Goal: Task Accomplishment & Management: Manage account settings

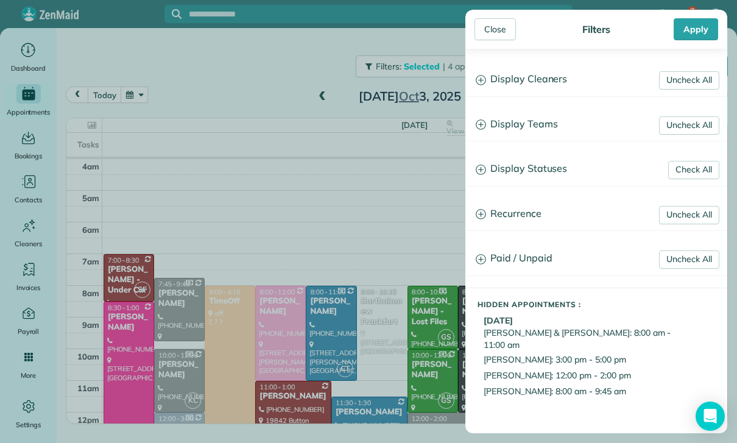
scroll to position [96, 0]
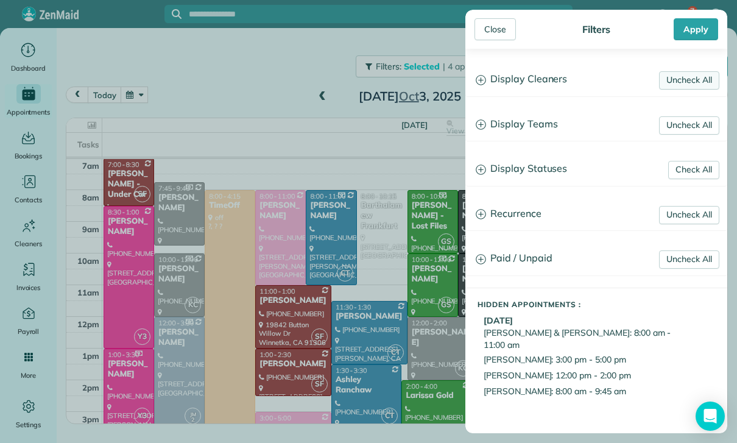
click at [678, 77] on link "Uncheck All" at bounding box center [689, 80] width 60 height 18
click at [691, 118] on link "Uncheck All" at bounding box center [689, 125] width 60 height 18
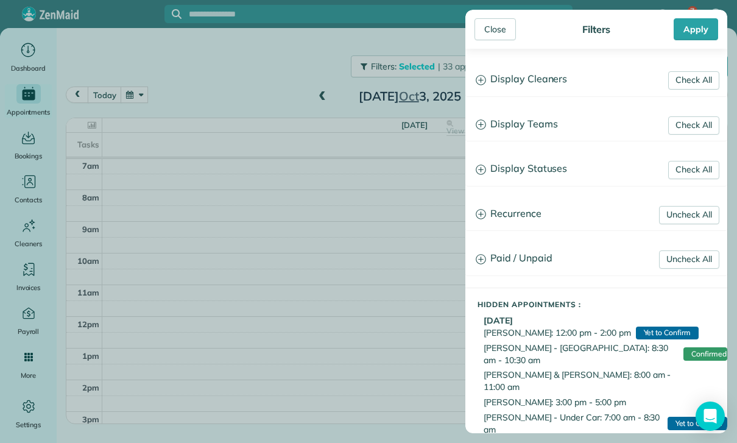
click at [522, 131] on h3 "Display Teams" at bounding box center [596, 124] width 261 height 31
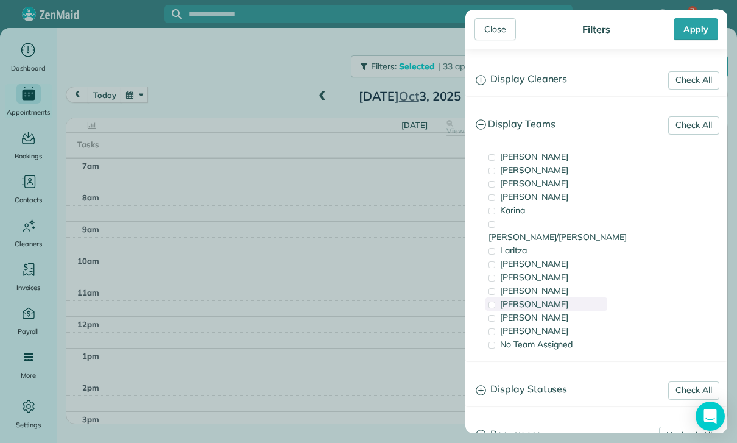
click at [537, 297] on div "[PERSON_NAME]" at bounding box center [546, 303] width 122 height 13
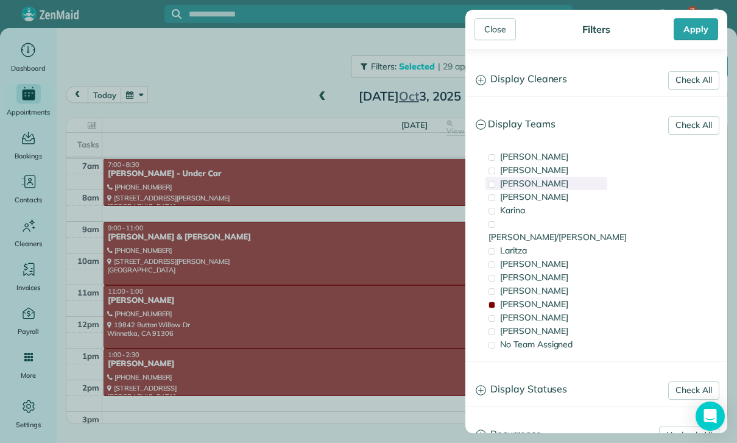
click at [540, 188] on div "[PERSON_NAME]" at bounding box center [546, 183] width 122 height 13
click at [543, 339] on span "No Team Assigned" at bounding box center [536, 344] width 72 height 11
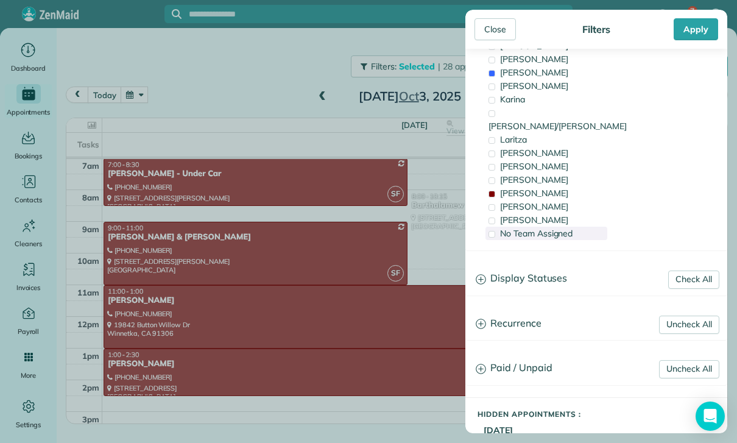
scroll to position [125, 0]
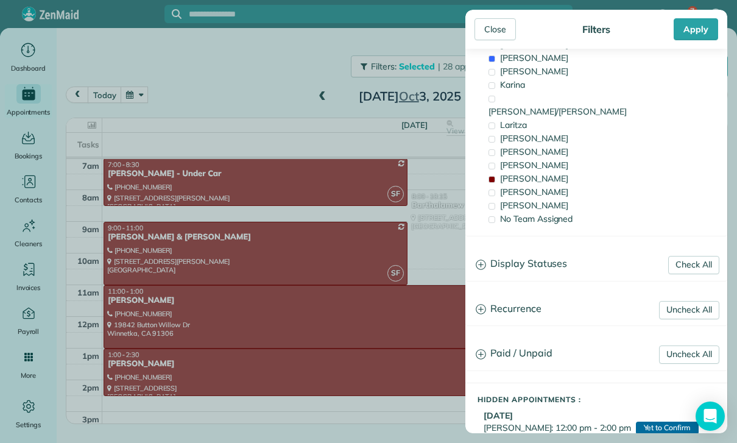
click at [524, 252] on h3 "Display Statuses" at bounding box center [596, 263] width 261 height 31
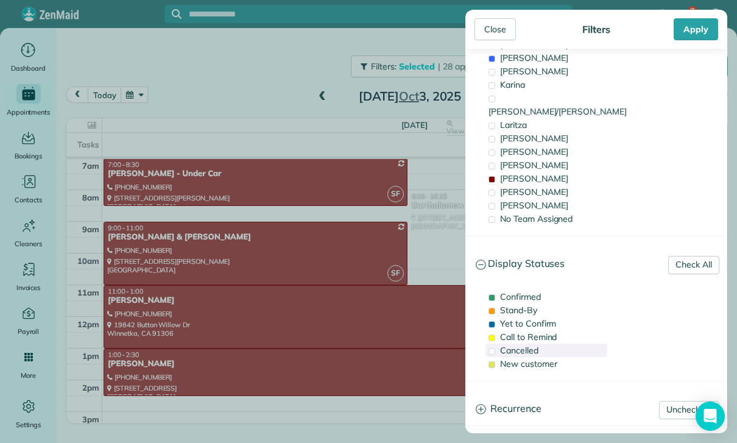
click at [528, 345] on span "Cancelled" at bounding box center [519, 350] width 38 height 11
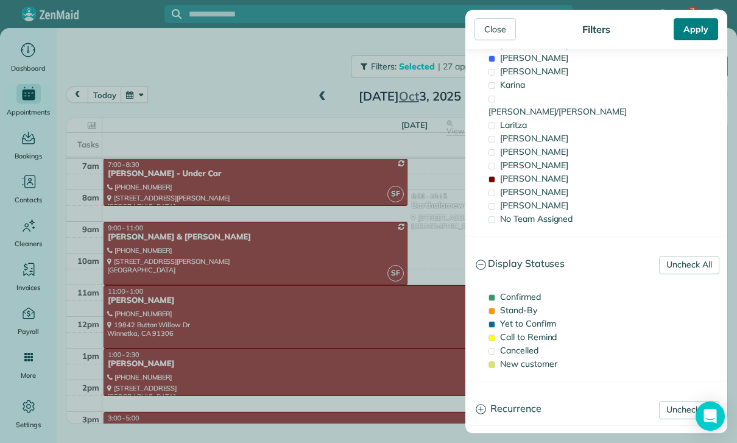
click at [695, 24] on div "Apply" at bounding box center [695, 29] width 44 height 22
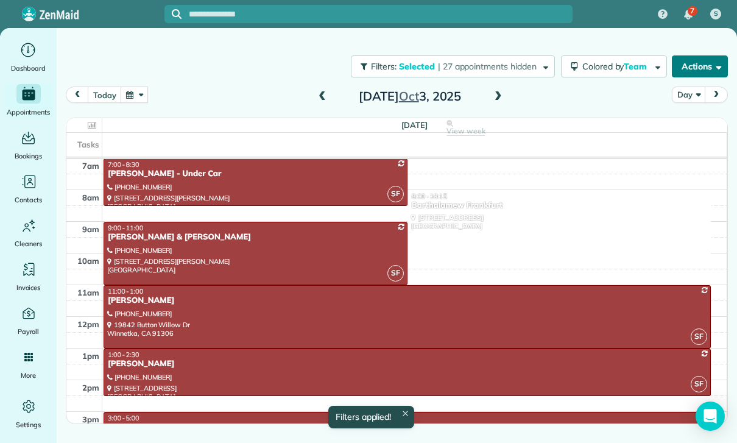
click at [698, 66] on button "Actions" at bounding box center [700, 66] width 56 height 22
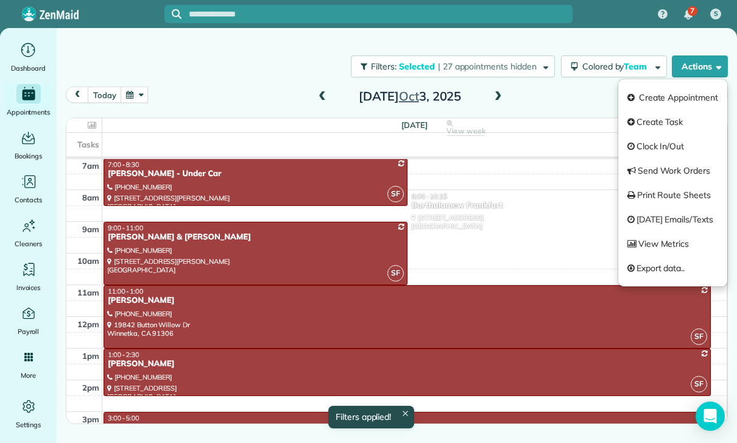
click at [581, 105] on div "[DATE] Day [DATE]" at bounding box center [397, 97] width 662 height 23
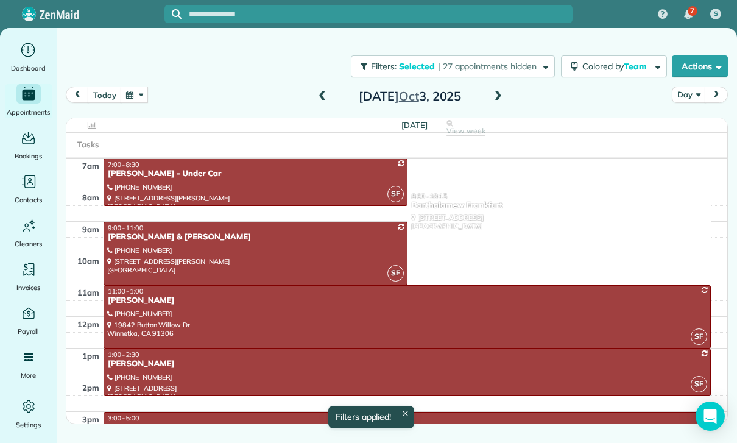
click at [688, 97] on button "Day" at bounding box center [688, 94] width 33 height 16
click at [701, 149] on link "Week" at bounding box center [720, 147] width 96 height 24
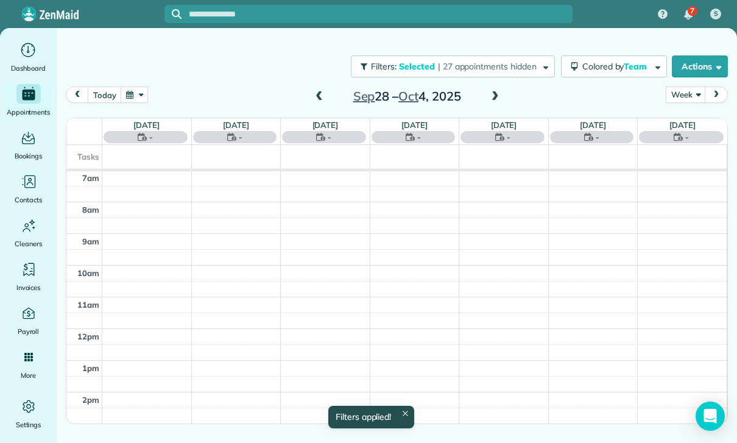
scroll to position [96, 0]
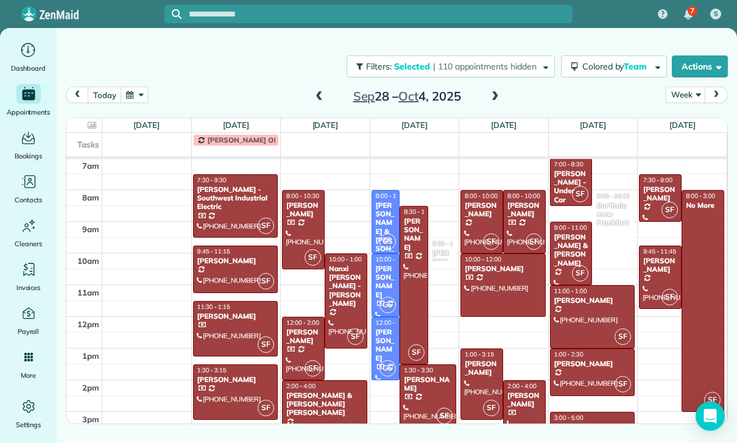
click at [493, 96] on span at bounding box center [494, 96] width 13 height 11
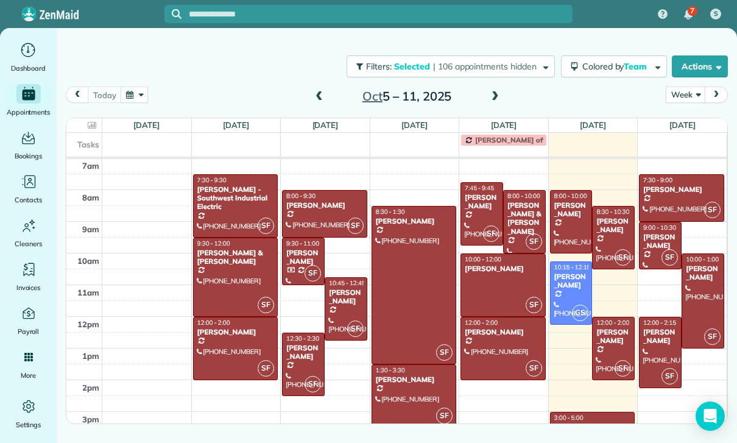
click at [317, 100] on span at bounding box center [318, 96] width 13 height 11
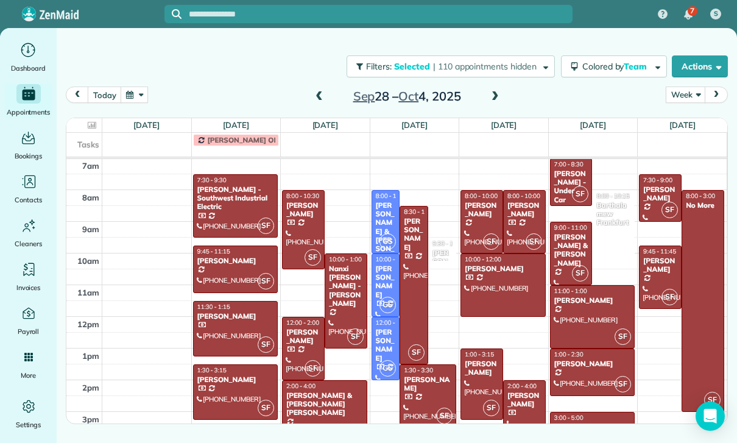
click at [226, 197] on div "[PERSON_NAME] - Southwest Industrial Electric" at bounding box center [236, 198] width 78 height 26
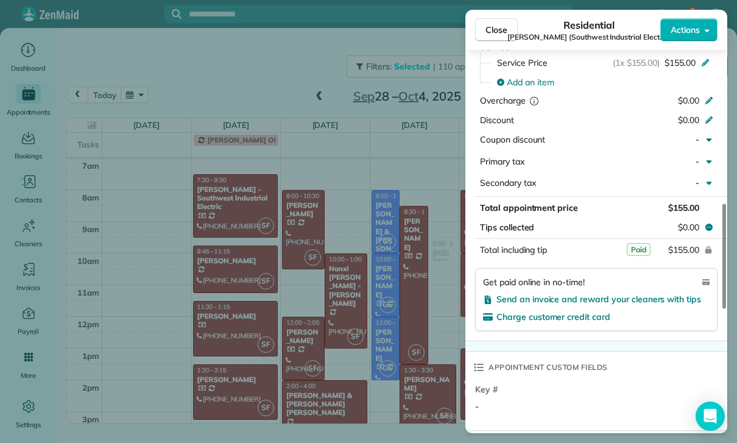
scroll to position [619, 0]
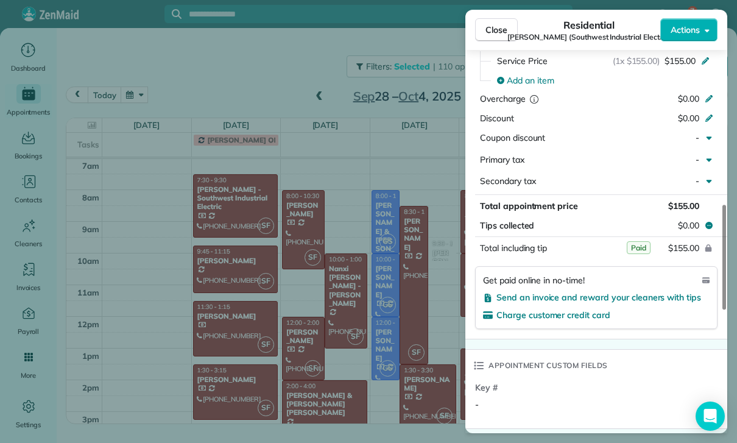
click at [312, 333] on div "Close Residential [PERSON_NAME] (Southwest Industrial Electric) Actions Status …" at bounding box center [368, 221] width 737 height 443
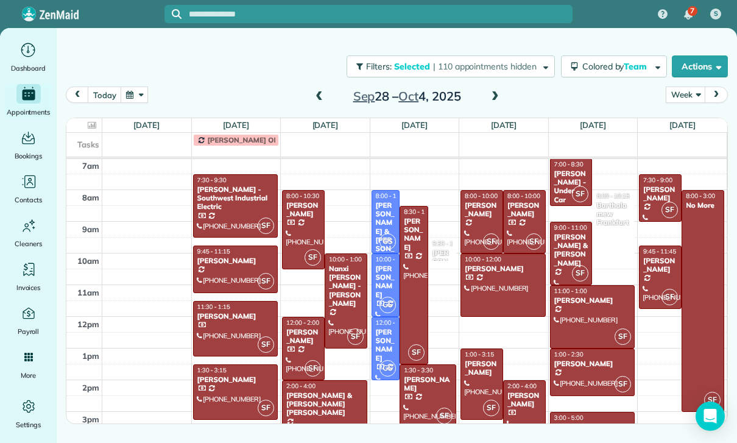
click at [222, 262] on div "[PERSON_NAME]" at bounding box center [236, 260] width 78 height 9
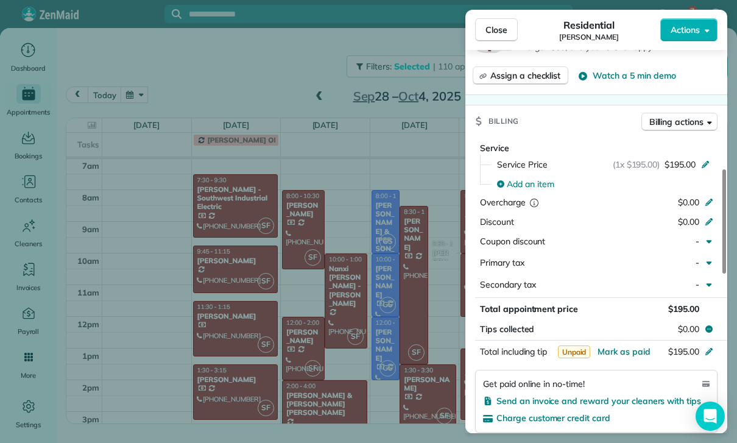
scroll to position [556, 0]
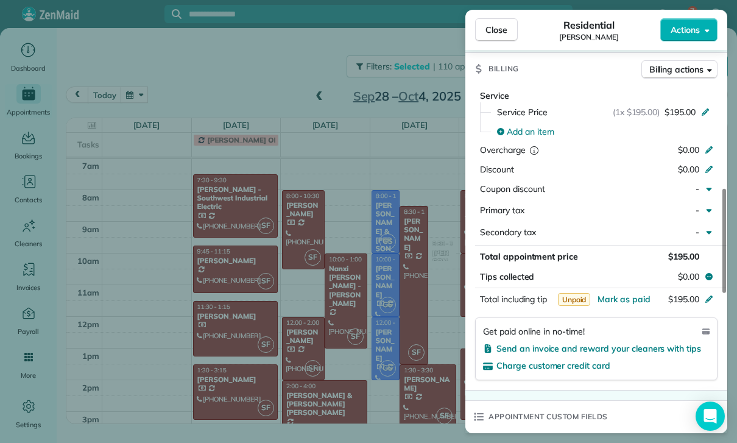
click at [380, 360] on div "Close Residential Kitty Dustin Actions Status Yet to Confirm Kitty Dustin · Ope…" at bounding box center [368, 221] width 737 height 443
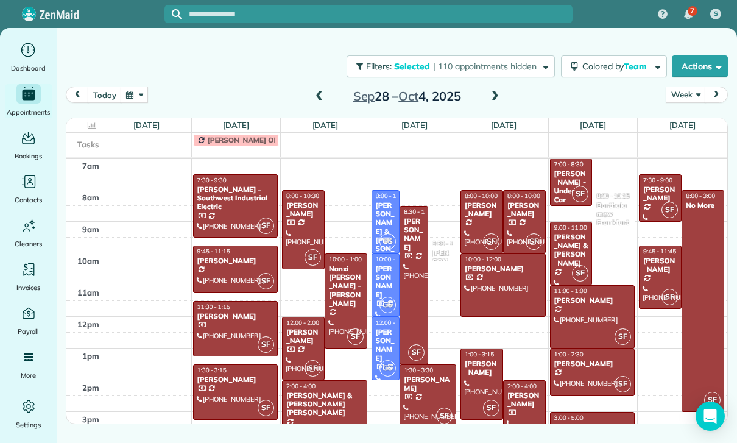
click at [215, 329] on div at bounding box center [236, 328] width 84 height 54
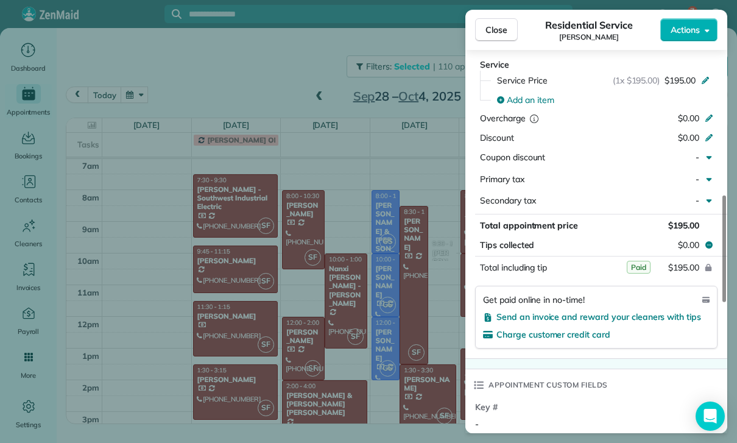
scroll to position [592, 0]
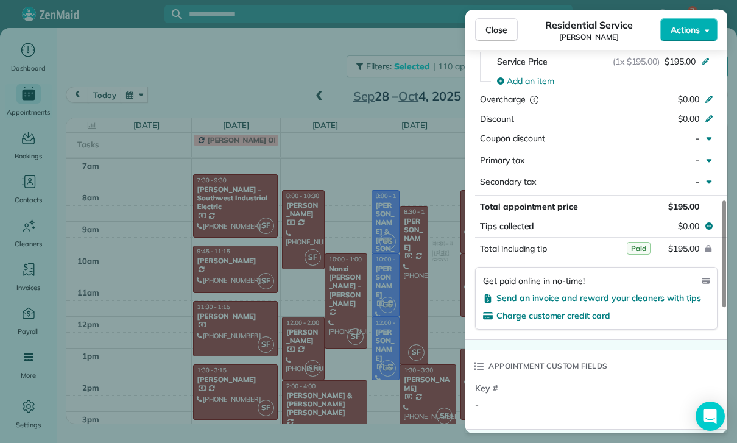
click at [308, 381] on div "Close Residential Service [PERSON_NAME] Actions Status Confirmed [PERSON_NAME] …" at bounding box center [368, 221] width 737 height 443
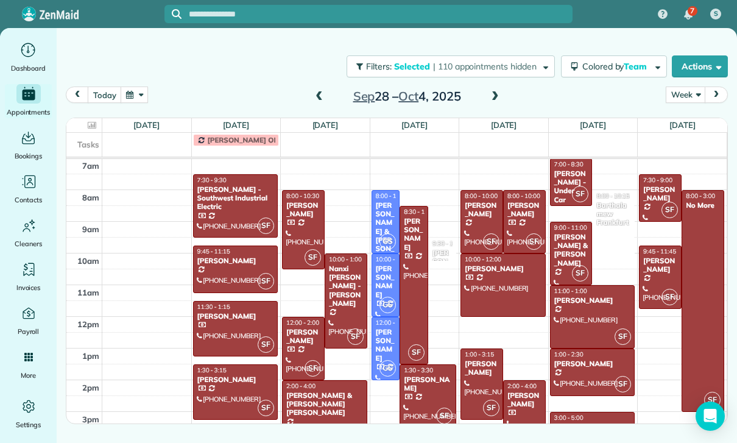
click at [214, 389] on div at bounding box center [236, 392] width 84 height 54
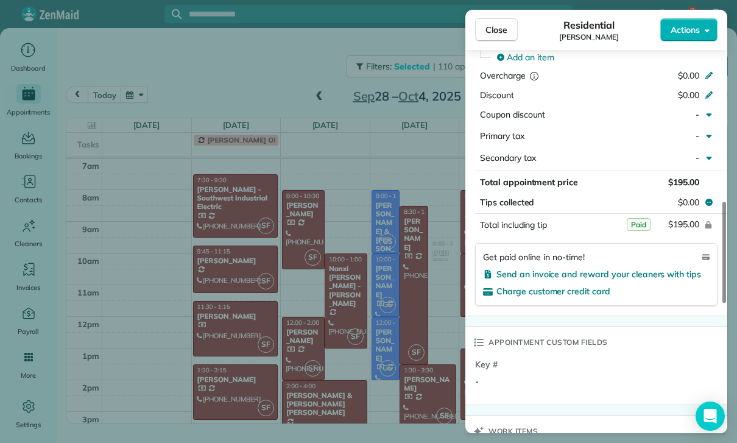
scroll to position [630, 0]
click at [497, 35] on span "Close" at bounding box center [496, 30] width 22 height 12
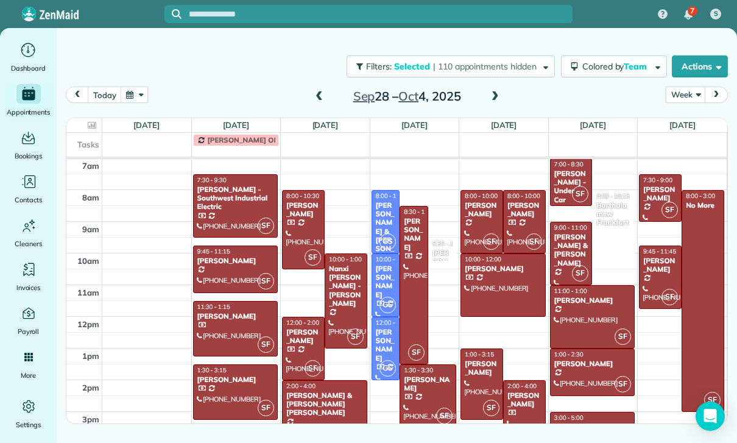
click at [295, 227] on div at bounding box center [303, 230] width 41 height 78
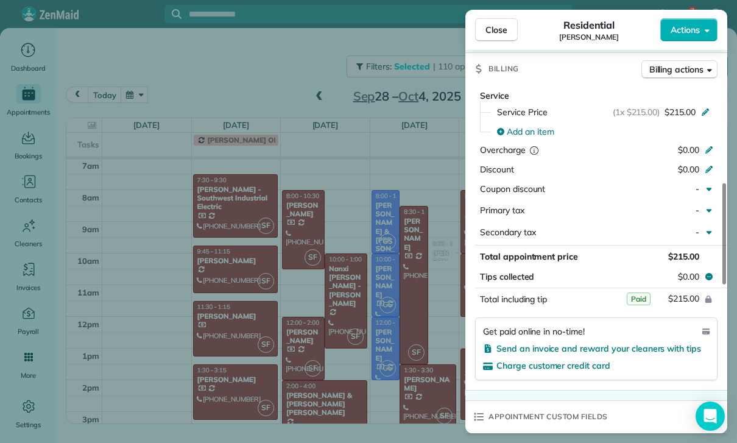
scroll to position [599, 0]
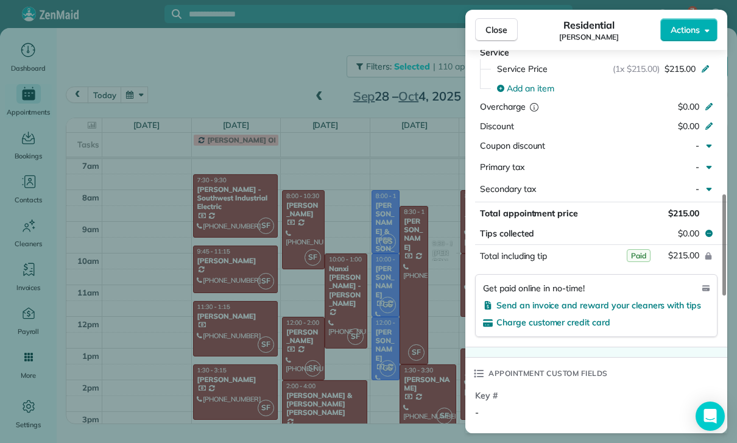
click at [393, 363] on div "Close Residential [PERSON_NAME] Worth Actions Status Yet to Confirm [PERSON_NAM…" at bounding box center [368, 221] width 737 height 443
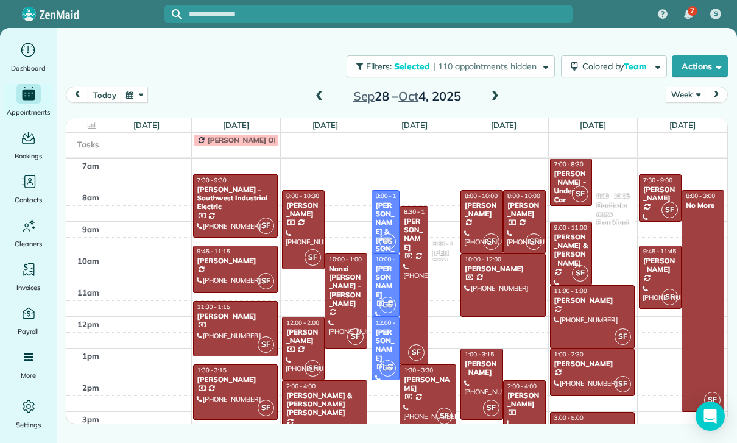
click at [302, 342] on div "[PERSON_NAME]" at bounding box center [303, 337] width 35 height 18
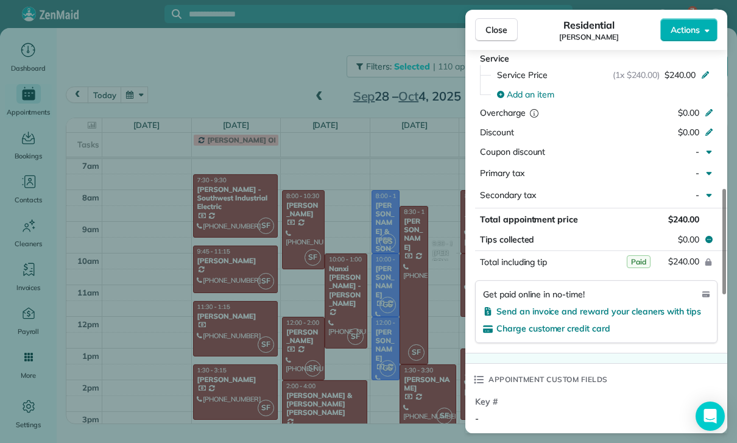
scroll to position [647, 0]
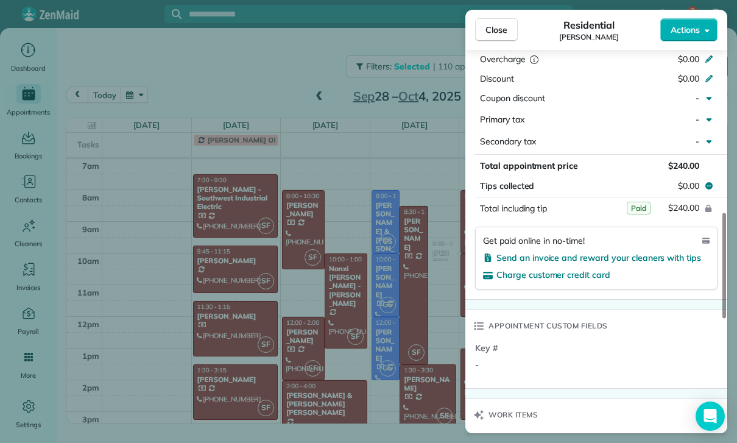
click at [379, 370] on div "Close Residential [PERSON_NAME] Actions Status Confirmed [PERSON_NAME] · Open p…" at bounding box center [368, 221] width 737 height 443
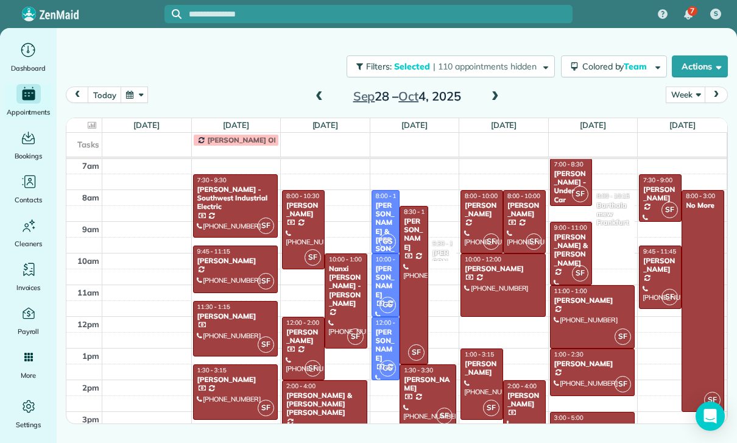
click at [307, 402] on div "[PERSON_NAME] & [PERSON_NAME] [PERSON_NAME]" at bounding box center [325, 404] width 78 height 26
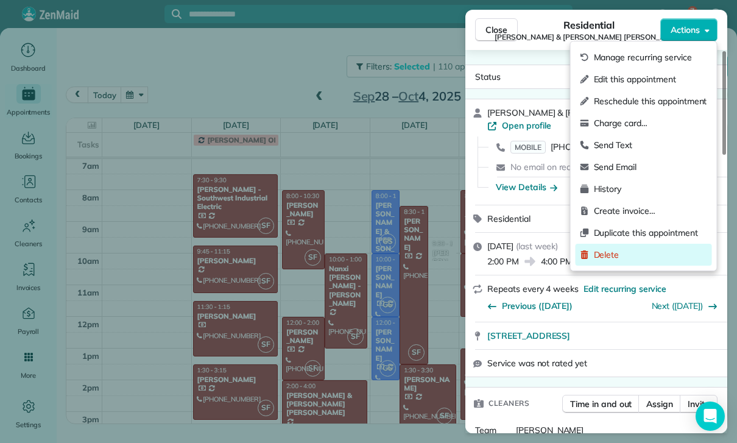
click at [611, 256] on span "Delete" at bounding box center [650, 254] width 113 height 12
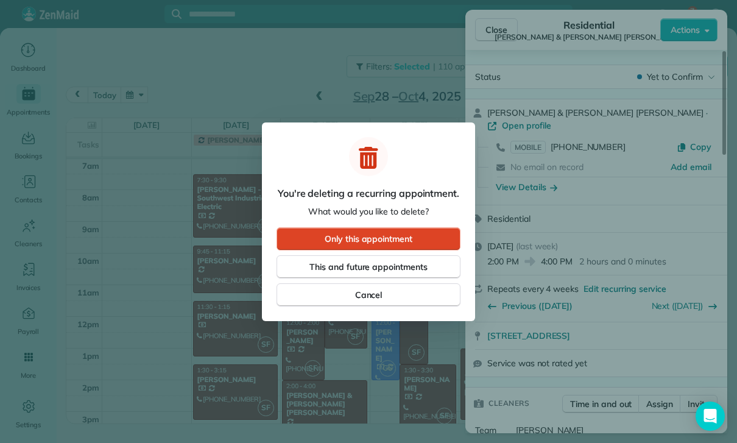
click at [388, 243] on span "Only this appointment" at bounding box center [369, 239] width 88 height 12
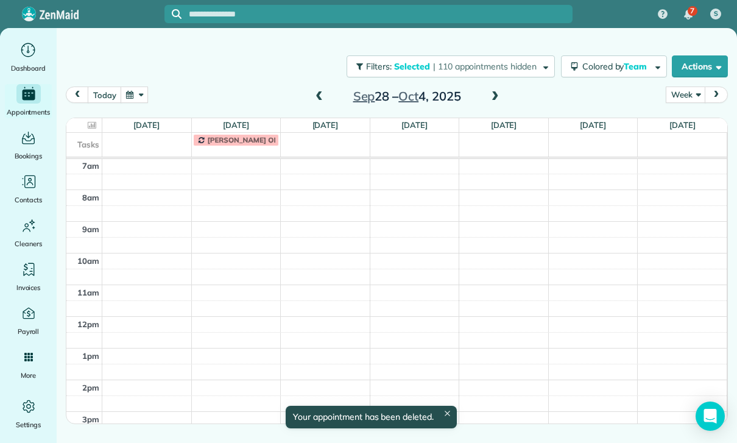
scroll to position [96, 0]
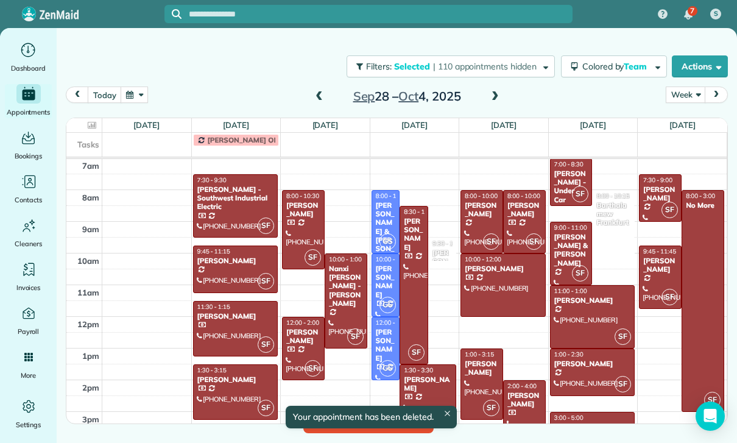
click at [413, 305] on div at bounding box center [413, 284] width 27 height 157
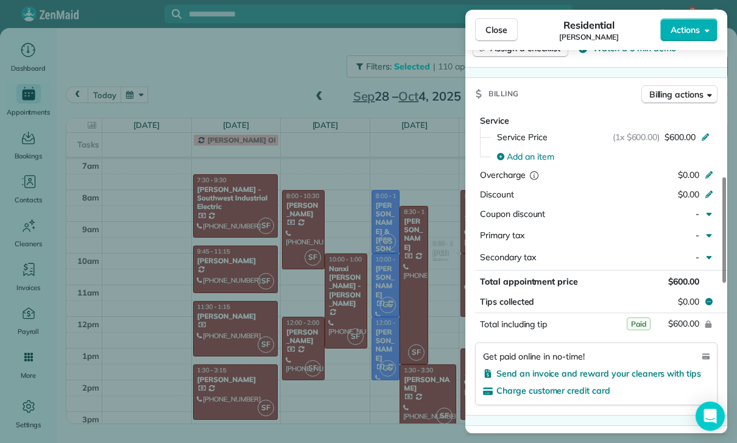
scroll to position [619, 0]
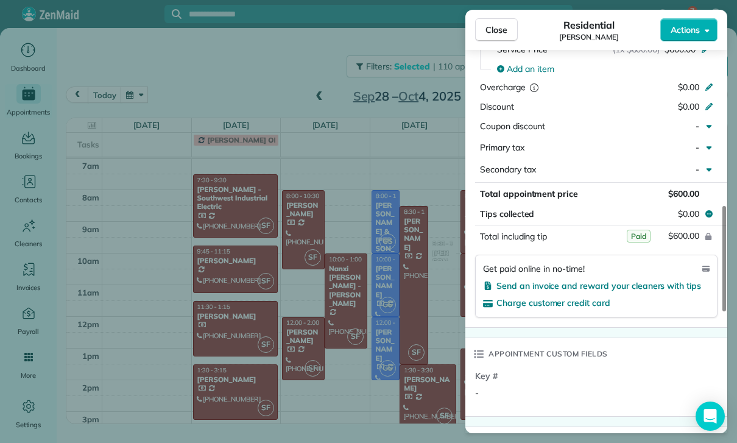
click at [401, 359] on div "Close Residential [PERSON_NAME] Actions Status Confirmed [PERSON_NAME] · Open p…" at bounding box center [368, 221] width 737 height 443
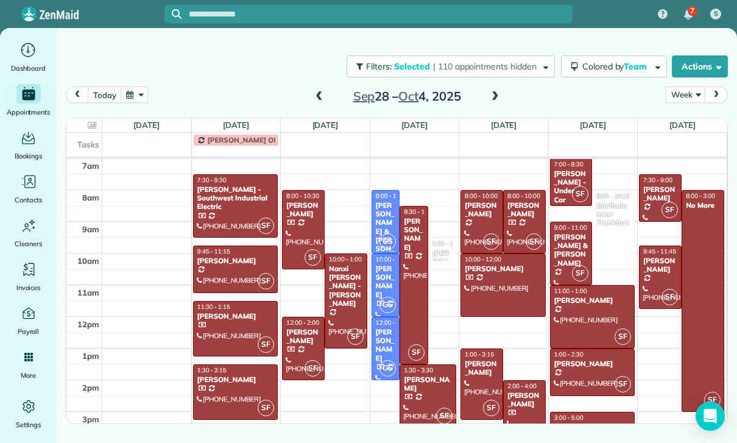
click at [424, 398] on div at bounding box center [427, 396] width 55 height 62
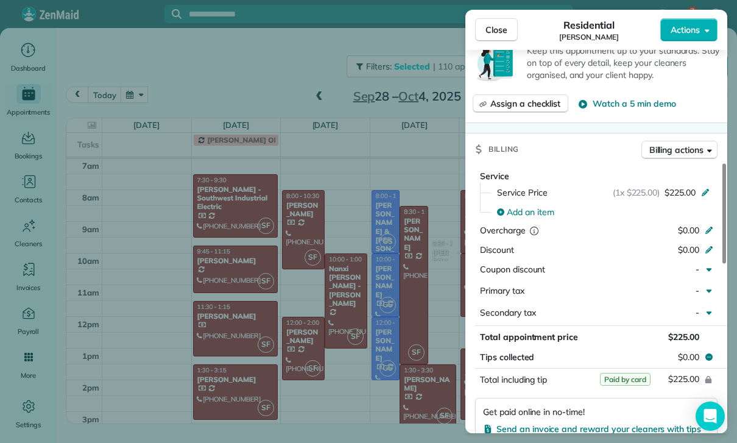
scroll to position [533, 0]
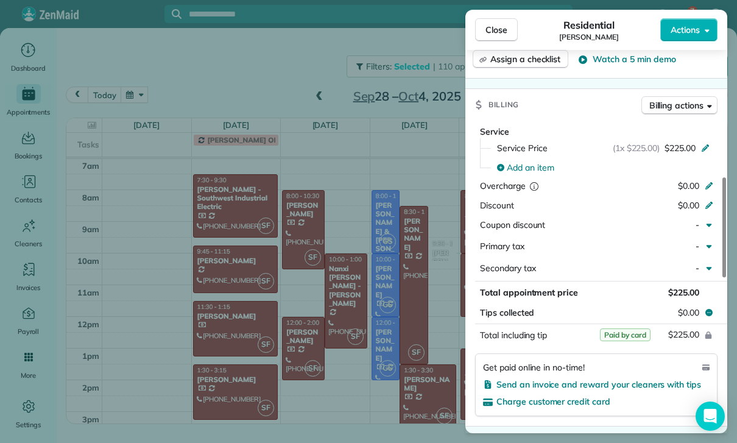
click at [390, 374] on div "Close Residential [PERSON_NAME] Actions Status Yet to Confirm [PERSON_NAME] · O…" at bounding box center [368, 221] width 737 height 443
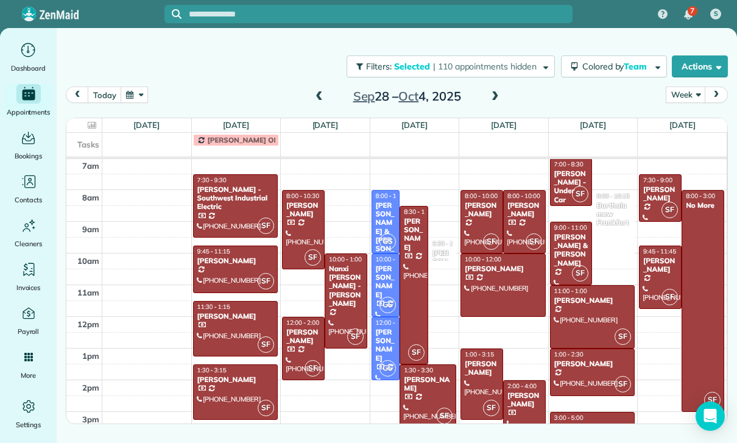
click at [483, 212] on div "[PERSON_NAME]" at bounding box center [481, 210] width 35 height 18
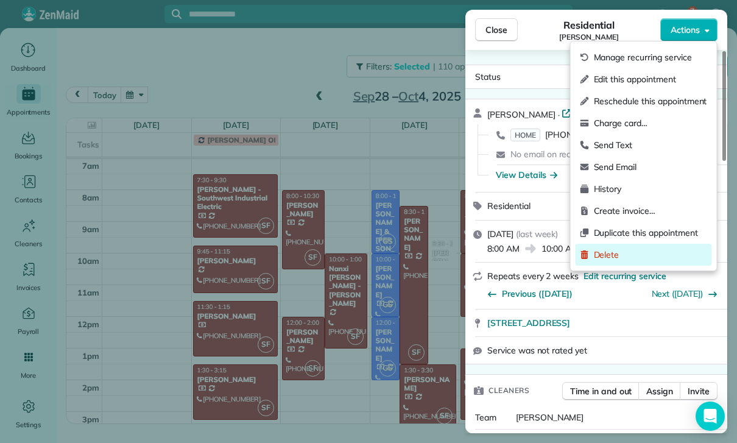
click at [634, 254] on span "Delete" at bounding box center [650, 254] width 113 height 12
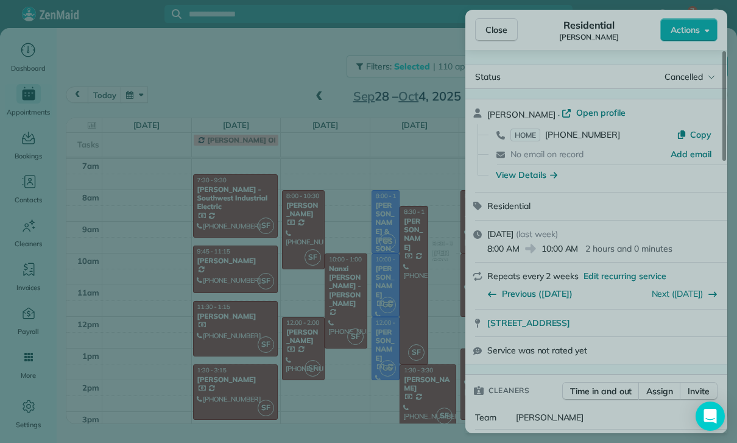
click at [438, 238] on button "Only this appointment" at bounding box center [368, 238] width 184 height 23
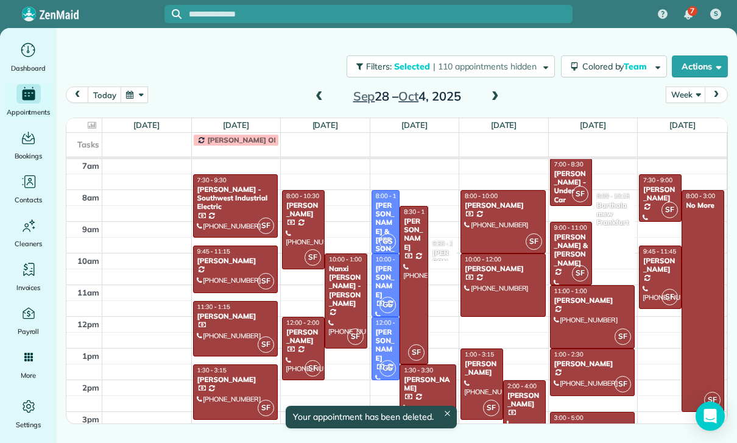
scroll to position [96, 0]
click at [491, 212] on div at bounding box center [503, 222] width 84 height 62
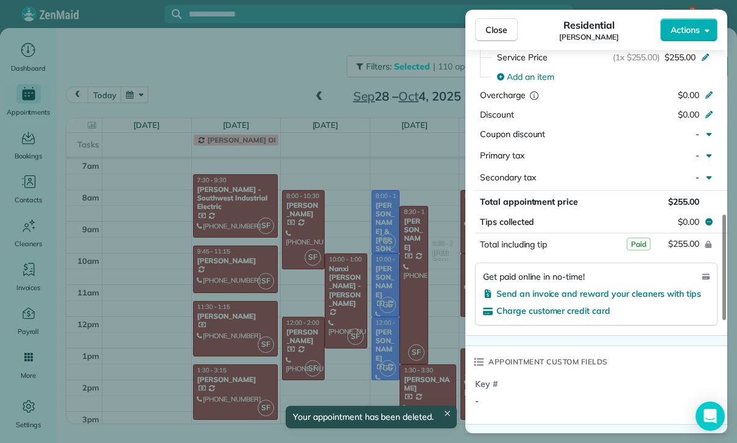
scroll to position [660, 0]
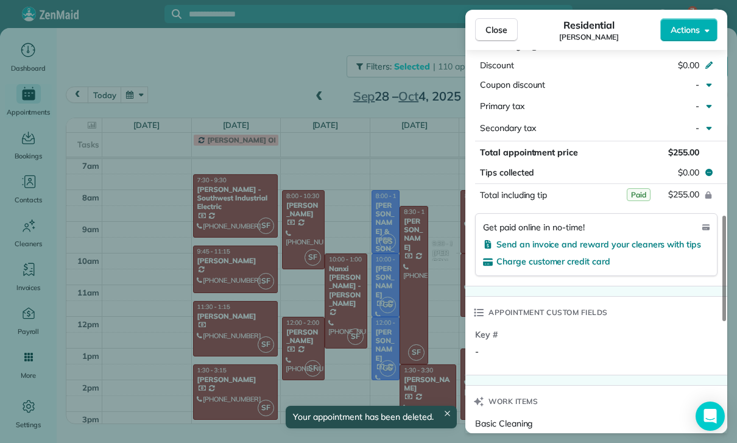
click at [391, 346] on div "Close Residential [PERSON_NAME] Actions Status Yet to Confirm [PERSON_NAME] · O…" at bounding box center [368, 221] width 737 height 443
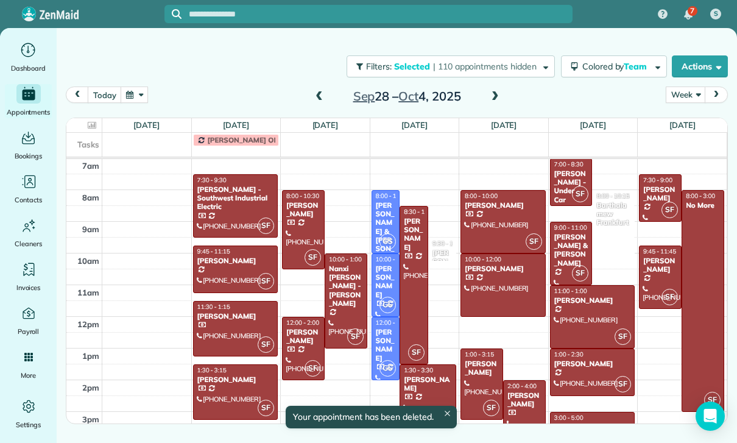
click at [497, 273] on div at bounding box center [503, 285] width 84 height 62
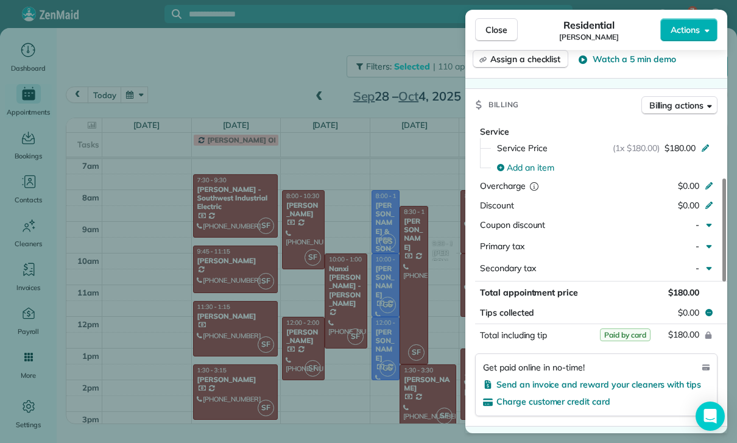
scroll to position [609, 0]
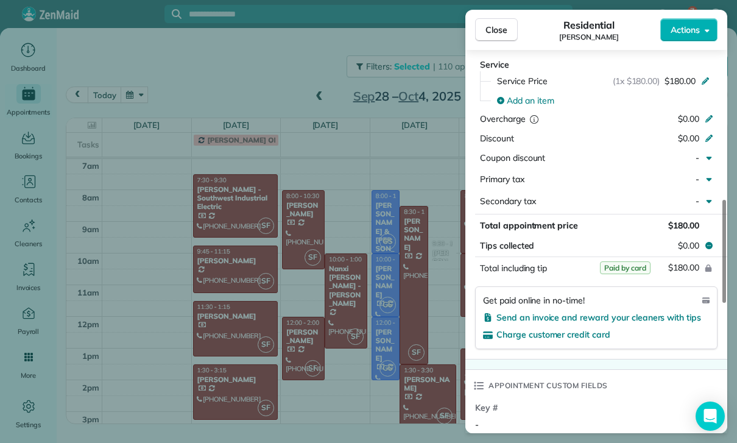
click at [387, 351] on div "Close Residential [PERSON_NAME] Actions Status Yet to Confirm [PERSON_NAME] · O…" at bounding box center [368, 221] width 737 height 443
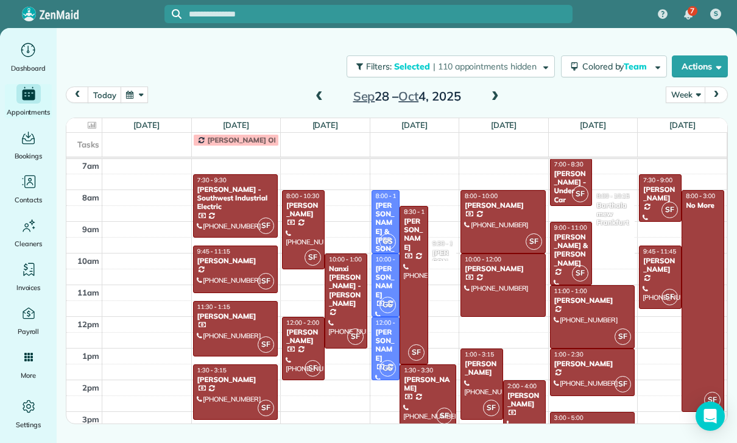
click at [479, 375] on div "[PERSON_NAME]" at bounding box center [481, 368] width 35 height 18
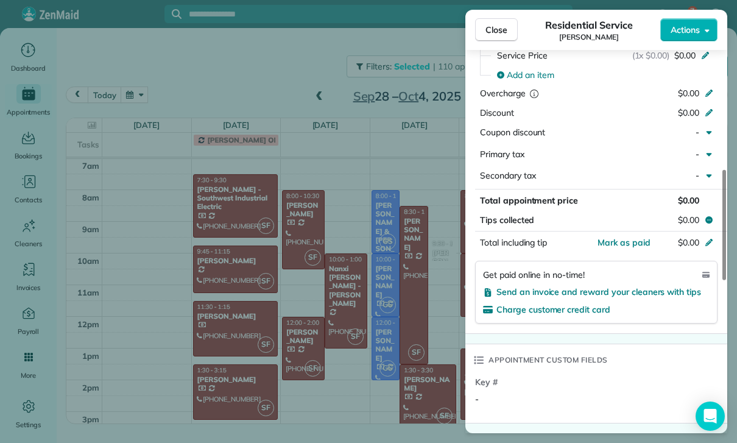
scroll to position [631, 0]
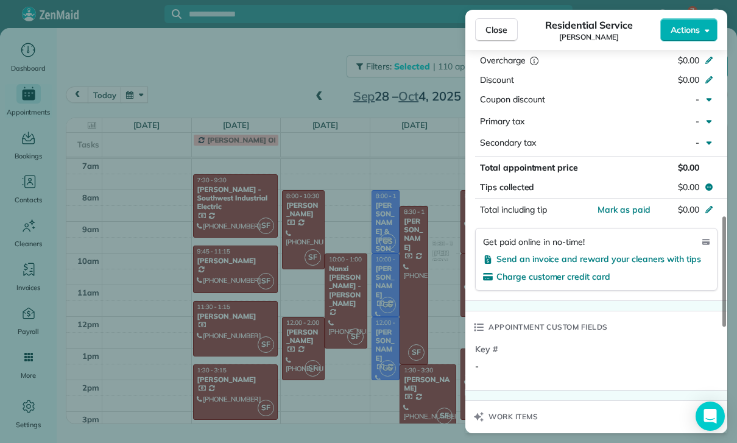
click at [402, 343] on div "Close Residential Service [PERSON_NAME] Actions Status Confirmed [PERSON_NAME] …" at bounding box center [368, 221] width 737 height 443
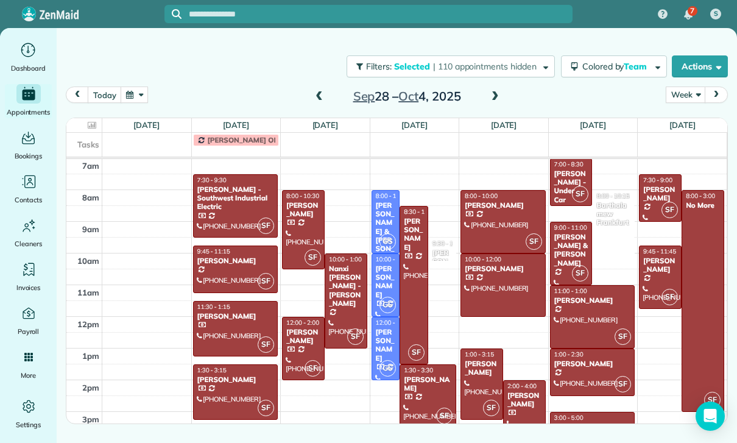
click at [519, 409] on div at bounding box center [524, 412] width 41 height 62
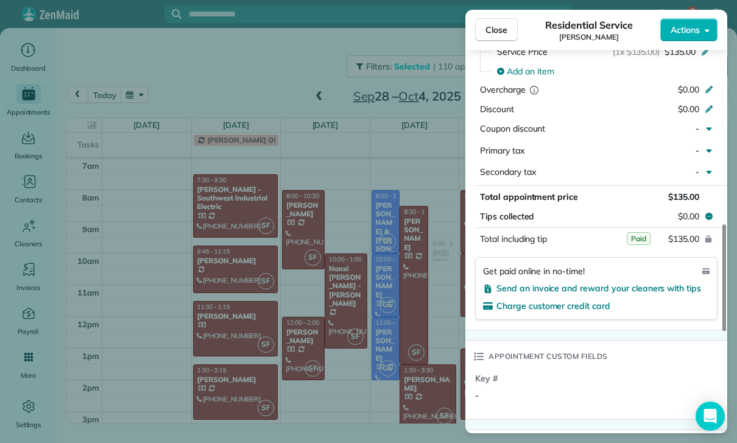
scroll to position [695, 0]
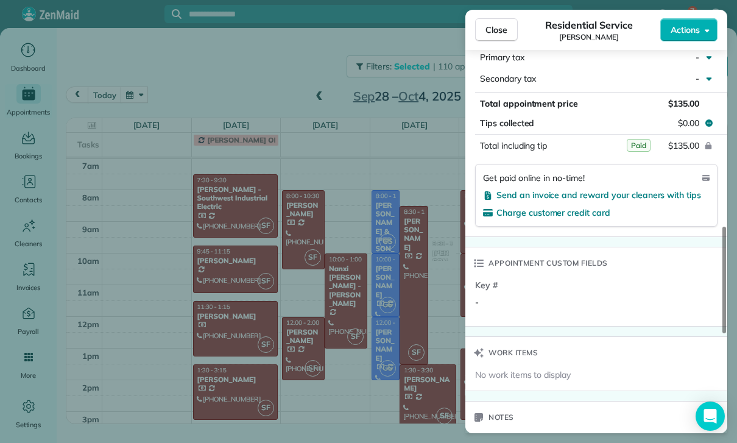
click at [391, 357] on div "Close Residential Service [PERSON_NAME] Actions Status Confirmed [PERSON_NAME] …" at bounding box center [368, 221] width 737 height 443
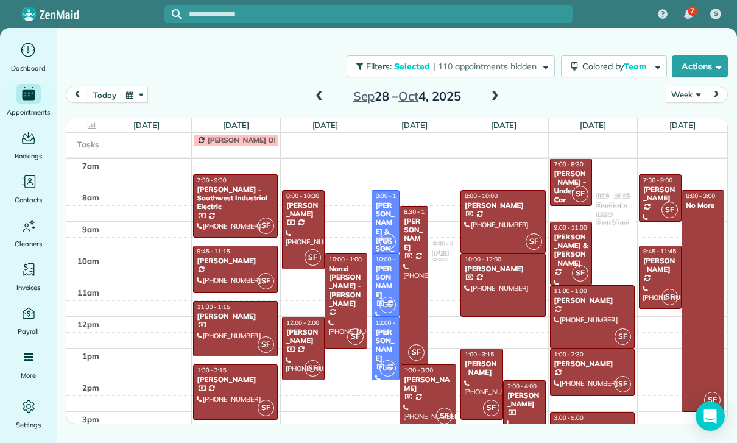
click at [570, 247] on div "[PERSON_NAME] & [PERSON_NAME]" at bounding box center [570, 250] width 35 height 35
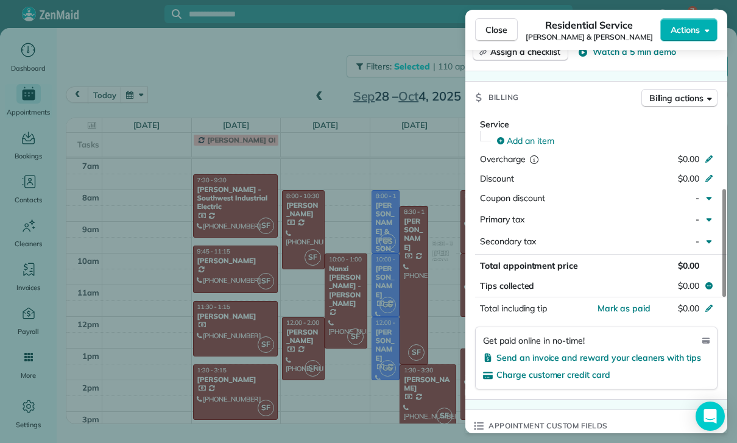
scroll to position [647, 0]
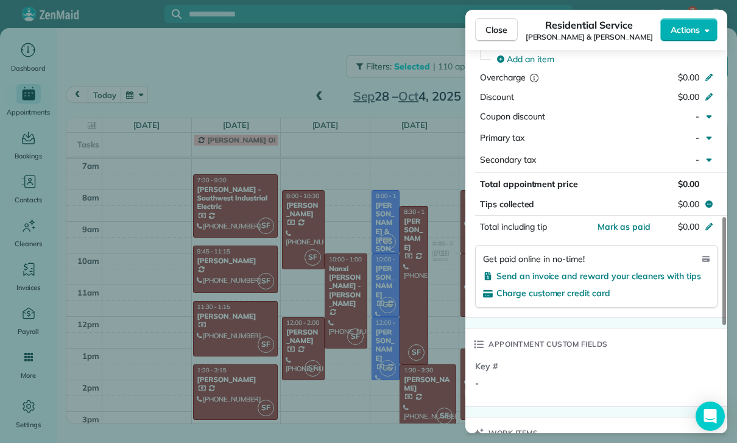
click at [387, 351] on div "Close Residential Service [PERSON_NAME] & [PERSON_NAME] Actions Status Confirme…" at bounding box center [368, 221] width 737 height 443
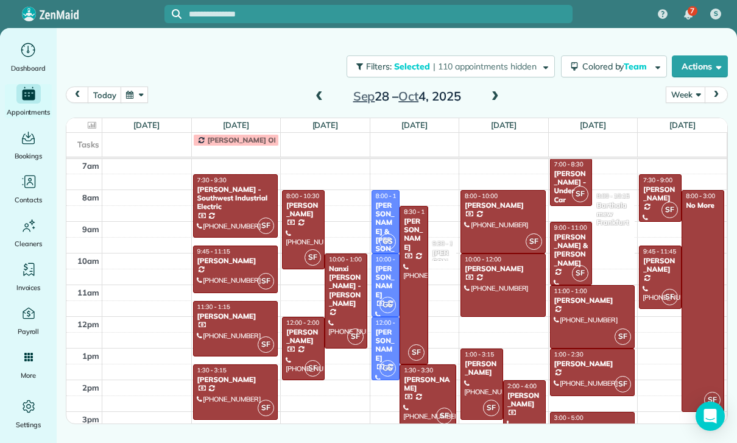
click at [572, 316] on div at bounding box center [592, 317] width 84 height 62
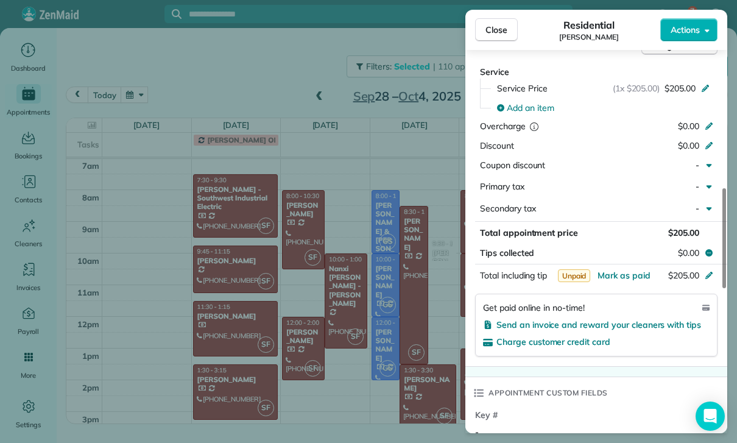
scroll to position [547, 0]
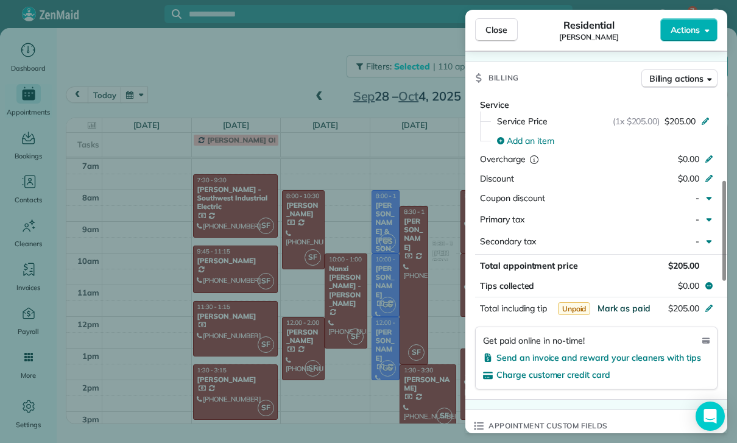
click at [625, 304] on span "Mark as paid" at bounding box center [623, 308] width 53 height 11
click at [440, 381] on div "Close Residential [PERSON_NAME] Actions Status Yet to Confirm [PERSON_NAME] · O…" at bounding box center [368, 221] width 737 height 443
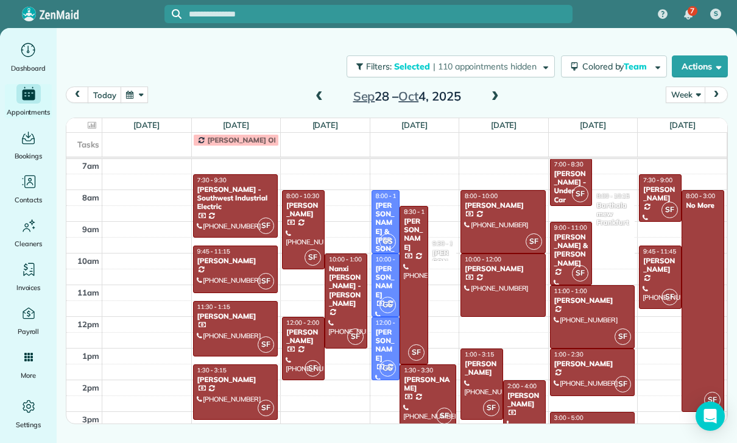
click at [586, 373] on div at bounding box center [592, 372] width 84 height 46
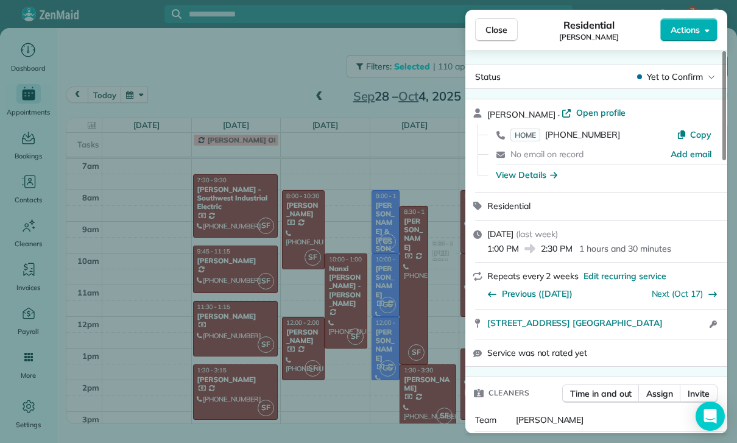
click at [387, 379] on div "Close Residential [PERSON_NAME] Actions Status Yet to Confirm [PERSON_NAME] · O…" at bounding box center [368, 221] width 737 height 443
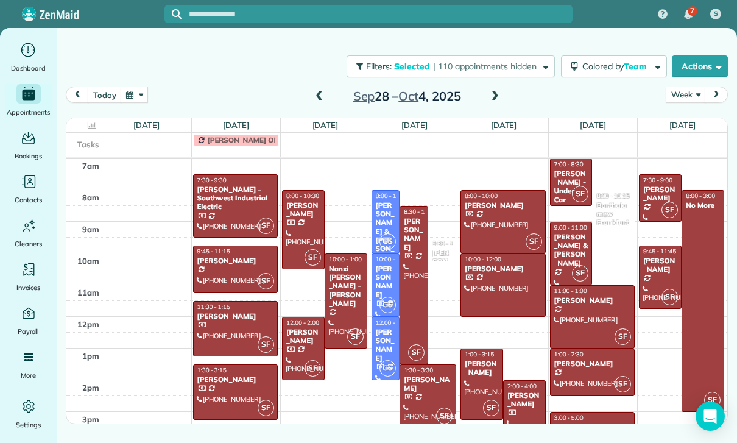
click at [586, 423] on div "[PERSON_NAME]" at bounding box center [592, 427] width 78 height 9
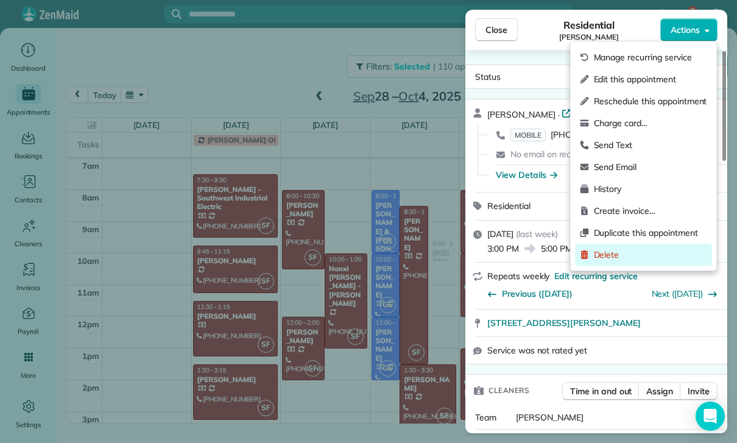
click at [607, 256] on span "Delete" at bounding box center [650, 254] width 113 height 12
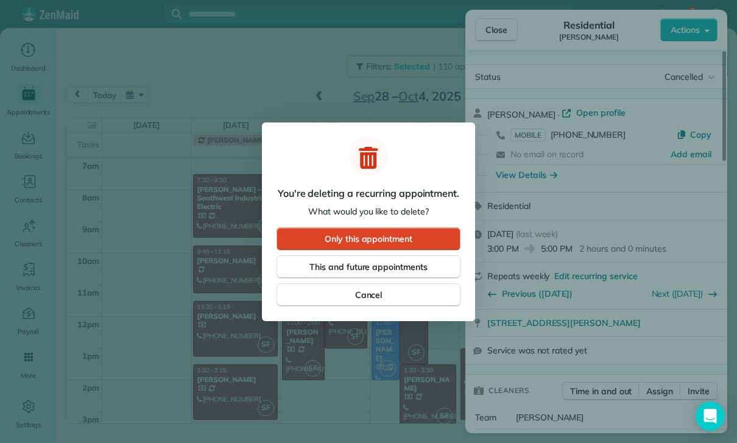
click at [412, 239] on span "Only this appointment" at bounding box center [369, 239] width 88 height 12
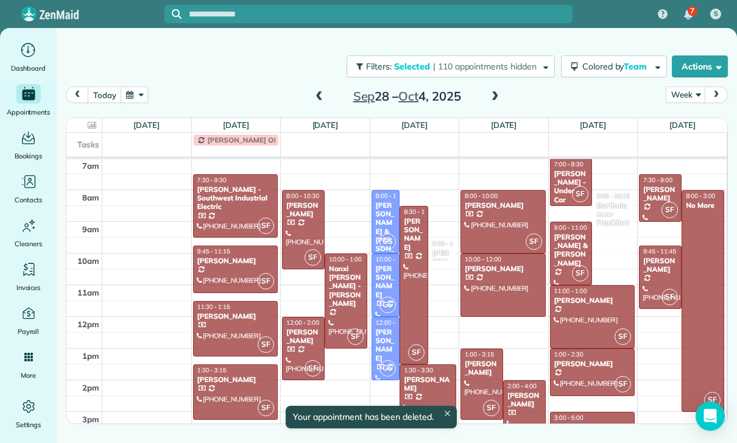
scroll to position [96, 0]
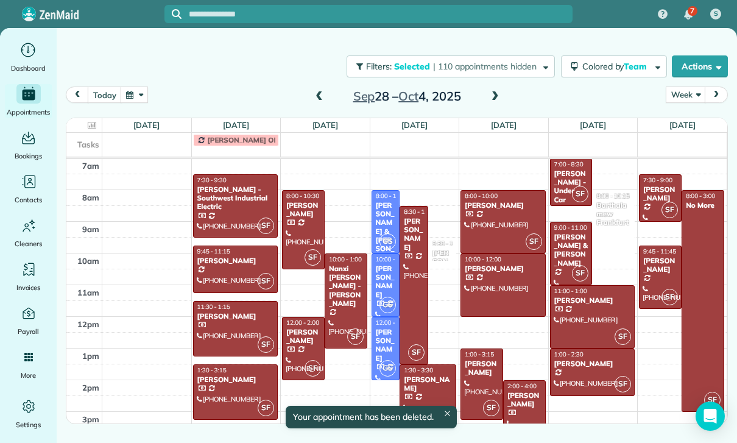
click at [650, 200] on div "[PERSON_NAME]" at bounding box center [659, 194] width 35 height 18
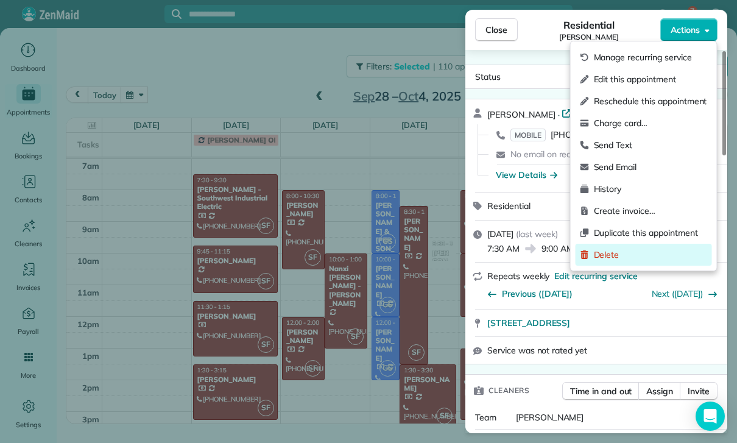
click at [618, 251] on span "Delete" at bounding box center [650, 254] width 113 height 12
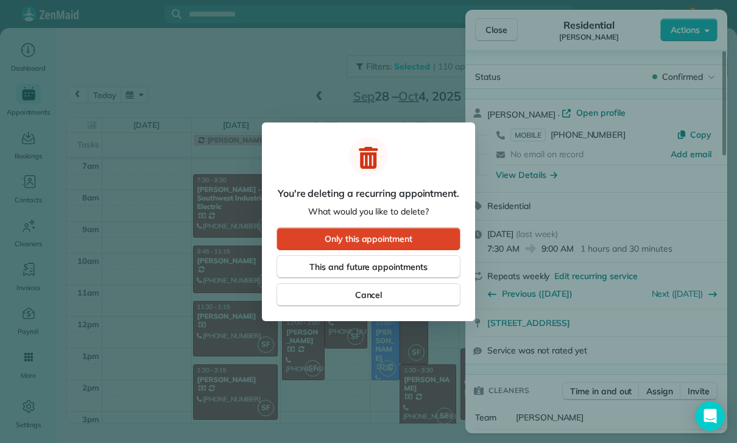
click at [394, 236] on span "Only this appointment" at bounding box center [369, 239] width 88 height 12
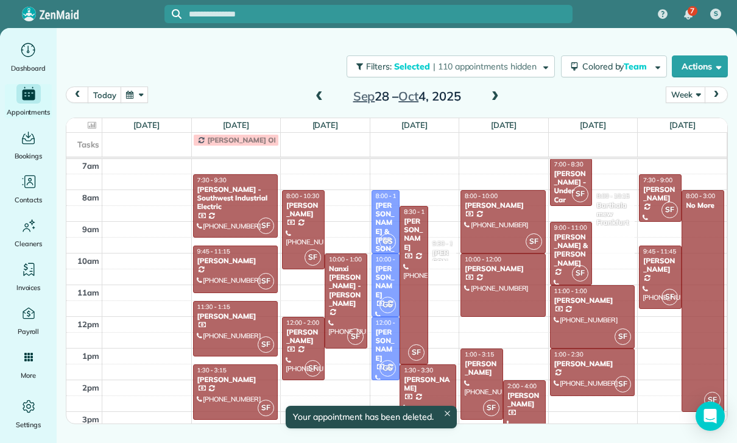
scroll to position [96, 0]
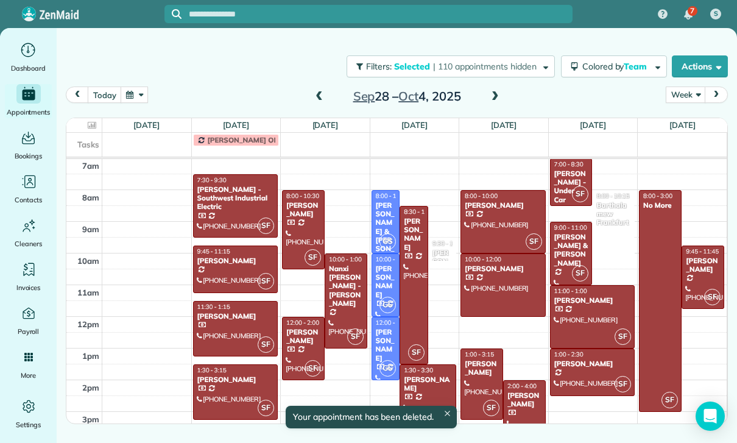
click at [701, 272] on div "[PERSON_NAME]" at bounding box center [702, 265] width 35 height 18
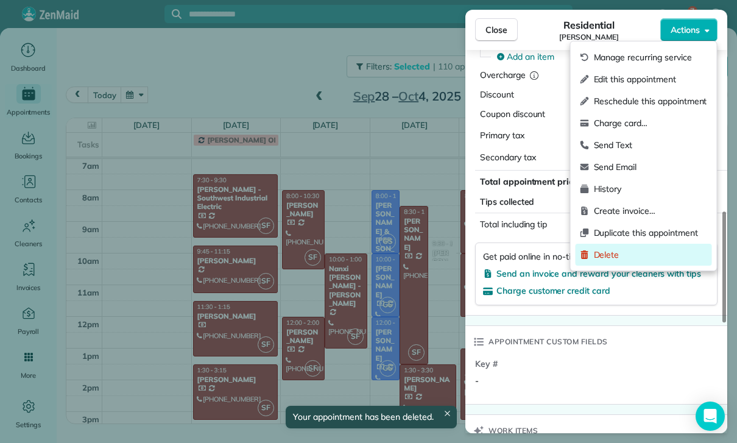
click at [603, 253] on span "Delete" at bounding box center [650, 254] width 113 height 12
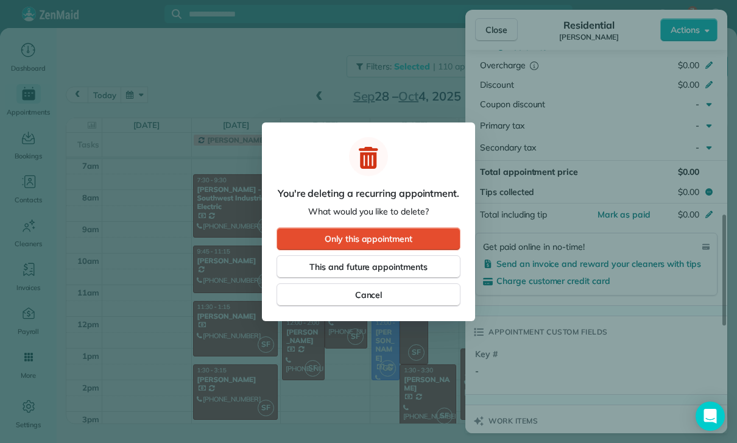
scroll to position [622, 0]
click at [419, 238] on button "Only this appointment" at bounding box center [368, 238] width 184 height 23
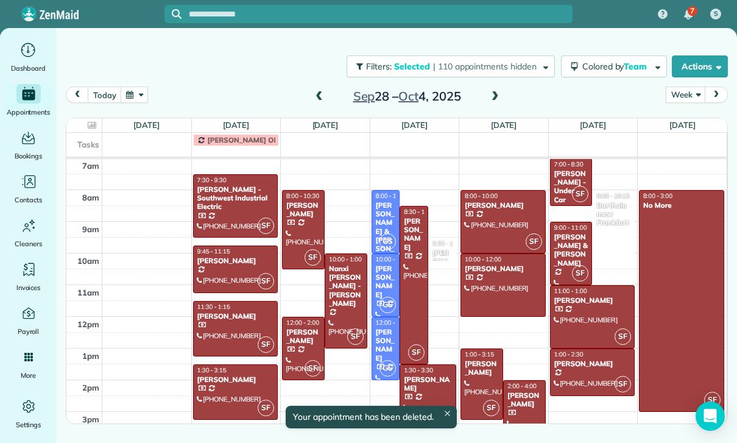
scroll to position [96, 0]
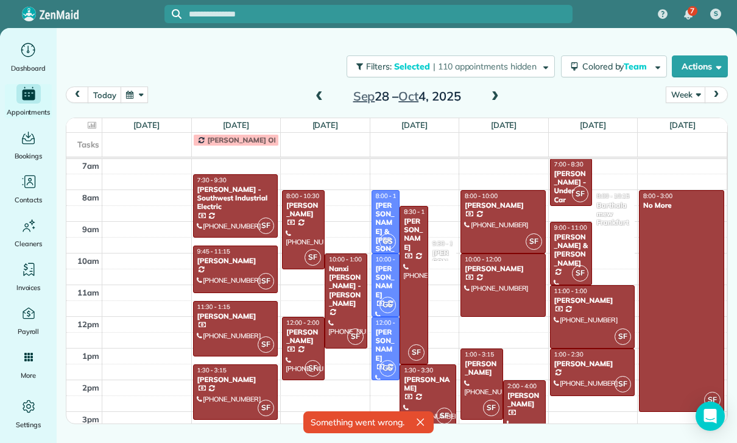
click at [382, 221] on div "[PERSON_NAME] & [PERSON_NAME]" at bounding box center [385, 236] width 21 height 70
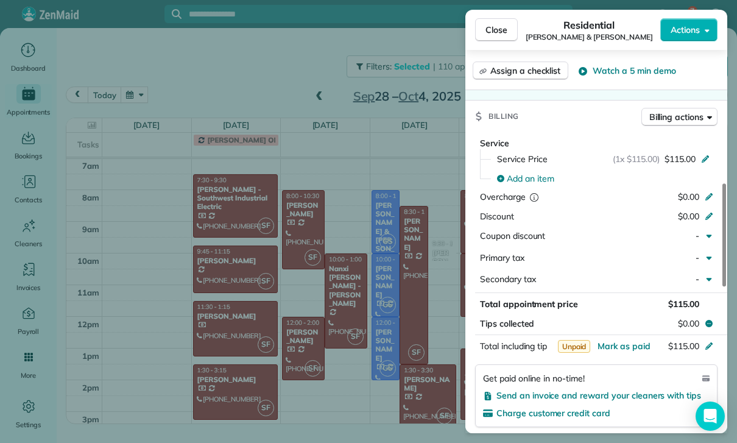
scroll to position [543, 0]
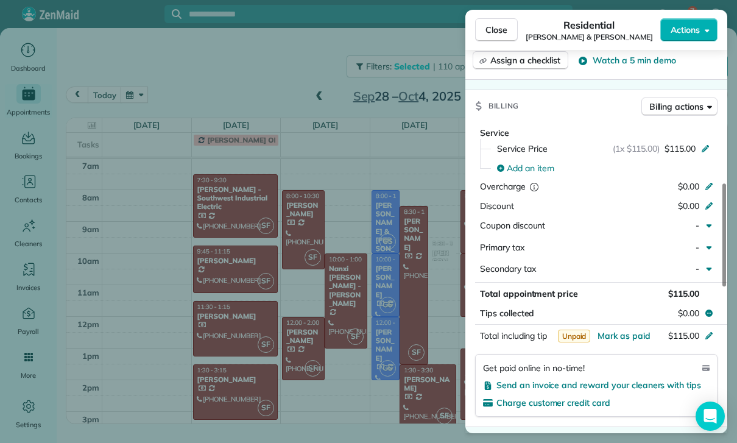
click at [399, 367] on div "Close Residential [PERSON_NAME] & [PERSON_NAME] Actions Status Yet to Confirm […" at bounding box center [368, 221] width 737 height 443
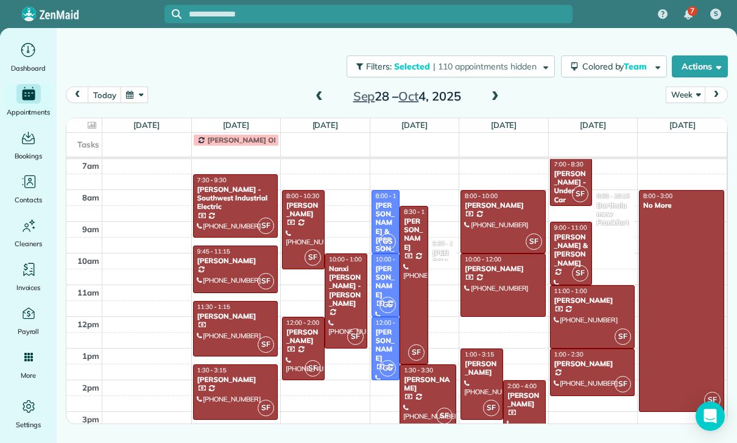
click at [313, 99] on span at bounding box center [318, 96] width 13 height 11
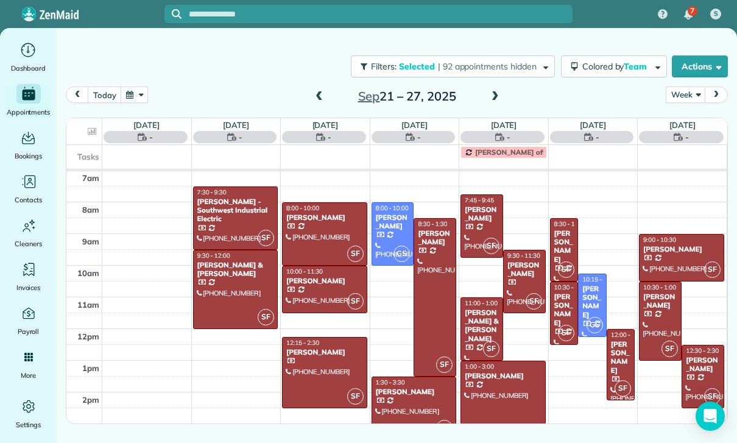
scroll to position [96, 0]
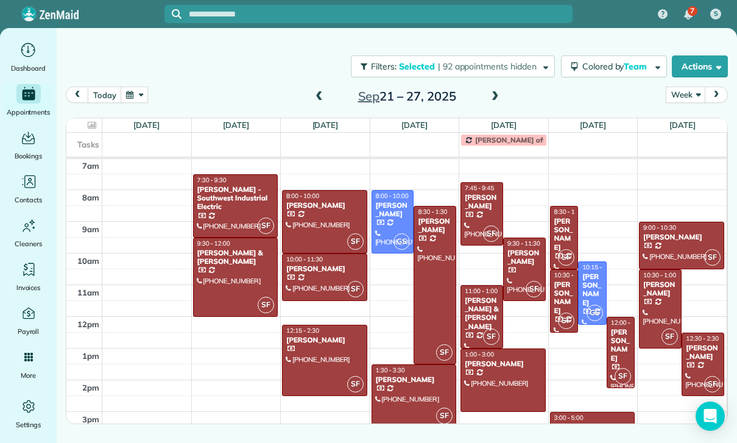
click at [321, 347] on div at bounding box center [325, 360] width 84 height 70
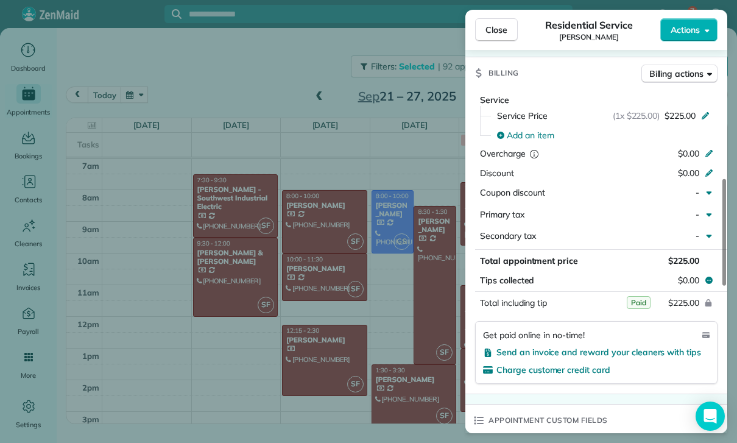
scroll to position [627, 0]
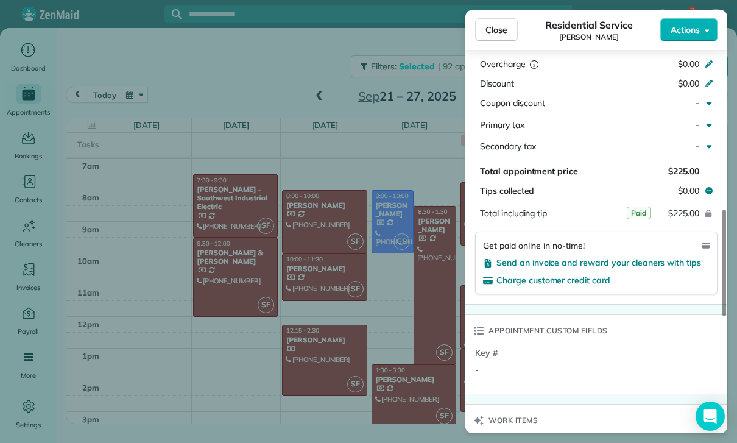
click at [378, 382] on div "Close Residential Service [PERSON_NAME] Actions Status Confirmed [PERSON_NAME] …" at bounding box center [368, 221] width 737 height 443
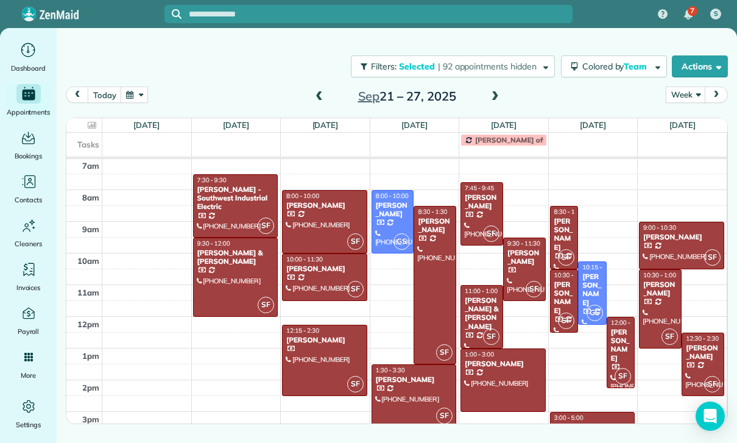
click at [563, 295] on div "[PERSON_NAME]" at bounding box center [563, 297] width 21 height 35
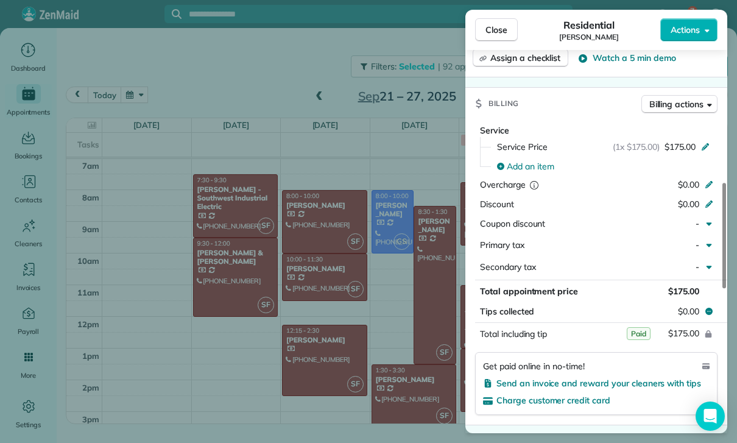
scroll to position [548, 0]
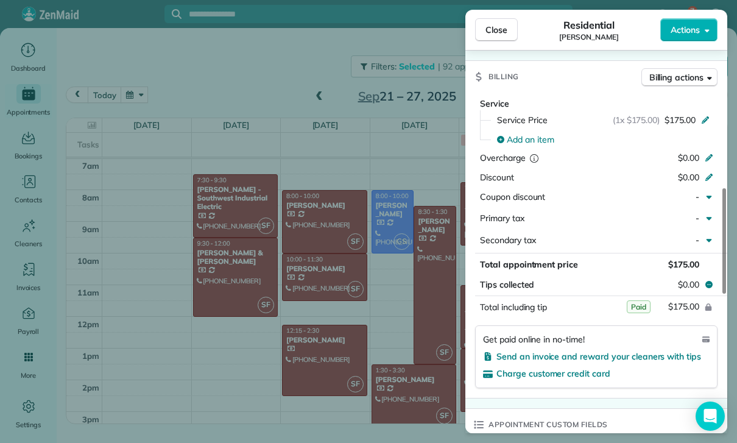
click at [395, 374] on div "Close Residential [PERSON_NAME] Actions Status Confirmed [PERSON_NAME] · Open p…" at bounding box center [368, 221] width 737 height 443
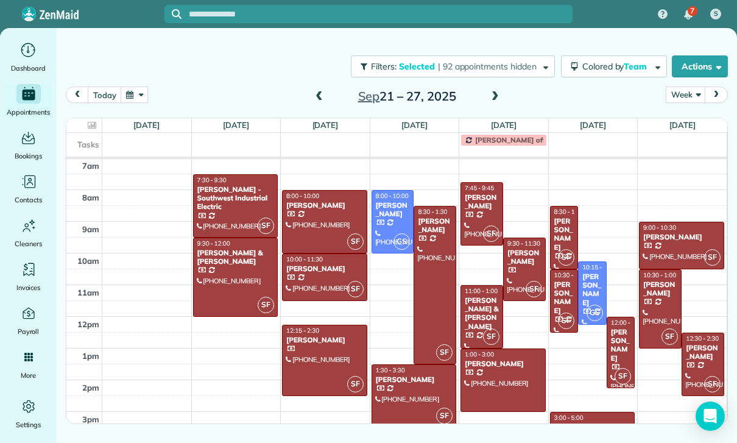
click at [656, 307] on div at bounding box center [659, 309] width 41 height 78
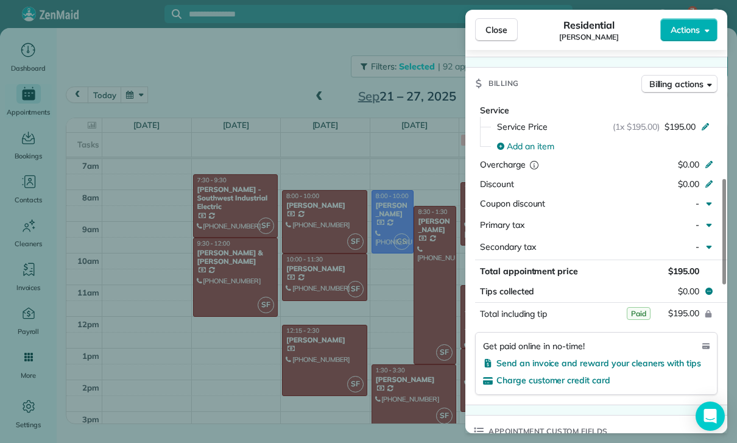
scroll to position [558, 0]
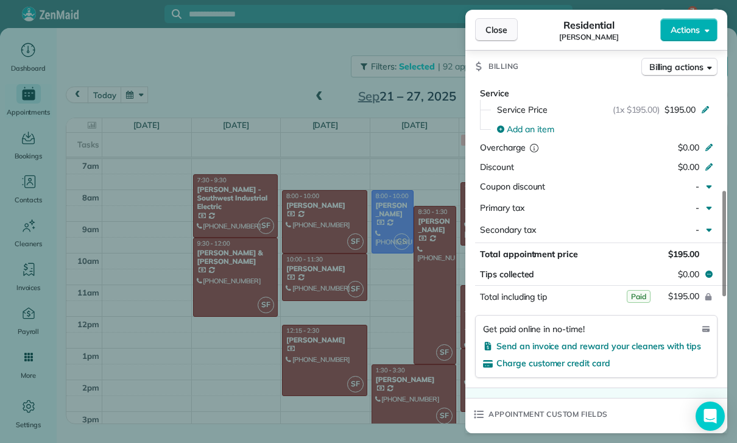
click at [502, 29] on span "Close" at bounding box center [496, 30] width 22 height 12
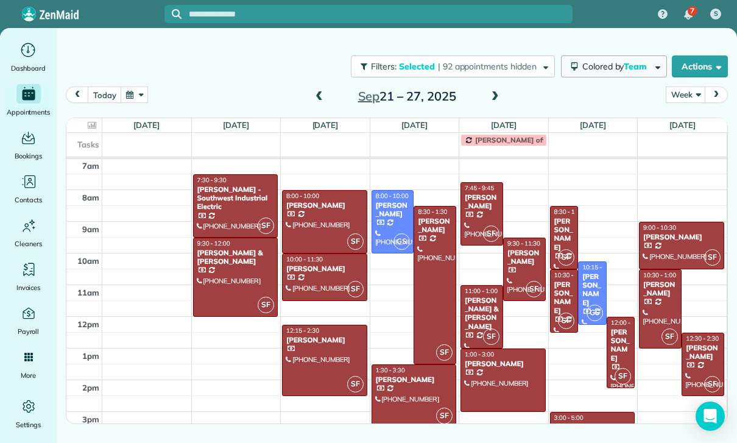
click at [634, 66] on span "Team" at bounding box center [635, 66] width 25 height 11
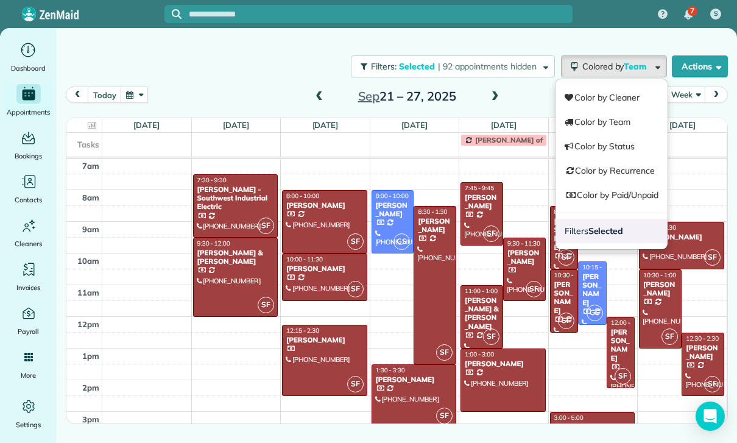
click at [609, 228] on strong "Selected" at bounding box center [605, 230] width 35 height 11
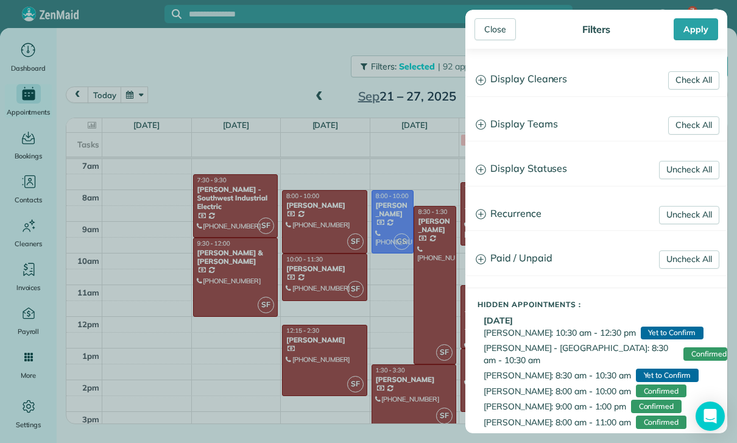
click at [544, 128] on h3 "Display Teams" at bounding box center [596, 124] width 261 height 31
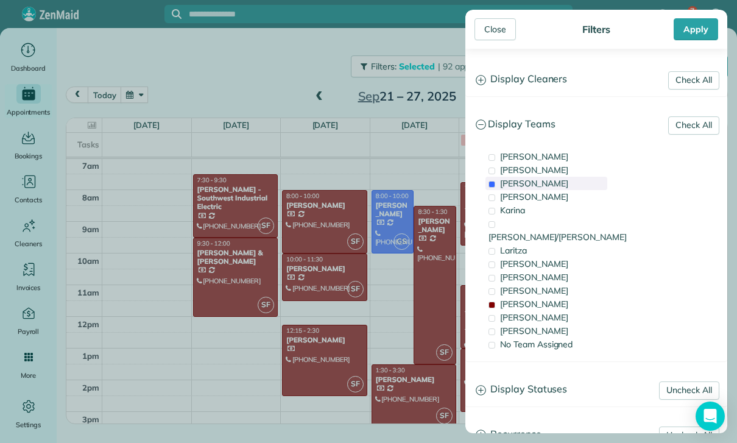
click at [531, 185] on div "[PERSON_NAME]" at bounding box center [546, 183] width 122 height 13
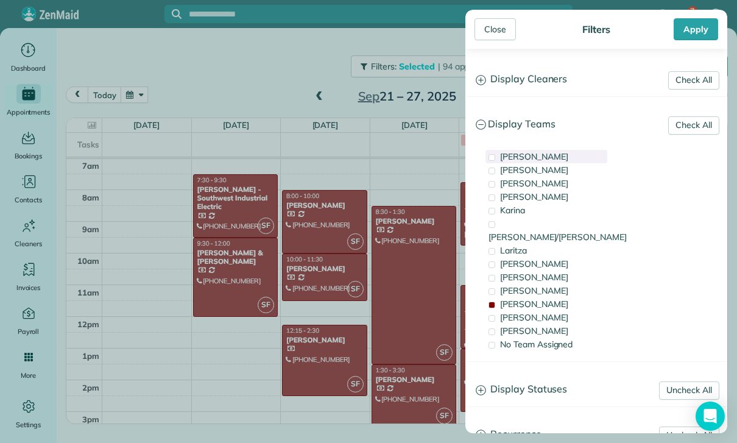
click at [527, 152] on div "[PERSON_NAME]" at bounding box center [546, 156] width 122 height 13
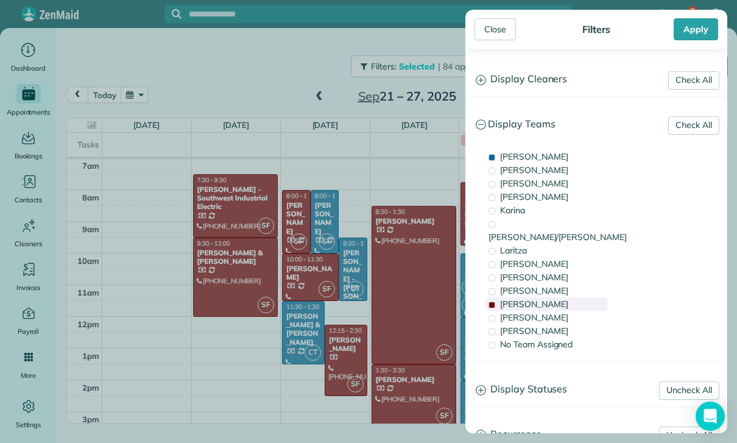
click at [534, 297] on div "[PERSON_NAME]" at bounding box center [546, 303] width 122 height 13
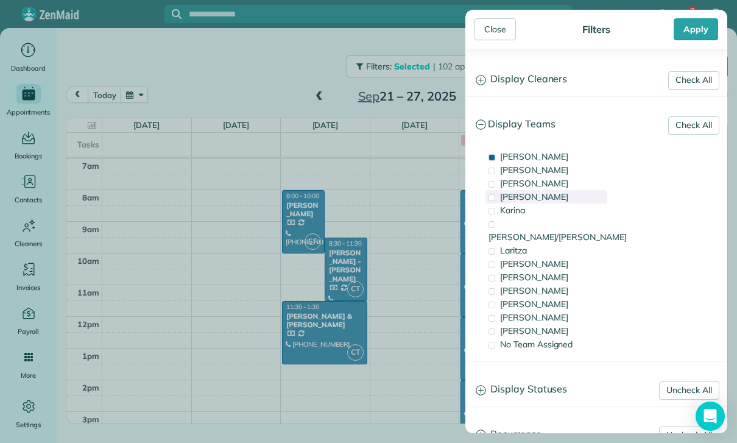
click at [535, 197] on div "[PERSON_NAME]" at bounding box center [546, 196] width 122 height 13
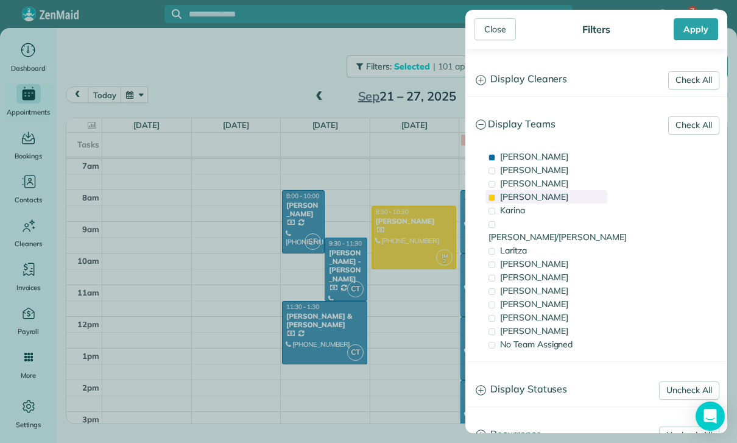
scroll to position [96, 0]
click at [694, 30] on div "Apply" at bounding box center [695, 29] width 44 height 22
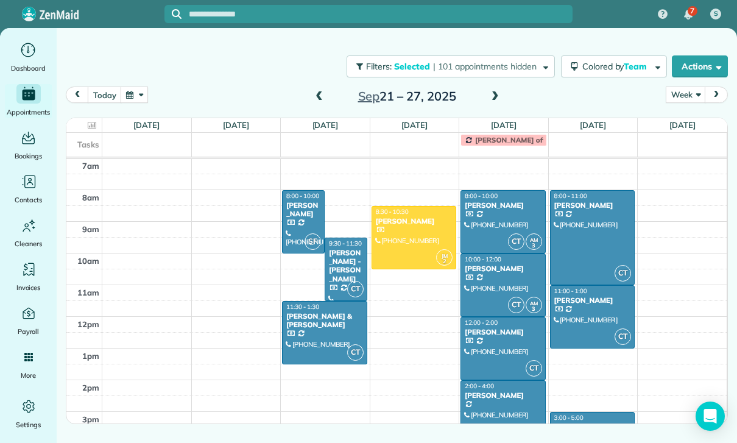
click at [496, 343] on div at bounding box center [503, 348] width 84 height 62
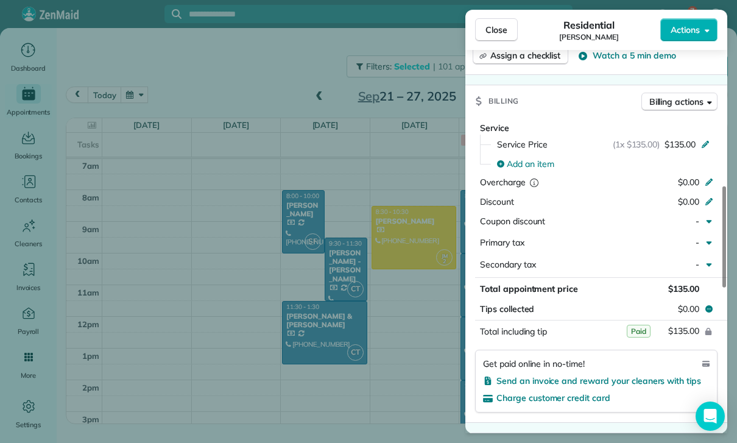
scroll to position [574, 0]
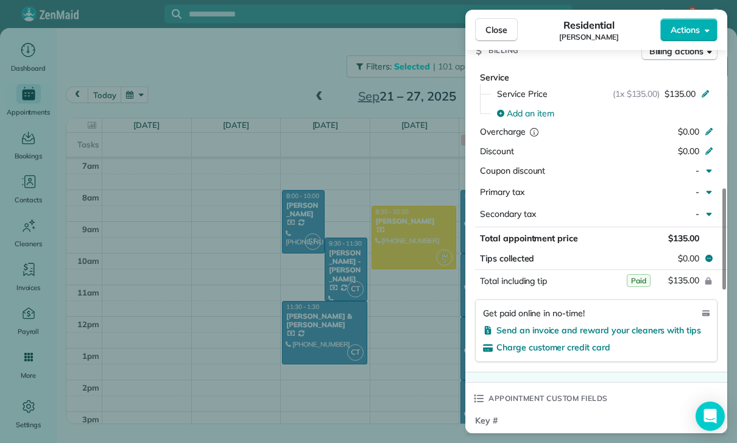
click at [440, 329] on div "Close Residential [PERSON_NAME] Actions Status Yet to Confirm [PERSON_NAME] · O…" at bounding box center [368, 221] width 737 height 443
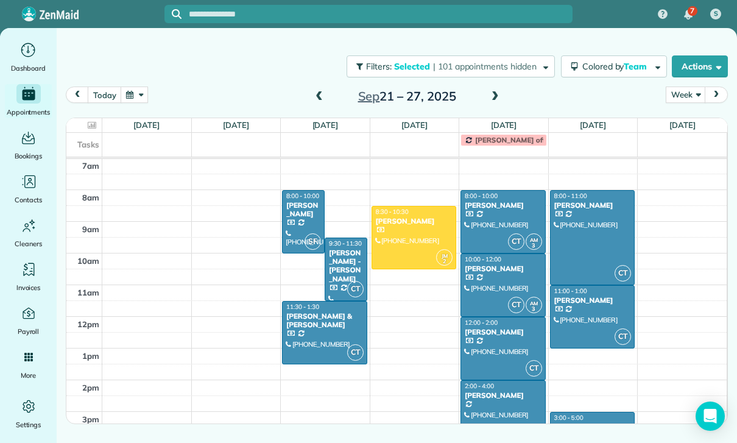
click at [491, 403] on div at bounding box center [503, 412] width 84 height 62
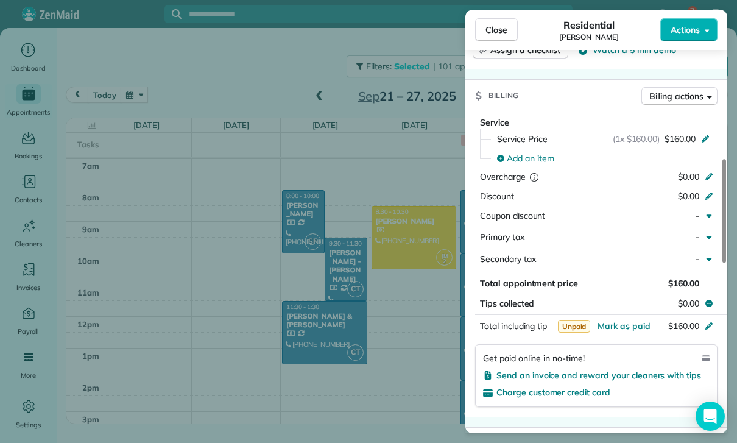
scroll to position [554, 0]
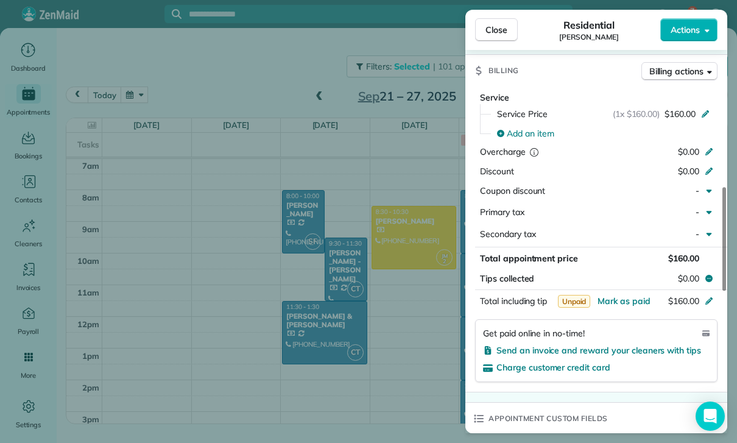
click at [378, 396] on div "Close Residential [PERSON_NAME] Actions Status Yet to Confirm [PERSON_NAME] · O…" at bounding box center [368, 221] width 737 height 443
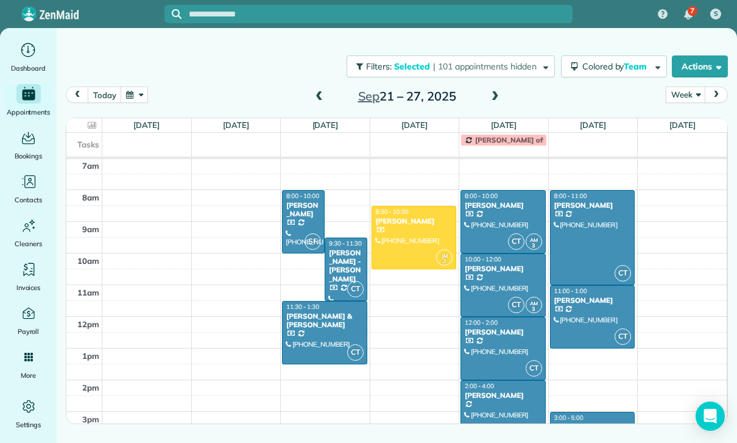
click at [136, 94] on button "button" at bounding box center [135, 94] width 28 height 16
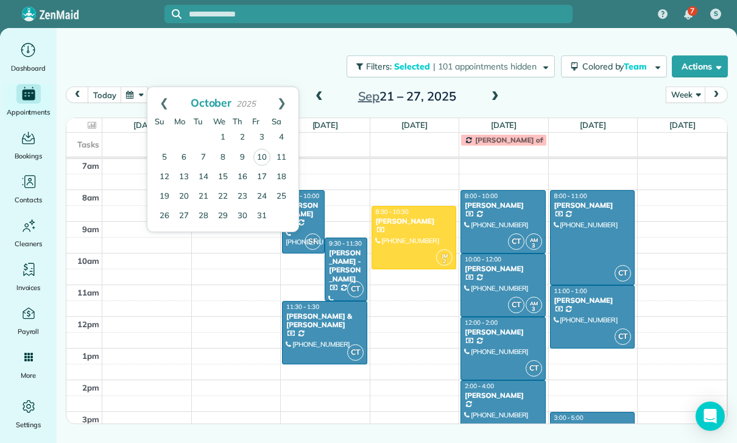
click at [396, 227] on div at bounding box center [414, 237] width 84 height 62
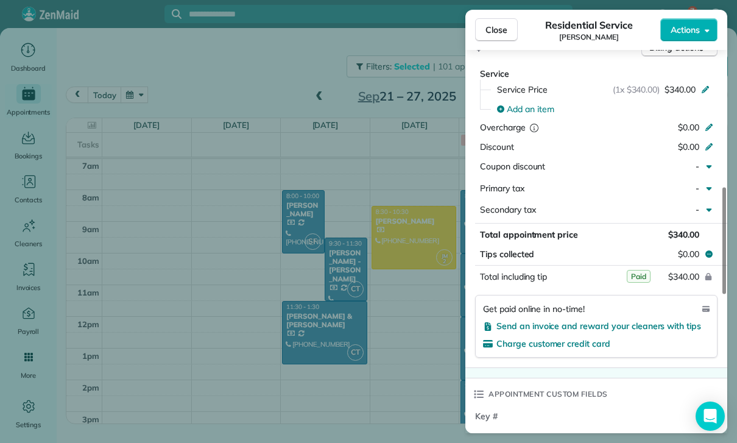
scroll to position [600, 0]
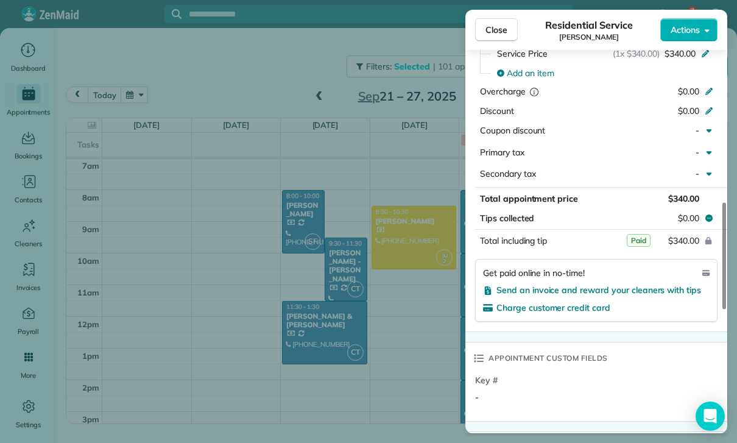
click at [391, 339] on div "Close Residential Service [PERSON_NAME] Actions Status Confirmed [PERSON_NAME] …" at bounding box center [368, 221] width 737 height 443
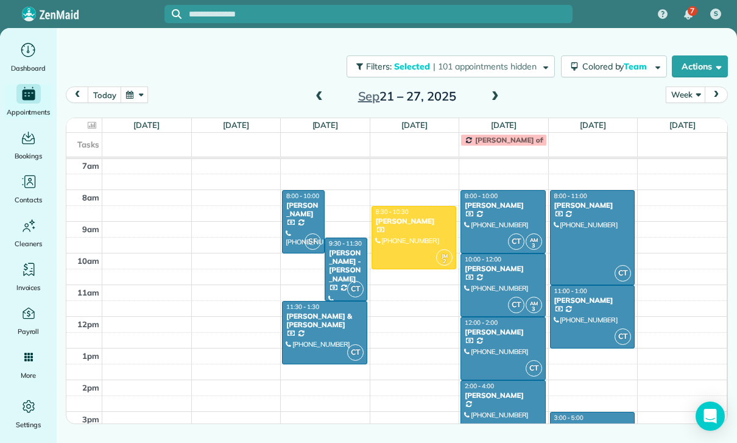
click at [489, 96] on span at bounding box center [494, 96] width 13 height 11
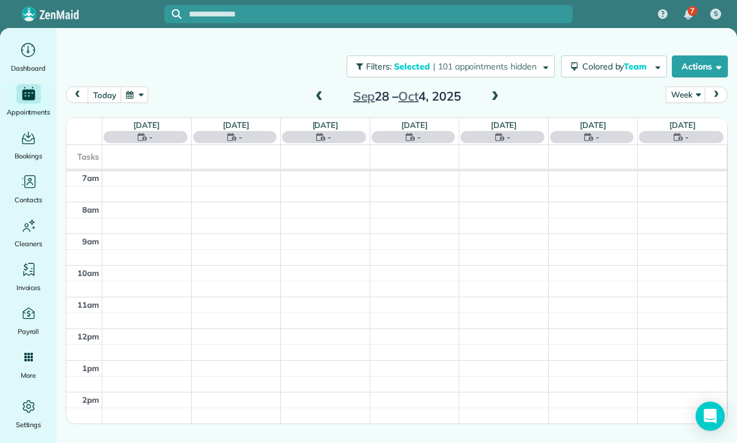
scroll to position [96, 0]
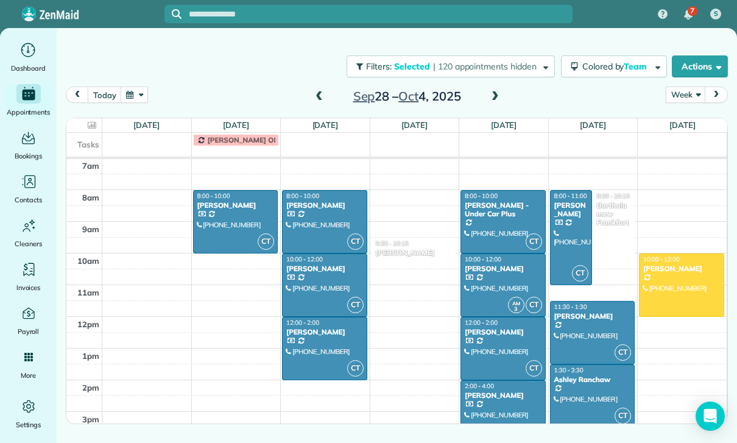
click at [216, 216] on div at bounding box center [236, 222] width 84 height 62
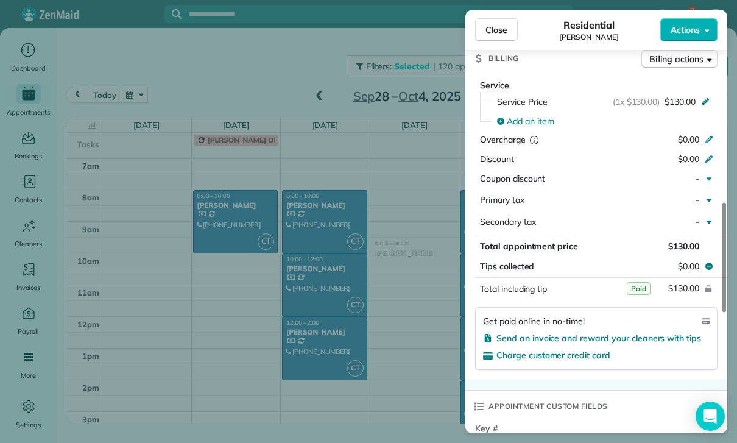
scroll to position [584, 0]
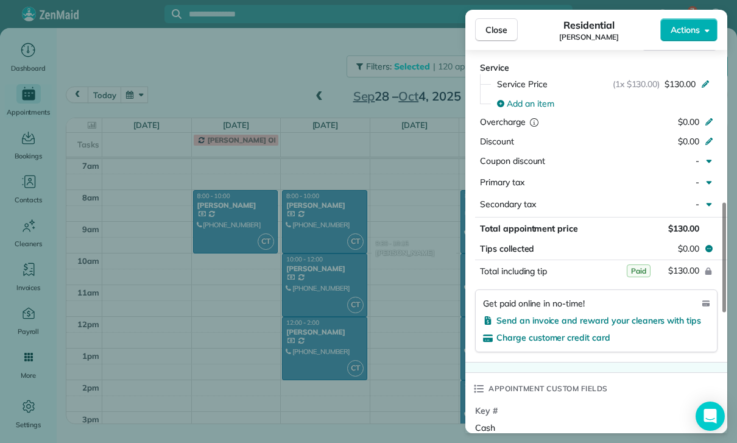
click at [400, 370] on div "Close Residential [PERSON_NAME] Actions Status Confirmed [PERSON_NAME] · Open p…" at bounding box center [368, 221] width 737 height 443
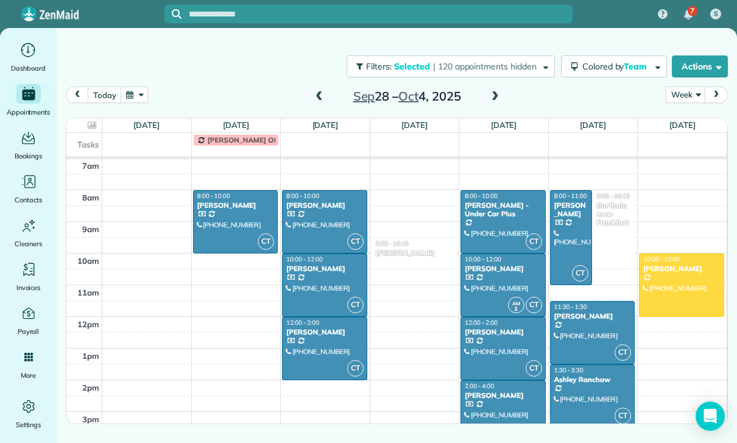
click at [313, 203] on div "[PERSON_NAME]" at bounding box center [325, 205] width 78 height 9
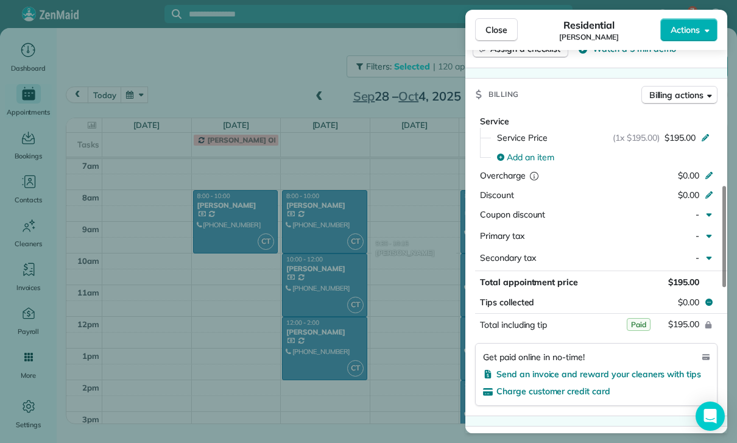
scroll to position [564, 0]
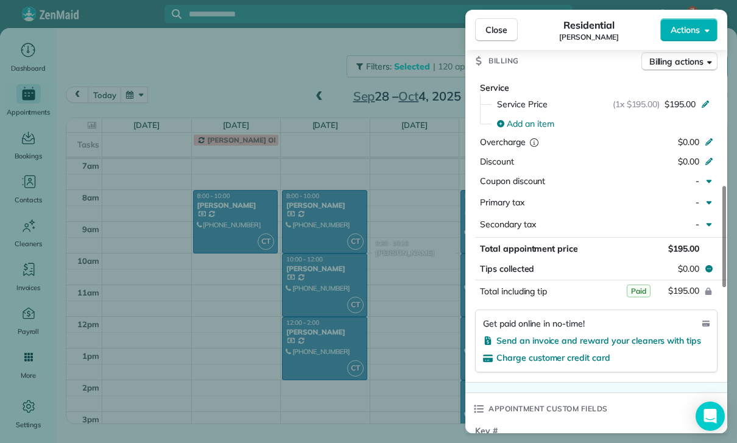
click at [410, 346] on div "Close Residential [PERSON_NAME] Actions Status Yet to Confirm [PERSON_NAME] · O…" at bounding box center [368, 221] width 737 height 443
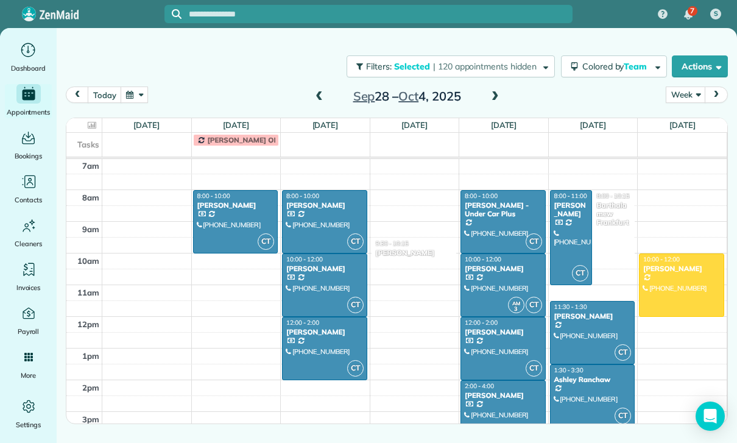
click at [309, 276] on div at bounding box center [325, 285] width 84 height 62
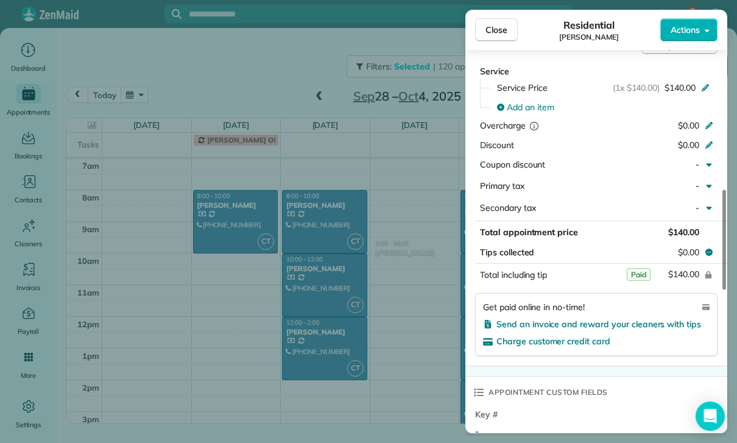
scroll to position [592, 0]
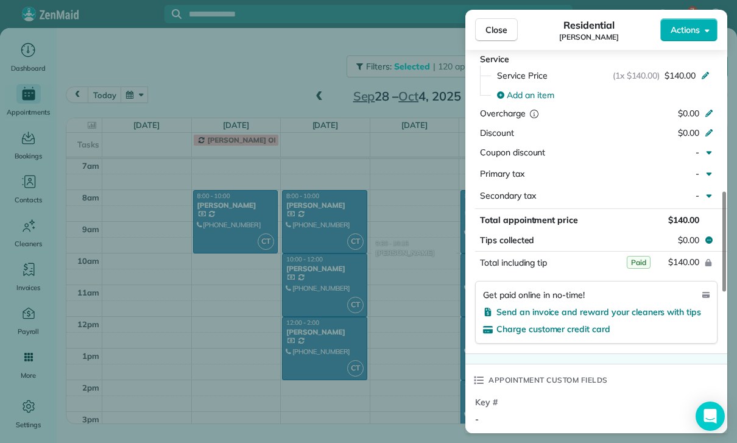
click at [406, 366] on div "Close Residential [PERSON_NAME] Actions Status Yet to Confirm [PERSON_NAME] · O…" at bounding box center [368, 221] width 737 height 443
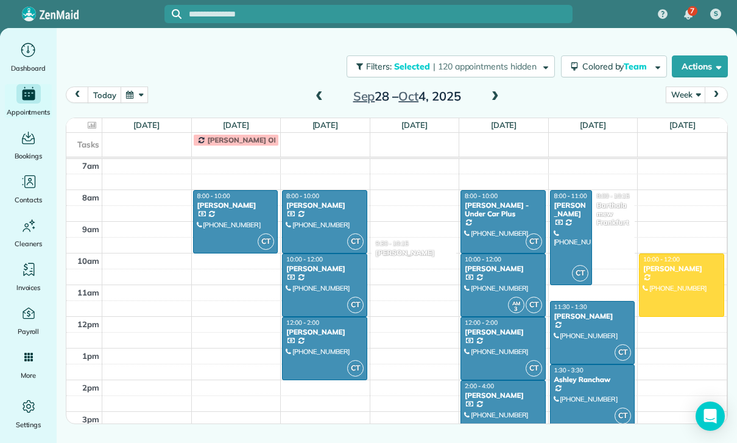
click at [298, 343] on div at bounding box center [325, 348] width 84 height 62
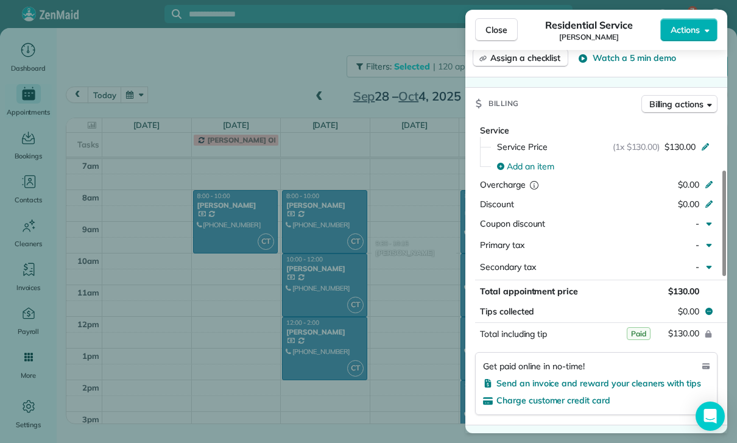
scroll to position [539, 0]
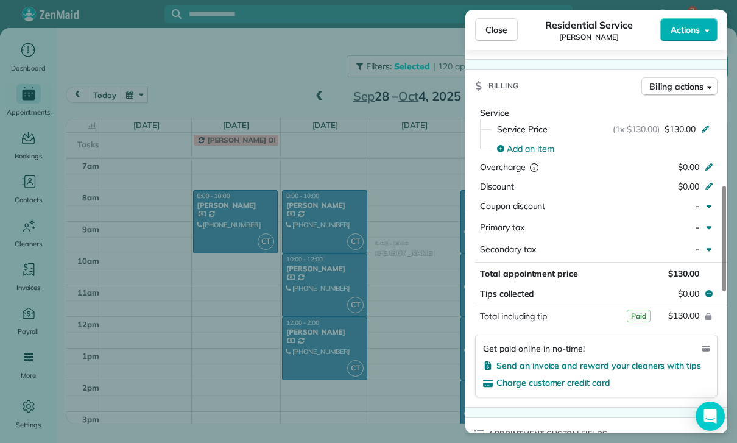
click at [396, 365] on div "Close Residential Service [PERSON_NAME] Actions Status Confirmed [PERSON_NAME] …" at bounding box center [368, 221] width 737 height 443
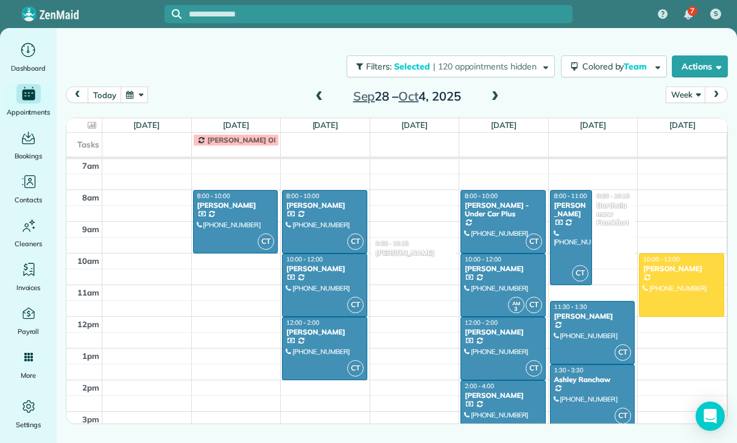
click at [518, 283] on div at bounding box center [503, 285] width 84 height 62
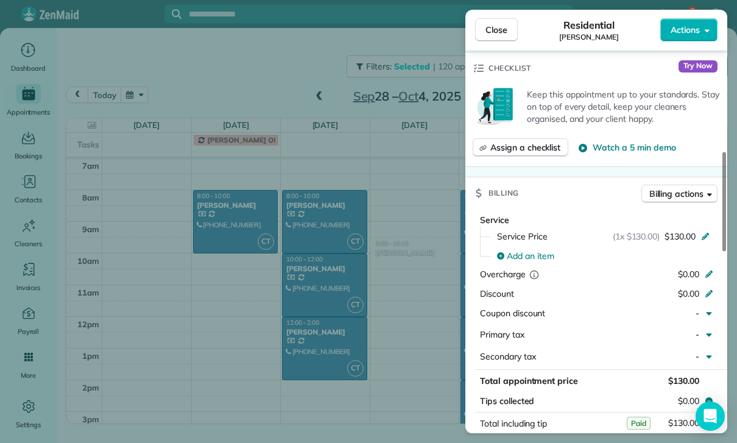
scroll to position [539, 0]
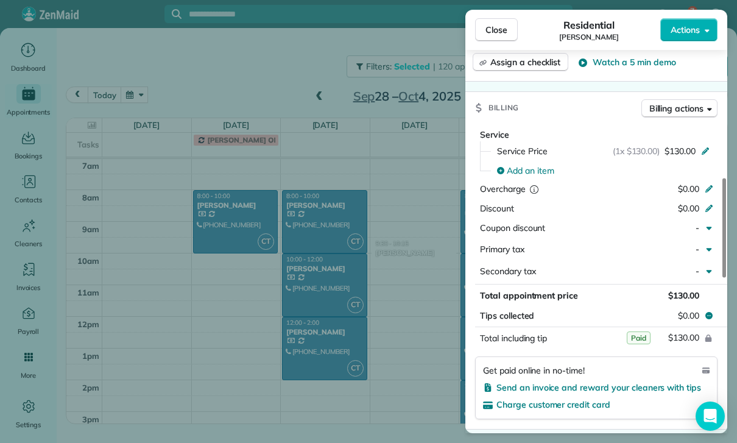
click at [404, 386] on div "Close Residential [PERSON_NAME] Actions Status Yet to Confirm [PERSON_NAME] · O…" at bounding box center [368, 221] width 737 height 443
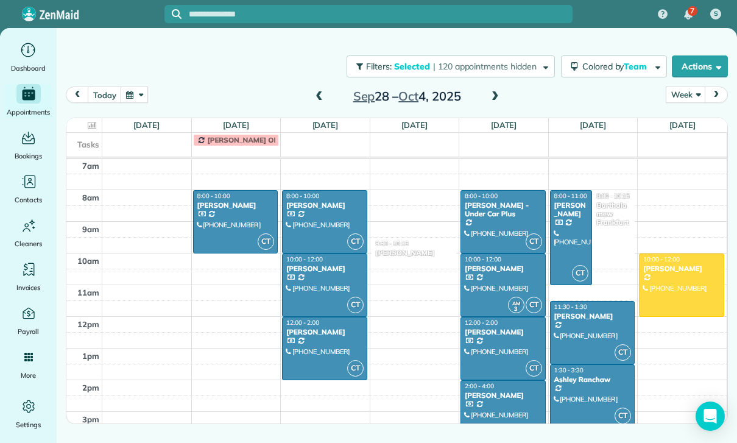
click at [496, 346] on div at bounding box center [503, 348] width 84 height 62
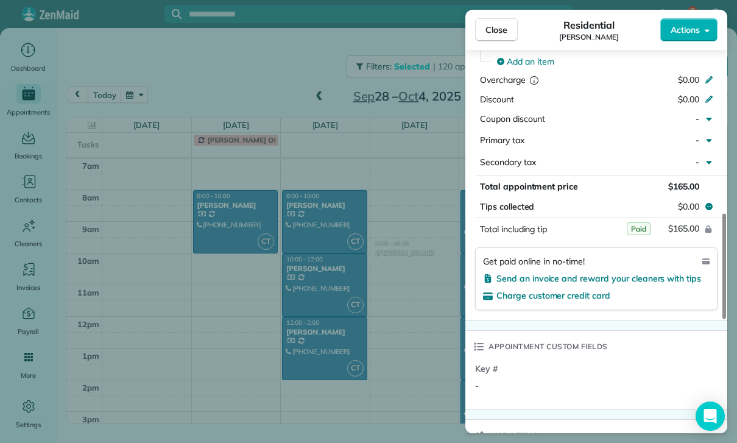
scroll to position [651, 0]
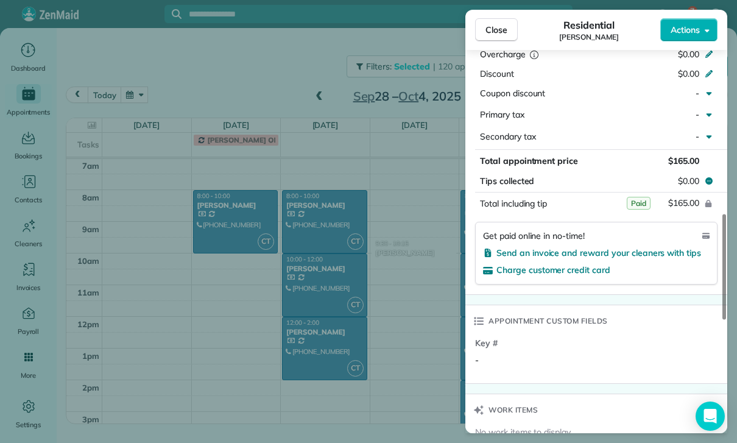
click at [424, 345] on div "Close Residential [PERSON_NAME] Actions Status Confirmed [PERSON_NAME] · Open p…" at bounding box center [368, 221] width 737 height 443
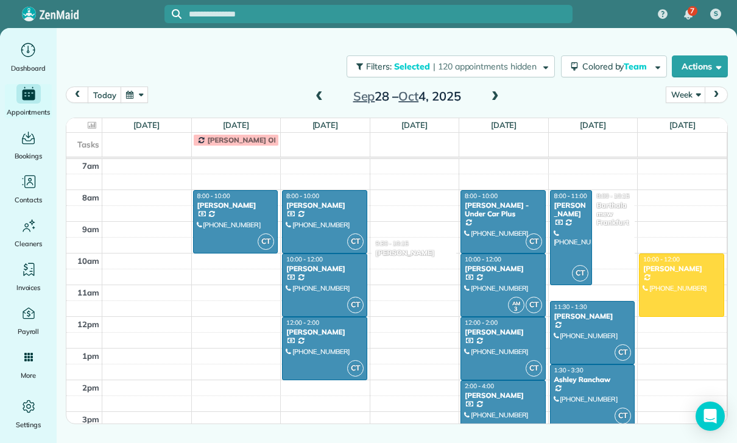
click at [492, 410] on div at bounding box center [503, 412] width 84 height 62
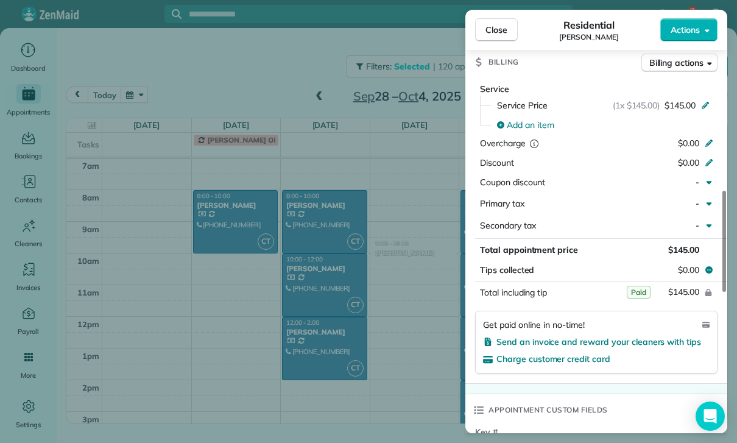
scroll to position [584, 0]
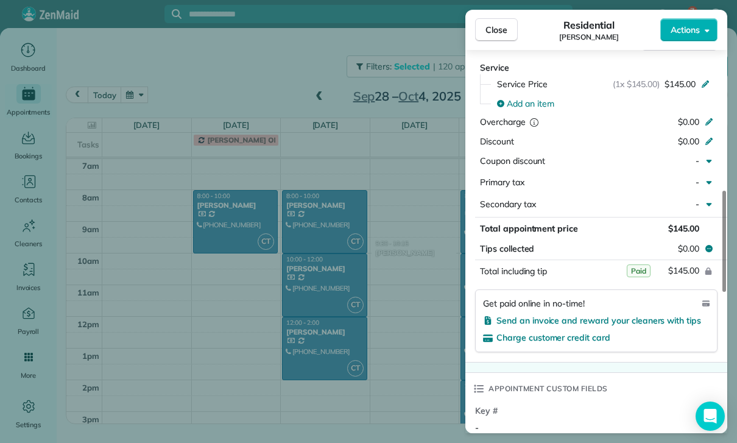
click at [405, 370] on div "Close Residential [PERSON_NAME] Actions Status Yet to Confirm [PERSON_NAME] · O…" at bounding box center [368, 221] width 737 height 443
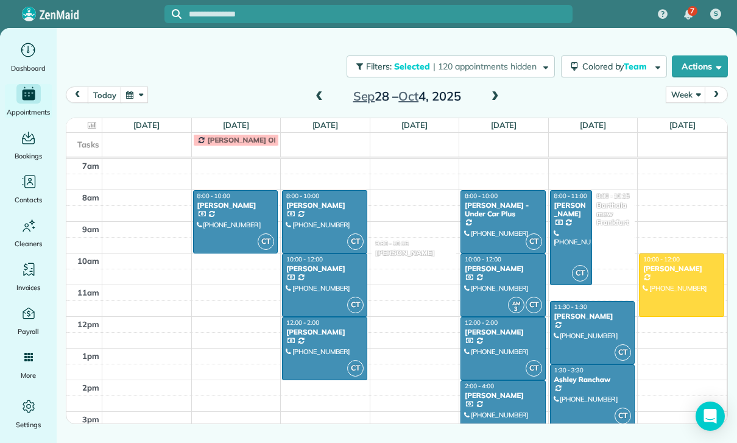
click at [563, 223] on div at bounding box center [570, 238] width 41 height 94
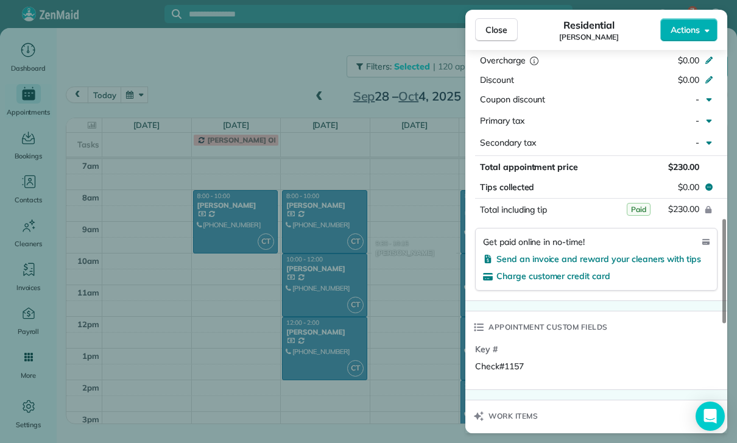
scroll to position [678, 0]
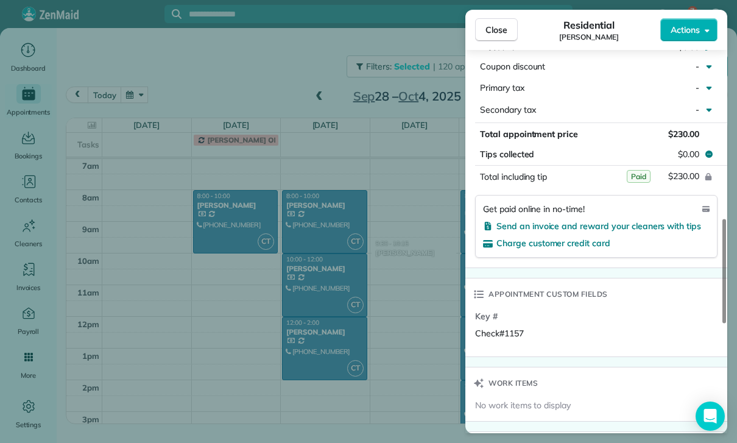
click at [401, 381] on div "Close Residential [PERSON_NAME] Actions Status Yet to Confirm [PERSON_NAME] · O…" at bounding box center [368, 221] width 737 height 443
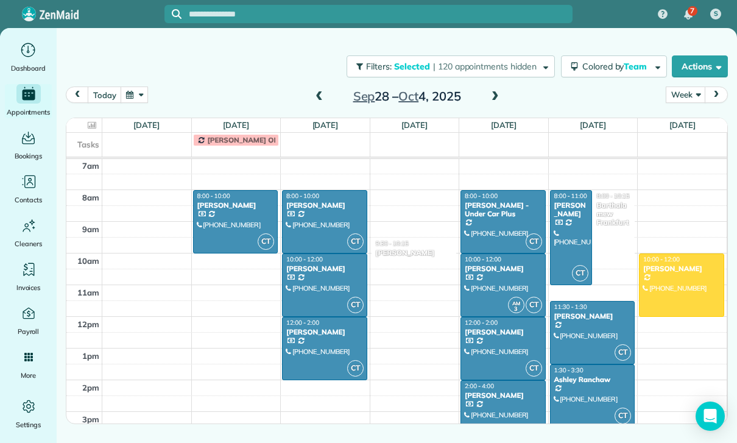
click at [595, 333] on div at bounding box center [592, 332] width 84 height 62
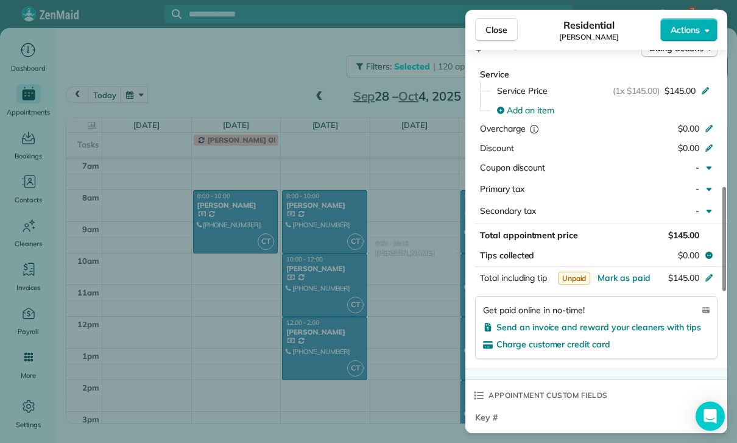
scroll to position [588, 0]
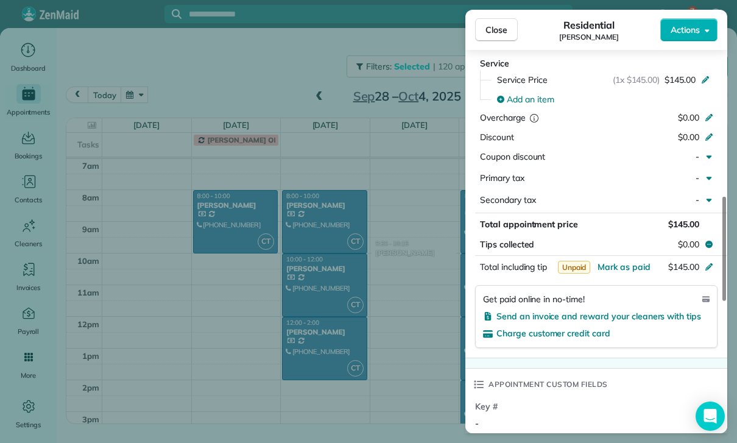
click at [418, 339] on div "Close Residential [PERSON_NAME] Actions Status Yet to Confirm [PERSON_NAME] · O…" at bounding box center [368, 221] width 737 height 443
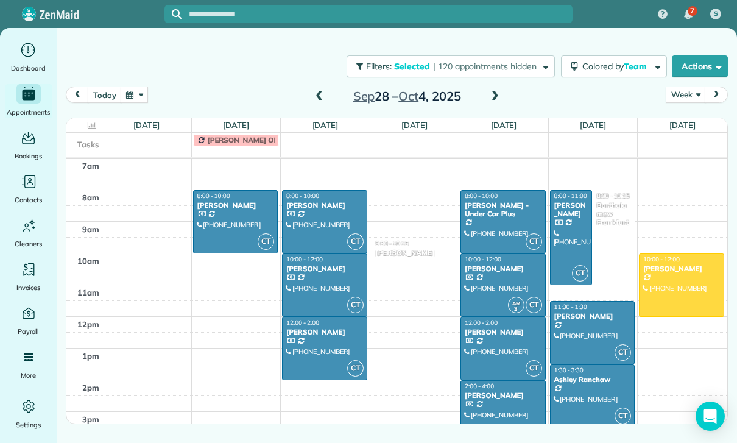
click at [575, 390] on div at bounding box center [592, 396] width 84 height 62
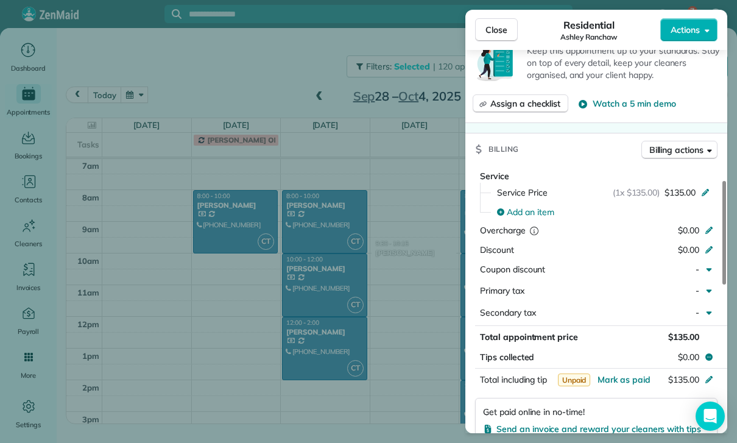
scroll to position [588, 0]
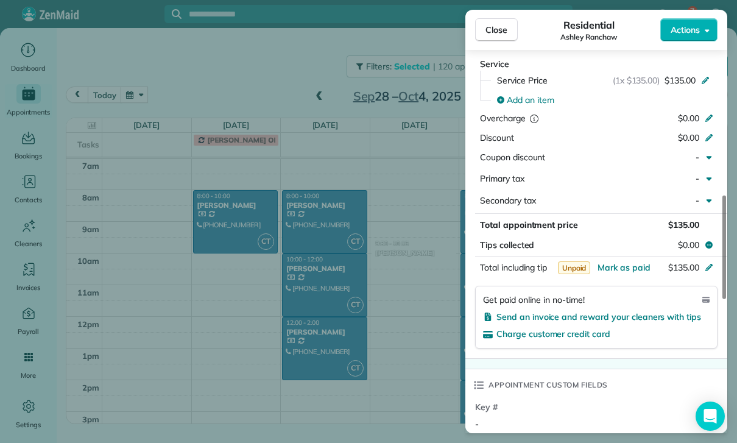
click at [390, 371] on div "Close Residential Ashley Ranchaw Actions Status Yet to Confirm Ashley Ranchaw ·…" at bounding box center [368, 221] width 737 height 443
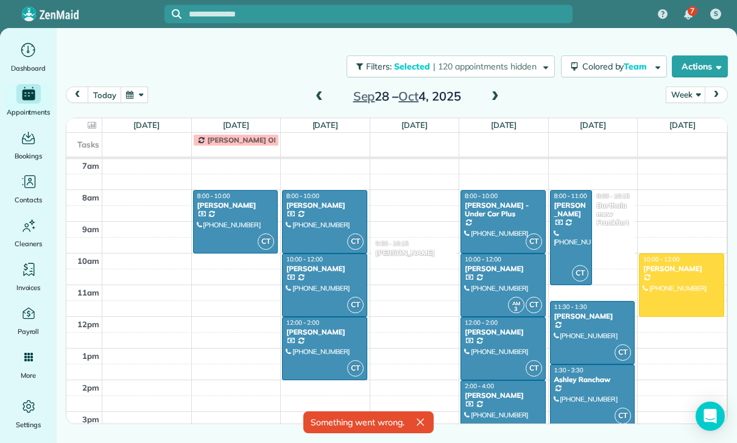
click at [673, 274] on div at bounding box center [681, 285] width 84 height 62
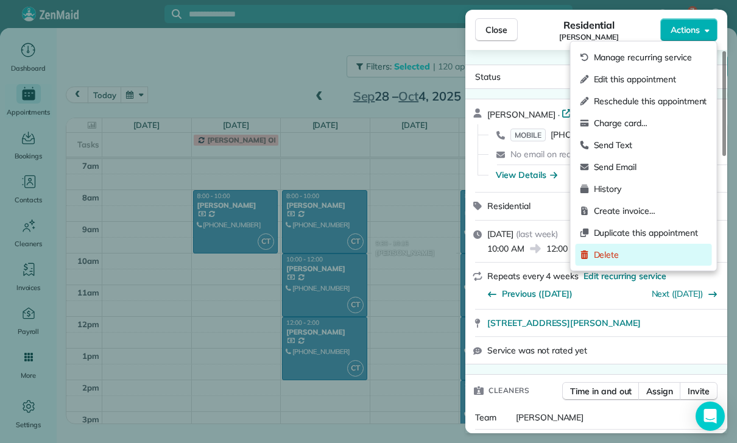
click at [627, 256] on span "Delete" at bounding box center [650, 254] width 113 height 12
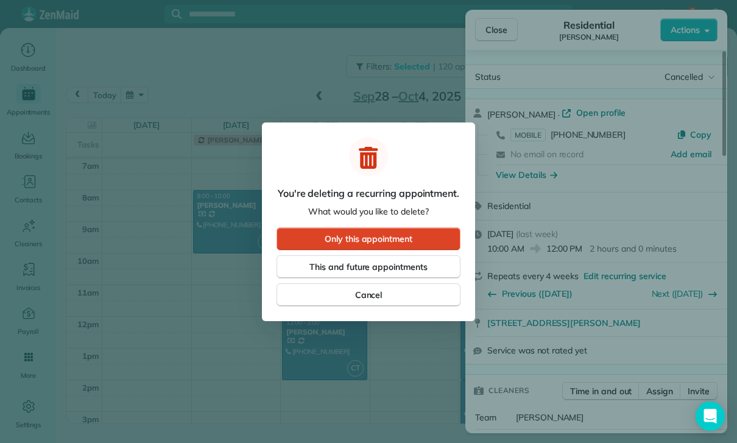
click at [398, 239] on span "Only this appointment" at bounding box center [369, 239] width 88 height 12
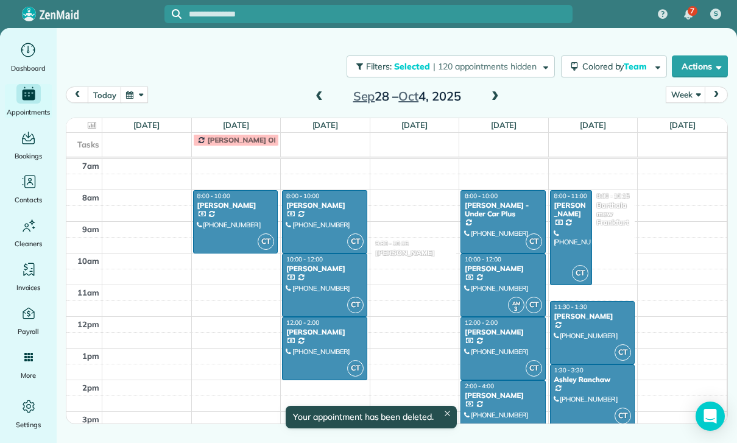
scroll to position [96, 0]
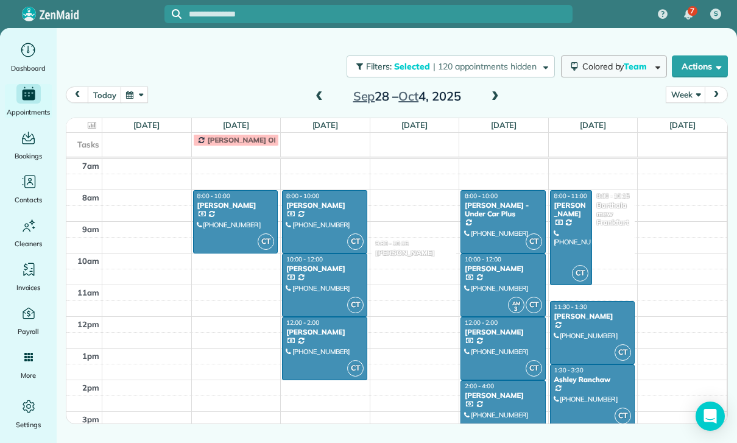
click at [616, 76] on button "Colored by Team" at bounding box center [614, 66] width 106 height 22
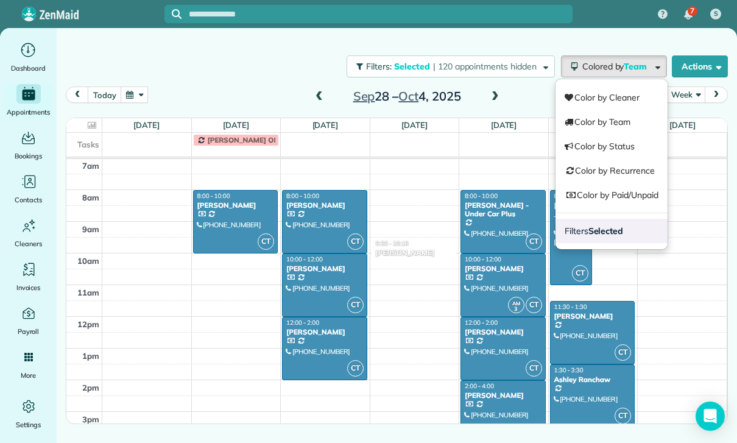
click at [611, 234] on strong "Selected" at bounding box center [605, 230] width 35 height 11
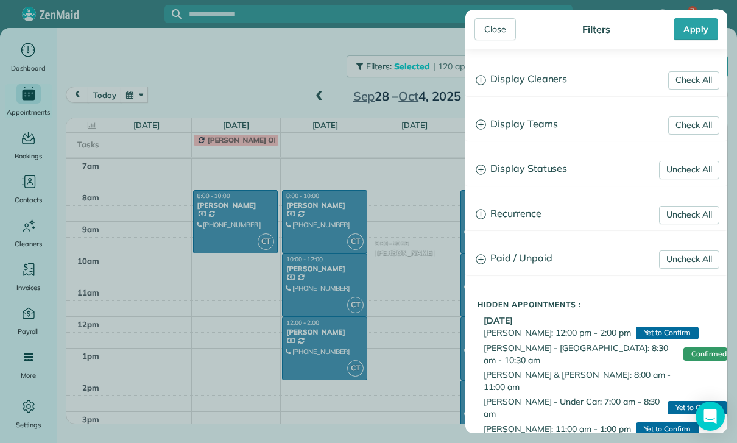
click at [547, 121] on h3 "Display Teams" at bounding box center [596, 124] width 261 height 31
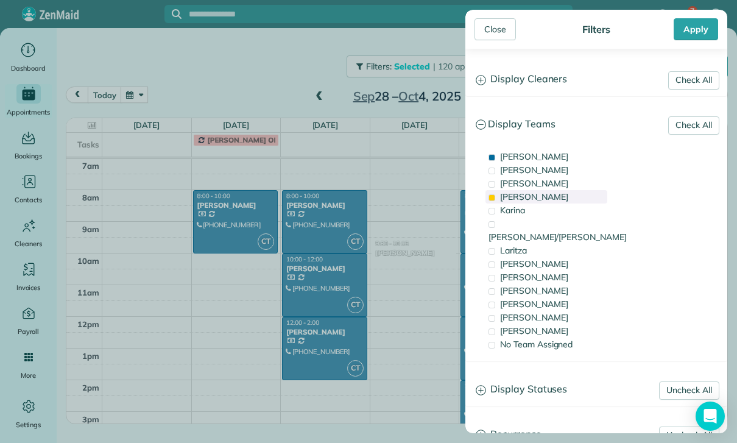
click at [524, 202] on span "[PERSON_NAME]" at bounding box center [534, 196] width 68 height 11
click at [520, 162] on span "[PERSON_NAME]" at bounding box center [534, 156] width 68 height 11
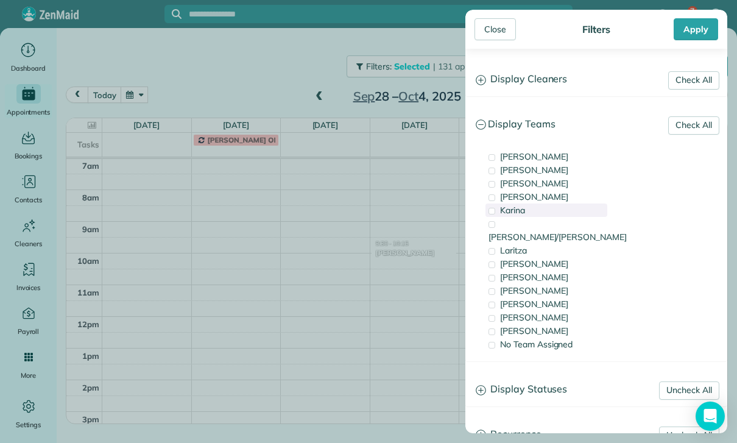
click at [542, 209] on div "Karina" at bounding box center [546, 209] width 122 height 13
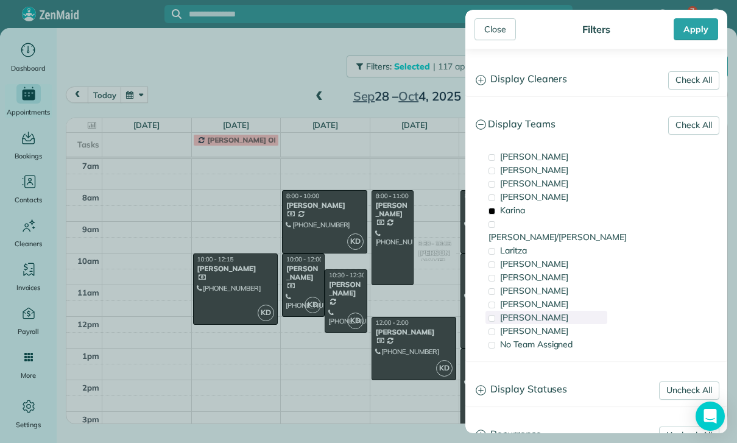
click at [550, 311] on div "[PERSON_NAME]" at bounding box center [546, 317] width 122 height 13
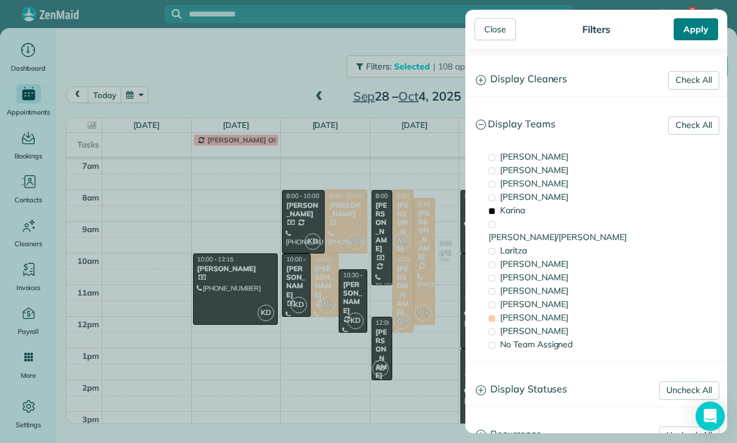
click at [711, 29] on div "Apply" at bounding box center [695, 29] width 44 height 22
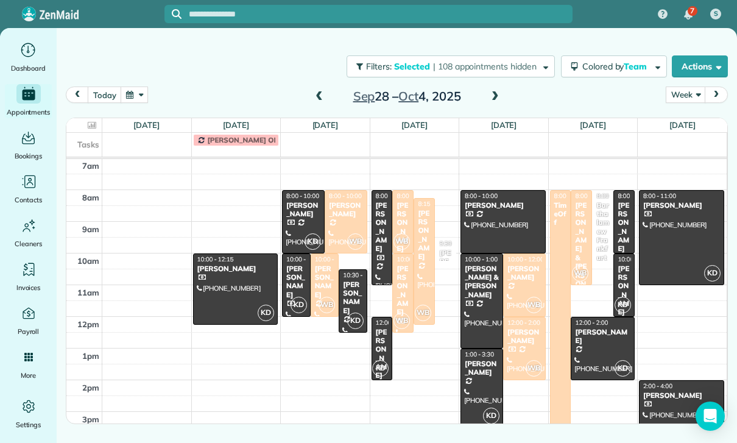
click at [226, 273] on div "[PERSON_NAME]" at bounding box center [236, 268] width 78 height 9
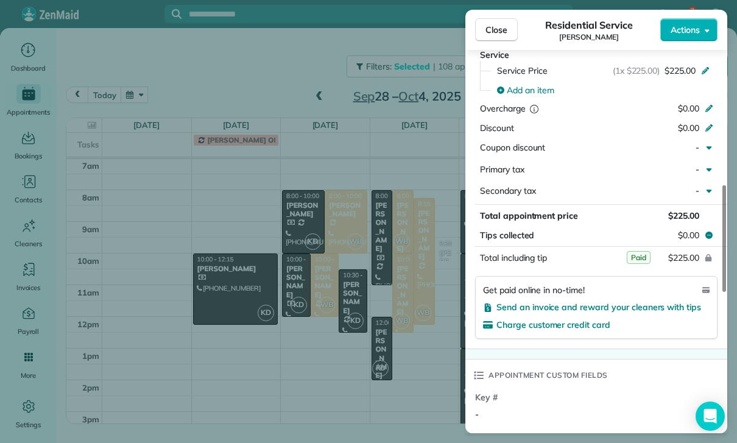
scroll to position [603, 0]
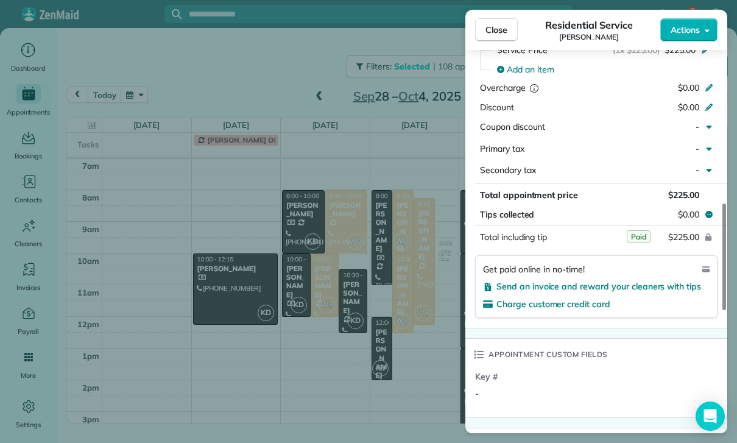
click at [415, 368] on div "Close Residential Service [PERSON_NAME] Actions Status Confirmed [PERSON_NAME] …" at bounding box center [368, 221] width 737 height 443
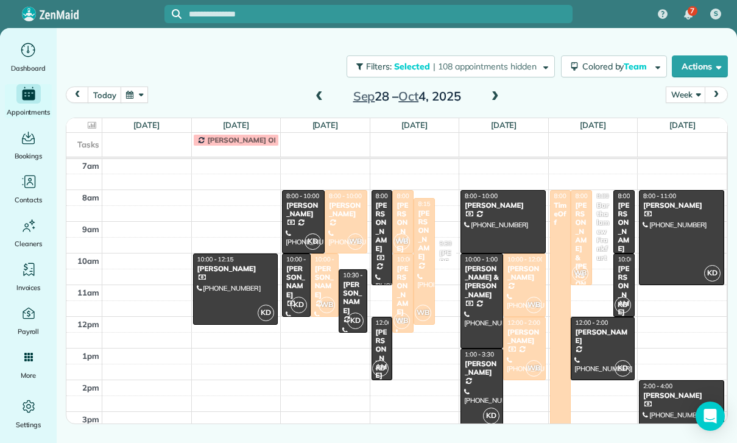
click at [298, 214] on div "[PERSON_NAME]" at bounding box center [303, 210] width 35 height 18
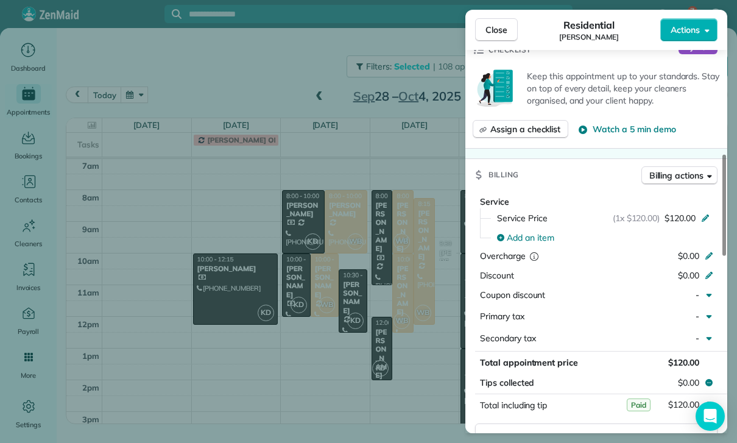
scroll to position [597, 0]
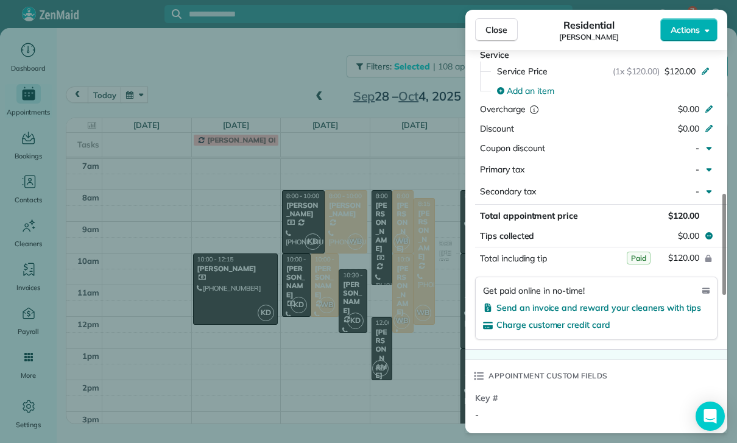
click at [376, 375] on div "Close Residential [PERSON_NAME] Actions Status Yet to Confirm [PERSON_NAME] · O…" at bounding box center [368, 221] width 737 height 443
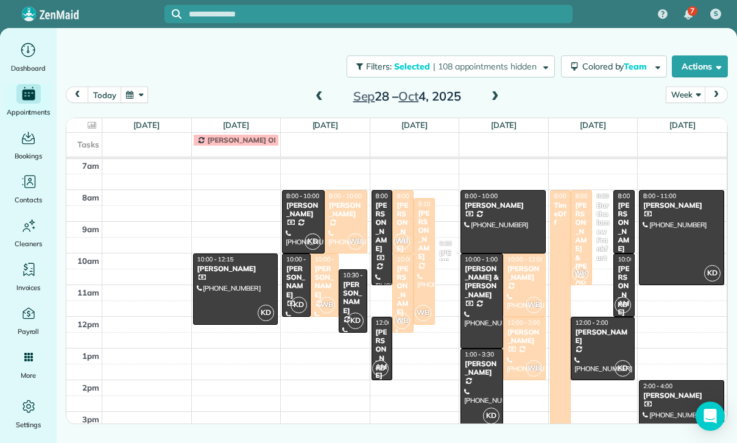
click at [290, 282] on div "[PERSON_NAME]" at bounding box center [296, 281] width 21 height 35
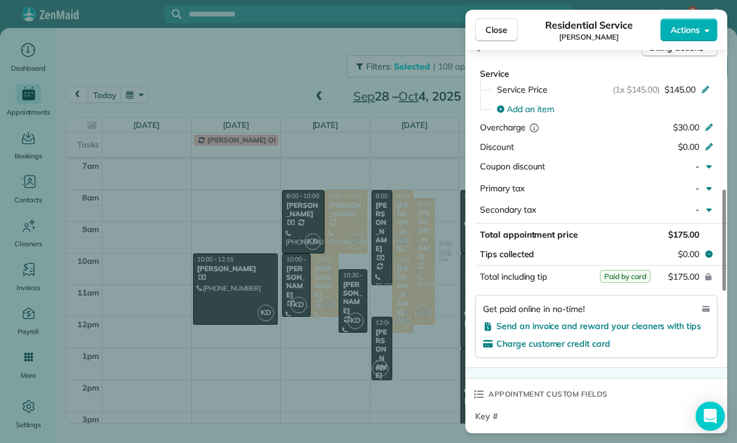
scroll to position [578, 0]
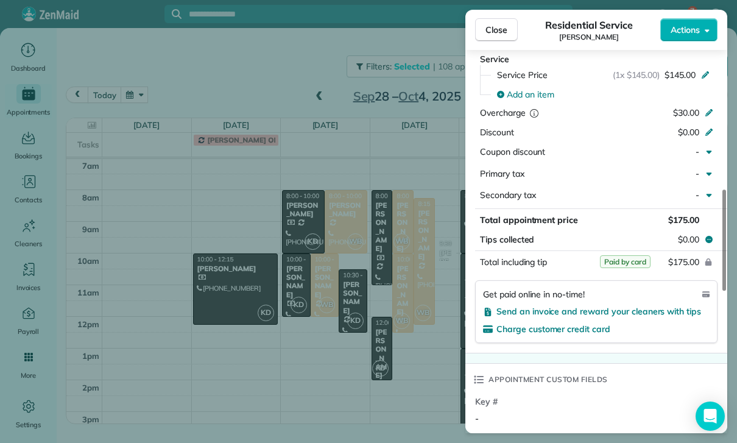
click at [368, 393] on div "Close Residential Service [PERSON_NAME] Actions Status Confirmed [PERSON_NAME] …" at bounding box center [368, 221] width 737 height 443
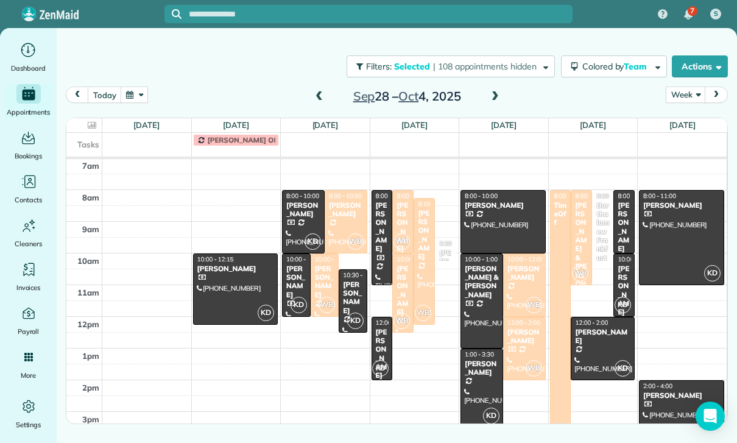
click at [353, 297] on div "[PERSON_NAME]" at bounding box center [352, 297] width 21 height 35
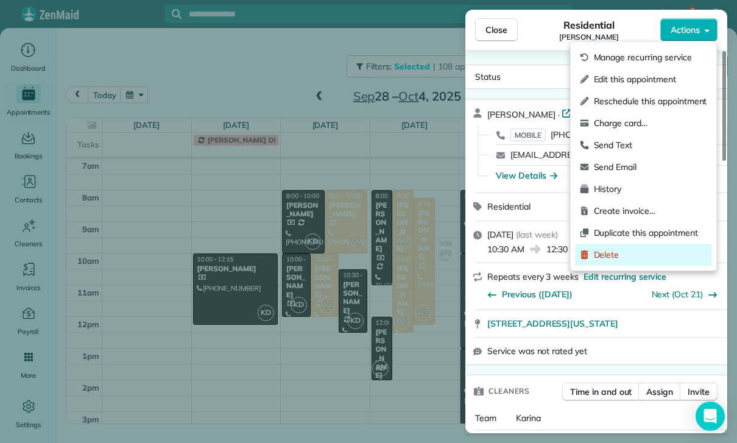
click at [614, 256] on span "Delete" at bounding box center [650, 254] width 113 height 12
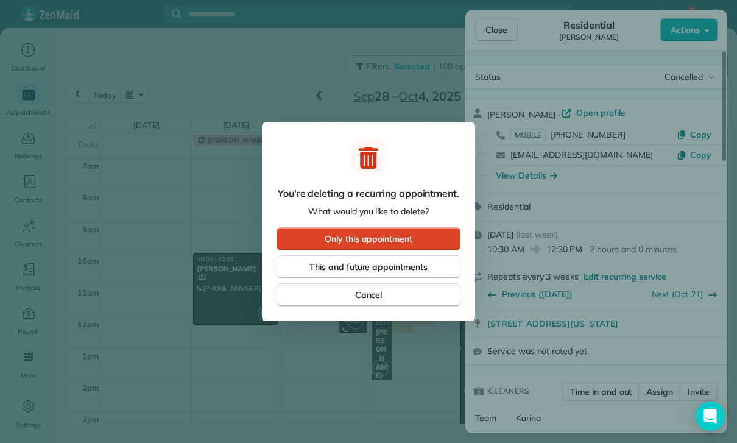
click at [390, 240] on span "Only this appointment" at bounding box center [369, 239] width 88 height 12
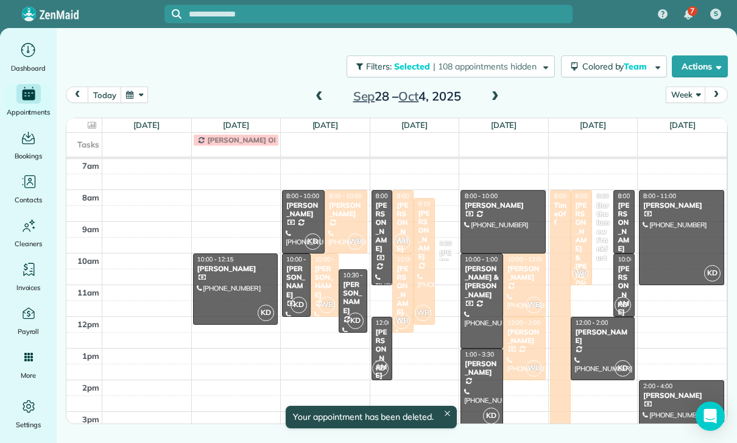
scroll to position [96, 0]
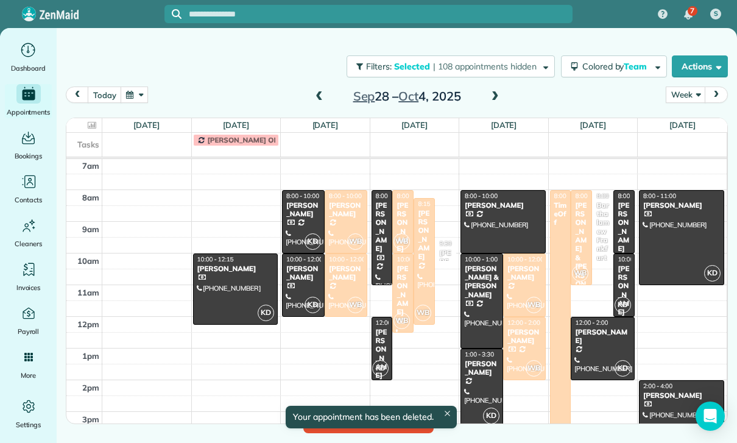
click at [380, 222] on div "[PERSON_NAME]" at bounding box center [382, 227] width 14 height 52
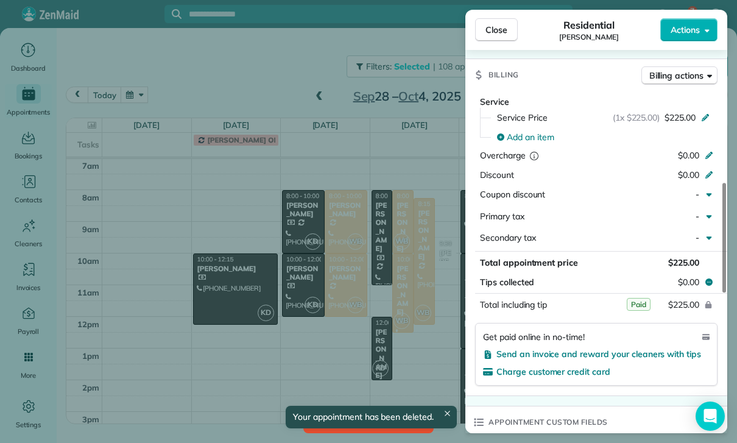
scroll to position [607, 0]
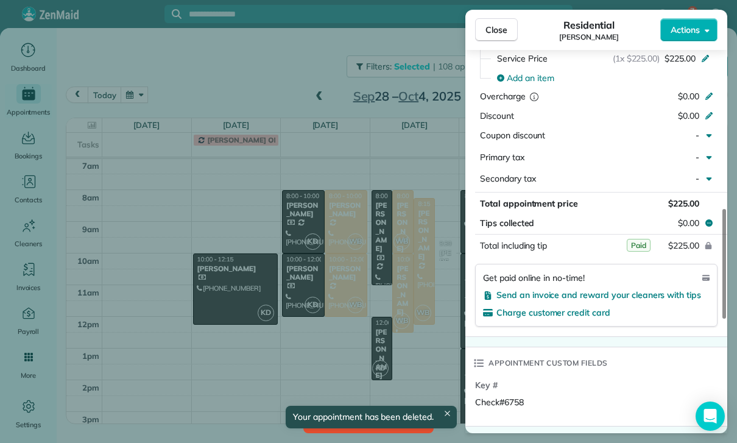
click at [396, 351] on div "Close Residential [PERSON_NAME] Actions Status Confirmed [PERSON_NAME] · Open p…" at bounding box center [368, 221] width 737 height 443
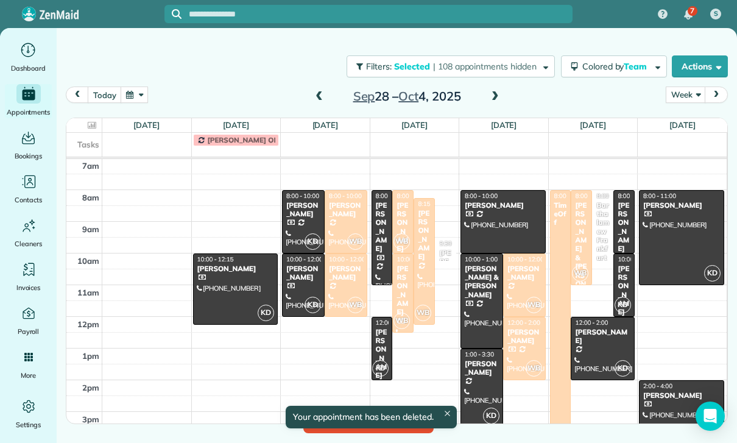
click at [396, 351] on div at bounding box center [368, 221] width 737 height 443
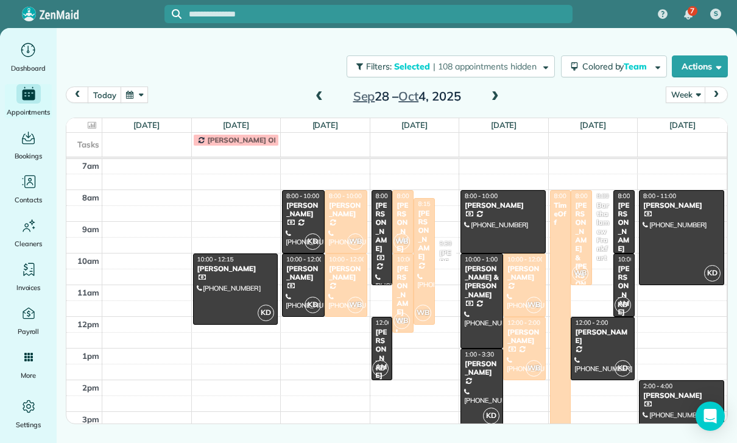
click at [377, 353] on div "[PERSON_NAME]" at bounding box center [382, 354] width 14 height 52
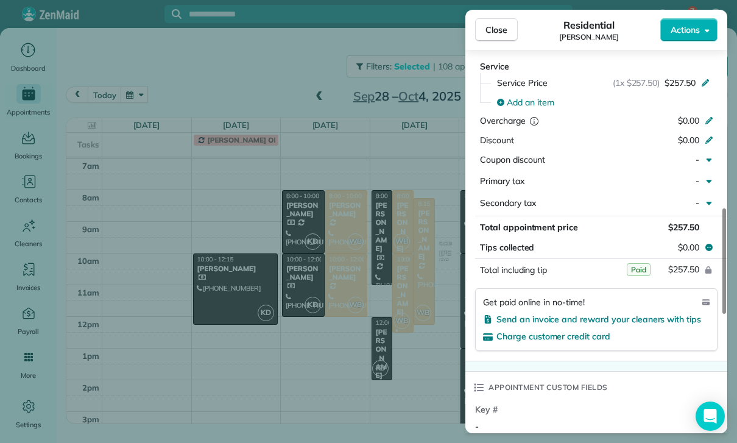
scroll to position [642, 0]
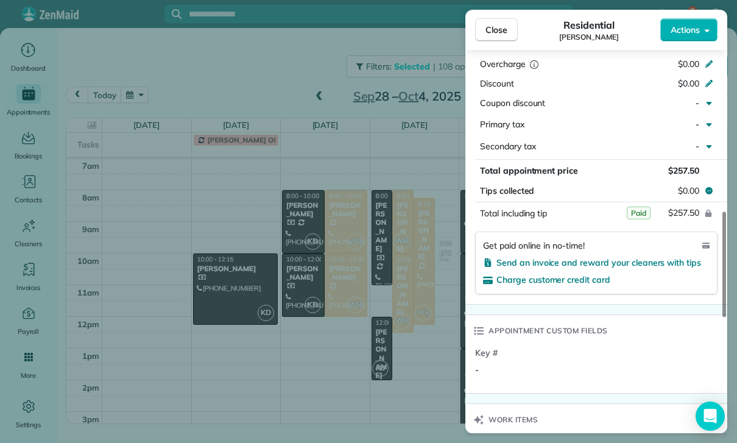
click at [391, 367] on div "Close Residential [PERSON_NAME] Actions Status Confirmed [PERSON_NAME] · Open p…" at bounding box center [368, 221] width 737 height 443
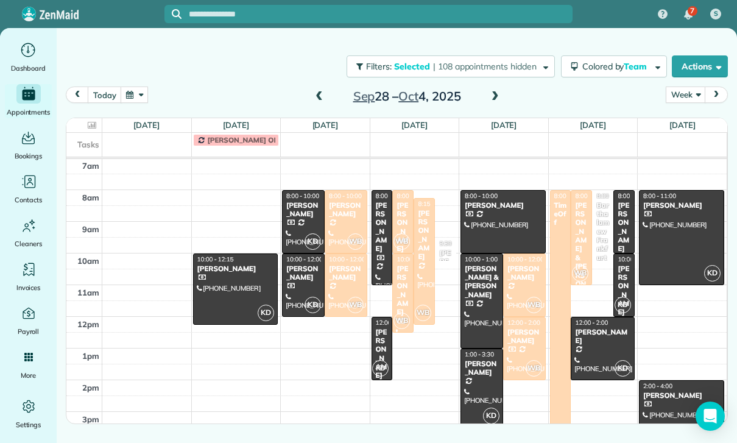
click at [496, 219] on div at bounding box center [503, 222] width 84 height 62
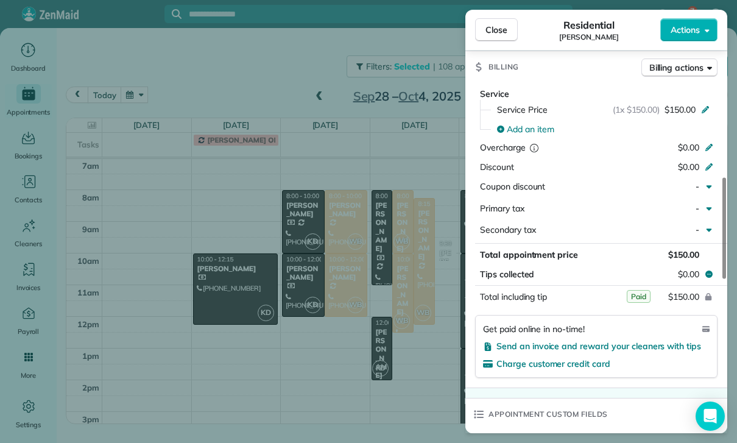
scroll to position [599, 0]
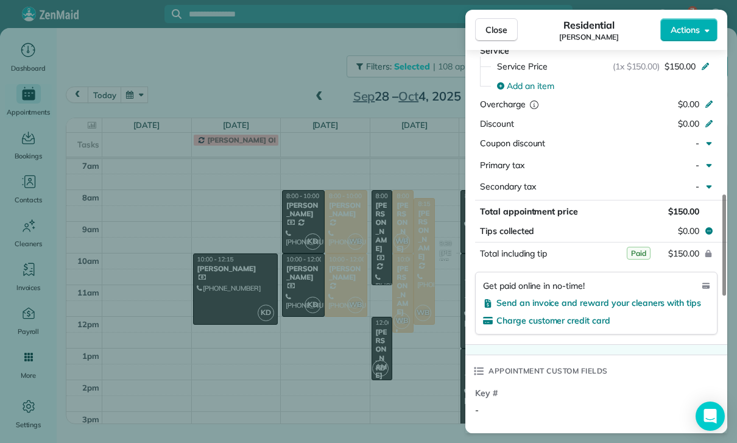
click at [405, 365] on div "Close Residential [PERSON_NAME] Actions Status Yet to Confirm [PERSON_NAME] · O…" at bounding box center [368, 221] width 737 height 443
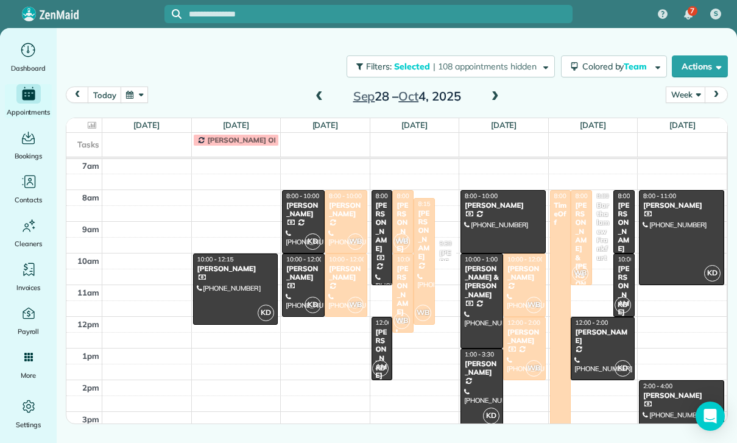
click at [480, 293] on div at bounding box center [481, 301] width 41 height 94
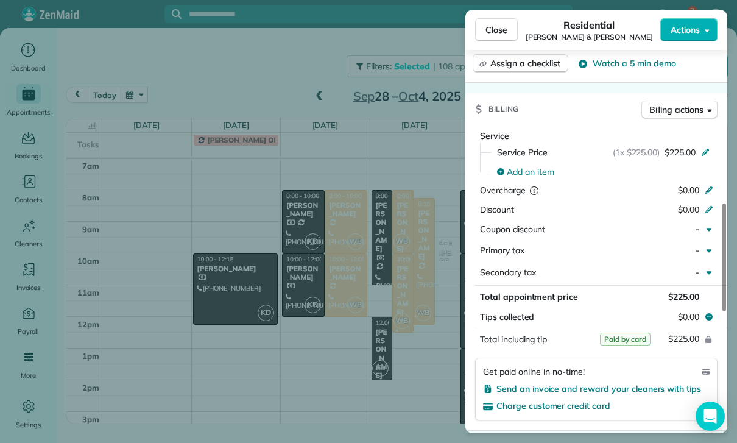
scroll to position [623, 0]
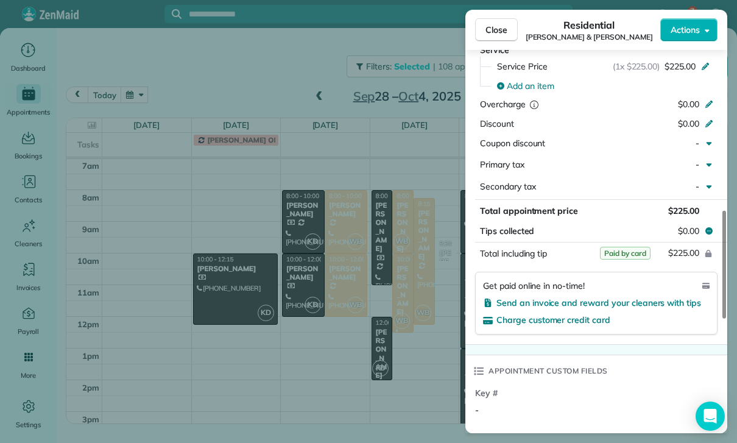
click at [408, 356] on div "Close Residential [PERSON_NAME] & [PERSON_NAME] Actions Status Confirmed [PERSO…" at bounding box center [368, 221] width 737 height 443
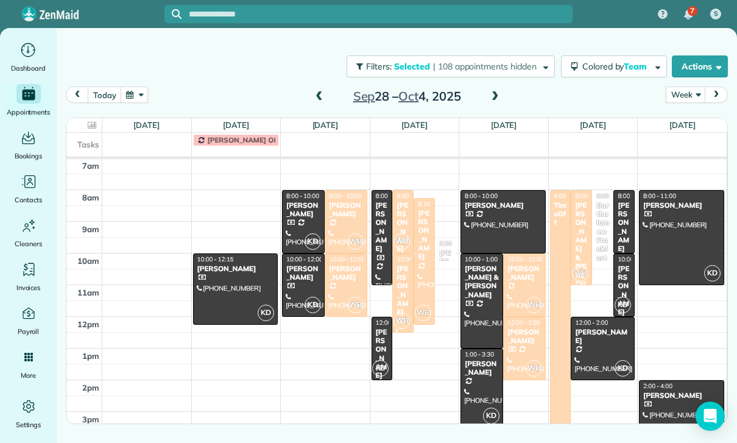
click at [480, 385] on div at bounding box center [481, 388] width 41 height 78
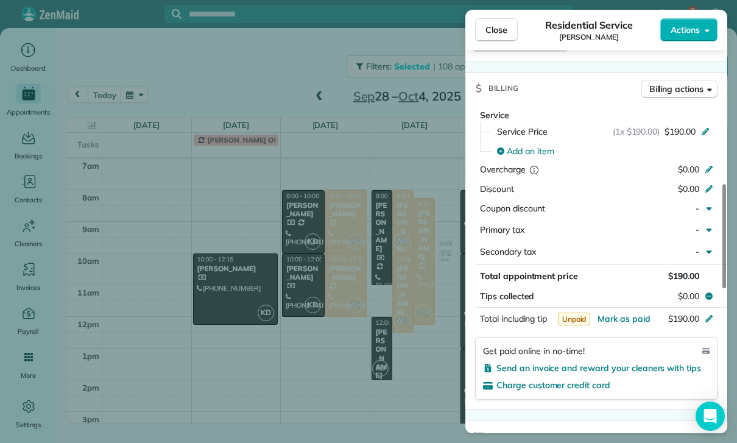
scroll to position [538, 0]
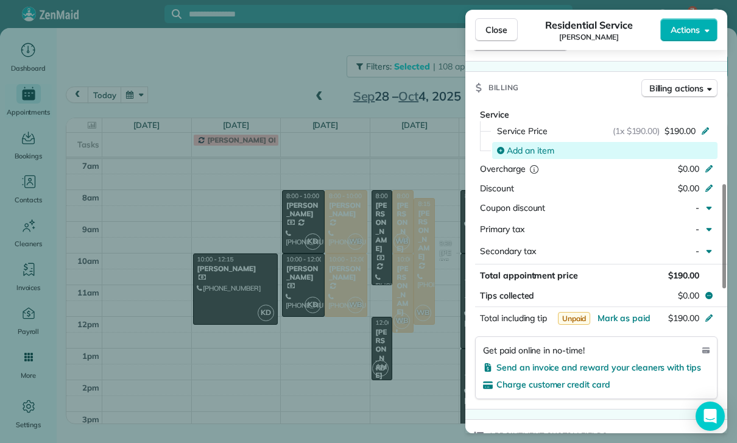
click at [534, 150] on span "Add an item" at bounding box center [530, 150] width 47 height 12
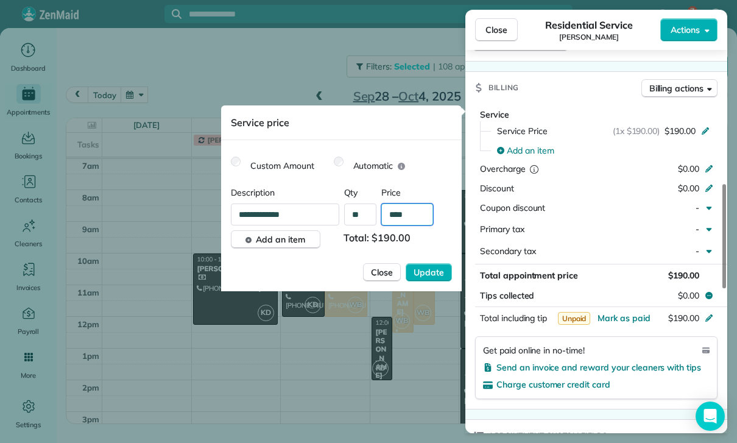
click at [413, 217] on input "****" at bounding box center [407, 214] width 52 height 22
type input "****"
click at [433, 271] on span "Update" at bounding box center [428, 272] width 30 height 12
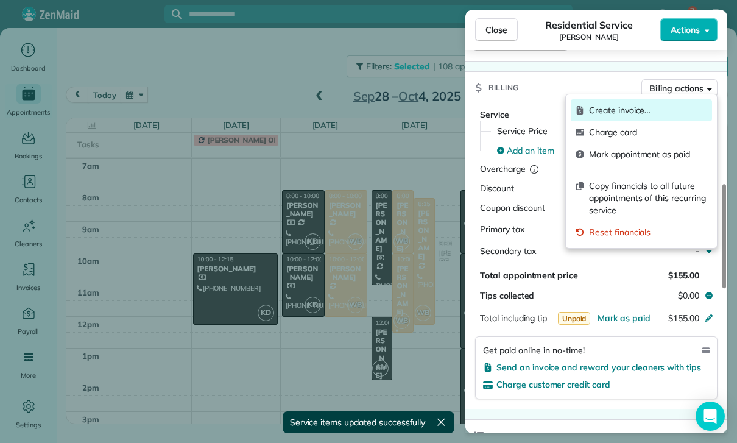
click at [623, 109] on span "Create invoice…" at bounding box center [648, 110] width 118 height 12
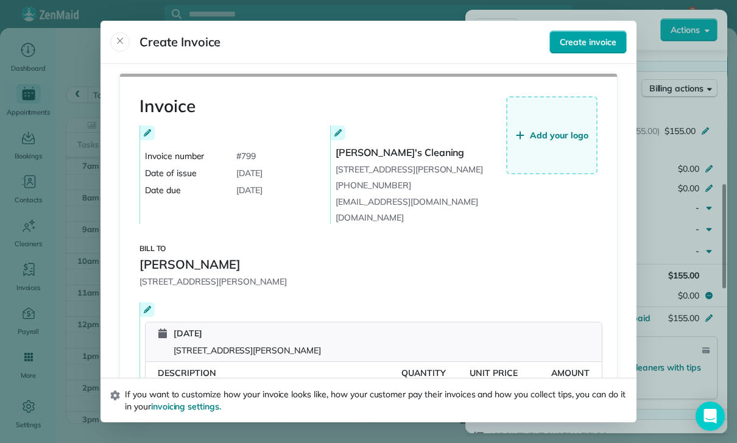
click at [594, 36] on span "Create invoice" at bounding box center [588, 42] width 57 height 12
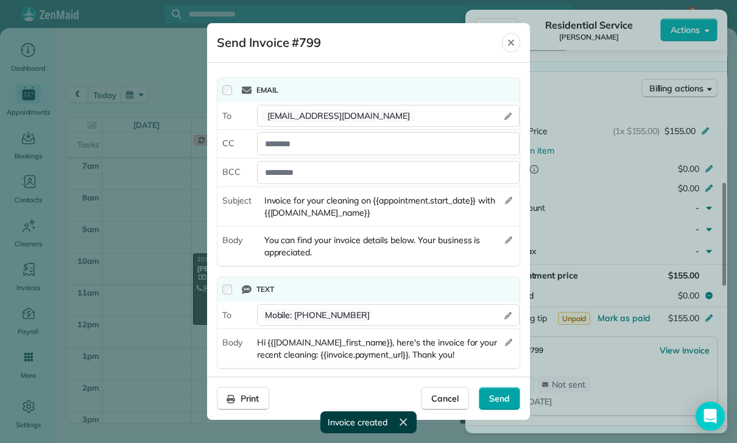
click at [508, 401] on span "Send" at bounding box center [499, 398] width 21 height 12
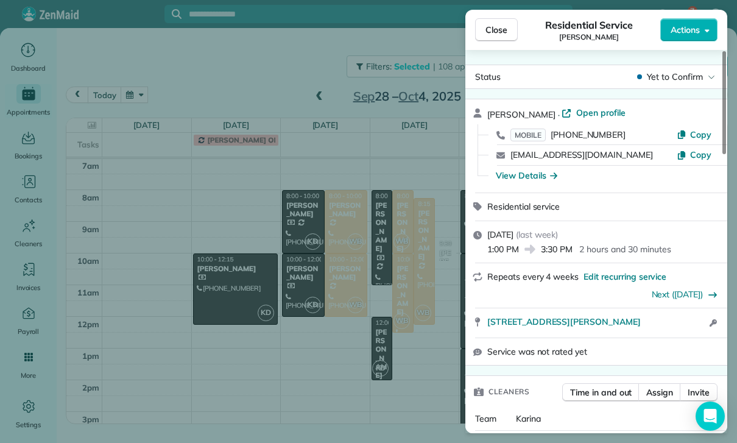
scroll to position [0, 0]
click at [371, 364] on div "Close Residential Service [PERSON_NAME] Actions Status Yet to Confirm [PERSON_N…" at bounding box center [368, 221] width 737 height 443
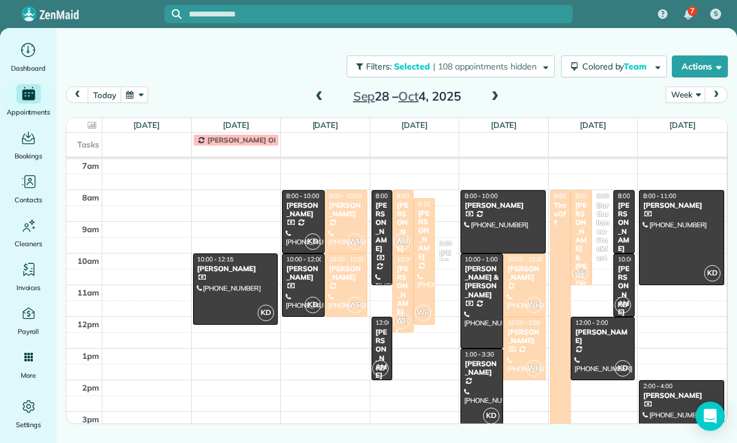
click at [627, 220] on div "[PERSON_NAME]" at bounding box center [624, 227] width 14 height 52
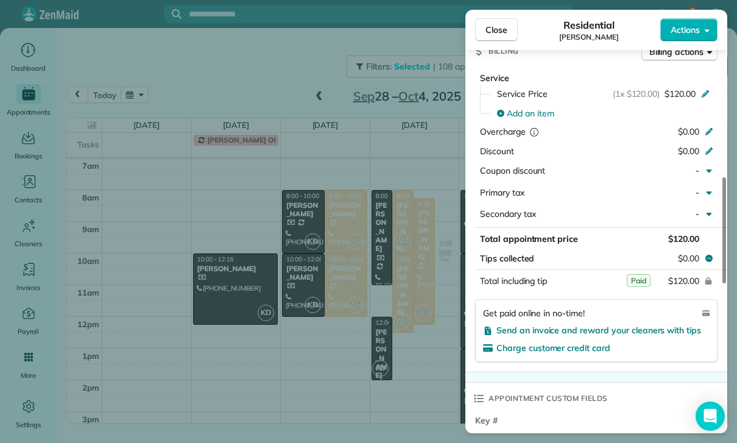
scroll to position [575, 0]
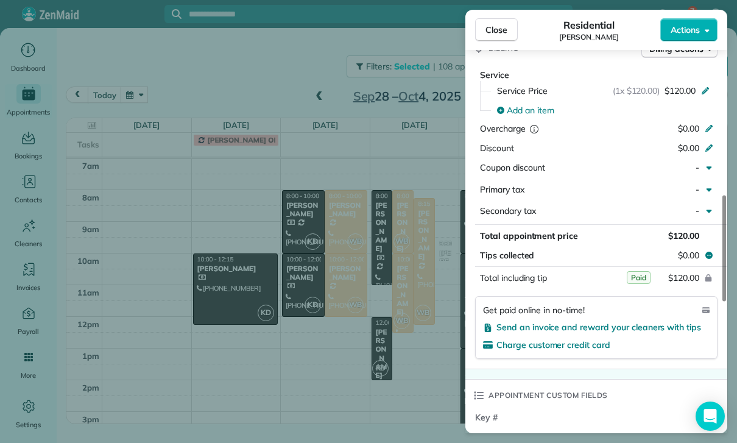
click at [408, 363] on div "Close Residential [PERSON_NAME] Actions Status Confirmed [PERSON_NAME] · Open p…" at bounding box center [368, 221] width 737 height 443
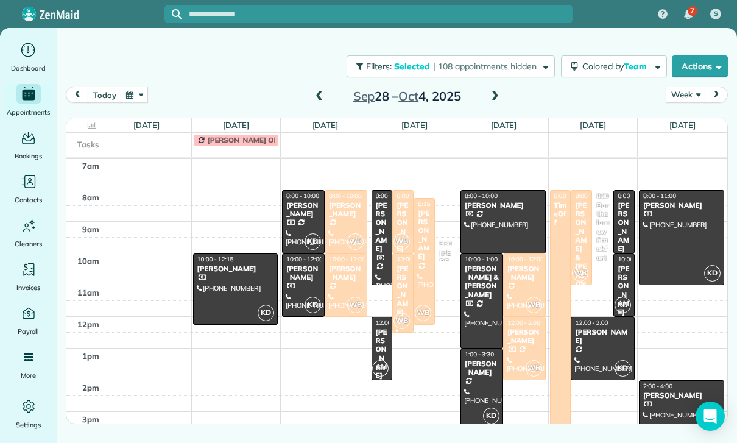
click at [626, 285] on div "[PERSON_NAME]" at bounding box center [624, 290] width 14 height 52
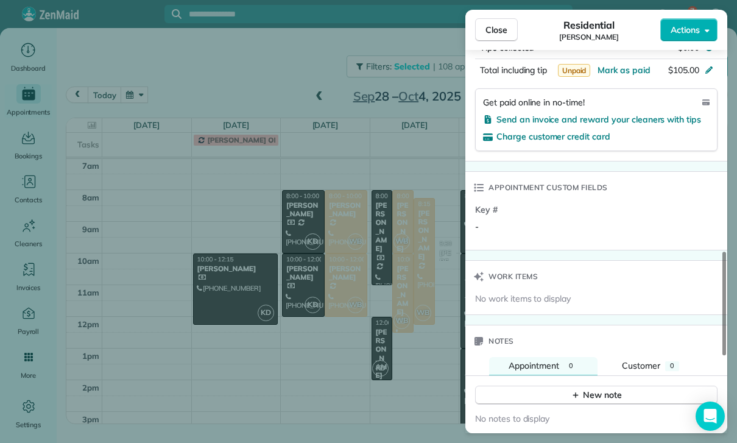
scroll to position [846, 0]
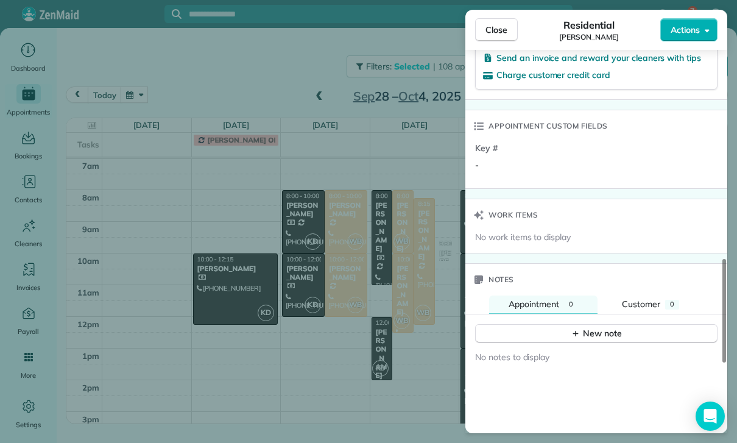
click at [351, 304] on div "Close Residential [PERSON_NAME] Actions Status Yet to Confirm [PERSON_NAME] · O…" at bounding box center [368, 221] width 737 height 443
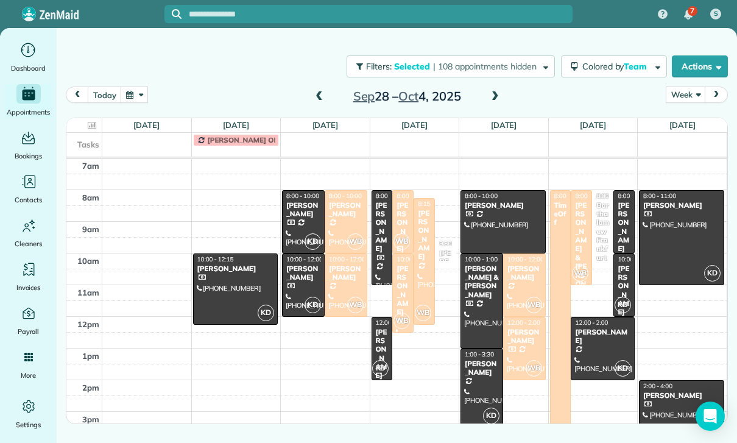
click at [588, 351] on div at bounding box center [602, 348] width 63 height 62
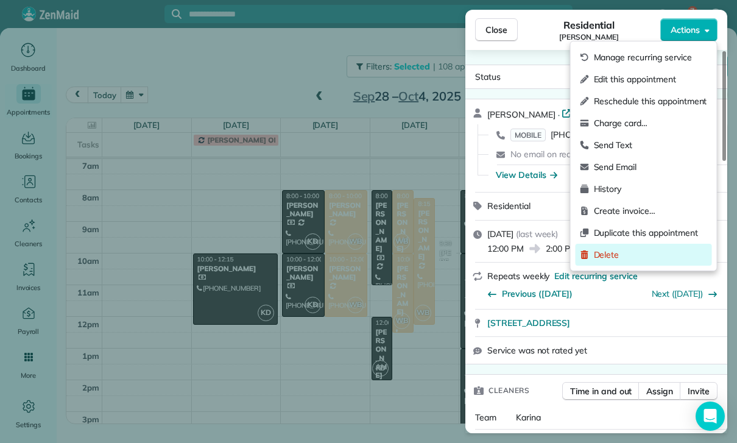
click at [611, 259] on span "Delete" at bounding box center [650, 254] width 113 height 12
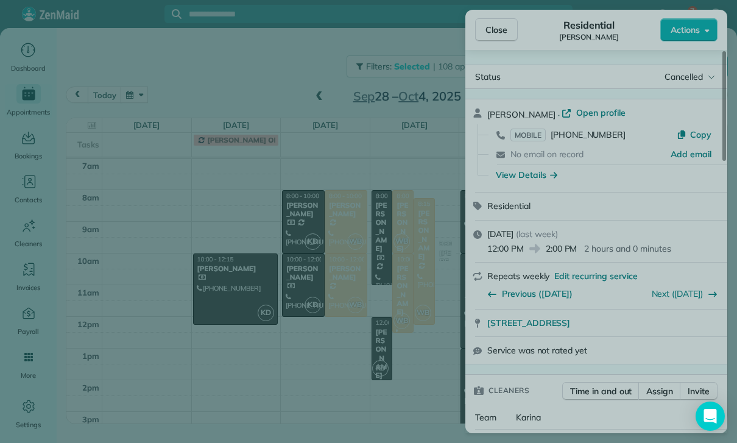
click at [400, 237] on span "Only this appointment" at bounding box center [369, 238] width 88 height 12
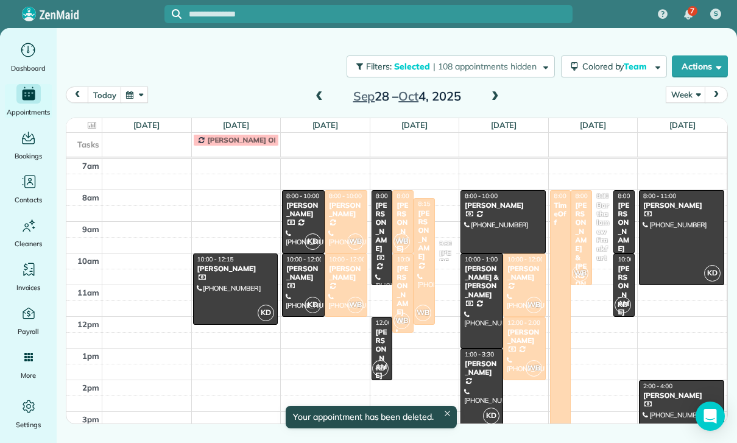
scroll to position [96, 0]
click at [670, 231] on div at bounding box center [681, 238] width 84 height 94
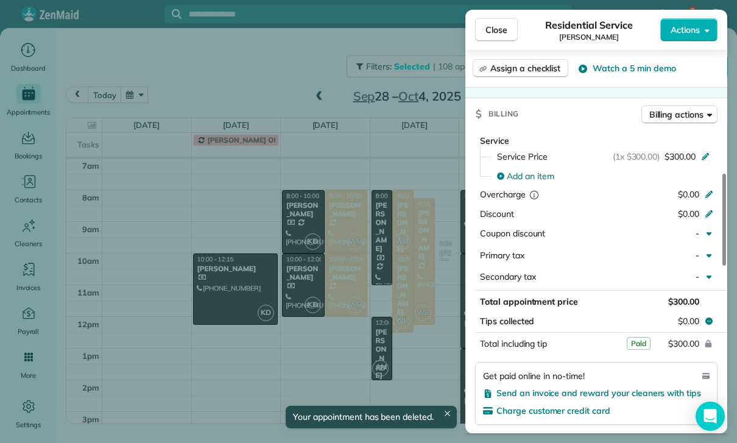
scroll to position [598, 0]
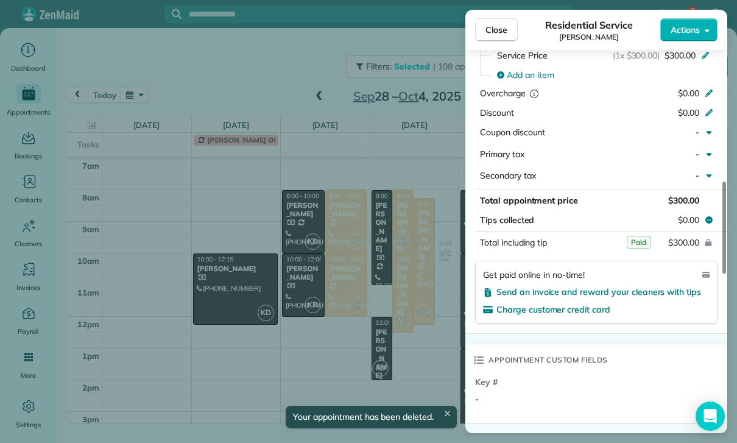
click at [399, 372] on div "Close Residential Service [PERSON_NAME] Actions Status Confirmed [PERSON_NAME] …" at bounding box center [368, 221] width 737 height 443
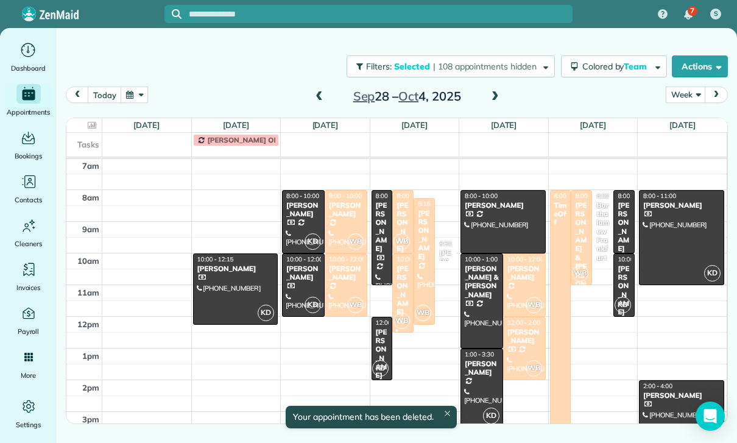
click at [659, 404] on div at bounding box center [681, 412] width 84 height 62
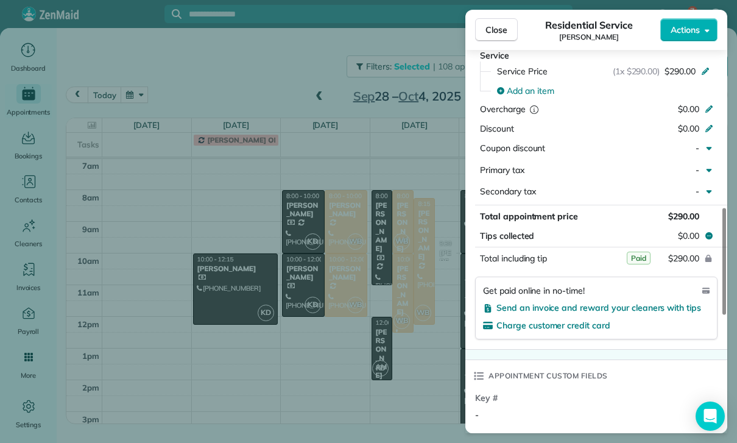
scroll to position [622, 0]
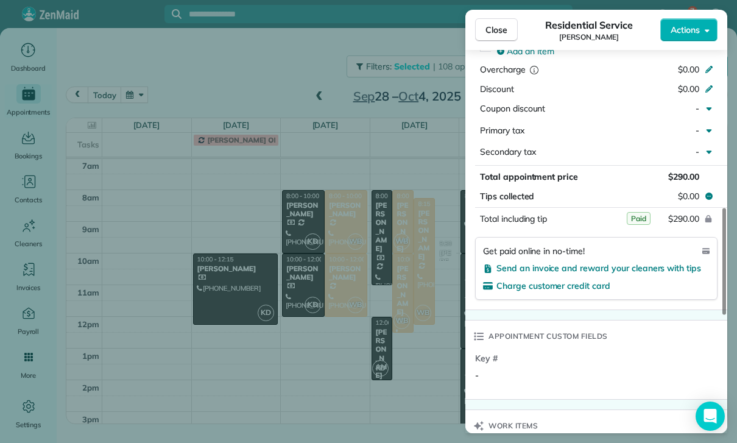
click at [420, 340] on div "Close Residential Service [PERSON_NAME] Actions Status Confirmed [PERSON_NAME] …" at bounding box center [368, 221] width 737 height 443
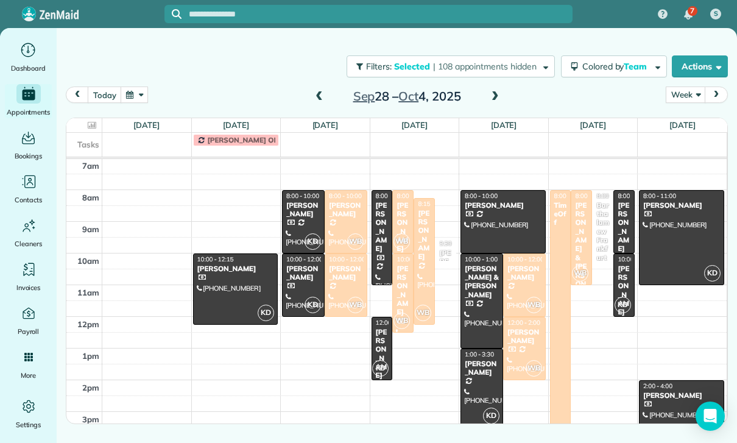
click at [345, 205] on div "[PERSON_NAME]" at bounding box center [345, 210] width 35 height 18
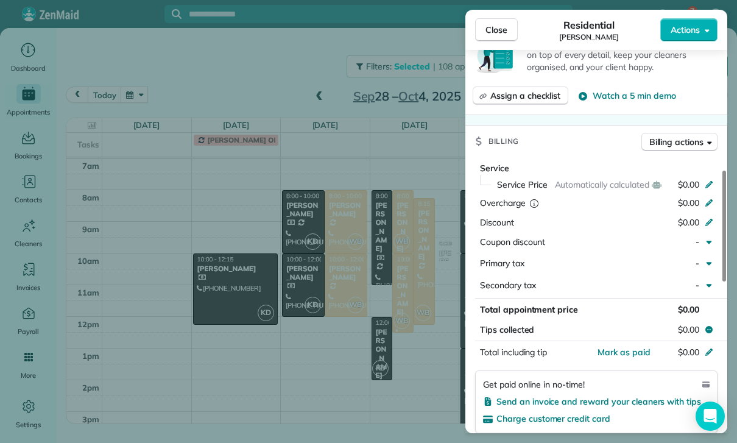
scroll to position [549, 0]
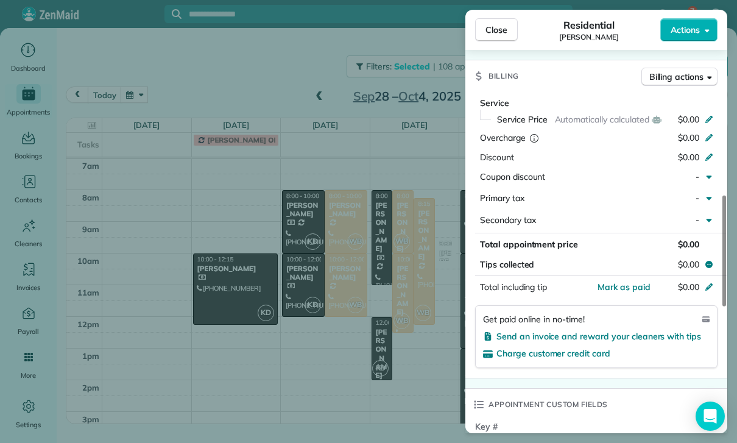
click at [399, 372] on div "Close Residential [PERSON_NAME] Actions Status Confirmed [PERSON_NAME] · Open p…" at bounding box center [368, 221] width 737 height 443
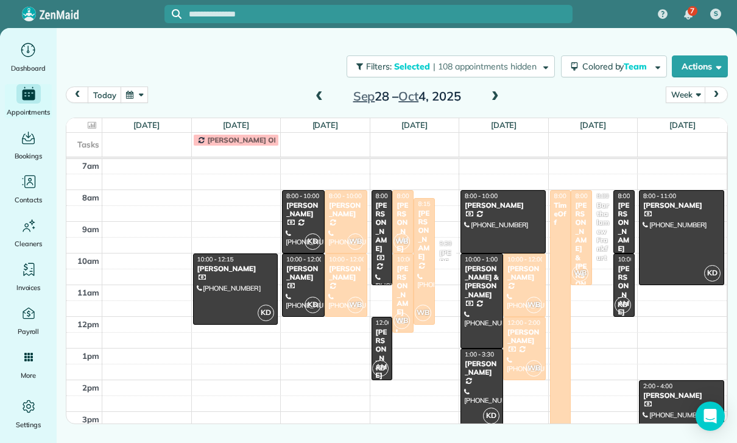
click at [343, 279] on div "[PERSON_NAME]" at bounding box center [345, 273] width 35 height 18
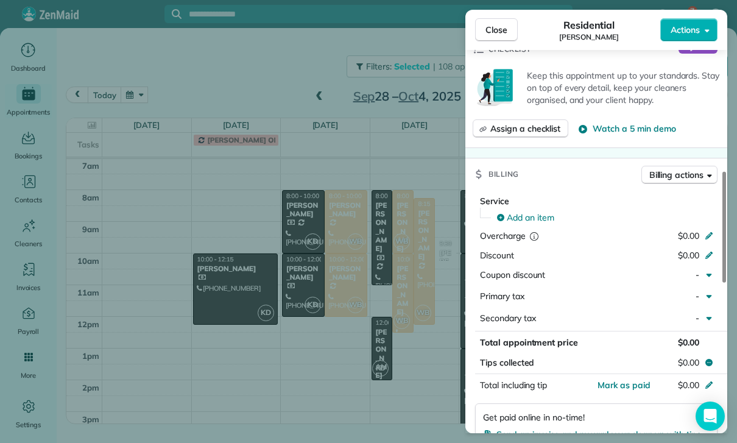
scroll to position [559, 0]
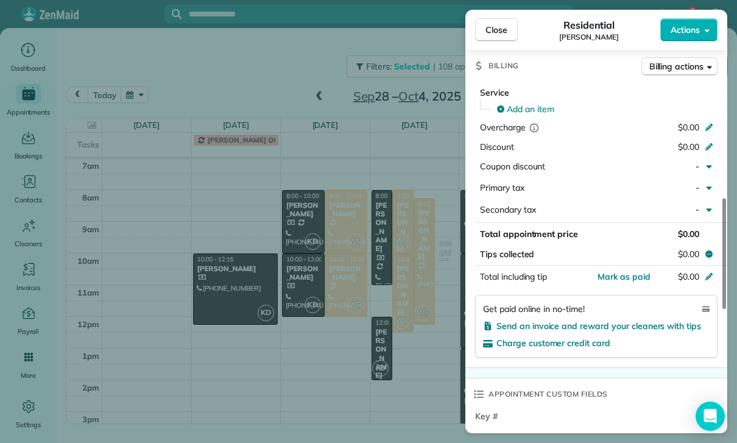
click at [395, 364] on div "Close Residential [PERSON_NAME] Actions Status Confirmed [PERSON_NAME] · Open p…" at bounding box center [368, 221] width 737 height 443
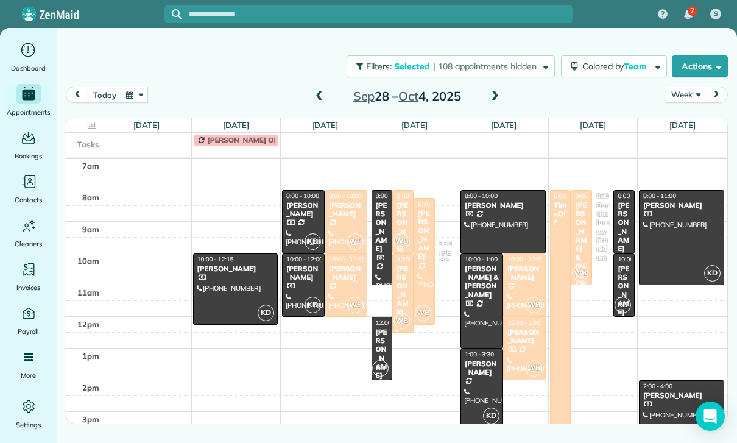
click at [429, 274] on div at bounding box center [424, 260] width 20 height 125
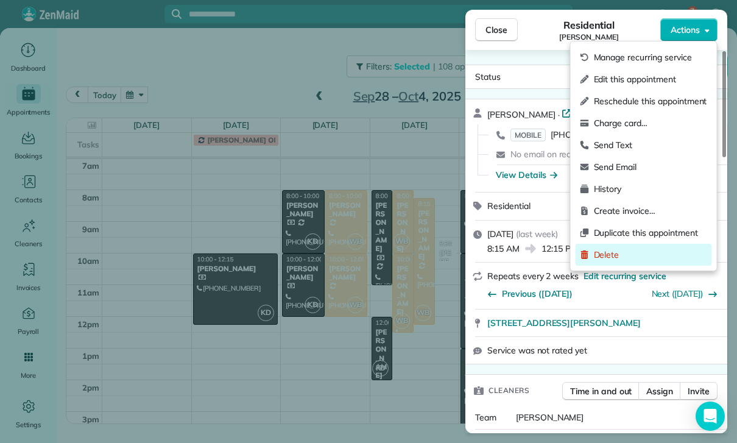
click at [600, 261] on div "Delete" at bounding box center [643, 255] width 136 height 22
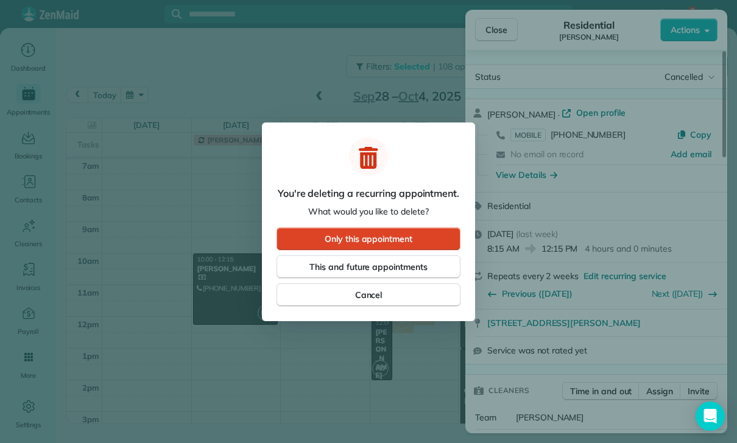
click at [432, 234] on button "Only this appointment" at bounding box center [368, 238] width 184 height 23
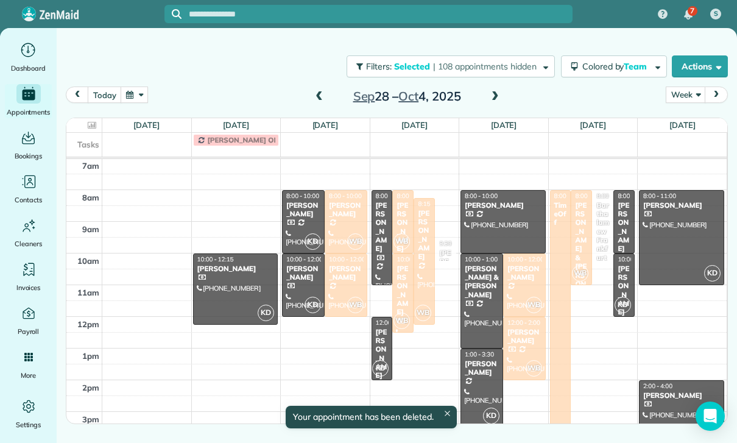
scroll to position [96, 0]
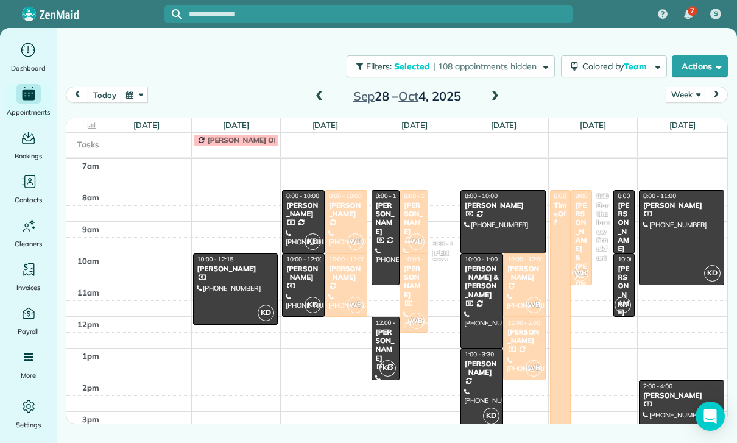
click at [334, 206] on div "[PERSON_NAME]" at bounding box center [345, 210] width 35 height 18
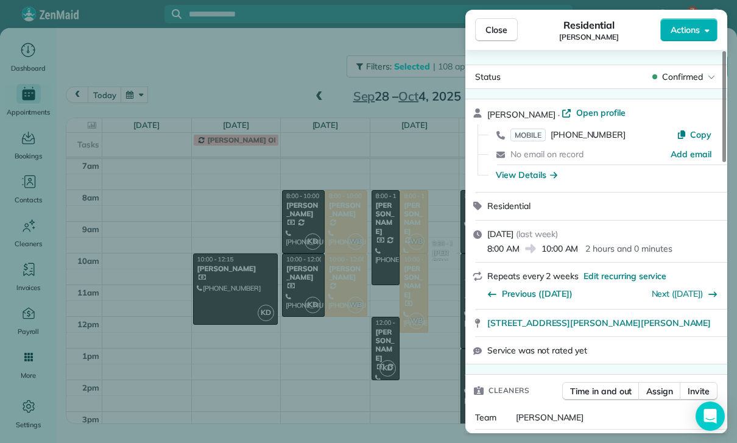
click at [380, 349] on div "Close Residential [PERSON_NAME] Actions Status Confirmed [PERSON_NAME] · Open p…" at bounding box center [368, 221] width 737 height 443
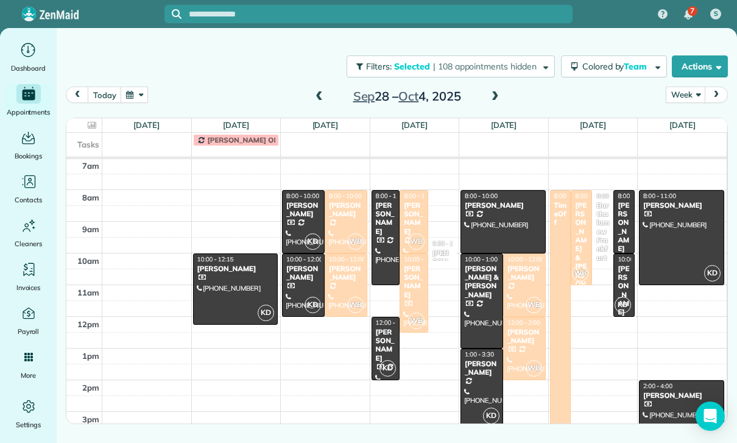
click at [409, 293] on div at bounding box center [413, 293] width 27 height 78
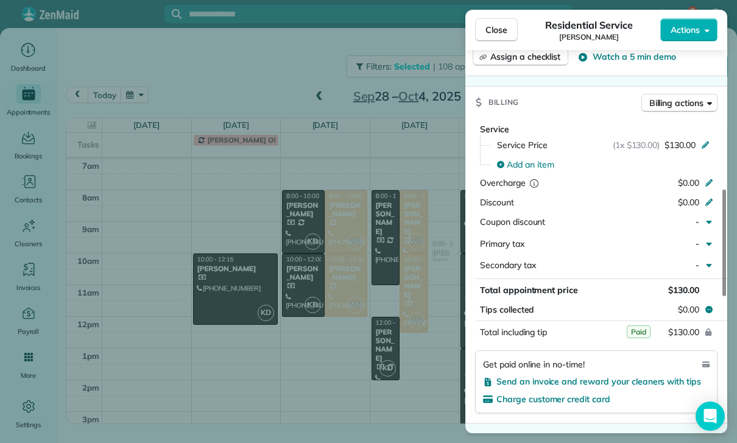
scroll to position [567, 0]
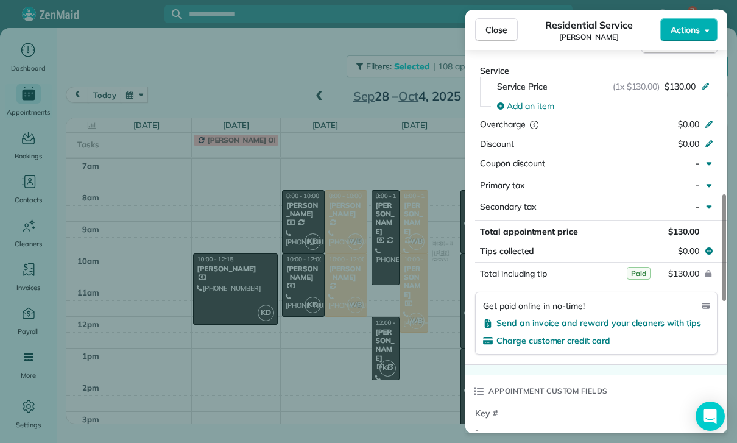
click at [374, 363] on div "Close Residential Service [PERSON_NAME] Actions Status Confirmed [PERSON_NAME] …" at bounding box center [368, 221] width 737 height 443
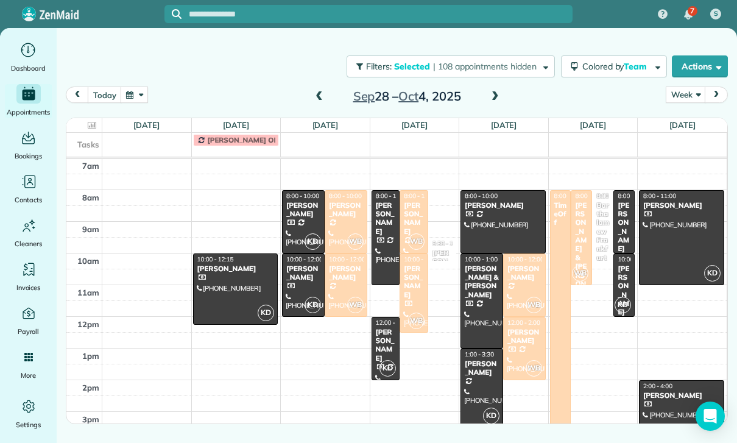
click at [522, 276] on div "[PERSON_NAME]" at bounding box center [524, 273] width 35 height 18
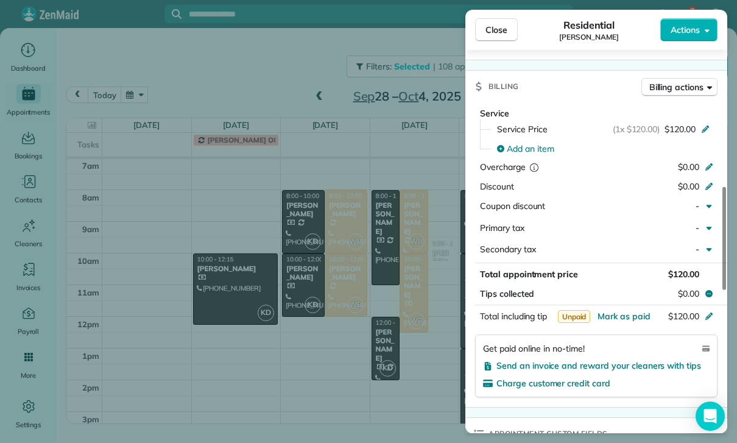
scroll to position [578, 0]
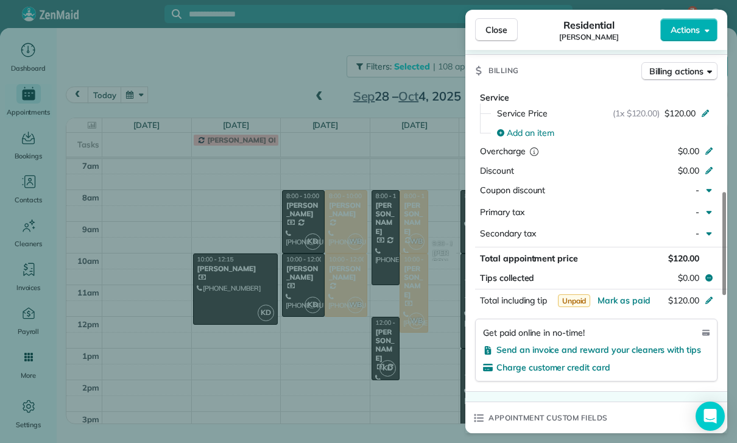
click at [395, 373] on div "Close Residential [PERSON_NAME] Actions Status Yet to Confirm [PERSON_NAME] · O…" at bounding box center [368, 221] width 737 height 443
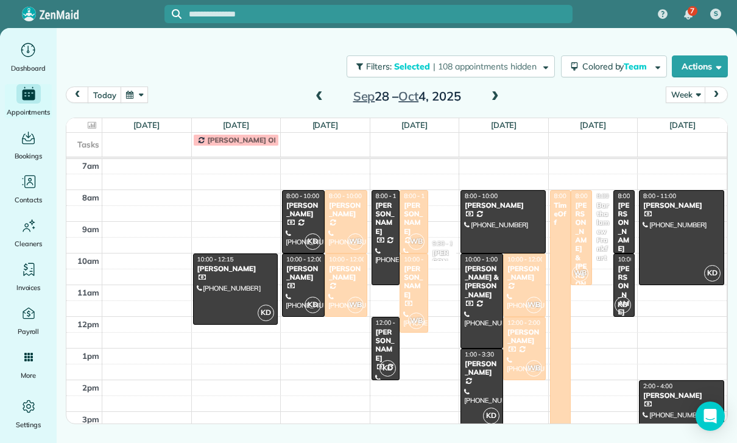
click at [522, 351] on div at bounding box center [524, 348] width 41 height 62
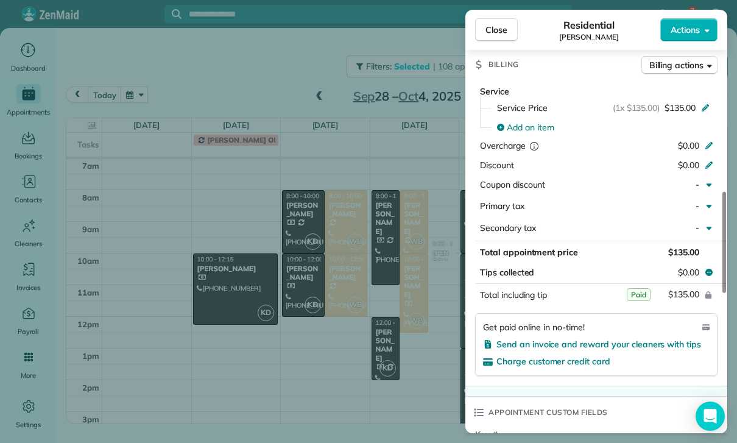
scroll to position [588, 0]
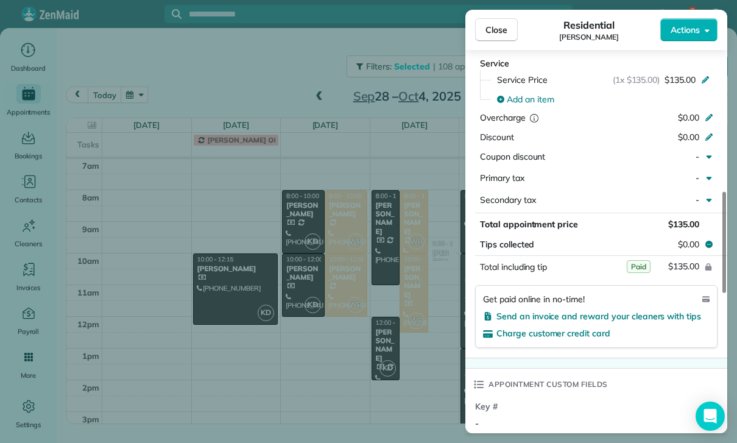
click at [403, 353] on div "Close Residential [PERSON_NAME] Actions Status Yet to Confirm [PERSON_NAME] · O…" at bounding box center [368, 221] width 737 height 443
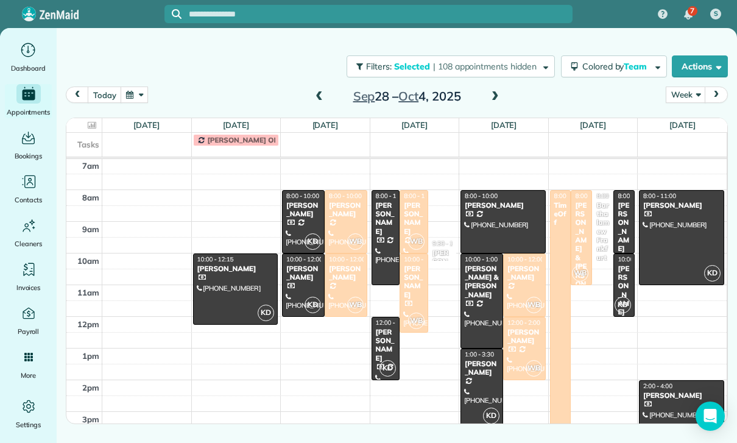
click at [518, 278] on div "[PERSON_NAME]" at bounding box center [524, 273] width 35 height 18
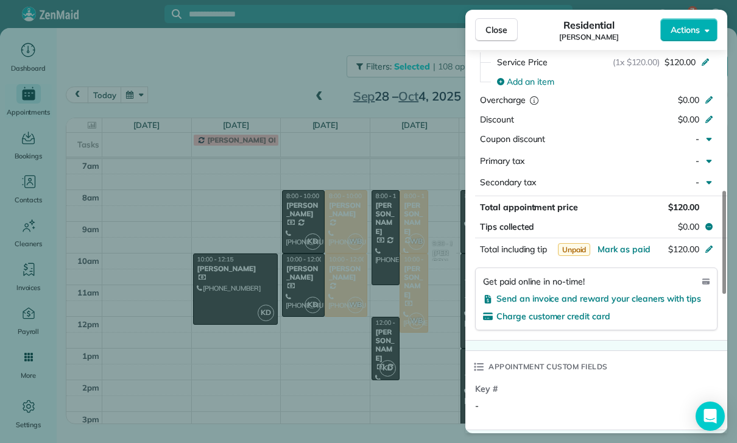
scroll to position [673, 0]
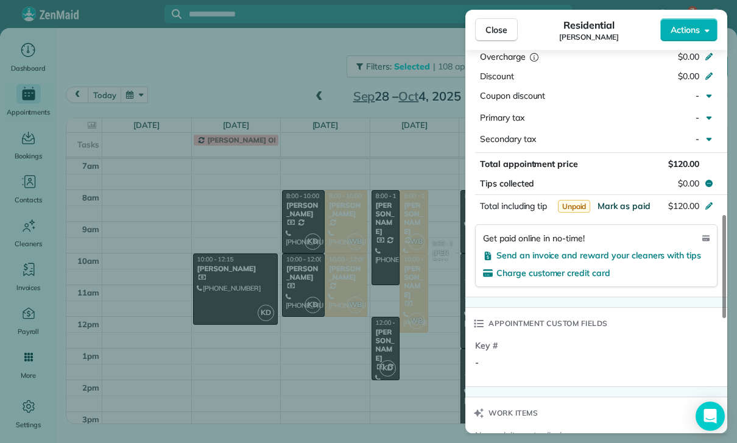
click at [616, 206] on button "Mark as paid" at bounding box center [623, 206] width 53 height 12
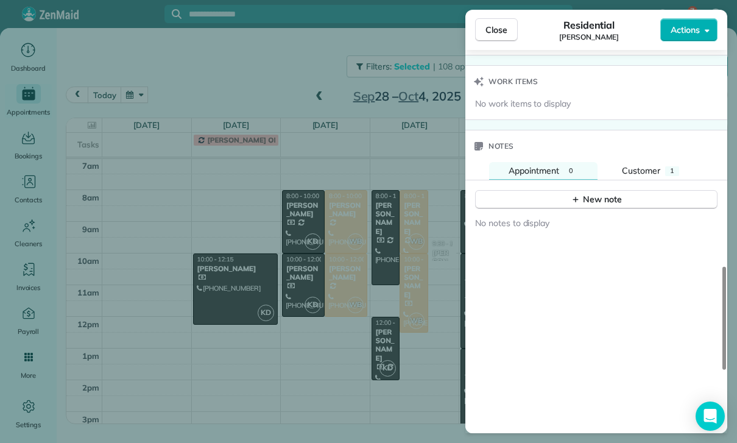
scroll to position [1038, 0]
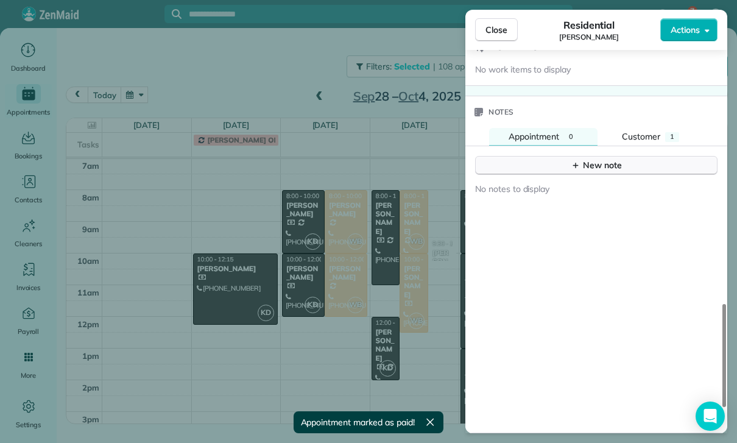
click at [594, 160] on div "New note" at bounding box center [595, 165] width 51 height 13
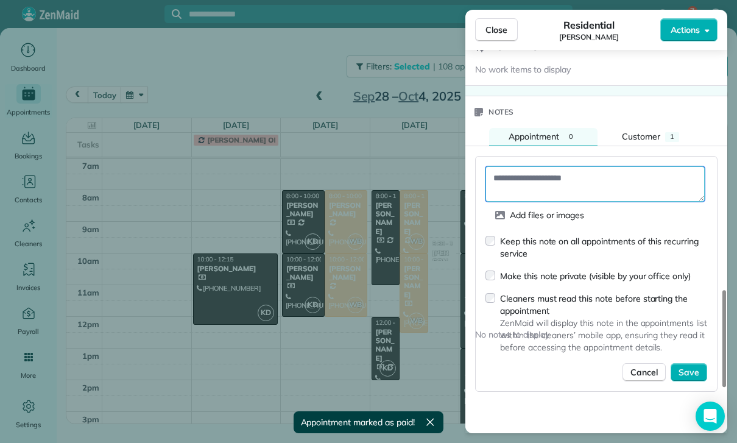
click at [528, 177] on textarea at bounding box center [594, 183] width 219 height 35
type textarea "****"
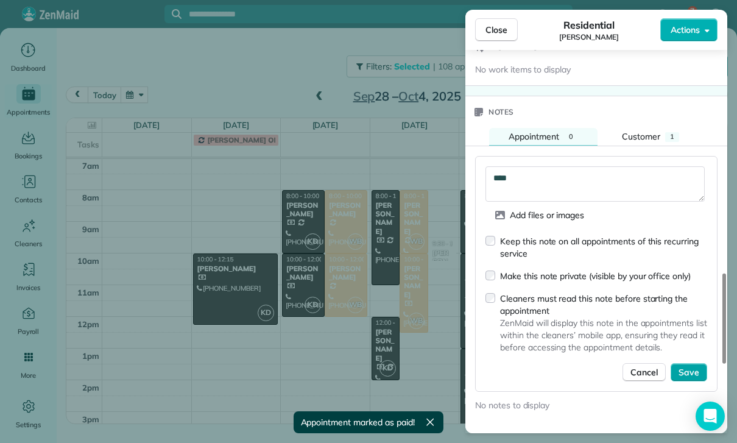
click at [686, 367] on span "Save" at bounding box center [688, 372] width 21 height 12
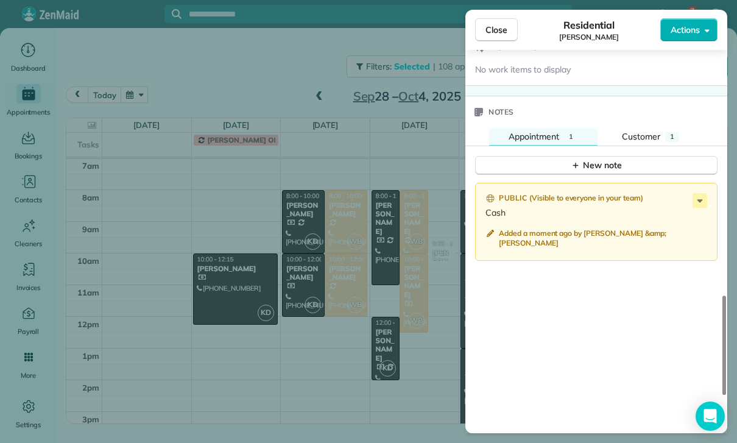
click at [419, 360] on div "Close Residential [PERSON_NAME] Actions Status Yet to Confirm [PERSON_NAME] · O…" at bounding box center [368, 221] width 737 height 443
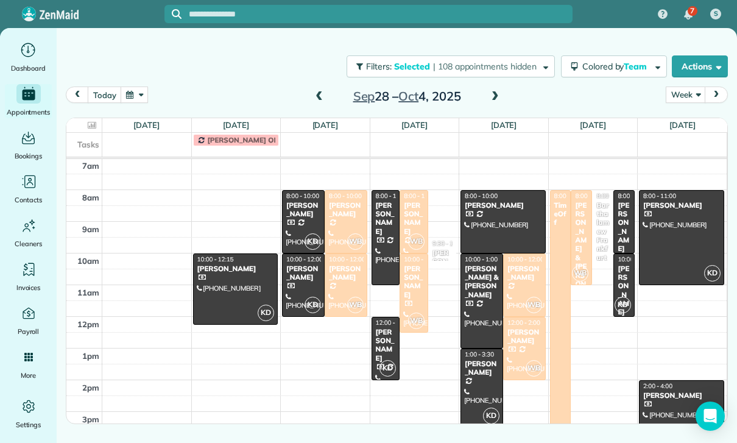
click at [575, 256] on div "[PERSON_NAME] & [PERSON_NAME]" at bounding box center [581, 258] width 14 height 114
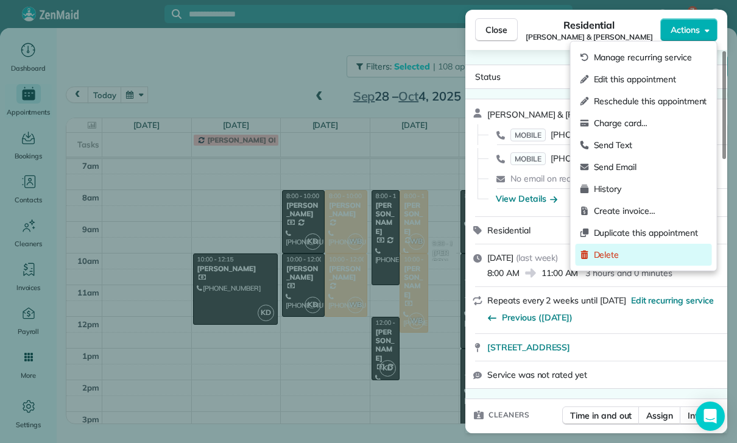
click at [614, 256] on span "Delete" at bounding box center [650, 254] width 113 height 12
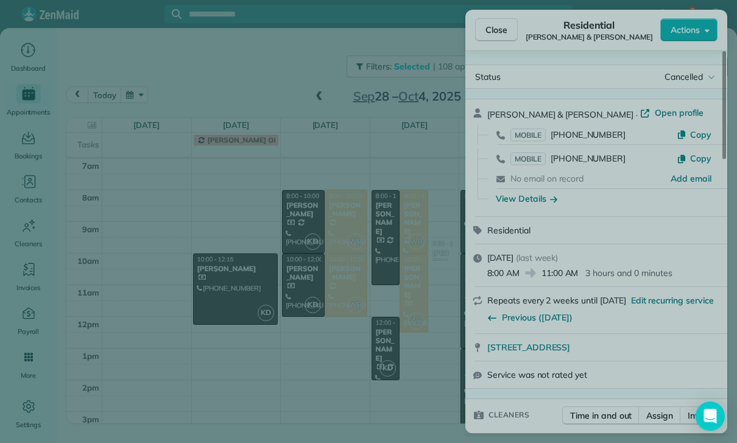
click at [409, 237] on span "Only this appointment" at bounding box center [369, 238] width 88 height 12
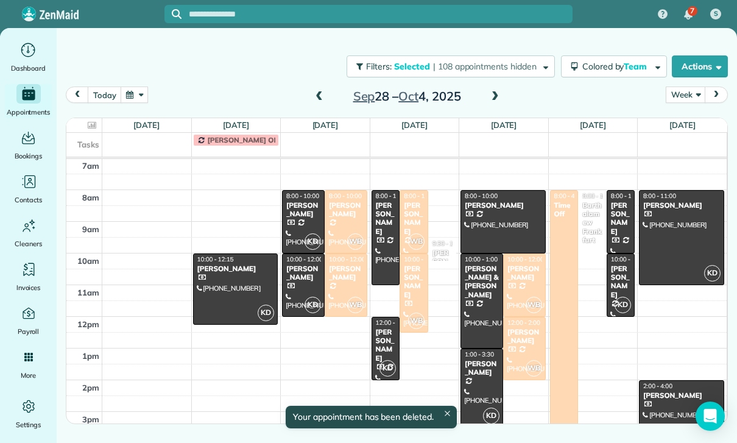
scroll to position [96, 0]
click at [319, 96] on span at bounding box center [318, 96] width 13 height 11
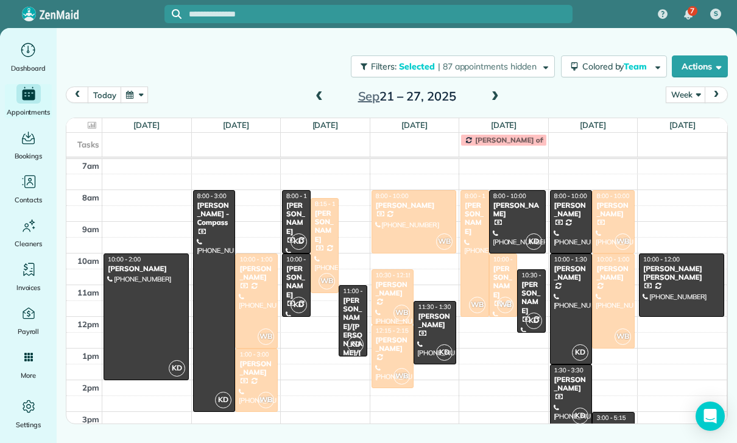
click at [295, 224] on div "[PERSON_NAME]" at bounding box center [296, 218] width 21 height 35
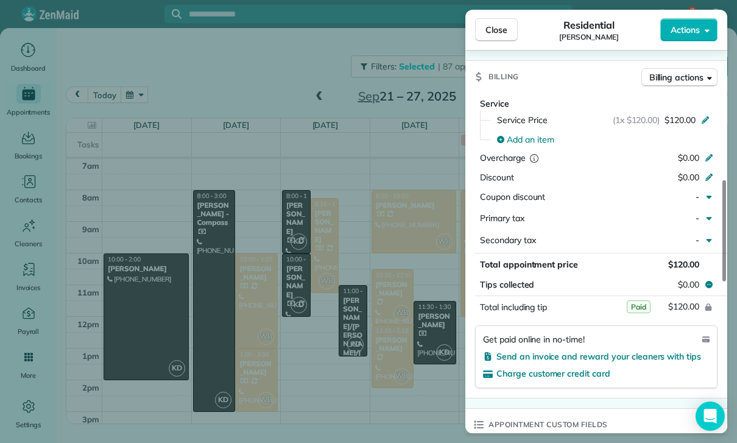
scroll to position [634, 0]
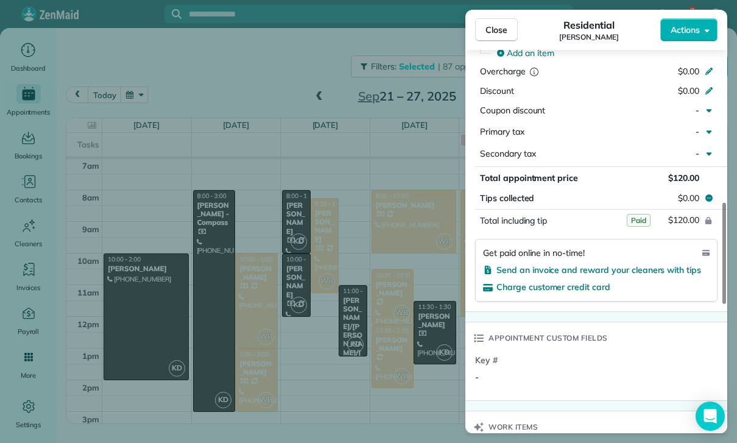
click at [395, 384] on div "Close Residential [PERSON_NAME] Actions Status Yet to Confirm [PERSON_NAME] · O…" at bounding box center [368, 221] width 737 height 443
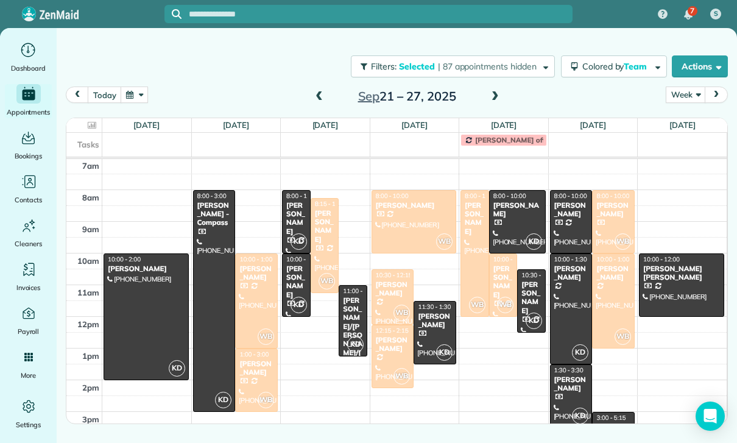
click at [572, 219] on div "[PERSON_NAME]" at bounding box center [570, 210] width 35 height 18
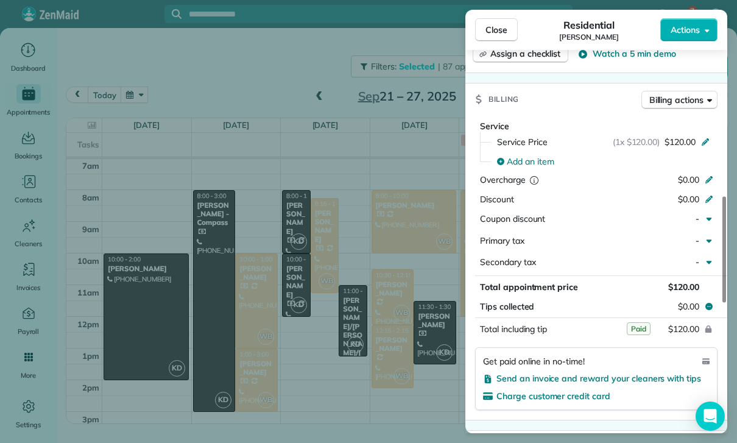
scroll to position [580, 0]
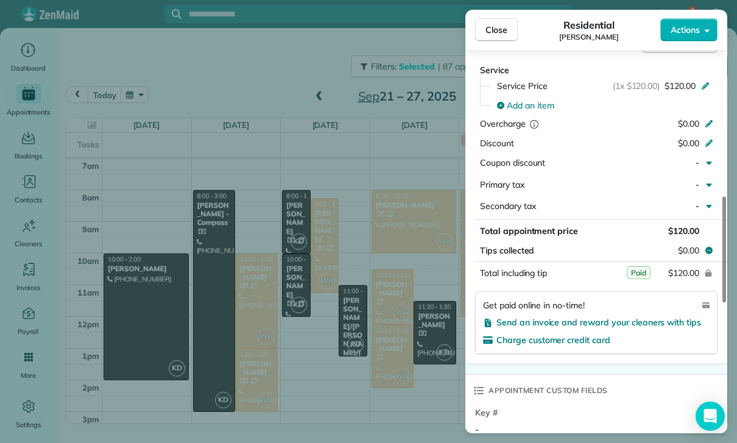
click at [401, 381] on div "Close Residential [PERSON_NAME] Actions Status Confirmed [PERSON_NAME] · Open p…" at bounding box center [368, 221] width 737 height 443
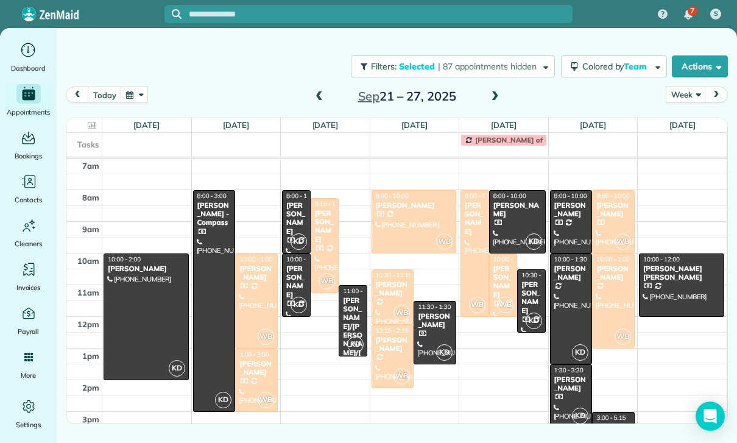
click at [353, 316] on div "[PERSON_NAME]/[PERSON_NAME]/[PERSON_NAME]" at bounding box center [352, 340] width 21 height 88
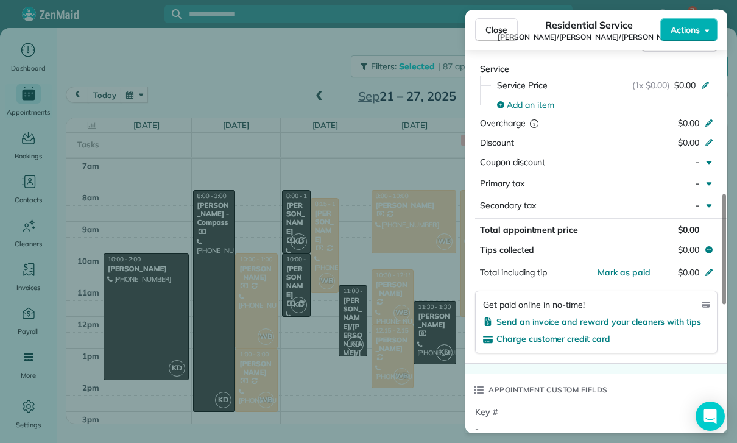
scroll to position [587, 0]
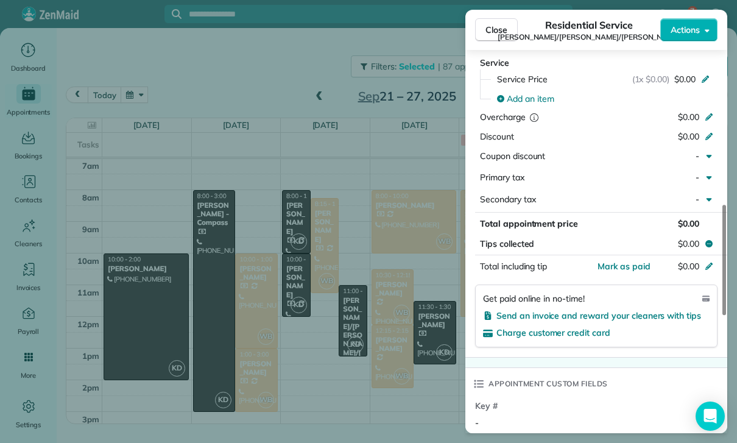
click at [382, 361] on div "Close Residential Service [PERSON_NAME]/[PERSON_NAME]/[PERSON_NAME] Actions Sta…" at bounding box center [368, 221] width 737 height 443
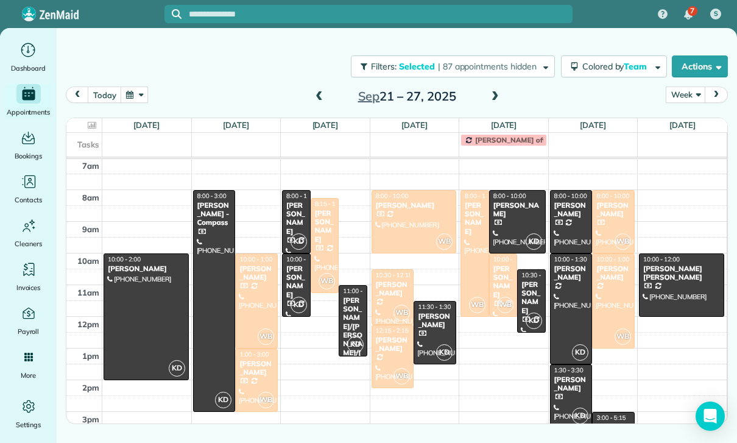
click at [564, 298] on div at bounding box center [570, 309] width 41 height 110
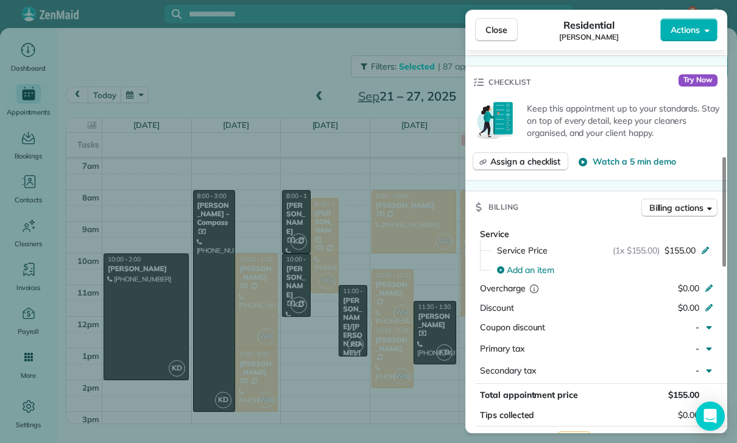
scroll to position [630, 0]
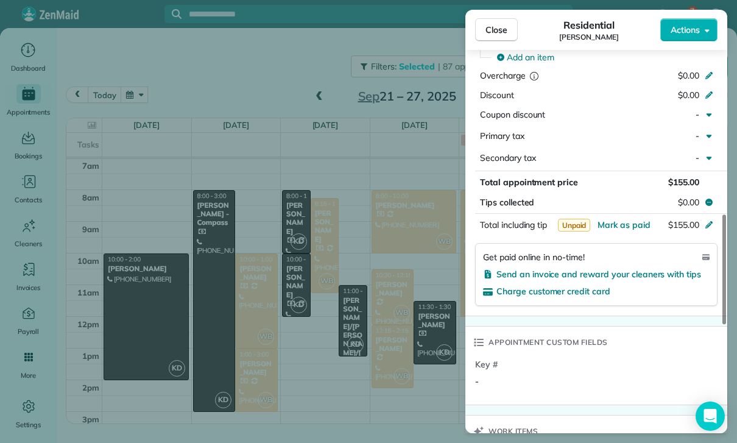
click at [391, 345] on div "Close Residential [PERSON_NAME] Actions Status Confirmed [PERSON_NAME] · Open p…" at bounding box center [368, 221] width 737 height 443
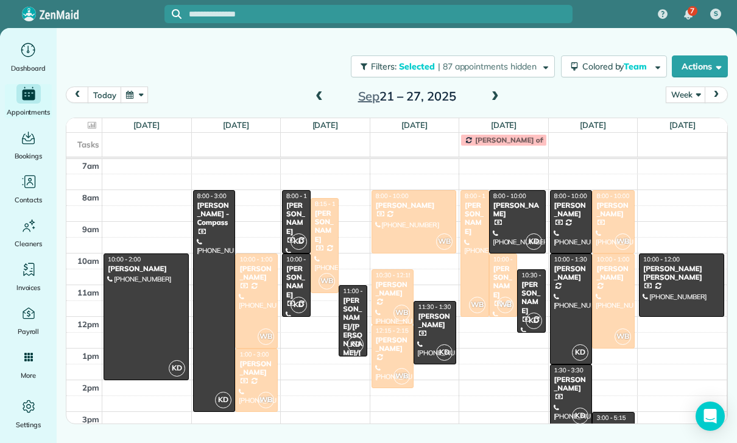
click at [387, 219] on div at bounding box center [414, 222] width 84 height 62
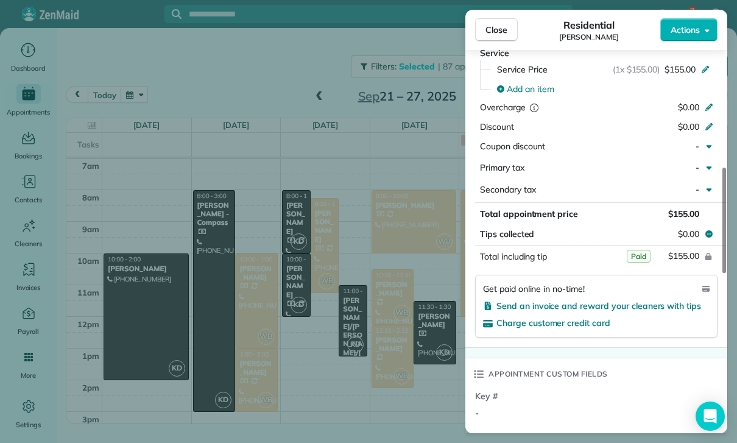
scroll to position [628, 0]
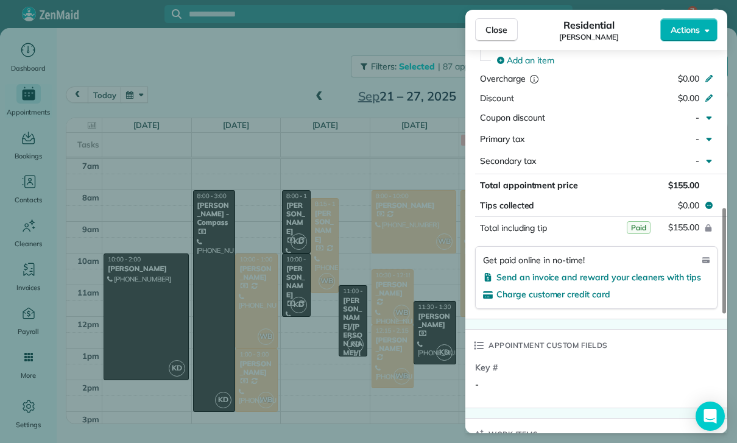
click at [401, 382] on div "Close Residential [PERSON_NAME] Actions Status Confirmed [PERSON_NAME] · Open p…" at bounding box center [368, 221] width 737 height 443
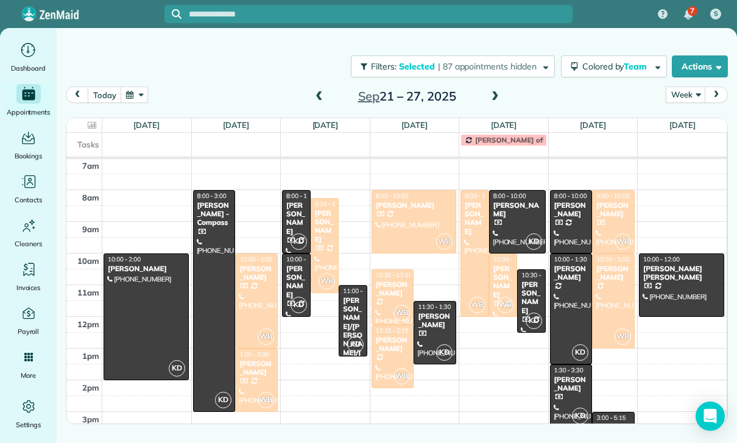
click at [479, 266] on div at bounding box center [474, 253] width 27 height 125
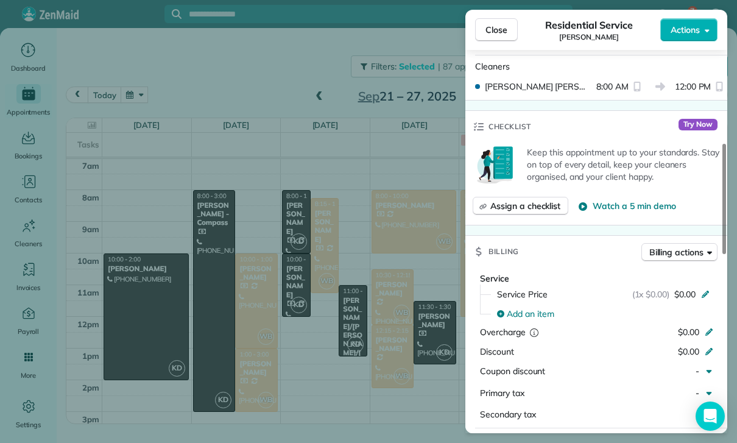
scroll to position [490, 0]
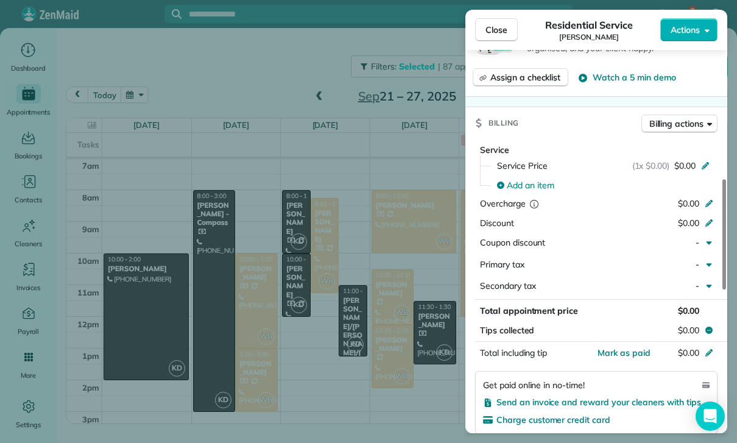
click at [386, 377] on div "Close Residential Service [PERSON_NAME] Actions Status Confirmed [PERSON_NAME] …" at bounding box center [368, 221] width 737 height 443
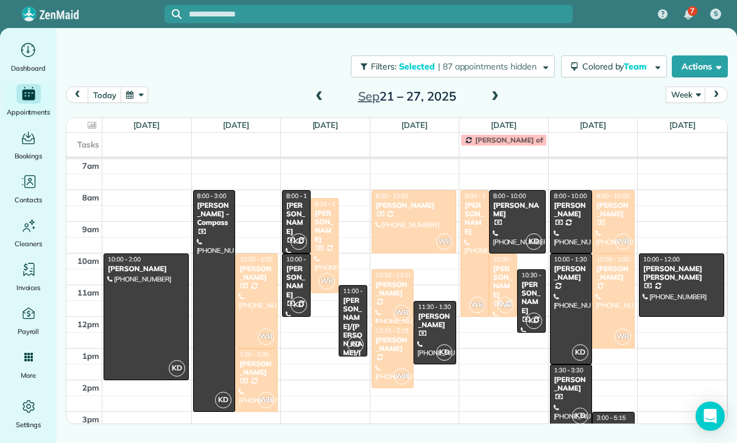
click at [612, 226] on div at bounding box center [612, 222] width 41 height 62
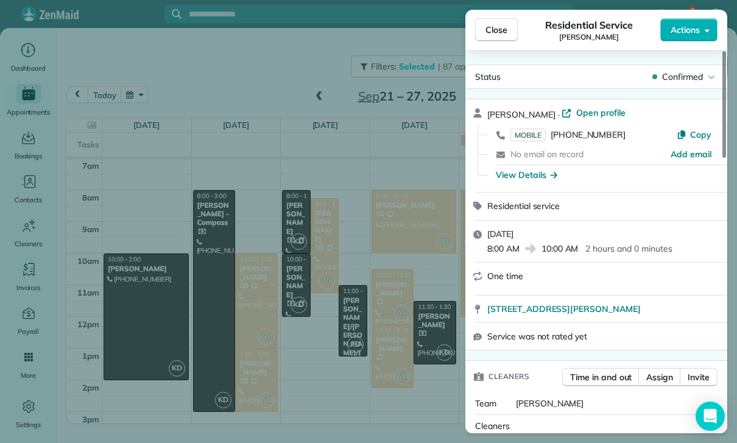
click at [402, 359] on div "Close Residential Service [PERSON_NAME] Actions Status Confirmed [PERSON_NAME] …" at bounding box center [368, 221] width 737 height 443
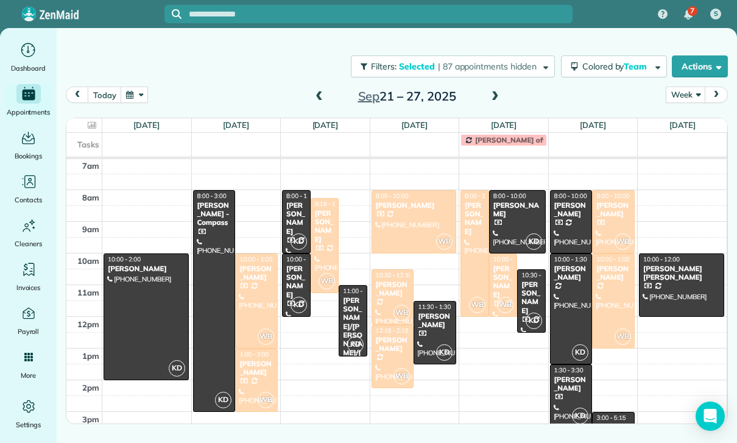
click at [615, 307] on div at bounding box center [612, 301] width 41 height 94
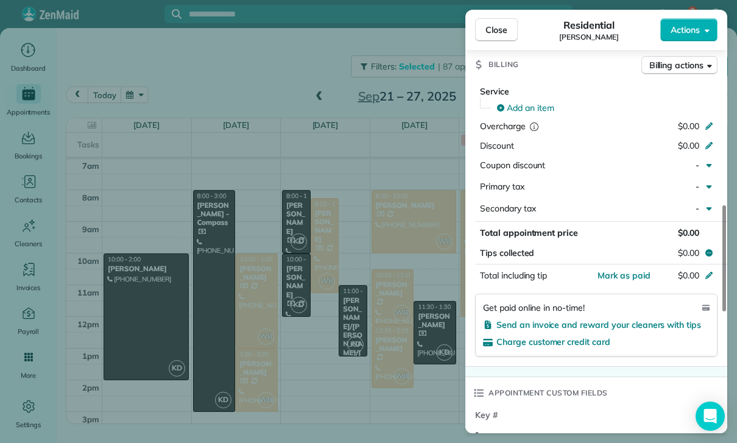
scroll to position [637, 0]
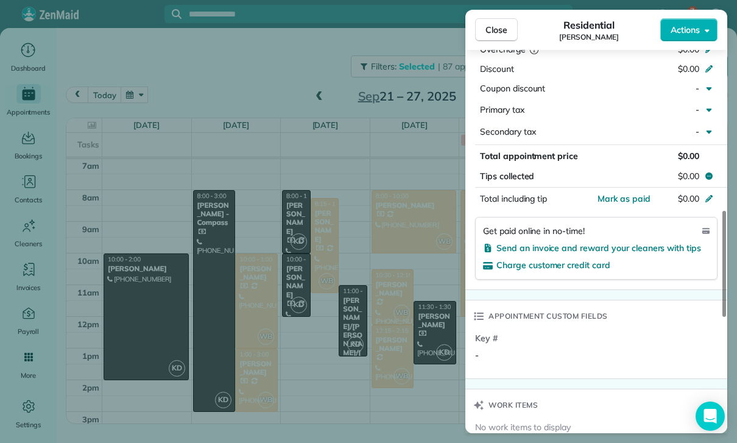
click at [391, 366] on div "Close Residential [PERSON_NAME] Actions Status Yet to Confirm [PERSON_NAME] · O…" at bounding box center [368, 221] width 737 height 443
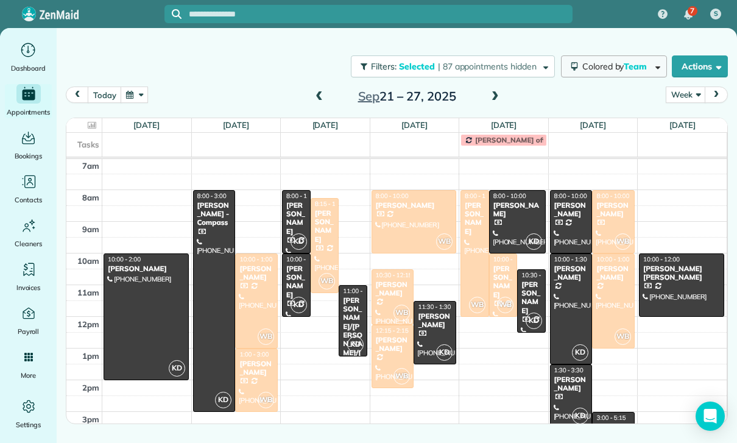
click at [631, 68] on span "Team" at bounding box center [635, 66] width 25 height 11
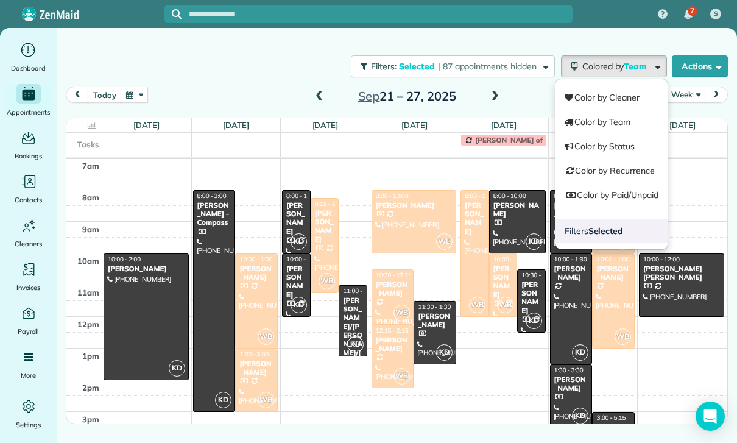
click at [605, 234] on strong "Selected" at bounding box center [605, 230] width 35 height 11
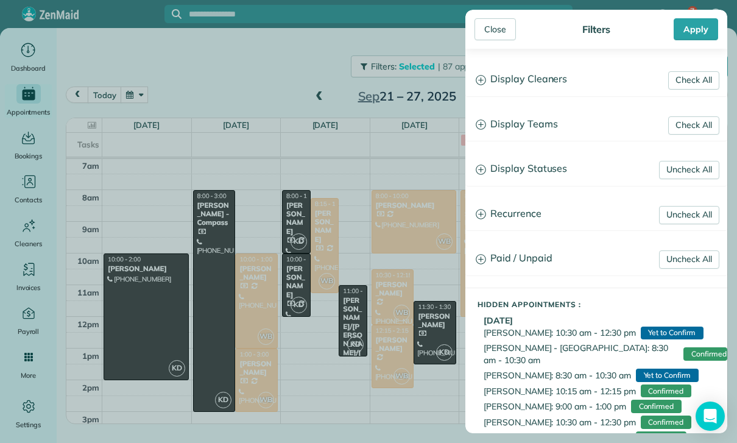
click at [547, 129] on h3 "Display Teams" at bounding box center [596, 124] width 261 height 31
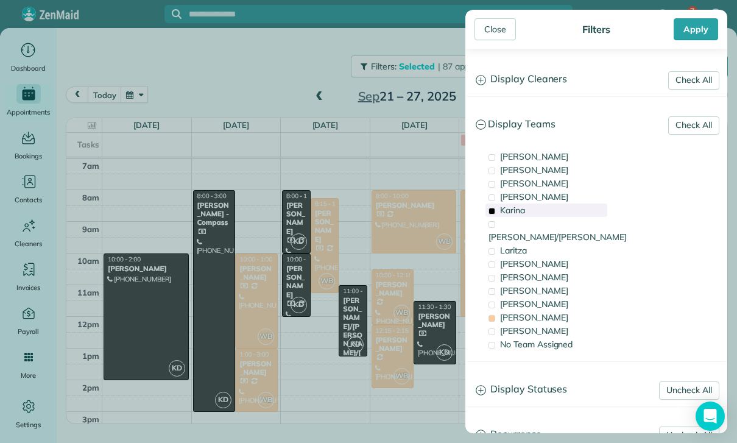
click at [526, 208] on div "Karina" at bounding box center [546, 209] width 122 height 13
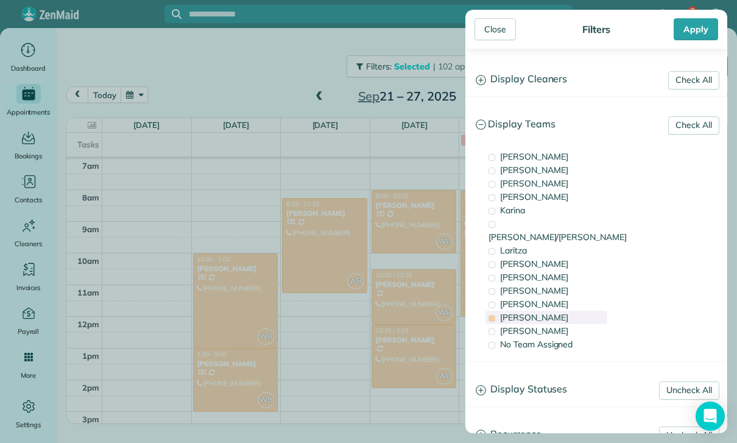
click at [534, 311] on div "[PERSON_NAME]" at bounding box center [546, 317] width 122 height 13
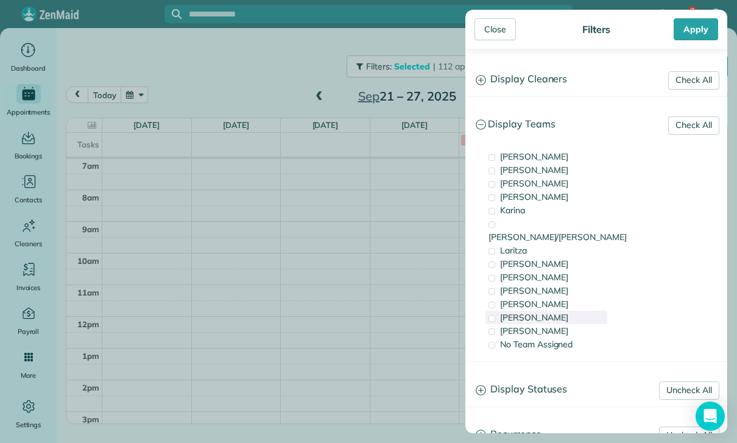
scroll to position [96, 0]
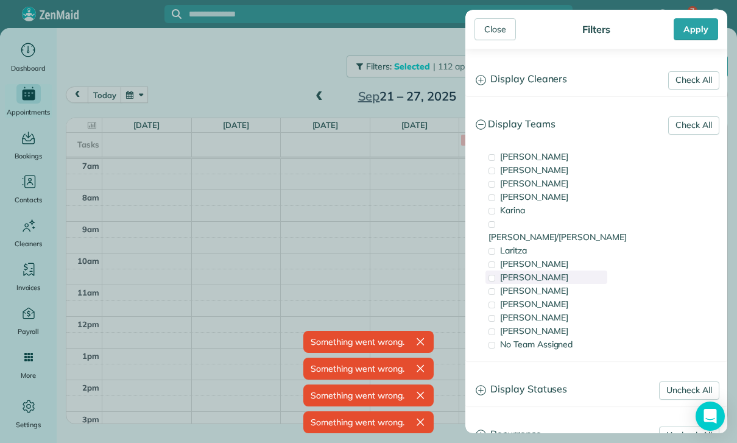
click at [552, 270] on div "[PERSON_NAME]" at bounding box center [546, 276] width 122 height 13
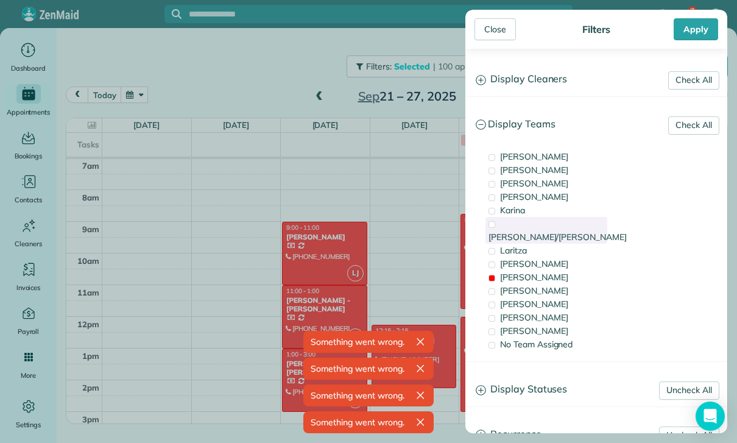
click at [553, 225] on div "[PERSON_NAME]/[PERSON_NAME]" at bounding box center [546, 230] width 122 height 27
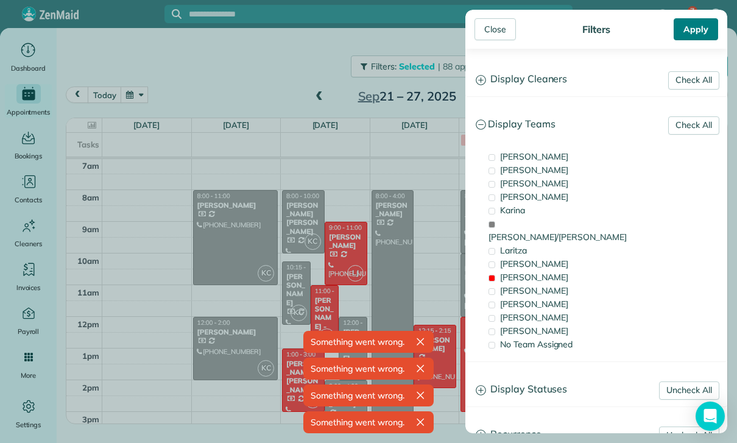
click at [688, 29] on div "Apply" at bounding box center [695, 29] width 44 height 22
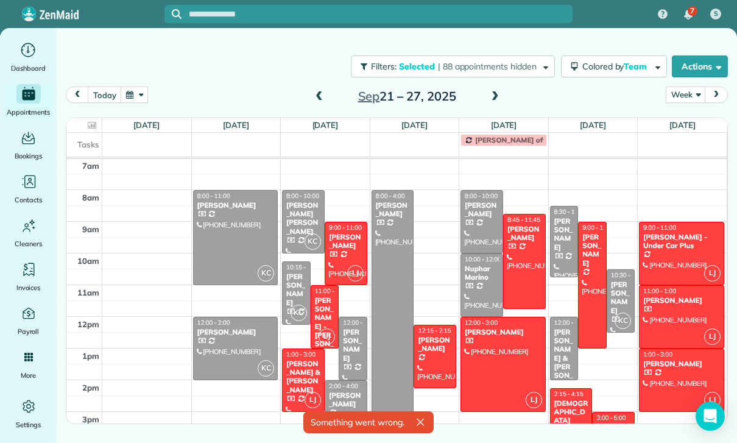
click at [491, 352] on div at bounding box center [503, 364] width 84 height 94
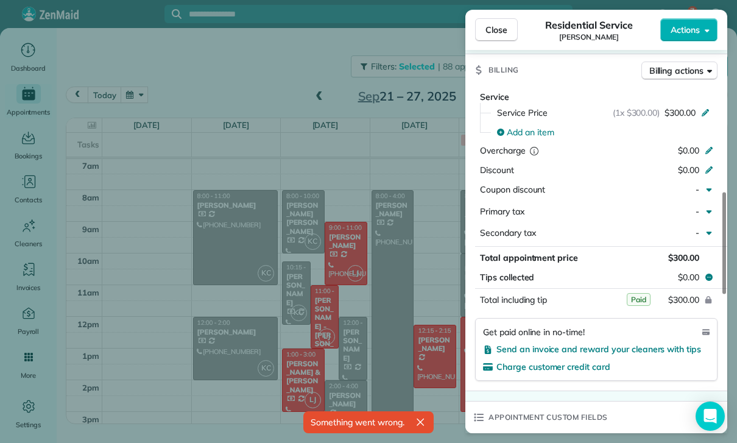
scroll to position [594, 0]
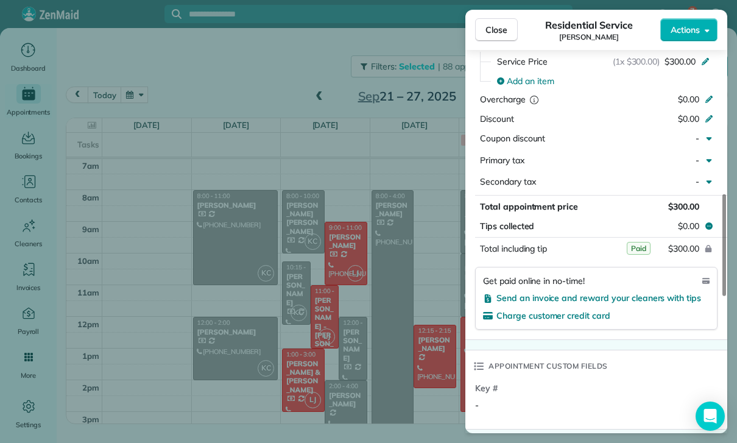
click at [399, 404] on div "Close Residential Service [PERSON_NAME] Actions Status Confirmed [PERSON_NAME] …" at bounding box center [368, 221] width 737 height 443
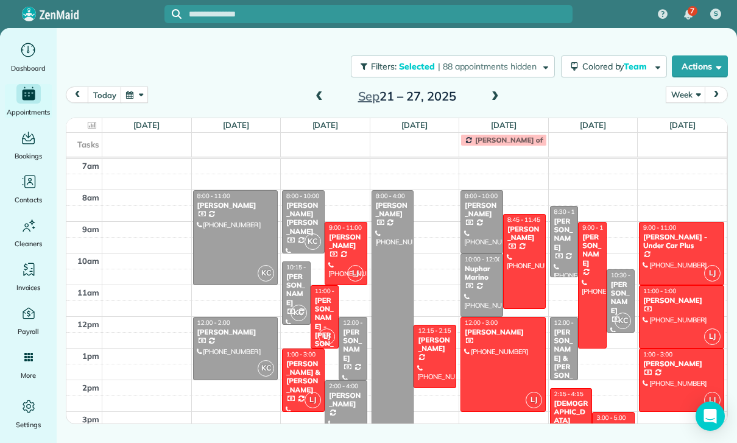
click at [571, 413] on div "[DEMOGRAPHIC_DATA][PERSON_NAME]" at bounding box center [570, 421] width 35 height 44
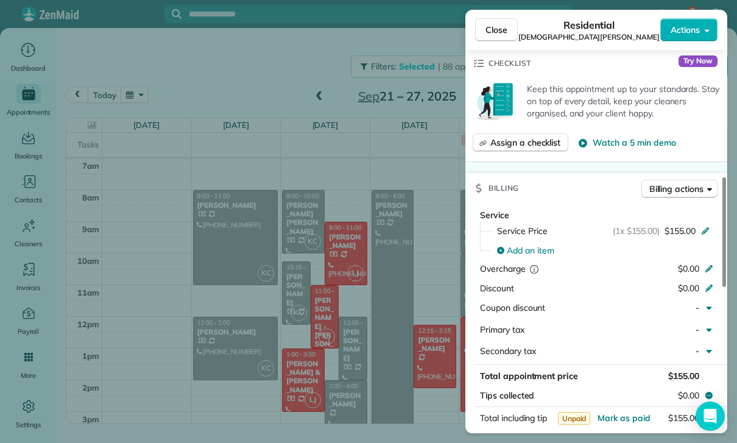
scroll to position [544, 0]
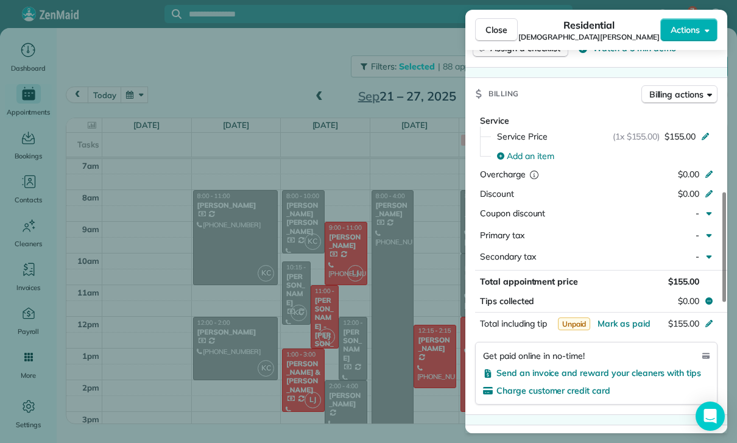
click at [290, 349] on div "Close Residential [DEMOGRAPHIC_DATA][PERSON_NAME] Actions Status Confirmed [DEM…" at bounding box center [368, 221] width 737 height 443
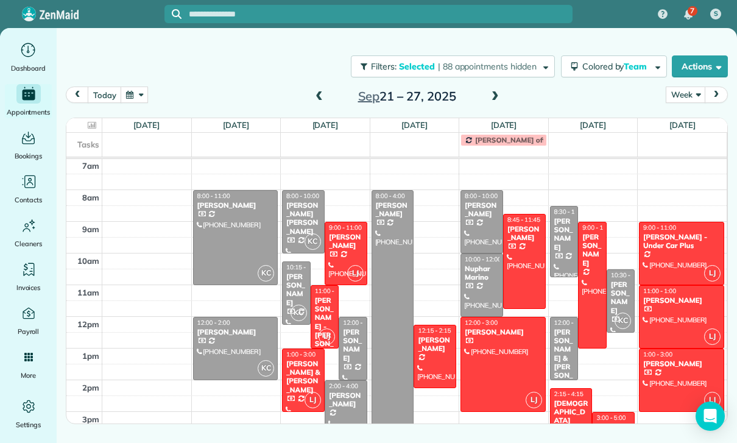
click at [230, 227] on div at bounding box center [236, 238] width 84 height 94
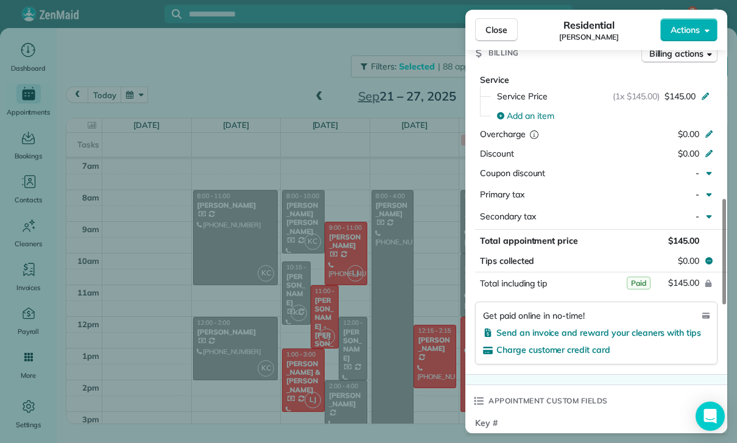
scroll to position [591, 0]
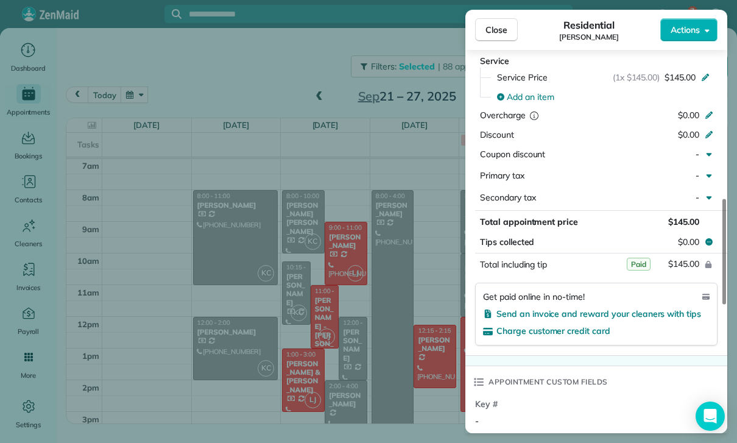
click at [354, 382] on div "Close Residential [PERSON_NAME] Actions Status Confirmed [PERSON_NAME] · Open p…" at bounding box center [368, 221] width 737 height 443
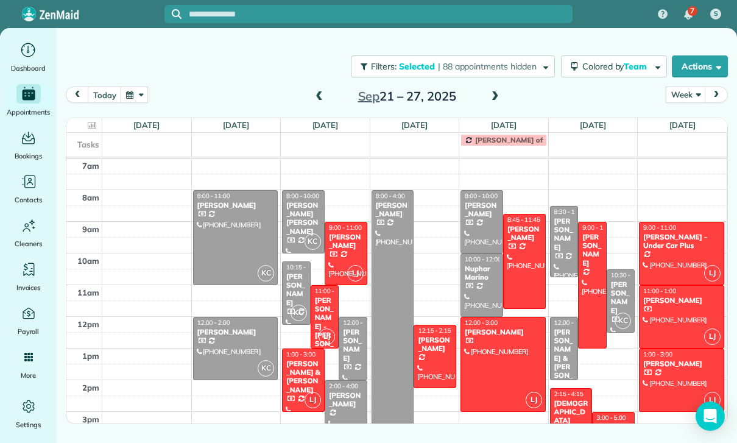
click at [343, 409] on div at bounding box center [345, 412] width 41 height 62
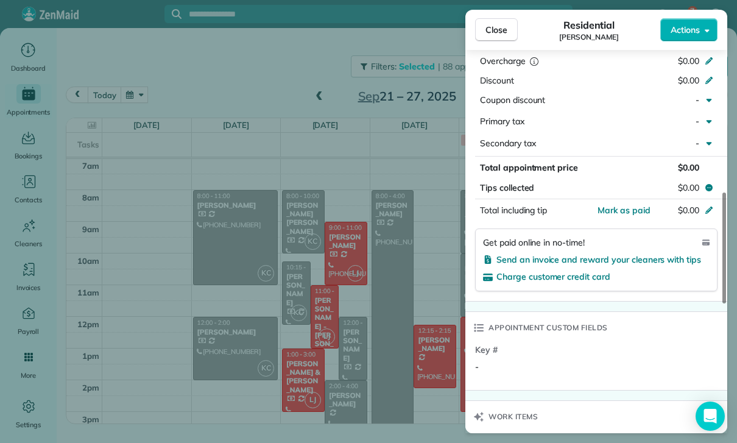
scroll to position [636, 0]
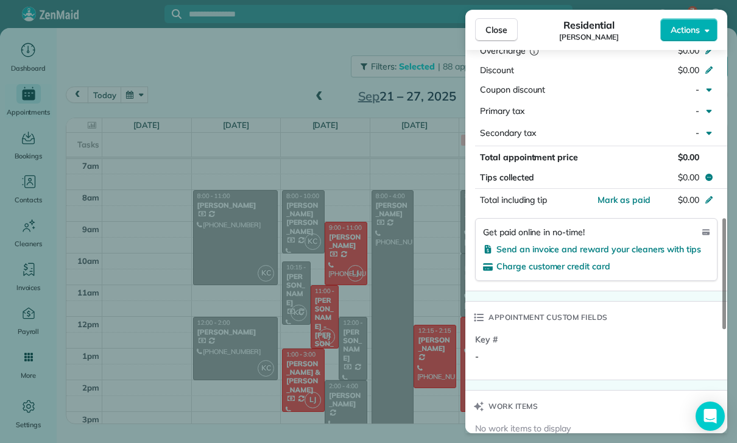
click at [393, 374] on div "Close Residential [PERSON_NAME] Actions Status Confirmed [PERSON_NAME] · Open p…" at bounding box center [368, 221] width 737 height 443
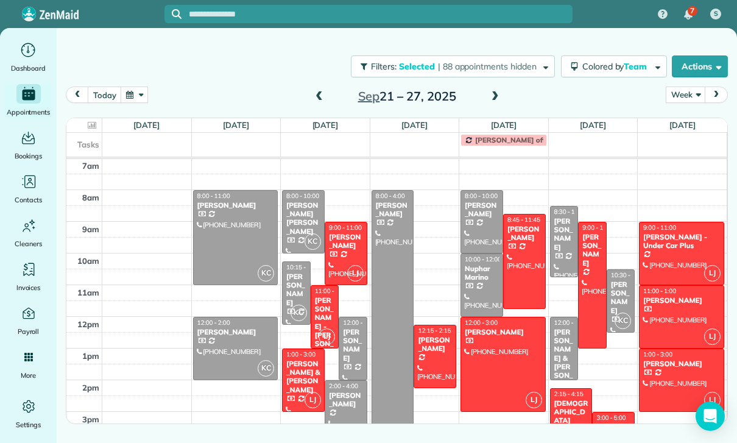
click at [553, 346] on div "[PERSON_NAME] & [PERSON_NAME]" at bounding box center [563, 363] width 21 height 70
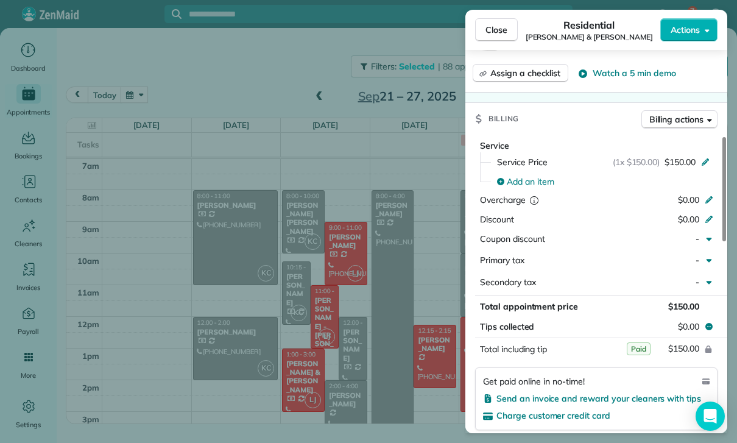
scroll to position [595, 0]
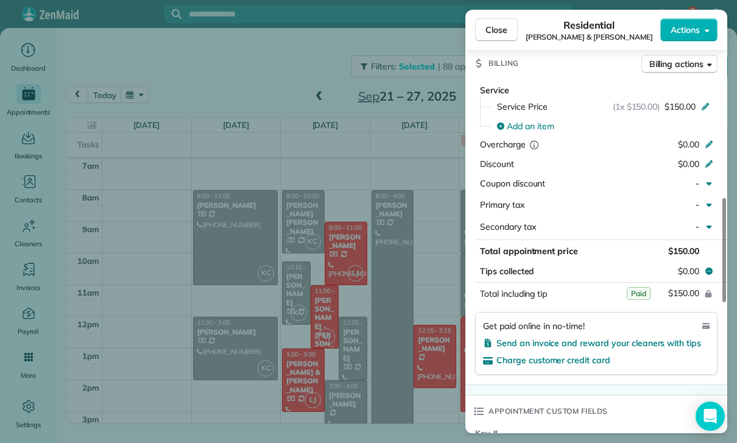
click at [390, 383] on div "Close Residential [PERSON_NAME] & [PERSON_NAME] Actions Status Confirmed [PERSO…" at bounding box center [368, 221] width 737 height 443
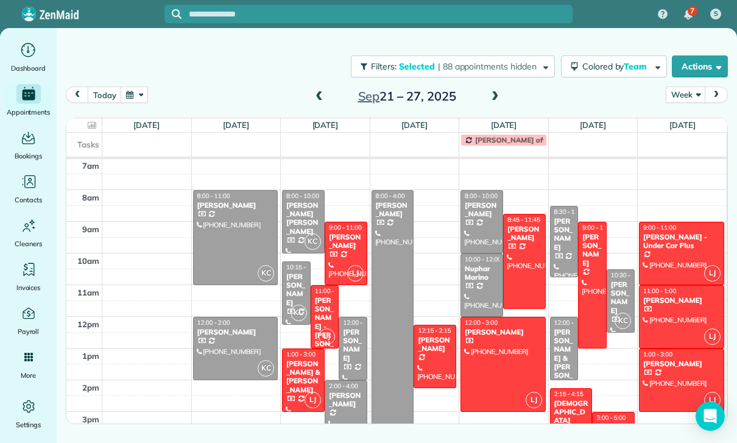
click at [497, 94] on span at bounding box center [494, 96] width 13 height 11
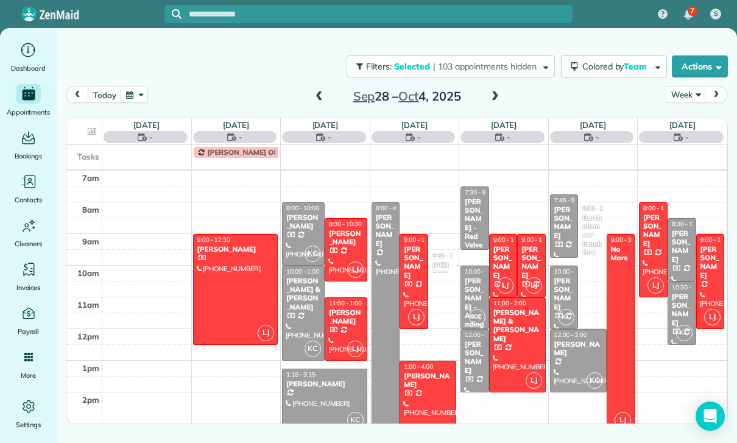
scroll to position [96, 0]
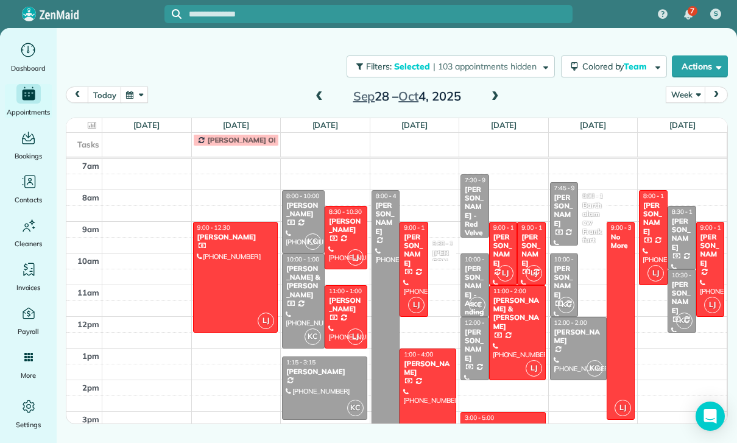
click at [222, 268] on div at bounding box center [236, 277] width 84 height 110
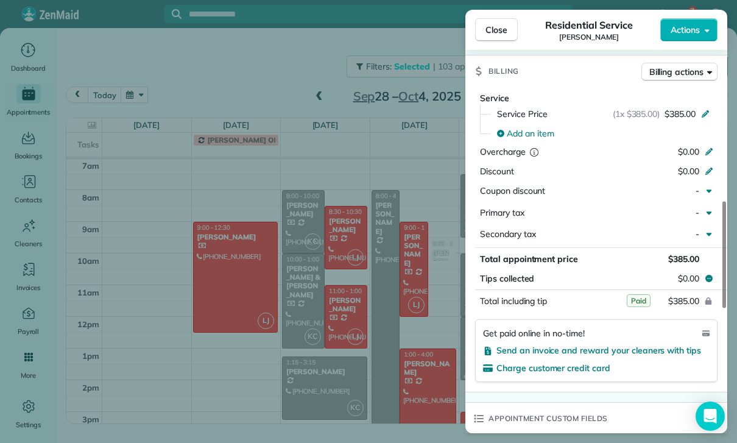
scroll to position [595, 0]
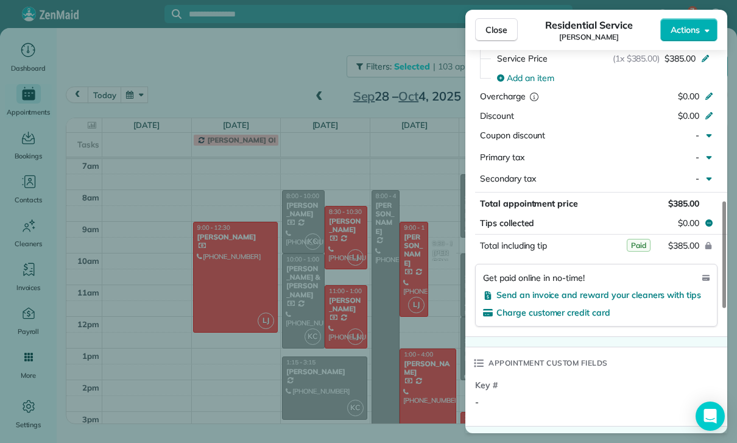
click at [395, 362] on div "Close Residential Service [PERSON_NAME] Actions Status Confirmed [PERSON_NAME] …" at bounding box center [368, 221] width 737 height 443
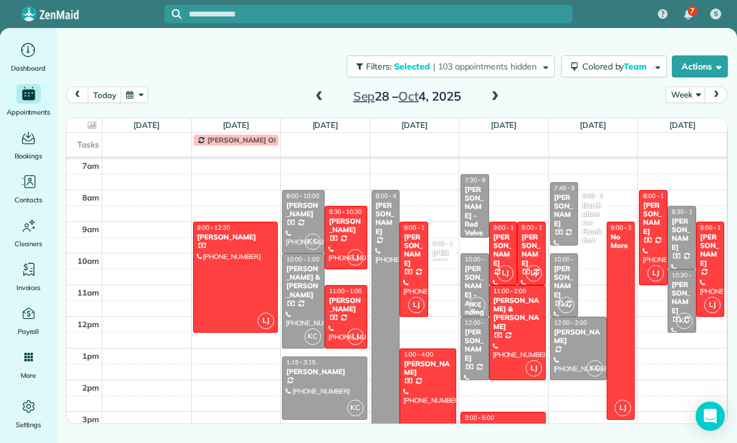
click at [346, 235] on div at bounding box center [345, 237] width 41 height 62
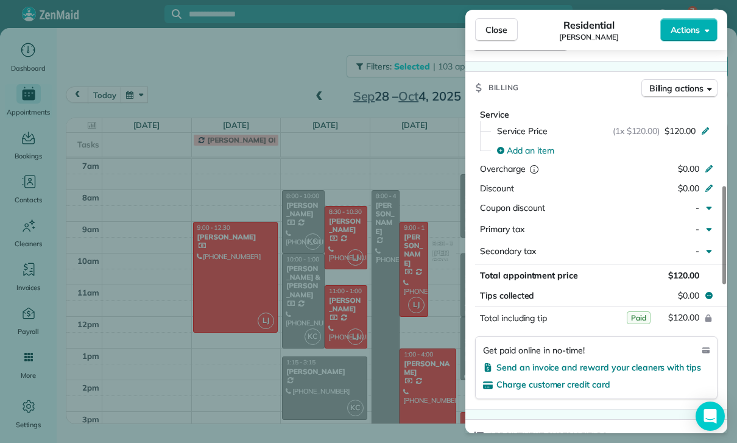
scroll to position [617, 0]
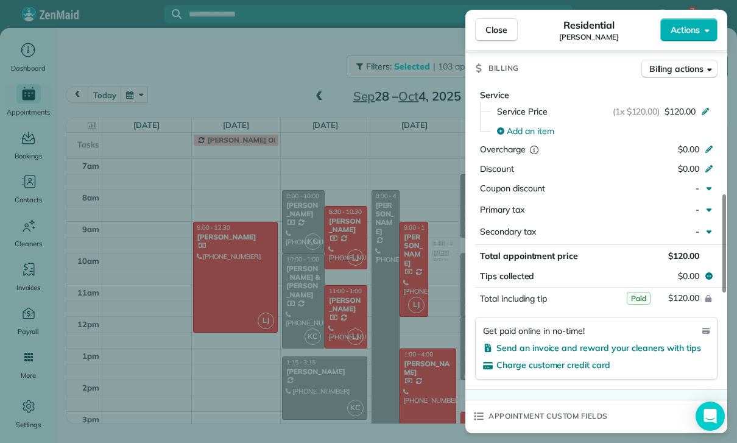
click at [415, 380] on div "Close Residential [PERSON_NAME] Actions Status Yet to Confirm [PERSON_NAME] · O…" at bounding box center [368, 221] width 737 height 443
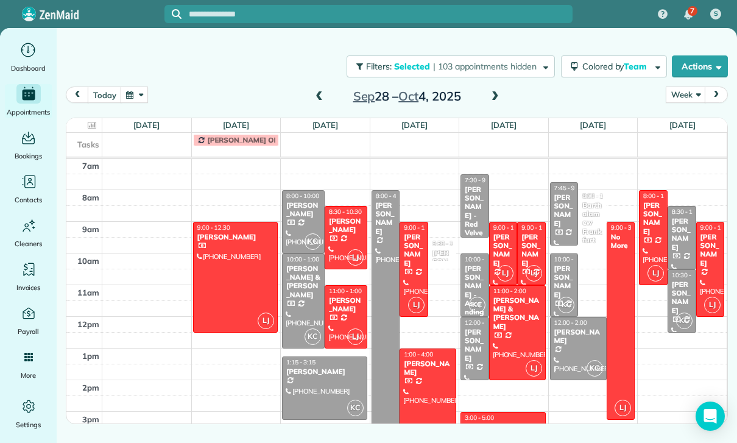
click at [343, 314] on div "[PERSON_NAME]" at bounding box center [345, 305] width 35 height 18
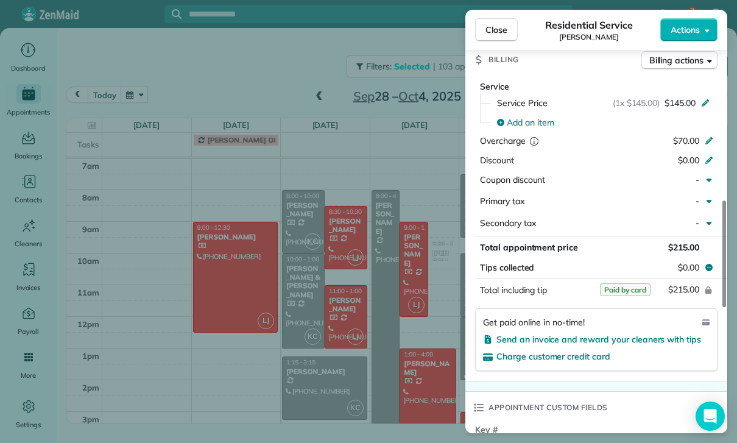
scroll to position [634, 0]
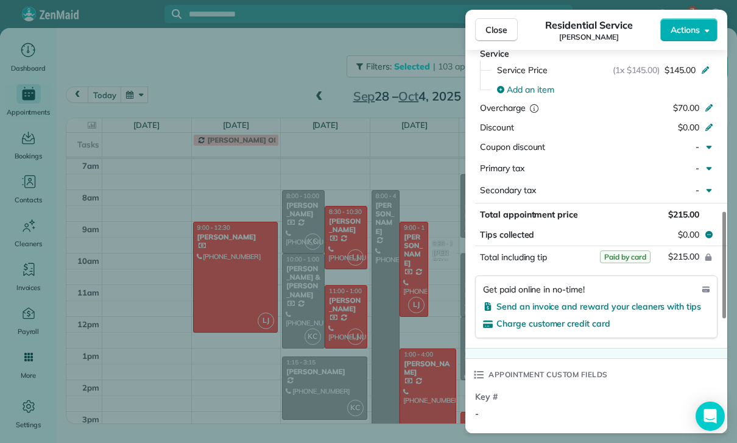
click at [403, 368] on div "Close Residential Service [PERSON_NAME] Actions Status Confirmed [PERSON_NAME] …" at bounding box center [368, 221] width 737 height 443
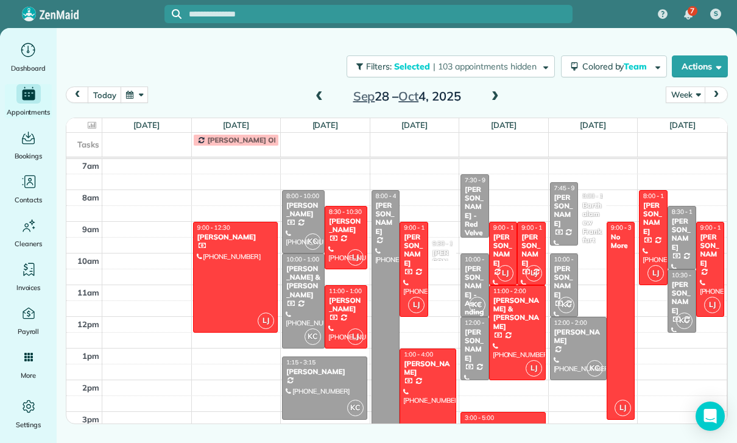
click at [412, 275] on div at bounding box center [413, 269] width 27 height 94
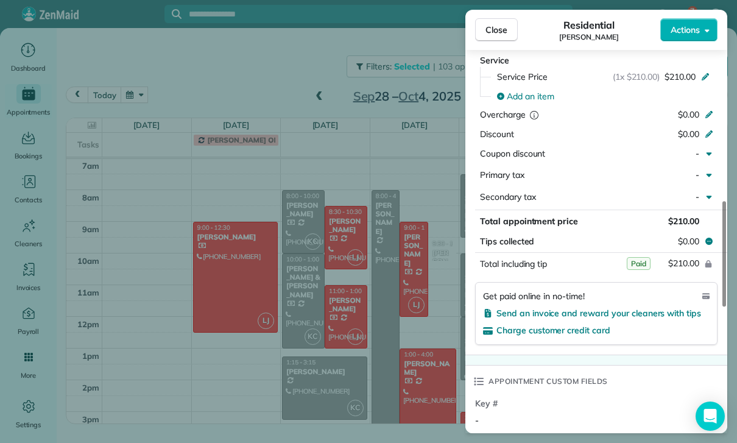
scroll to position [600, 0]
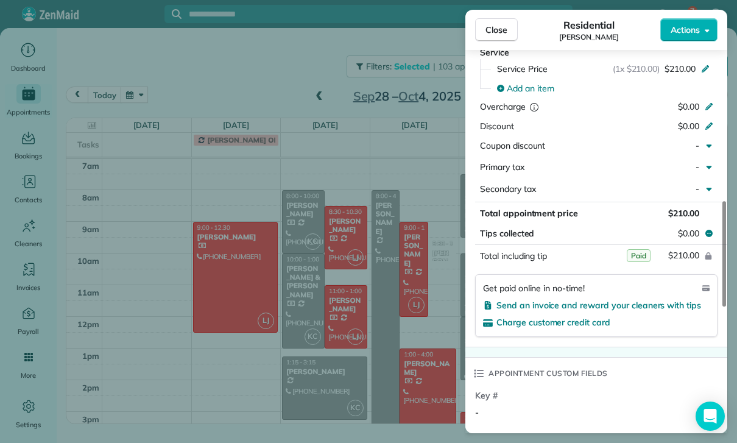
click at [404, 370] on div "Close Residential [PERSON_NAME] Actions Status Confirmed [PERSON_NAME] · Open p…" at bounding box center [368, 221] width 737 height 443
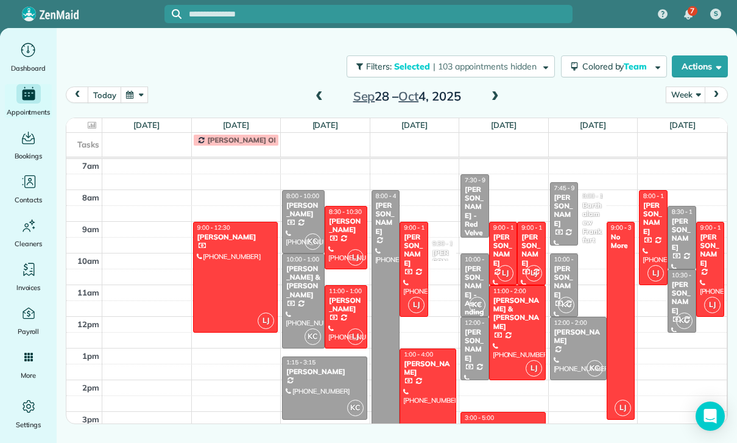
click at [416, 385] on div at bounding box center [427, 396] width 55 height 94
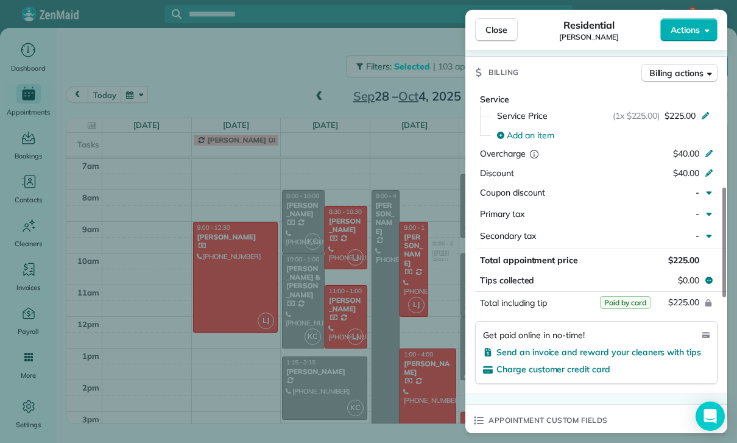
scroll to position [591, 0]
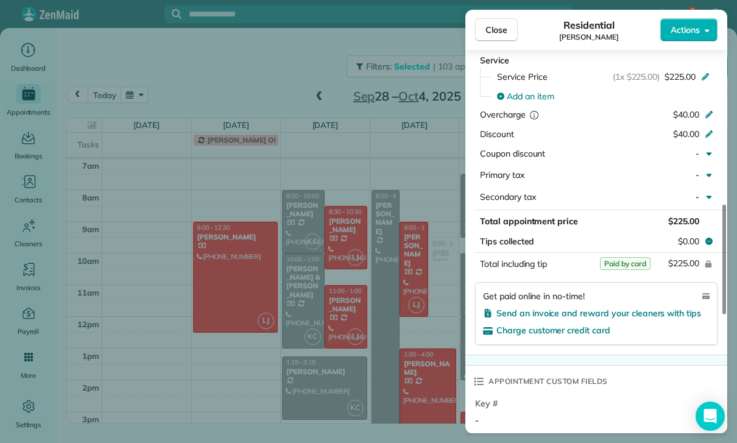
click at [405, 357] on div "Close Residential [PERSON_NAME] Actions Status Confirmed [PERSON_NAME] · Open p…" at bounding box center [368, 221] width 737 height 443
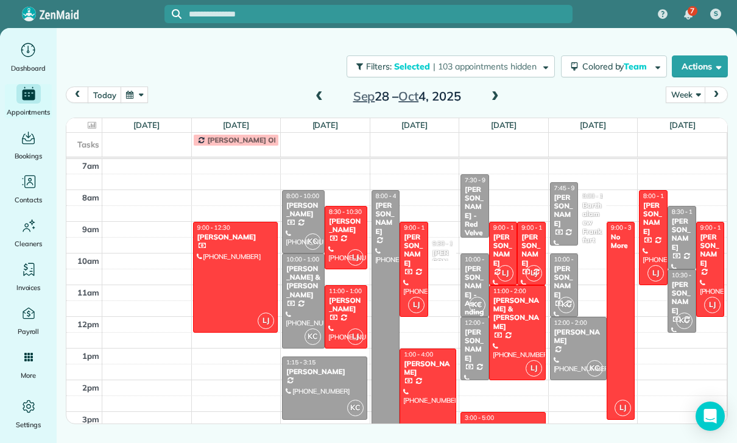
click at [532, 254] on div "[PERSON_NAME]" at bounding box center [531, 250] width 21 height 35
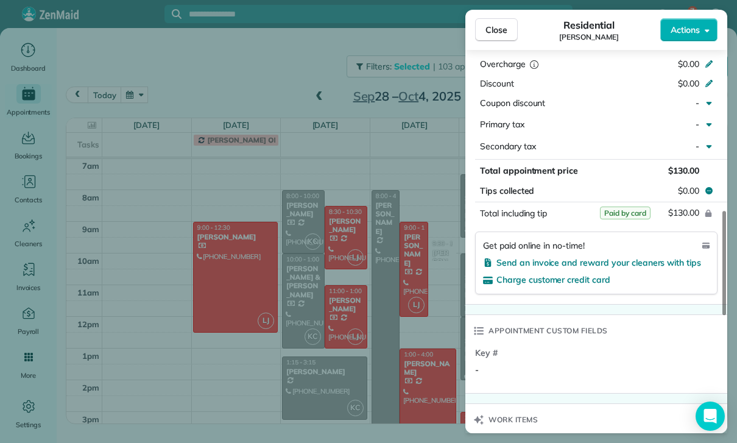
scroll to position [671, 0]
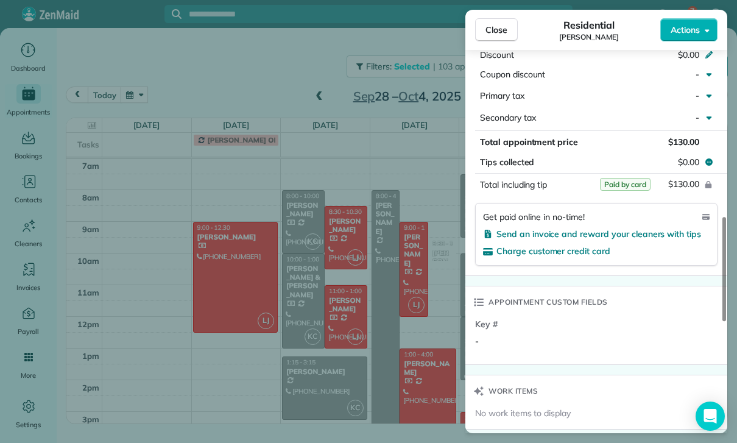
click at [423, 360] on div "Close Residential [PERSON_NAME] Actions Status Yet to Confirm [PERSON_NAME] · O…" at bounding box center [368, 221] width 737 height 443
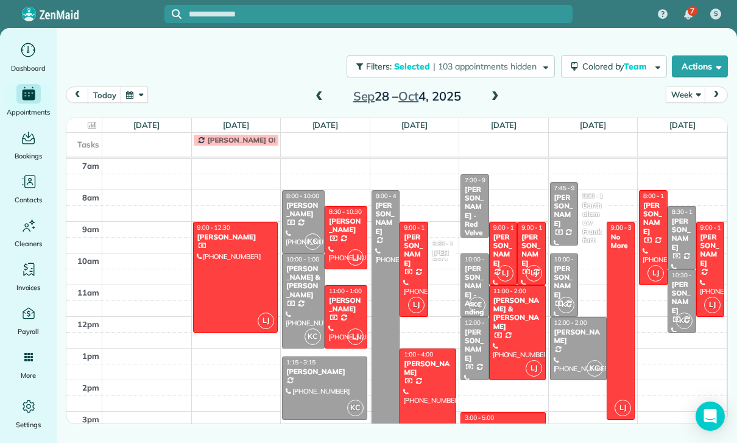
click at [516, 321] on div at bounding box center [517, 333] width 55 height 94
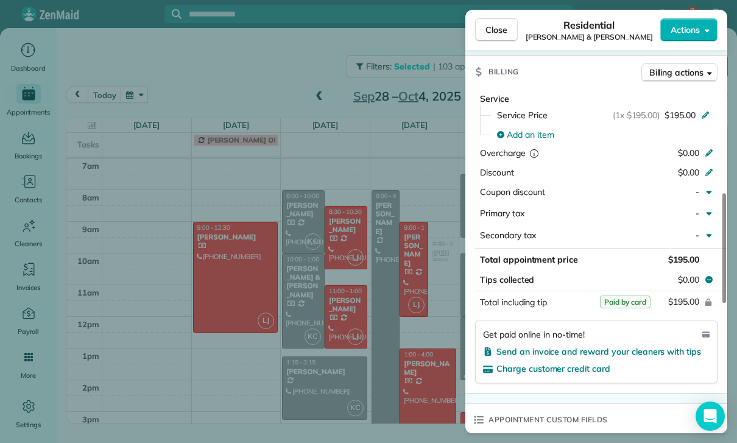
scroll to position [648, 0]
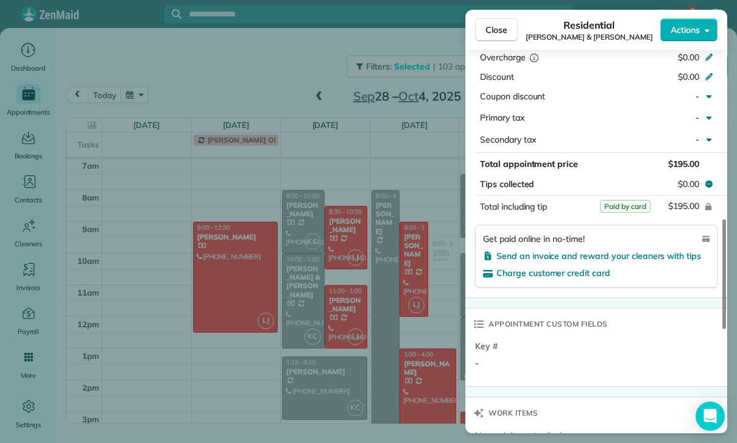
click at [429, 372] on div "Close Residential [PERSON_NAME] & [PERSON_NAME] Actions Status Yet to Confirm […" at bounding box center [368, 221] width 737 height 443
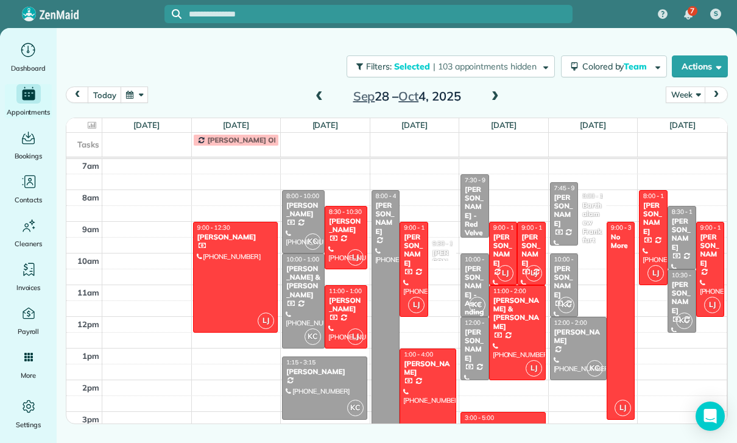
click at [499, 430] on div "Cam Dadrass" at bounding box center [503, 427] width 78 height 9
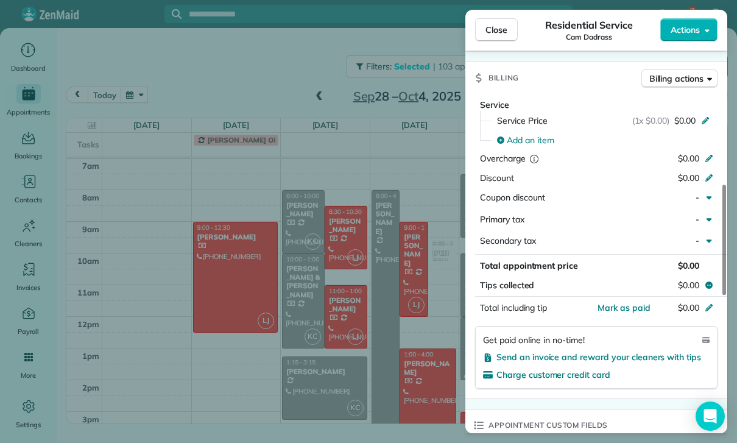
scroll to position [566, 0]
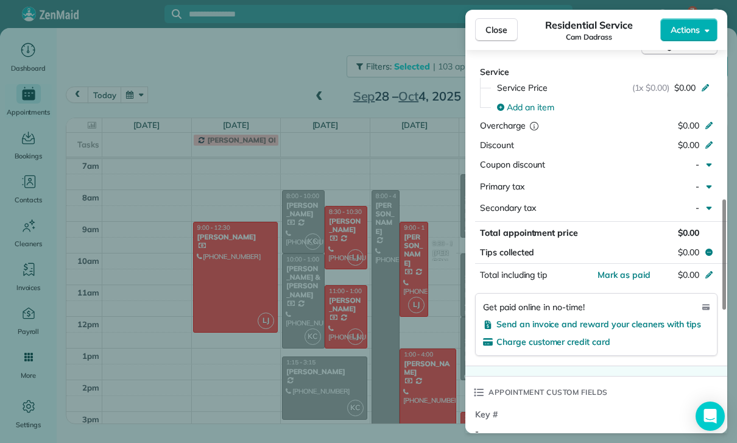
click at [425, 353] on div "Close Residential Service Cam Dadrass Actions Status Confirmed Cam Dadrass · Op…" at bounding box center [368, 221] width 737 height 443
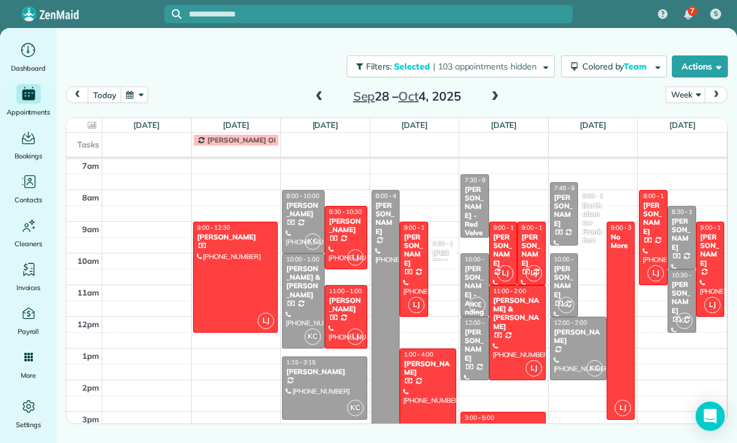
click at [502, 251] on div "[PERSON_NAME]" at bounding box center [503, 250] width 21 height 35
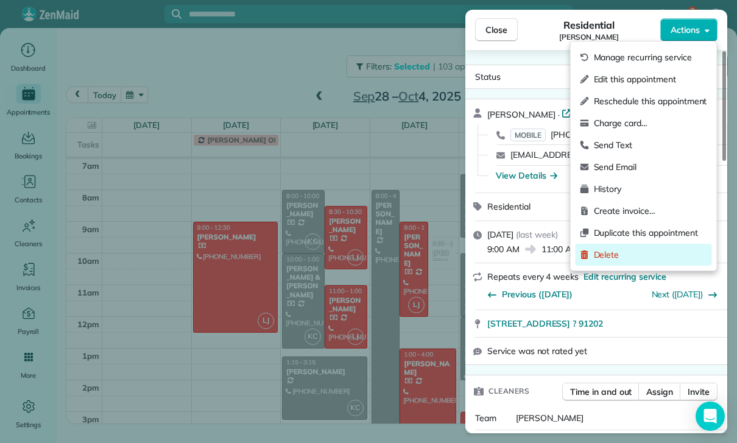
click at [619, 261] on div "Delete" at bounding box center [643, 255] width 136 height 22
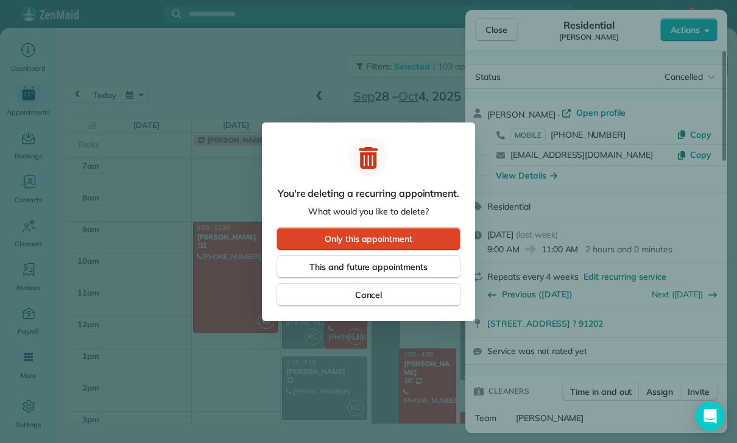
click at [420, 237] on button "Only this appointment" at bounding box center [368, 238] width 184 height 23
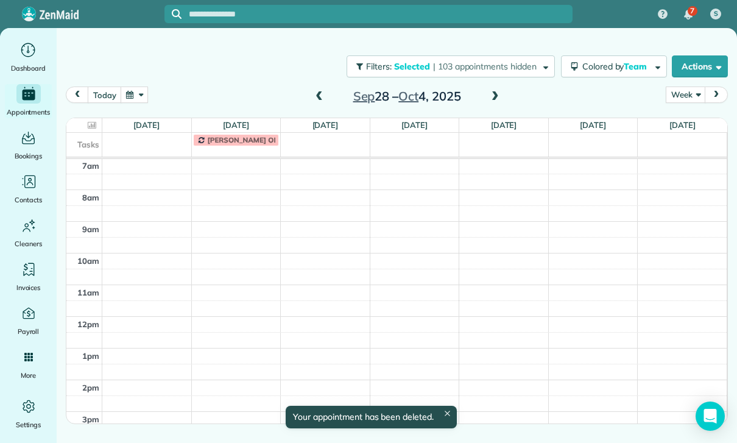
scroll to position [96, 0]
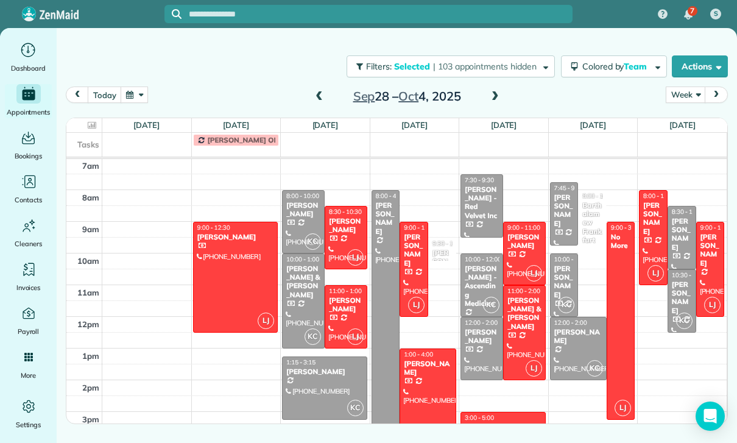
click at [649, 231] on div "[PERSON_NAME]" at bounding box center [652, 218] width 21 height 35
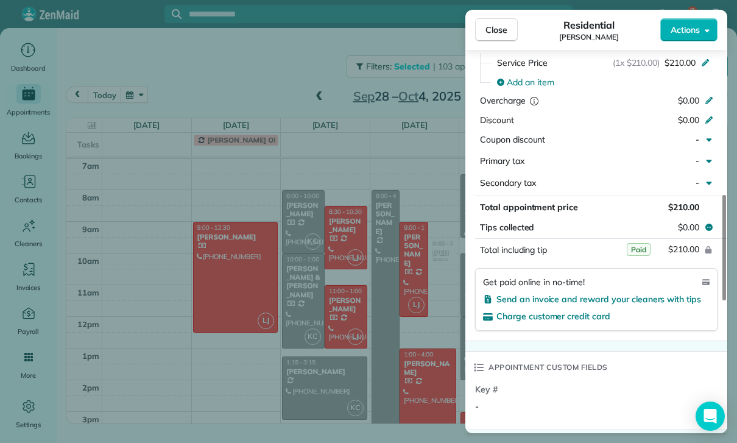
scroll to position [633, 0]
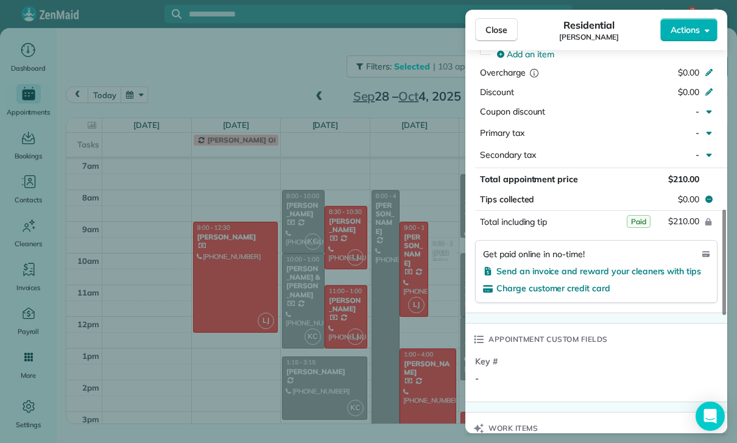
click at [410, 337] on div "Close Residential [PERSON_NAME] Actions Status Yet to Confirm [PERSON_NAME] · O…" at bounding box center [368, 221] width 737 height 443
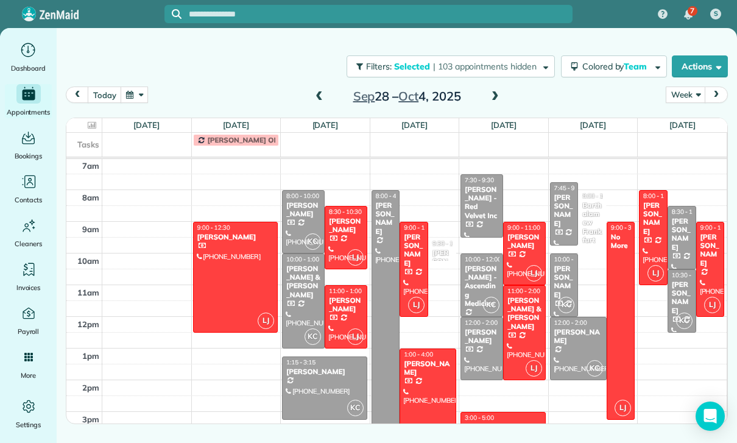
click at [708, 265] on div "[PERSON_NAME]" at bounding box center [710, 250] width 21 height 35
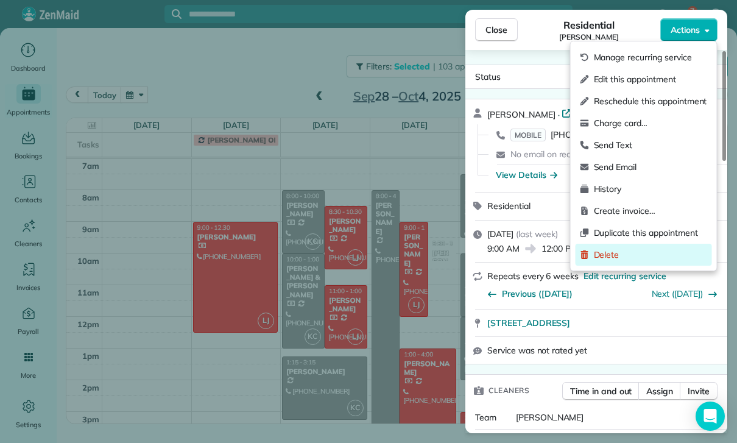
click at [625, 257] on span "Delete" at bounding box center [650, 254] width 113 height 12
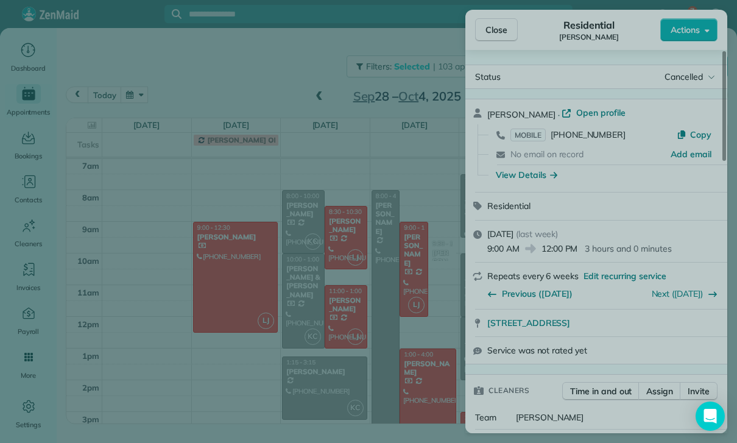
click at [403, 237] on span "Only this appointment" at bounding box center [369, 238] width 88 height 12
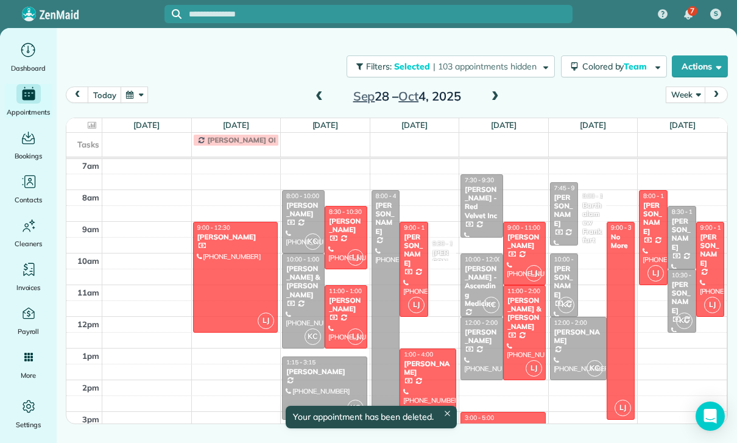
scroll to position [96, 0]
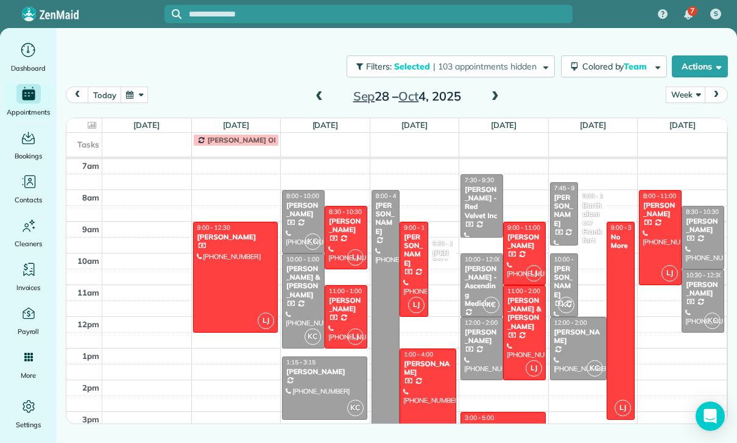
click at [298, 219] on div at bounding box center [303, 222] width 41 height 62
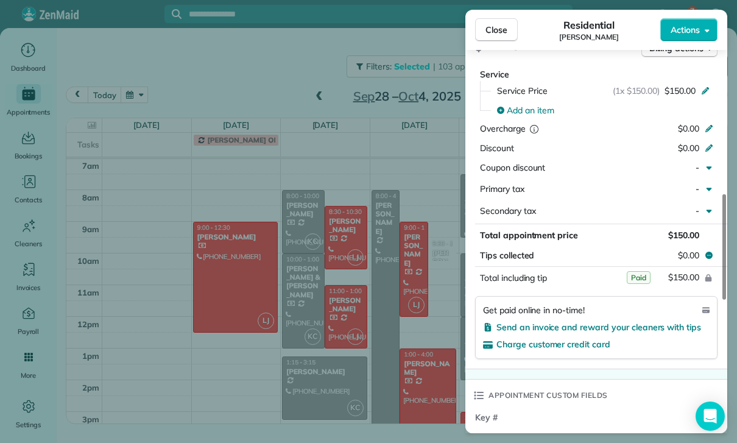
scroll to position [617, 0]
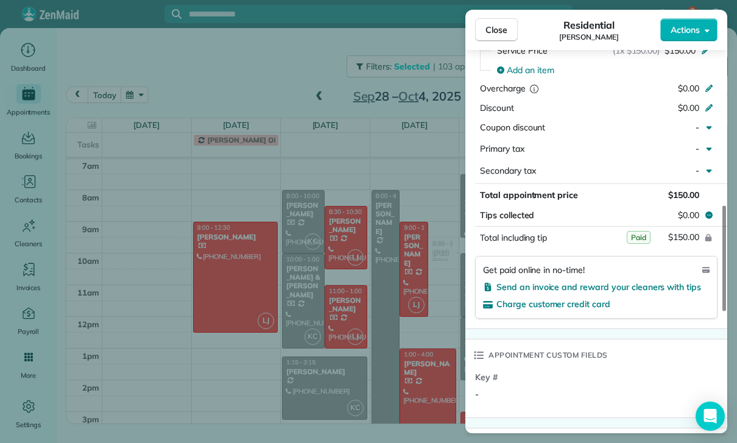
click at [352, 355] on div "Close Residential [PERSON_NAME] Actions Status Confirmed [PERSON_NAME] · Open p…" at bounding box center [368, 221] width 737 height 443
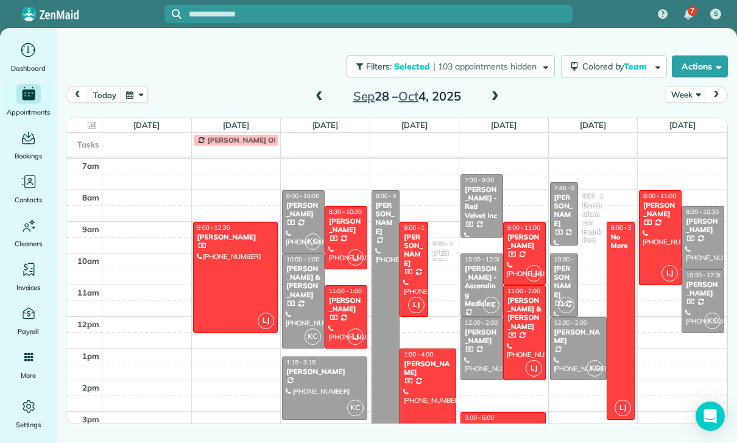
click at [301, 290] on div at bounding box center [303, 301] width 41 height 94
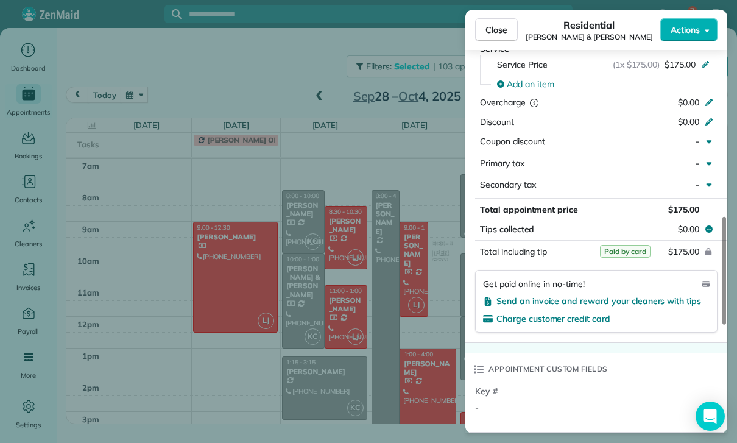
scroll to position [648, 0]
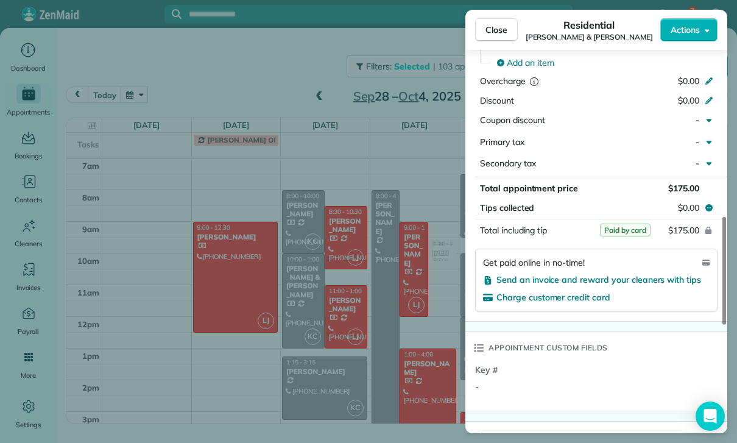
click at [379, 355] on div "Close Residential [PERSON_NAME] & [PERSON_NAME] Actions Status Confirmed [PERSO…" at bounding box center [368, 221] width 737 height 443
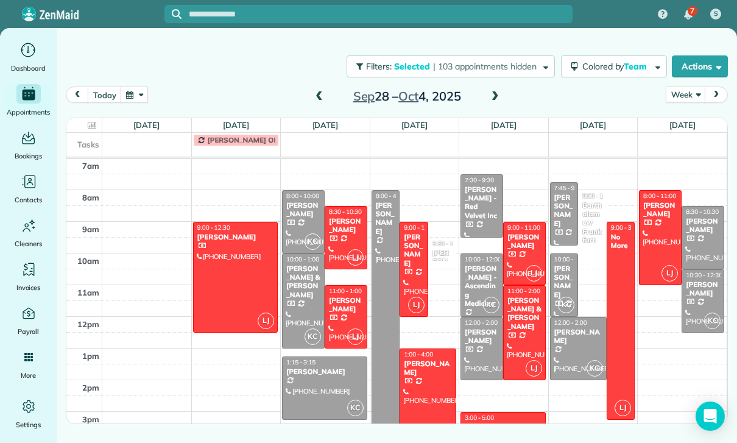
click at [313, 387] on div at bounding box center [325, 388] width 84 height 62
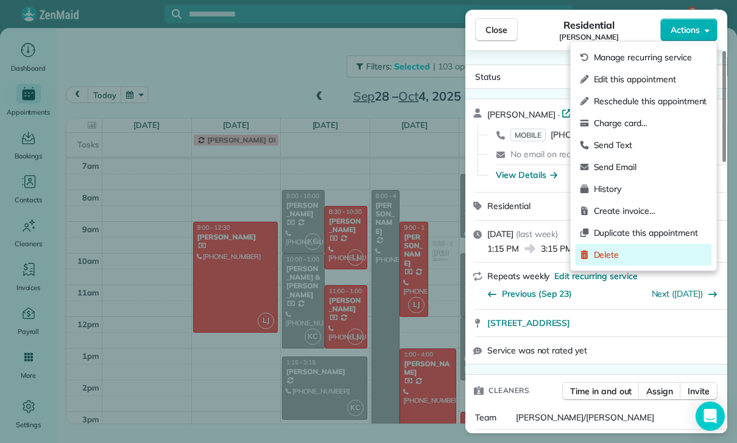
click at [617, 258] on span "Delete" at bounding box center [650, 254] width 113 height 12
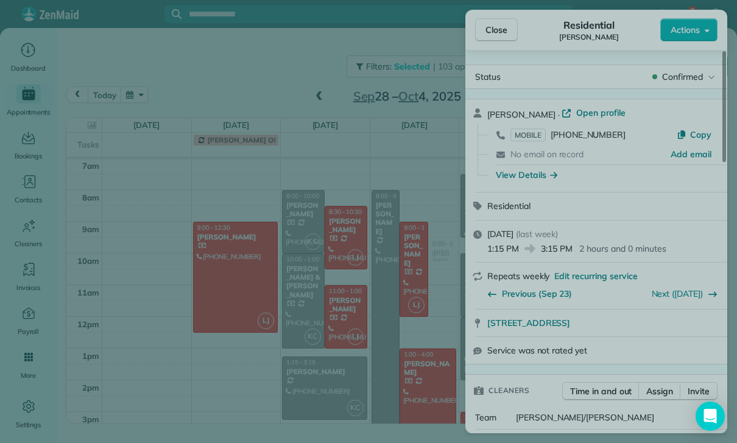
click at [418, 239] on button "Only this appointment" at bounding box center [368, 237] width 184 height 23
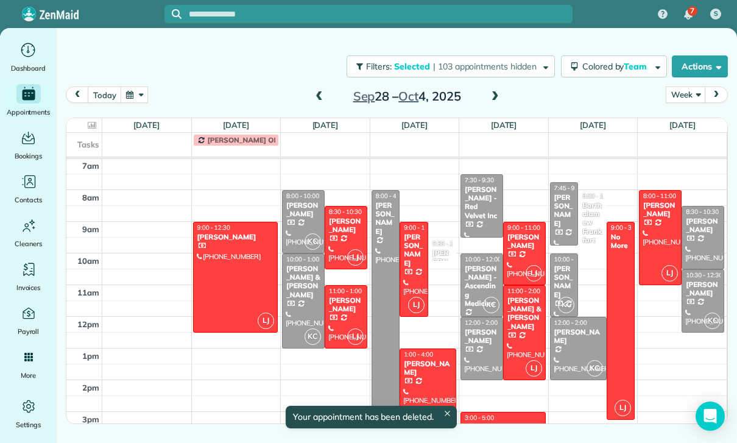
scroll to position [96, 0]
click at [382, 277] on div at bounding box center [385, 317] width 27 height 252
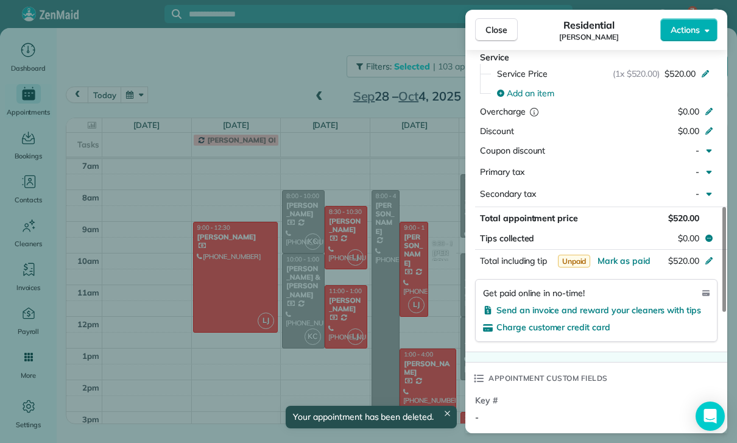
scroll to position [629, 0]
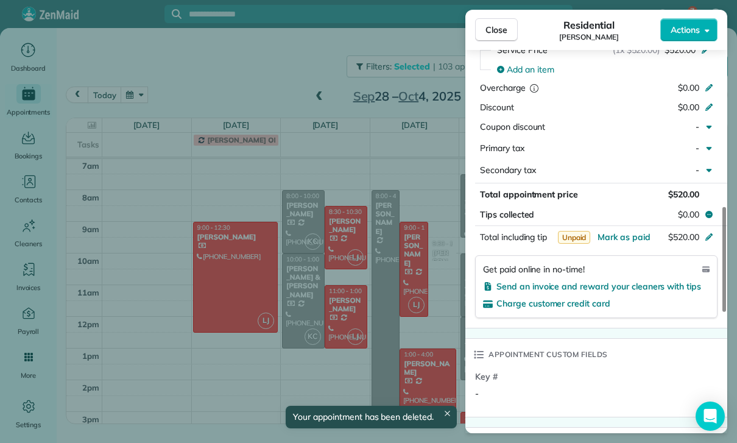
click at [386, 348] on div "Close Residential [PERSON_NAME] Actions Status Yet to Confirm [PERSON_NAME] · O…" at bounding box center [368, 221] width 737 height 443
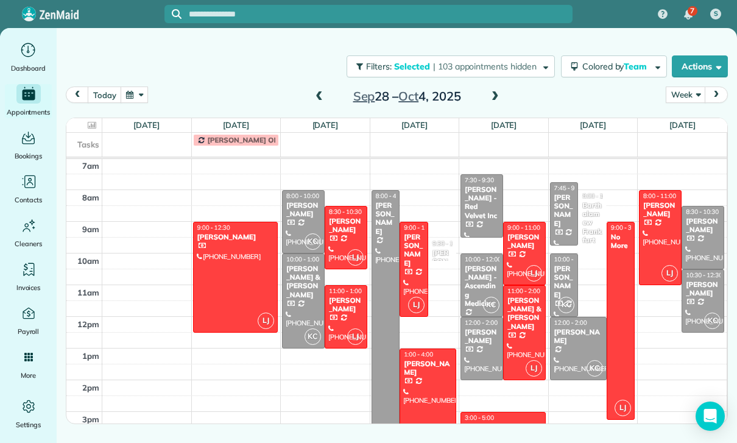
click at [486, 200] on div "[PERSON_NAME] - Red Velvet Inc" at bounding box center [481, 202] width 35 height 35
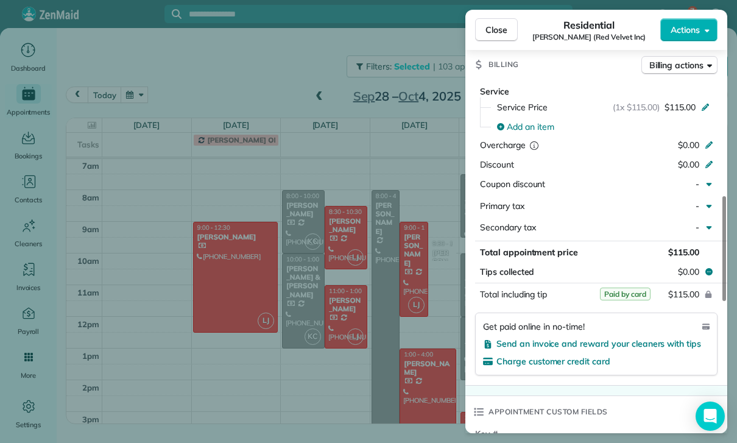
scroll to position [586, 0]
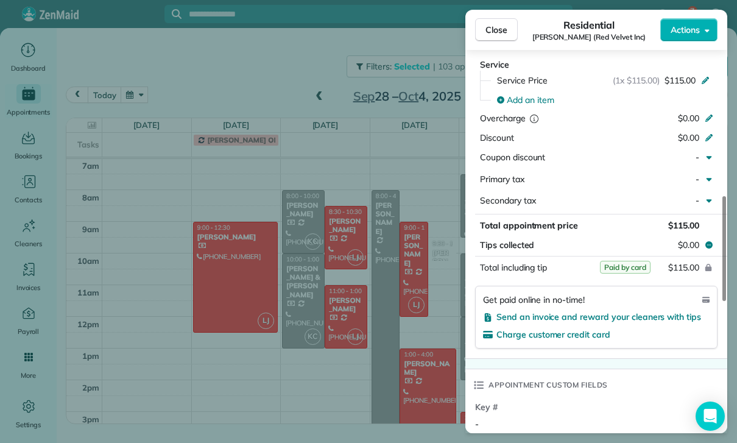
click at [405, 357] on div "Close Residential [PERSON_NAME] (Red Velvet Inc) Actions Status Yet to Confirm …" at bounding box center [368, 221] width 737 height 443
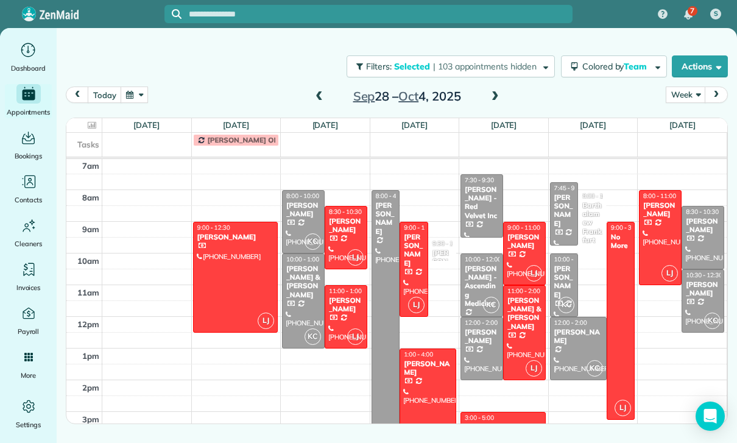
click at [478, 283] on div "[PERSON_NAME] - Ascending Medicine" at bounding box center [481, 286] width 35 height 44
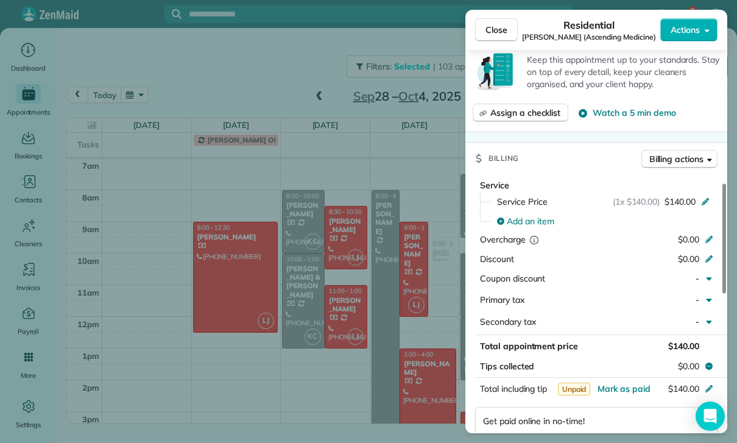
scroll to position [524, 0]
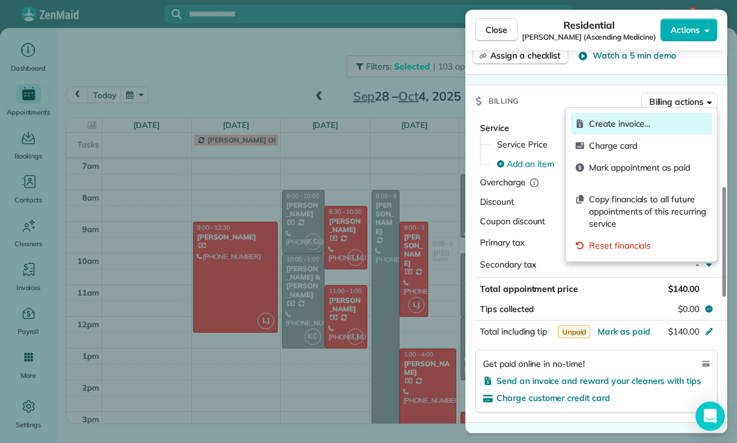
click at [637, 125] on span "Create invoice…" at bounding box center [648, 124] width 118 height 12
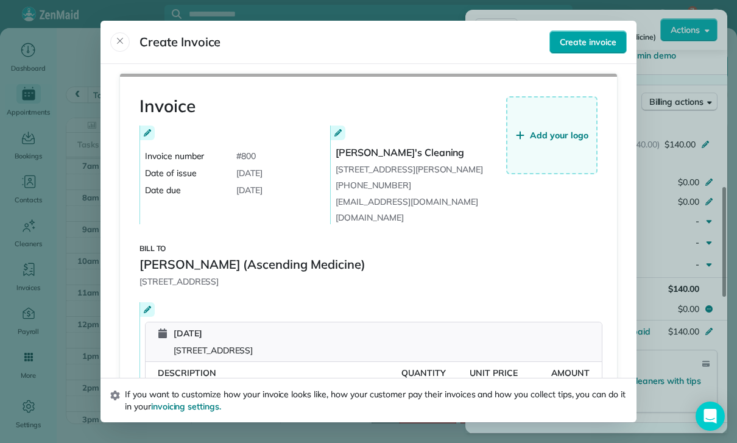
click at [605, 36] on span "Create invoice" at bounding box center [588, 42] width 57 height 12
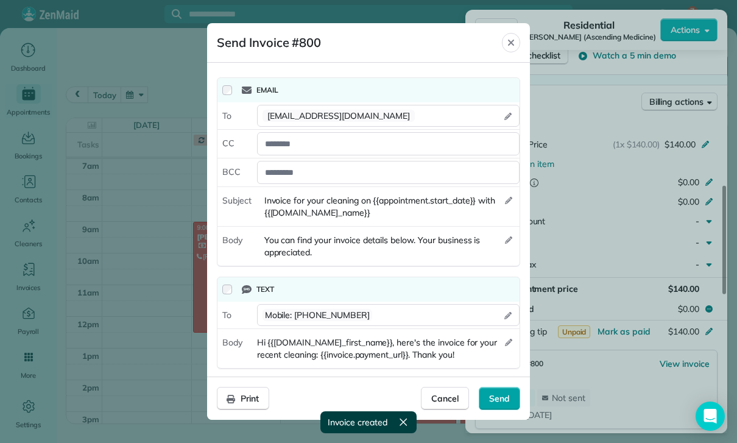
click at [501, 404] on span "Send" at bounding box center [499, 398] width 21 height 12
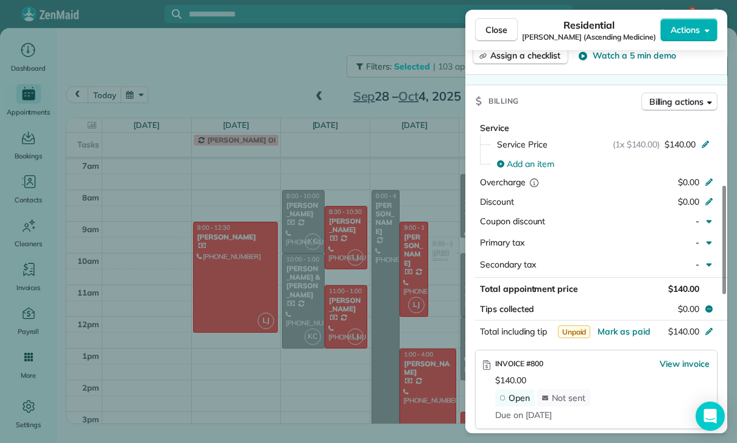
click at [376, 361] on div "Close Residential [PERSON_NAME] (Ascending Medicine) Actions Status Confirmed […" at bounding box center [368, 221] width 737 height 443
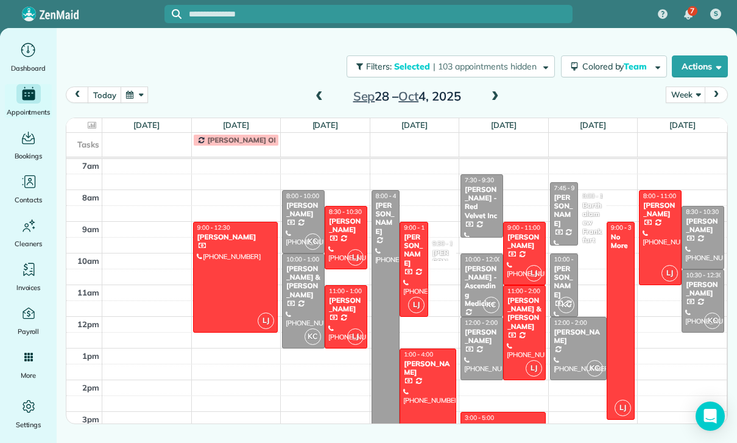
click at [478, 345] on div at bounding box center [481, 348] width 41 height 62
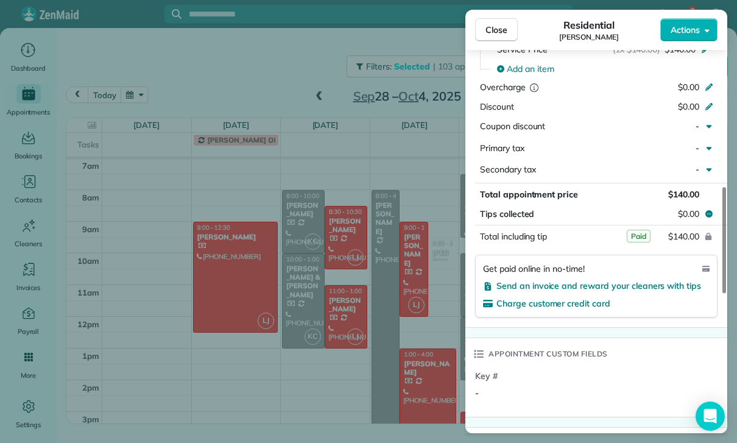
scroll to position [626, 0]
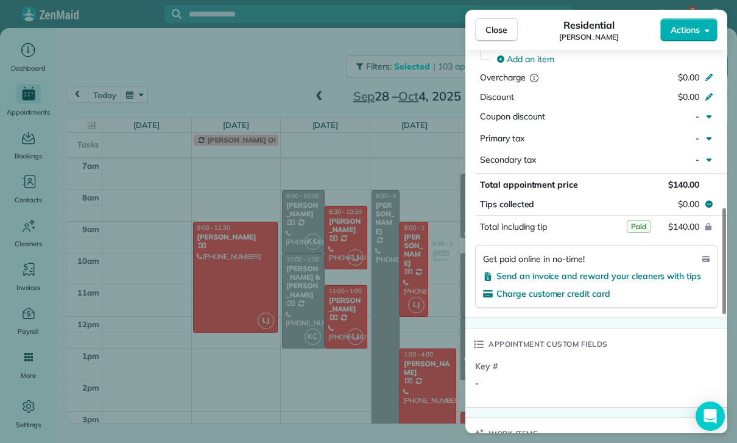
click at [385, 361] on div "Close Residential [PERSON_NAME] Actions Status Confirmed [PERSON_NAME] · Open p…" at bounding box center [368, 221] width 737 height 443
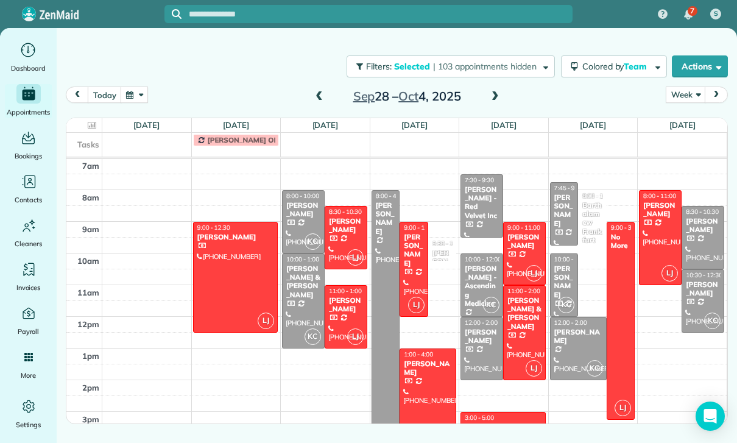
click at [555, 209] on div "[PERSON_NAME]" at bounding box center [563, 210] width 21 height 35
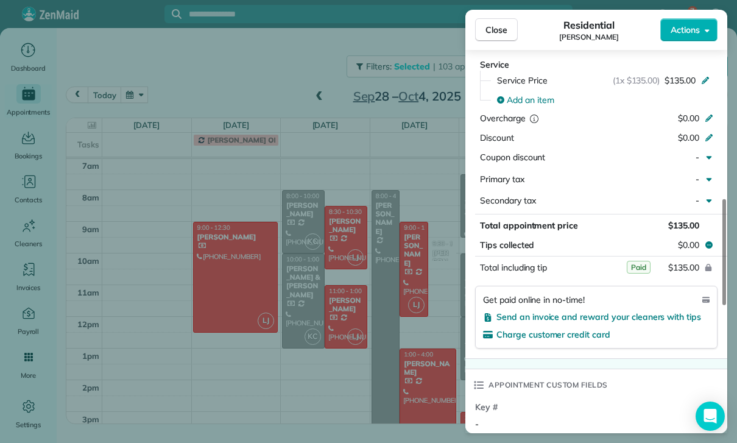
scroll to position [599, 0]
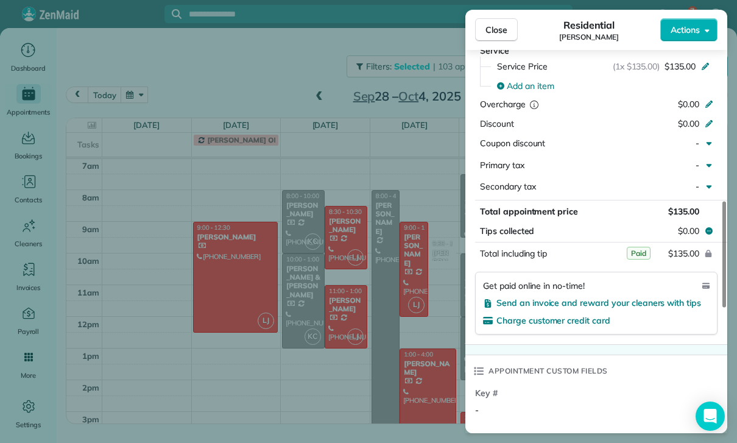
click at [417, 375] on div "Close Residential [PERSON_NAME] Actions Status Confirmed [PERSON_NAME] · Open p…" at bounding box center [368, 221] width 737 height 443
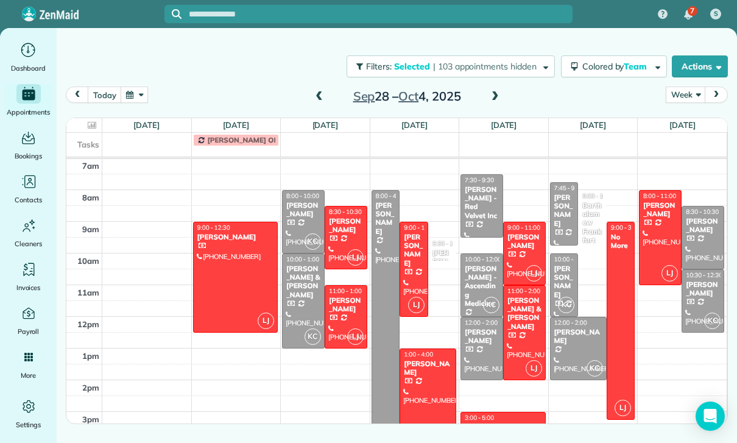
click at [564, 283] on div "[PERSON_NAME]" at bounding box center [563, 281] width 21 height 35
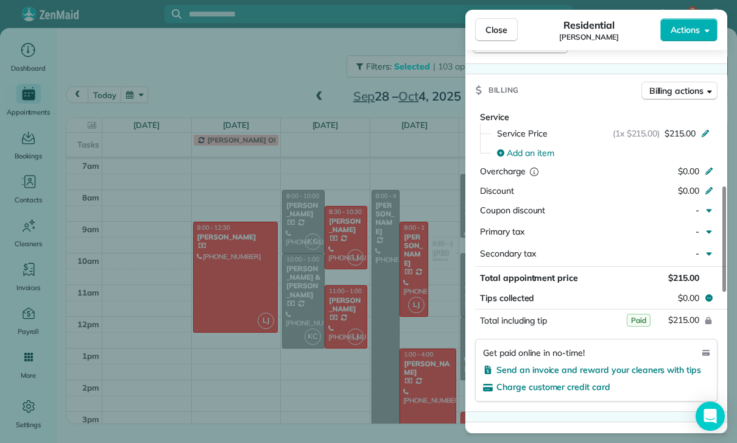
scroll to position [611, 0]
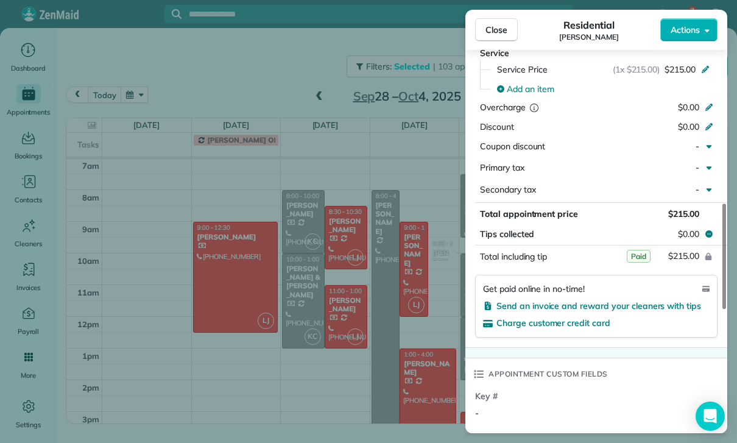
click at [403, 359] on div "Close Residential [PERSON_NAME] Actions Status Confirmed [PERSON_NAME] · Open p…" at bounding box center [368, 221] width 737 height 443
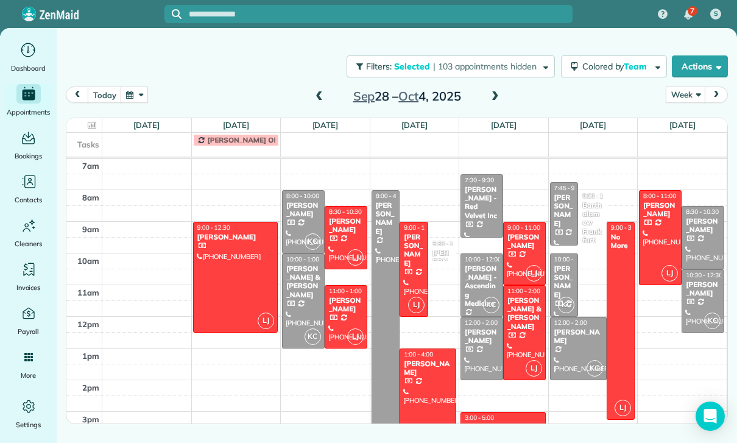
click at [575, 345] on div at bounding box center [577, 348] width 55 height 62
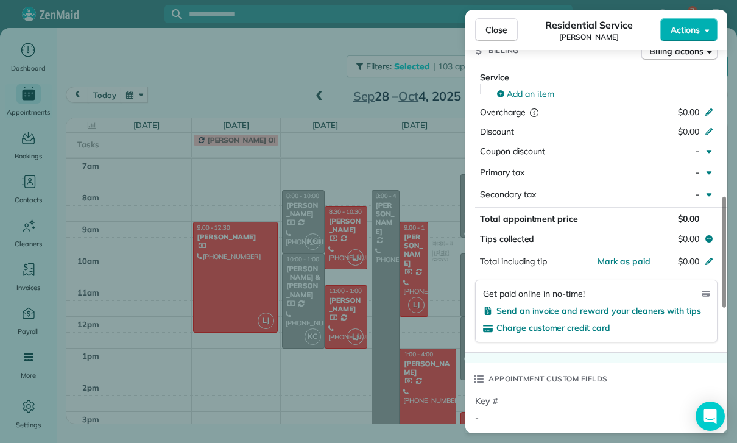
scroll to position [611, 0]
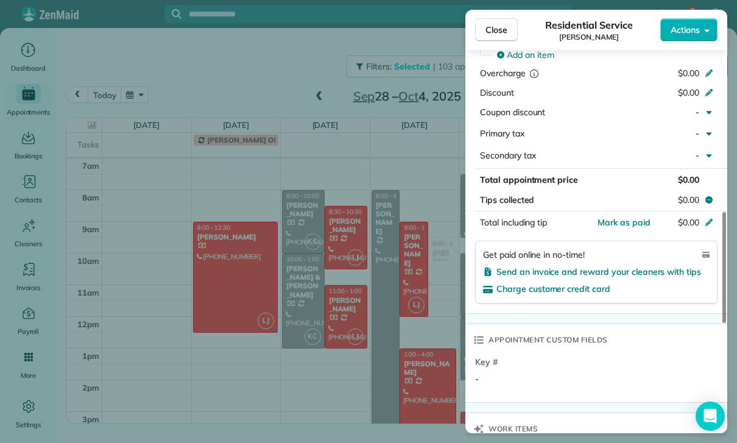
click at [391, 374] on div "Close Residential Service Ifrana [PERSON_NAME] Actions Status Confirmed [PERSON…" at bounding box center [368, 221] width 737 height 443
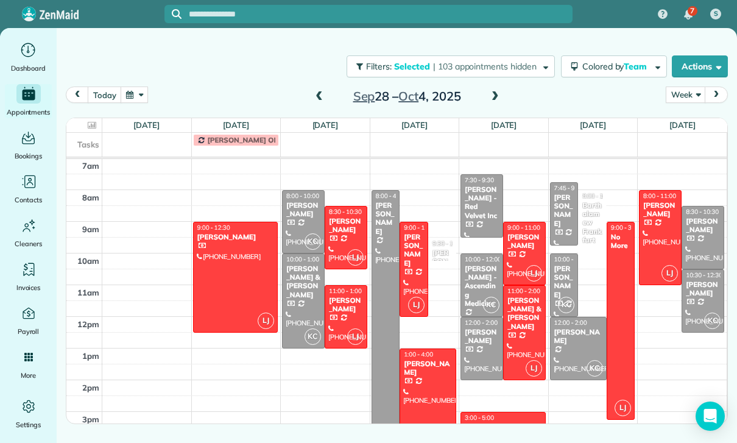
click at [700, 234] on div "[PERSON_NAME]" at bounding box center [702, 226] width 35 height 18
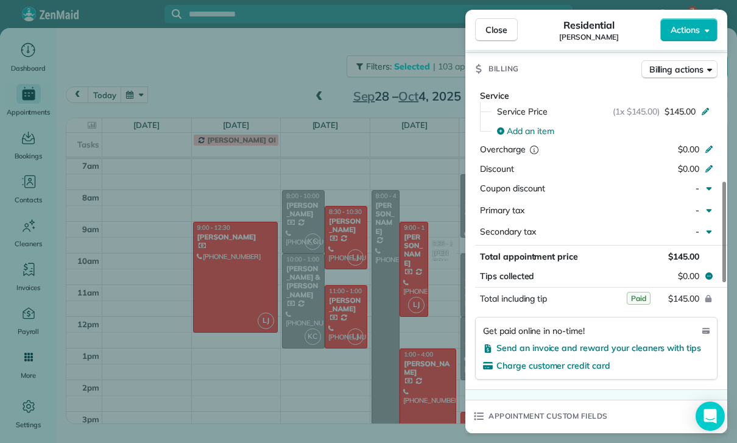
scroll to position [572, 0]
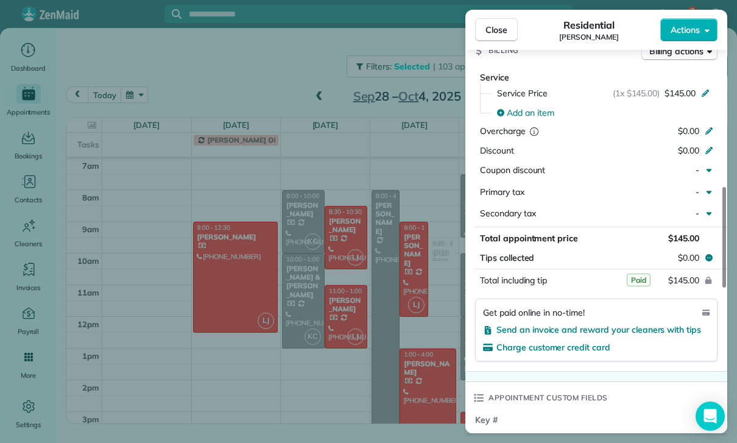
click at [387, 333] on div "Close Residential [PERSON_NAME] Actions Status Yet to Confirm [PERSON_NAME] · O…" at bounding box center [368, 221] width 737 height 443
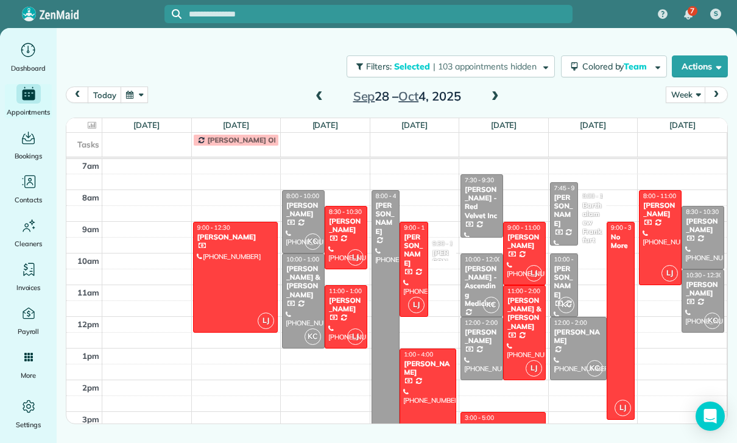
click at [701, 296] on div "[PERSON_NAME]" at bounding box center [702, 289] width 35 height 18
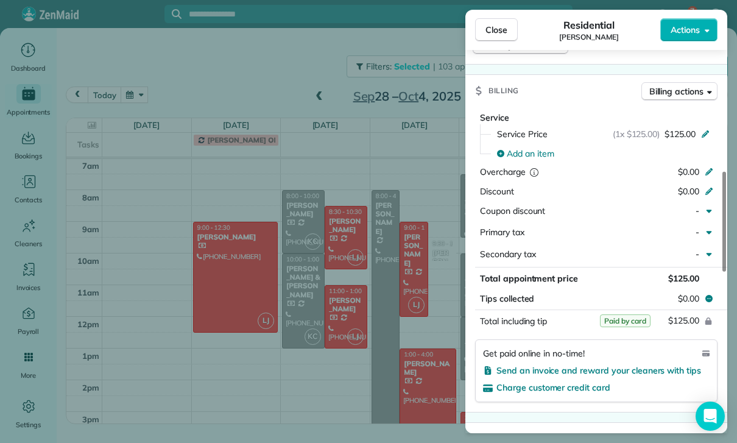
scroll to position [580, 0]
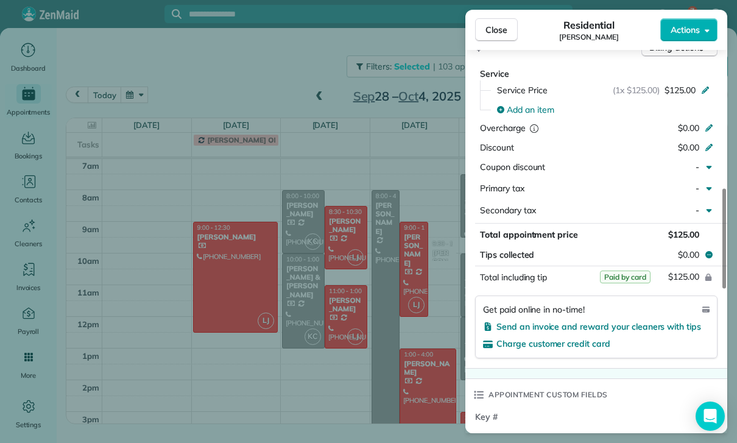
click at [402, 365] on div "Close Residential [PERSON_NAME] Actions Status Yet to Confirm [PERSON_NAME] · O…" at bounding box center [368, 221] width 737 height 443
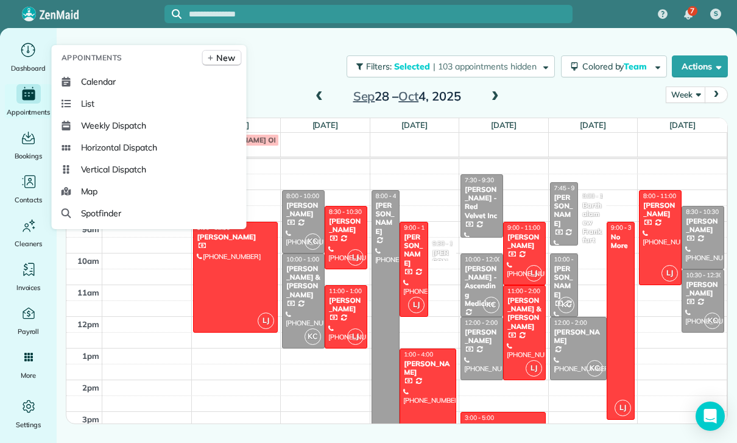
click at [547, 102] on div "[DATE] Week Day Week Month [DATE] – [DATE]" at bounding box center [397, 97] width 662 height 23
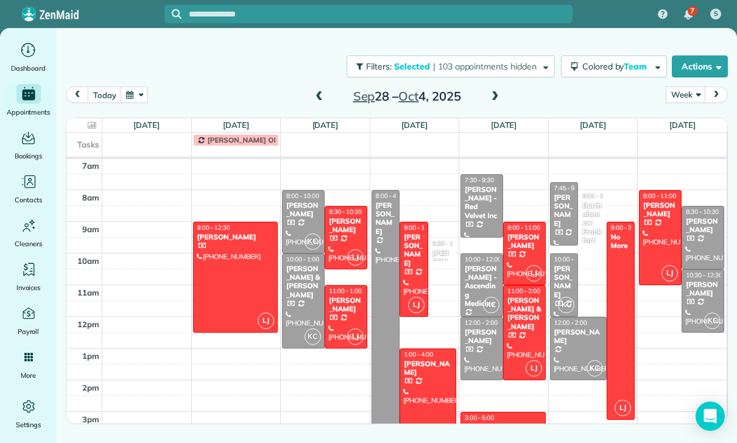
click at [499, 94] on span at bounding box center [494, 96] width 13 height 11
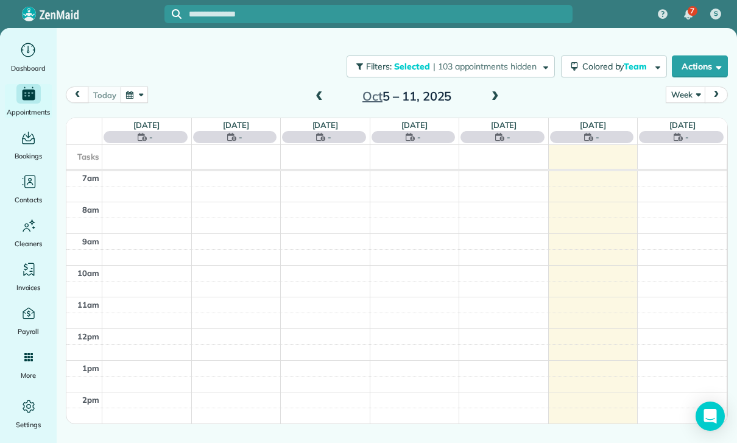
scroll to position [96, 0]
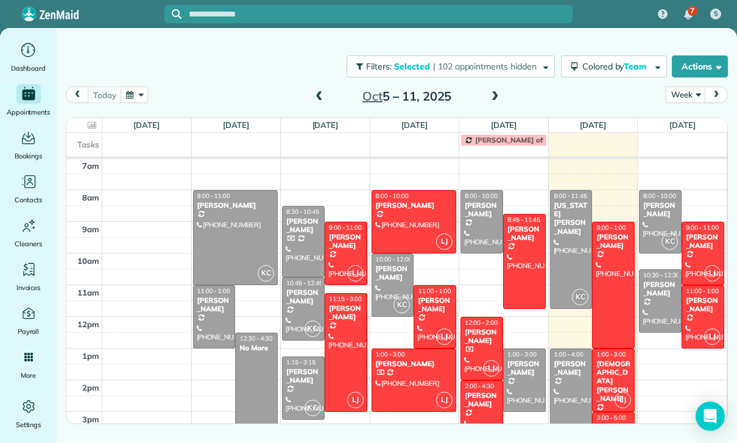
click at [315, 97] on span at bounding box center [318, 96] width 13 height 11
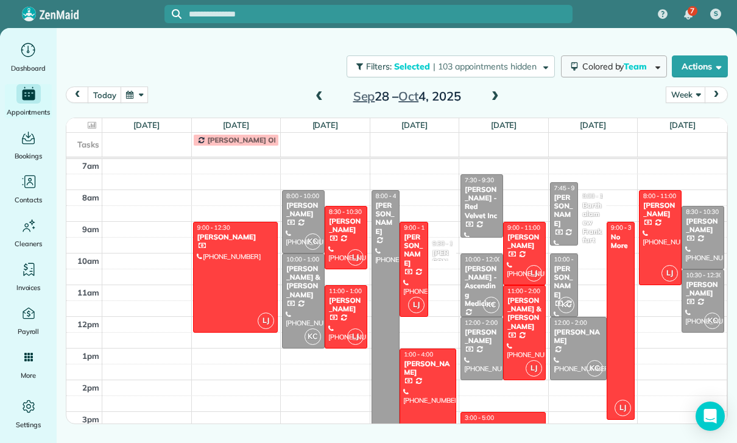
click at [621, 73] on button "Colored by Team" at bounding box center [614, 66] width 106 height 22
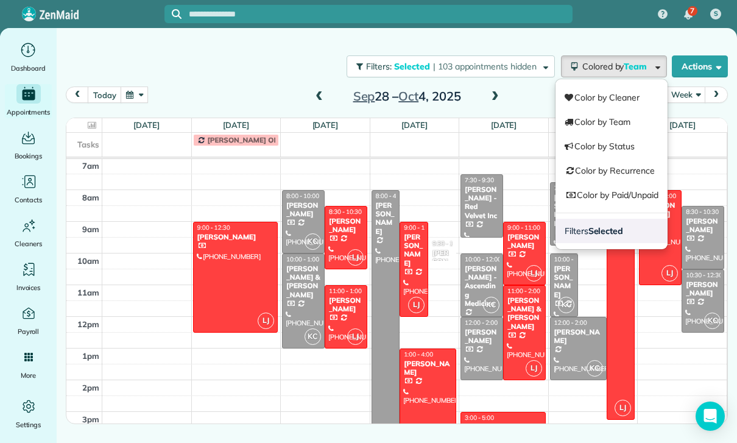
click at [627, 230] on link "Filters Selected" at bounding box center [611, 231] width 112 height 24
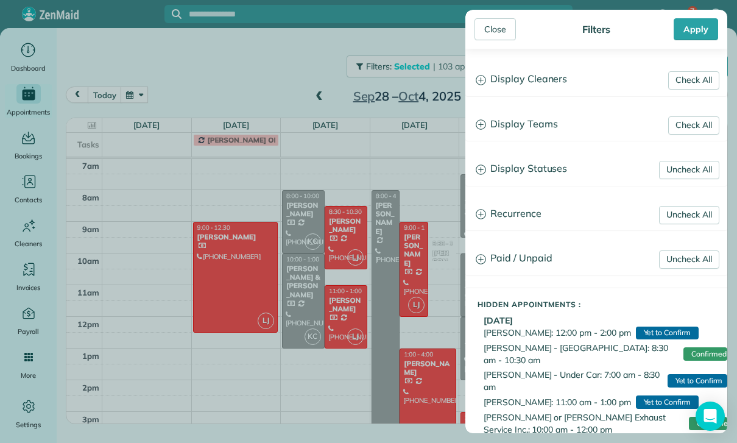
click at [538, 125] on h3 "Display Teams" at bounding box center [596, 124] width 261 height 31
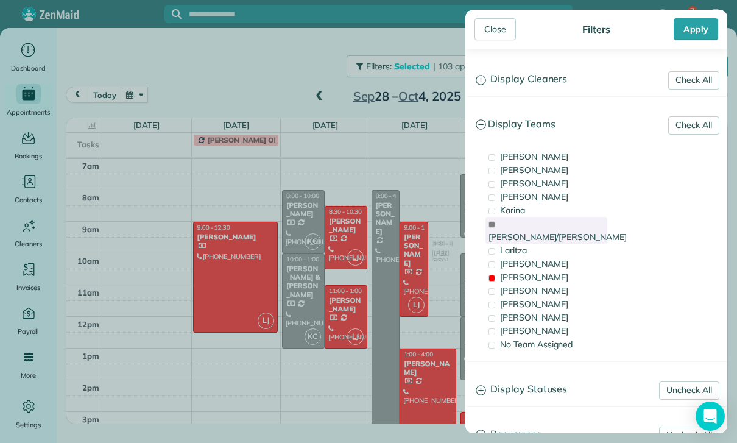
click at [528, 231] on span "[PERSON_NAME]/[PERSON_NAME]" at bounding box center [557, 236] width 138 height 11
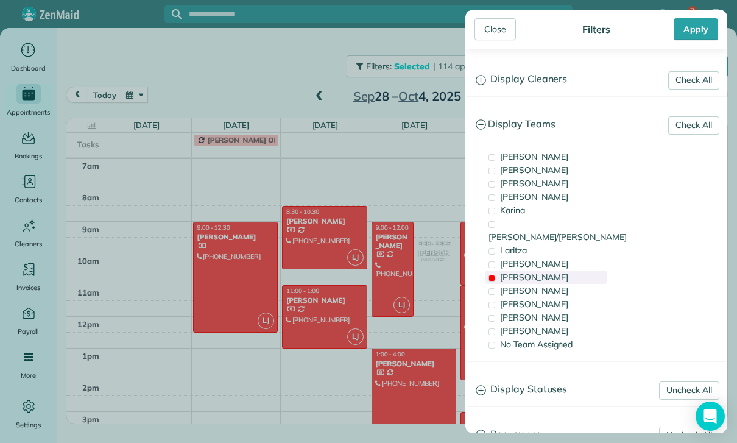
click at [524, 270] on div "[PERSON_NAME]" at bounding box center [546, 276] width 122 height 13
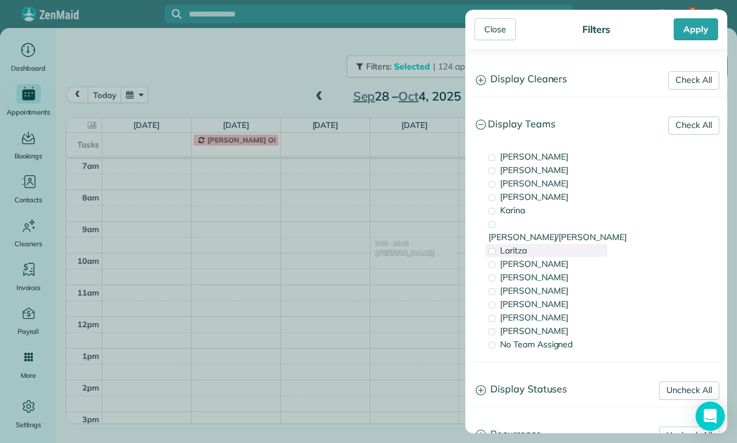
click at [550, 244] on div "Laritza" at bounding box center [546, 250] width 122 height 13
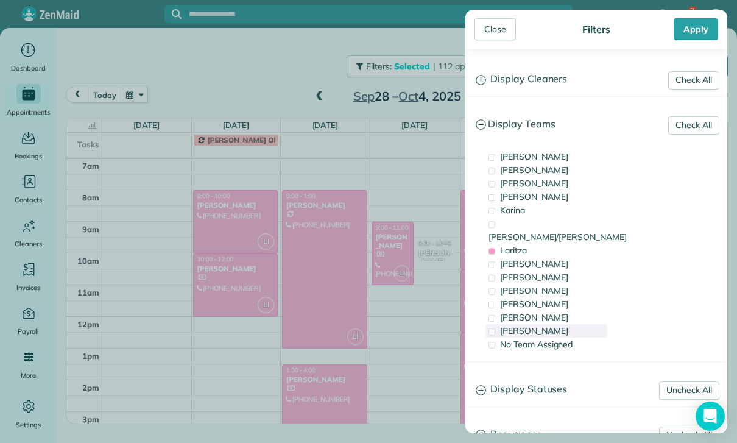
click at [538, 324] on div "[PERSON_NAME]" at bounding box center [546, 330] width 122 height 13
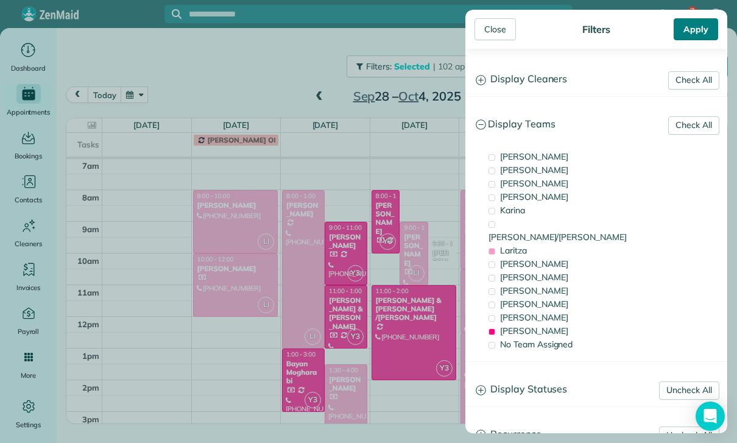
click at [696, 29] on div "Apply" at bounding box center [695, 29] width 44 height 22
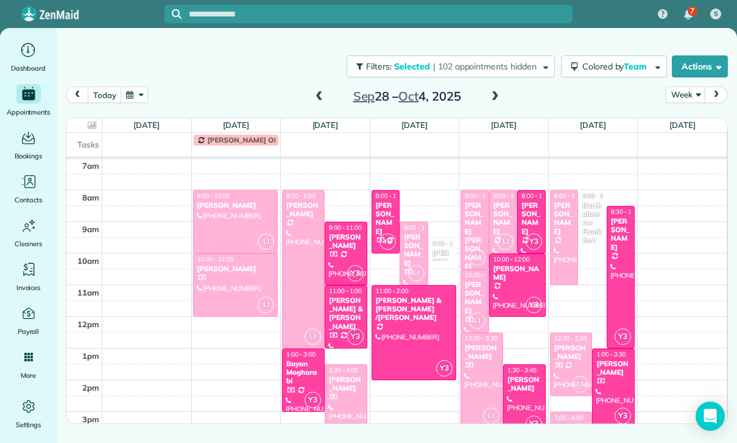
click at [229, 219] on div at bounding box center [236, 222] width 84 height 62
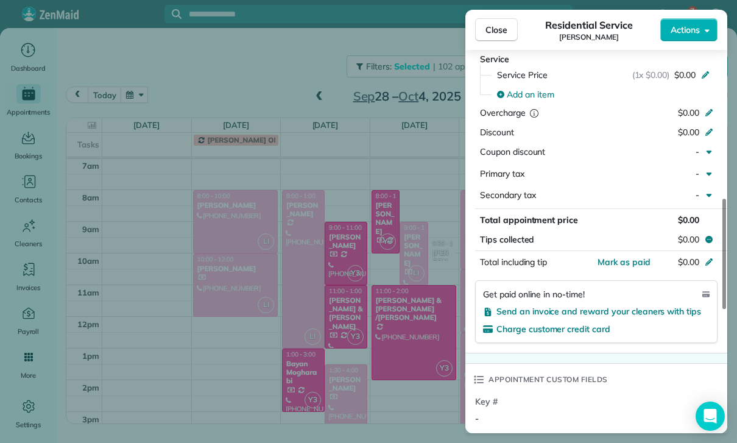
scroll to position [589, 0]
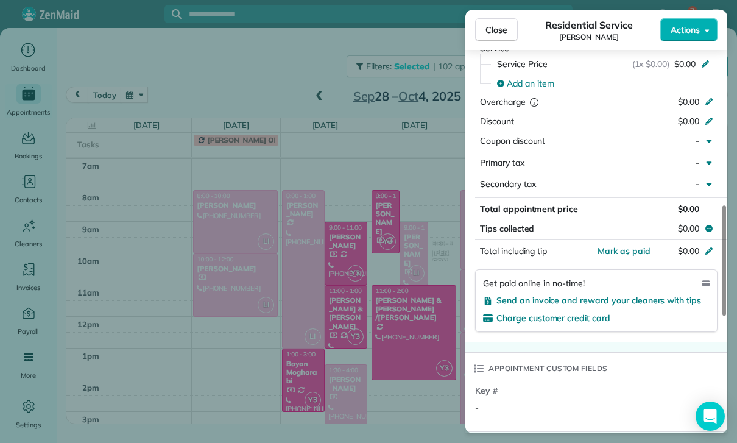
click at [330, 331] on div "Close Residential Service [PERSON_NAME] Actions Status Confirmed [PERSON_NAME] …" at bounding box center [368, 221] width 737 height 443
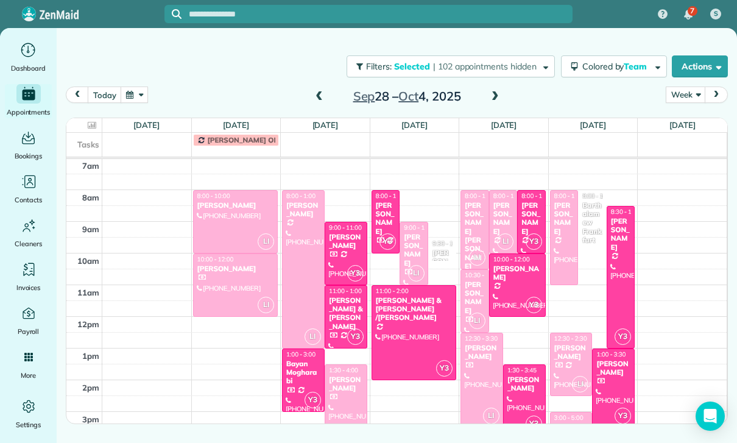
click at [211, 289] on div at bounding box center [236, 285] width 84 height 62
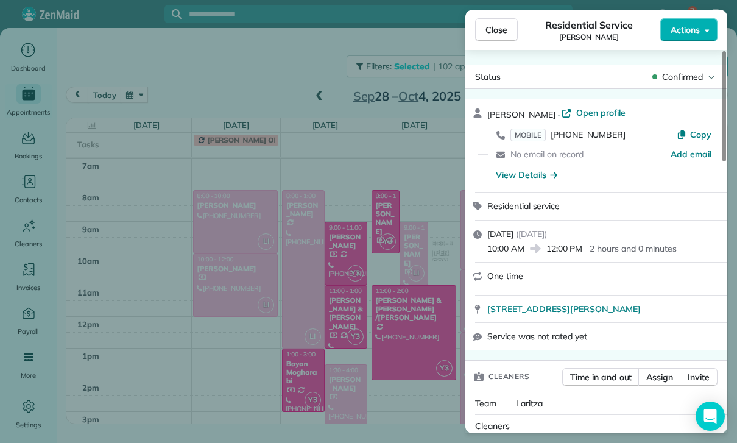
click at [250, 100] on div "Close Residential Service [PERSON_NAME] Actions Status Confirmed [PERSON_NAME] …" at bounding box center [368, 221] width 737 height 443
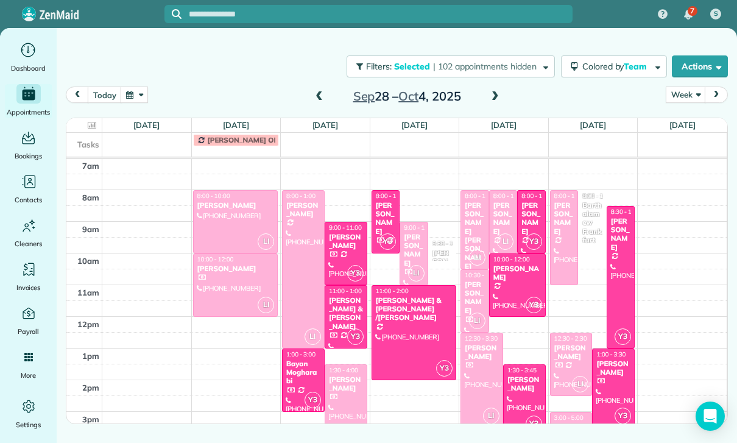
click at [316, 99] on span at bounding box center [318, 96] width 13 height 11
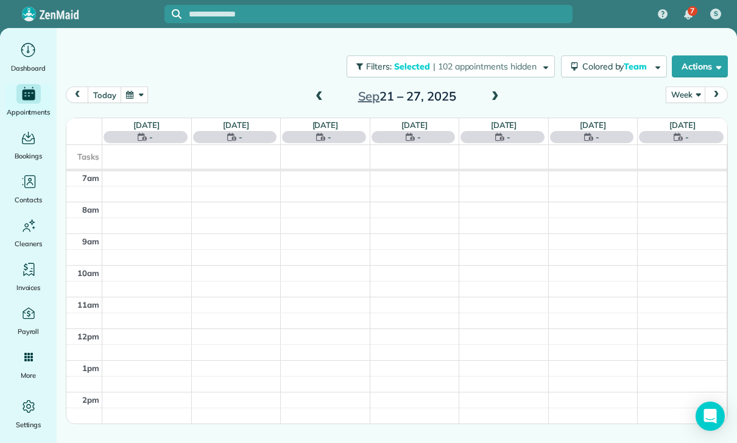
scroll to position [96, 0]
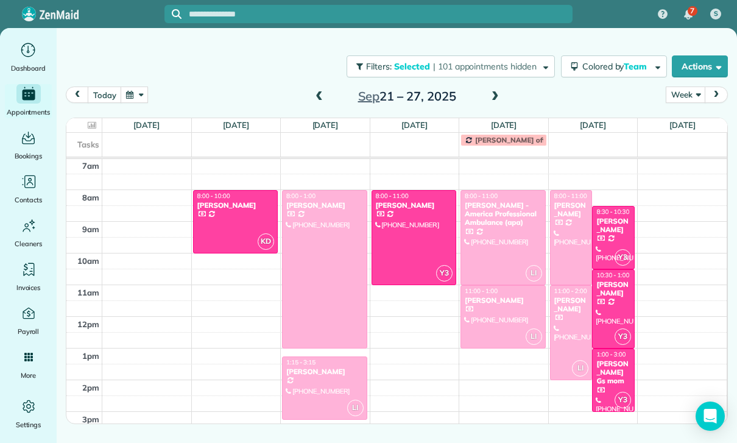
click at [324, 91] on span at bounding box center [318, 96] width 13 height 11
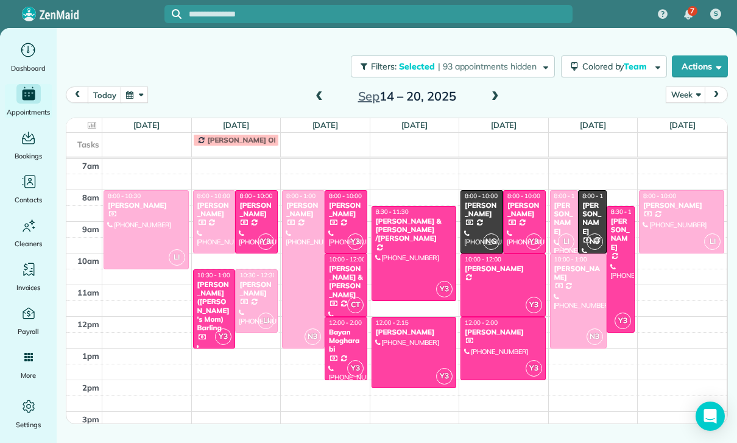
click at [566, 216] on div "[PERSON_NAME]" at bounding box center [563, 218] width 21 height 35
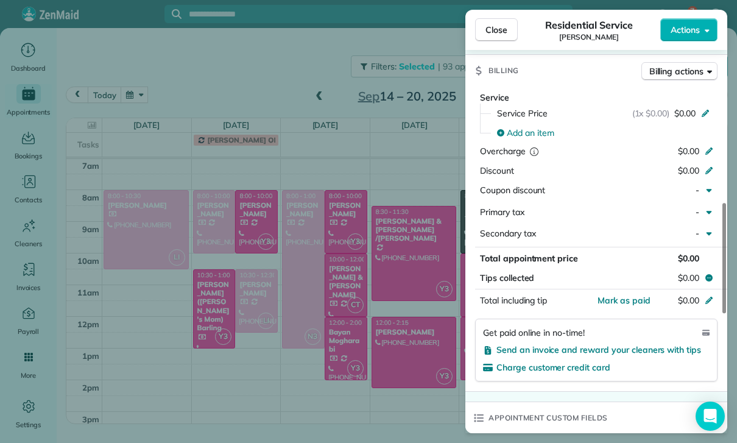
scroll to position [513, 0]
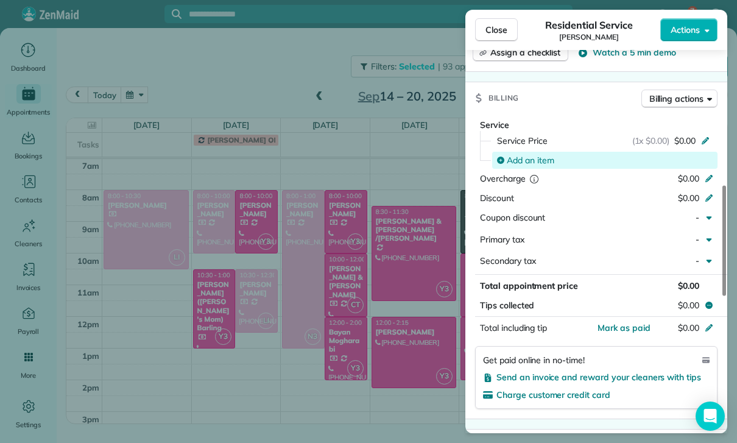
click at [525, 160] on span "Add an item" at bounding box center [530, 160] width 47 height 12
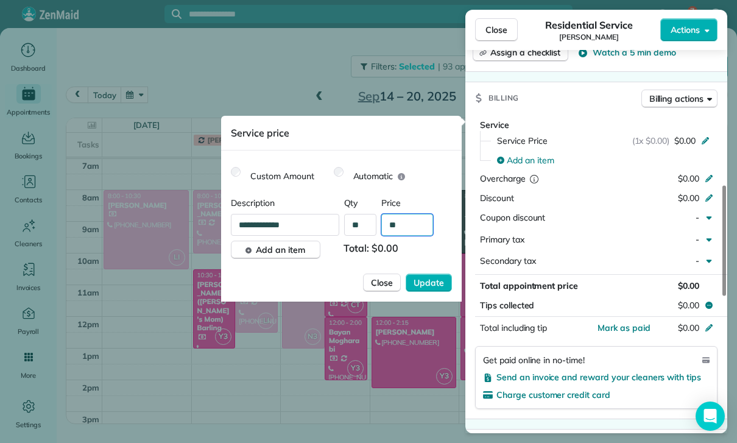
click at [413, 227] on input "**" at bounding box center [407, 225] width 52 height 22
type input "****"
click at [434, 281] on span "Update" at bounding box center [428, 282] width 30 height 12
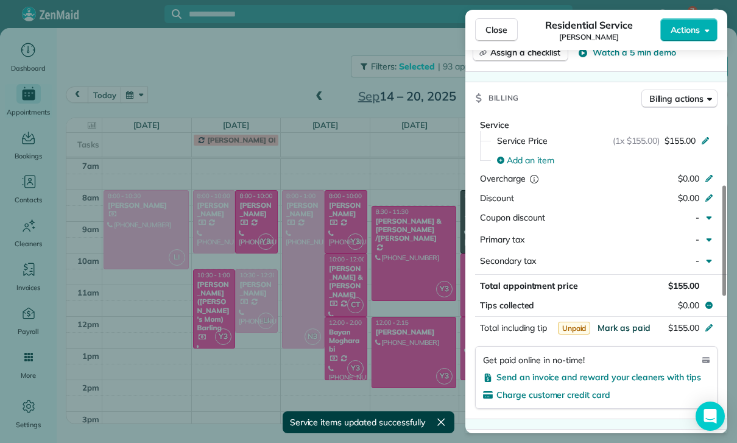
click at [623, 327] on span "Mark as paid" at bounding box center [623, 327] width 53 height 11
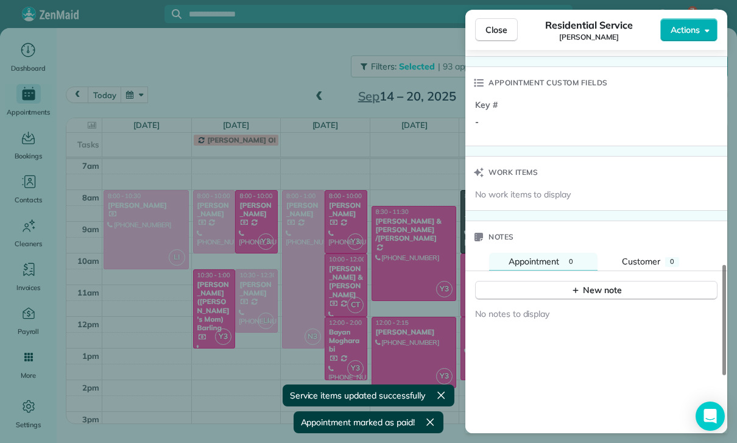
scroll to position [941, 0]
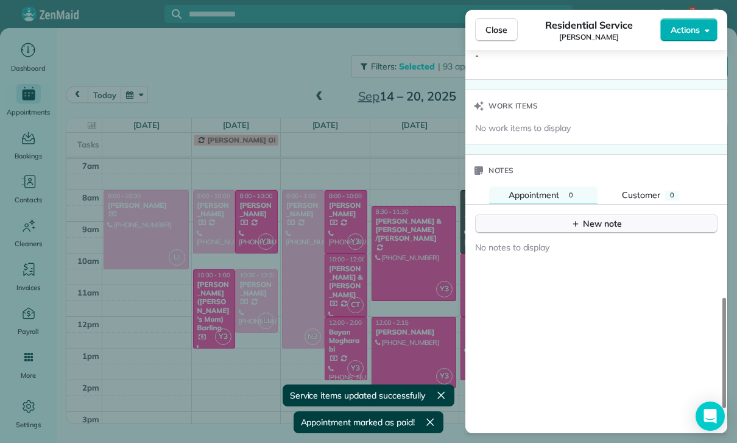
click at [599, 226] on button "New note" at bounding box center [596, 223] width 242 height 19
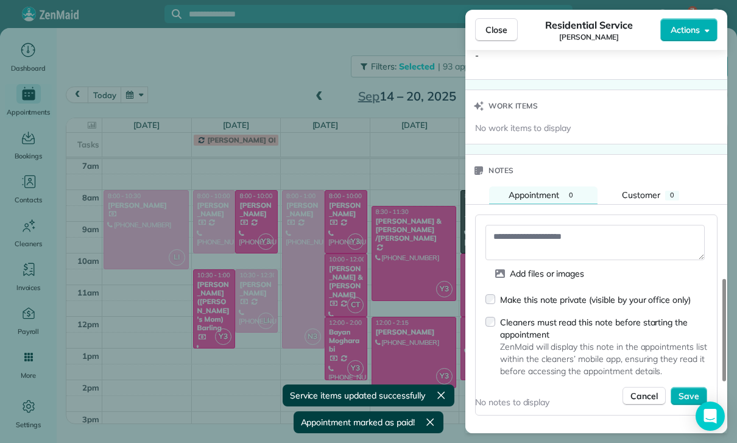
click at [537, 236] on textarea at bounding box center [594, 242] width 219 height 35
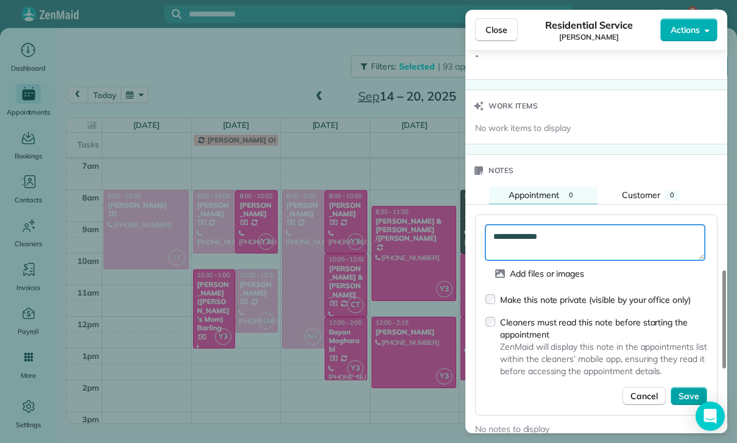
type textarea "**********"
click at [686, 390] on span "Save" at bounding box center [688, 396] width 21 height 12
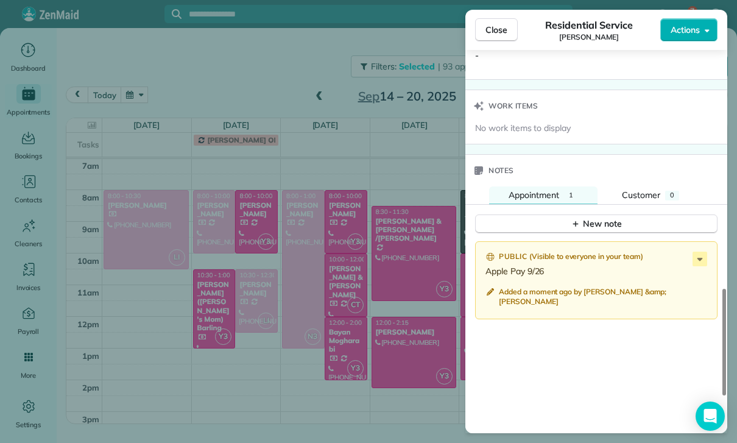
click at [395, 231] on div "Close Residential Service [PERSON_NAME] Actions Status Confirmed [PERSON_NAME] …" at bounding box center [368, 221] width 737 height 443
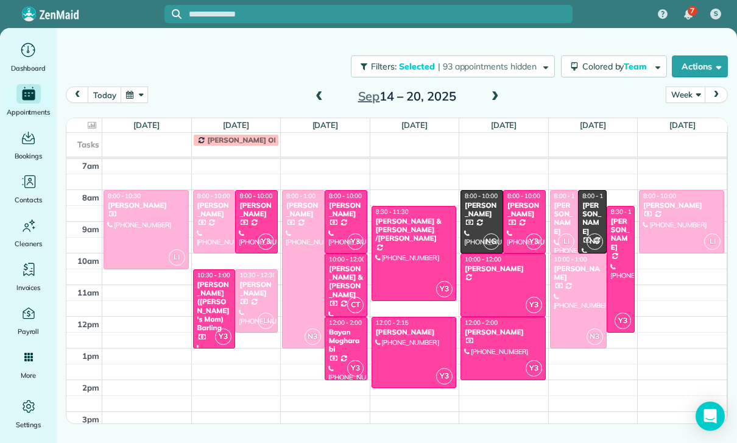
click at [394, 231] on div at bounding box center [368, 221] width 737 height 443
click at [416, 270] on div at bounding box center [414, 253] width 84 height 94
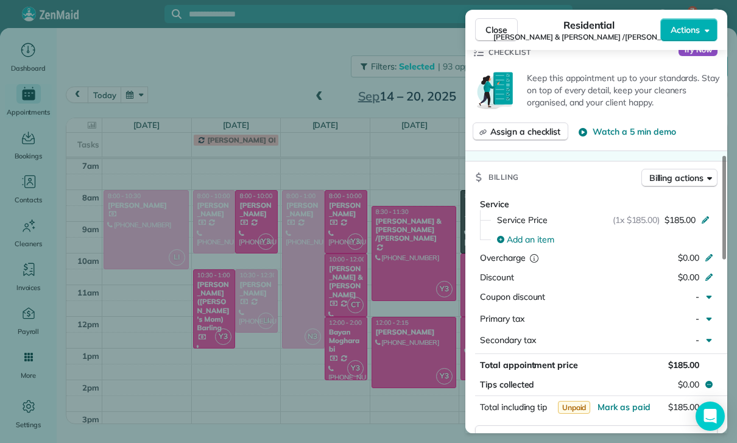
scroll to position [628, 0]
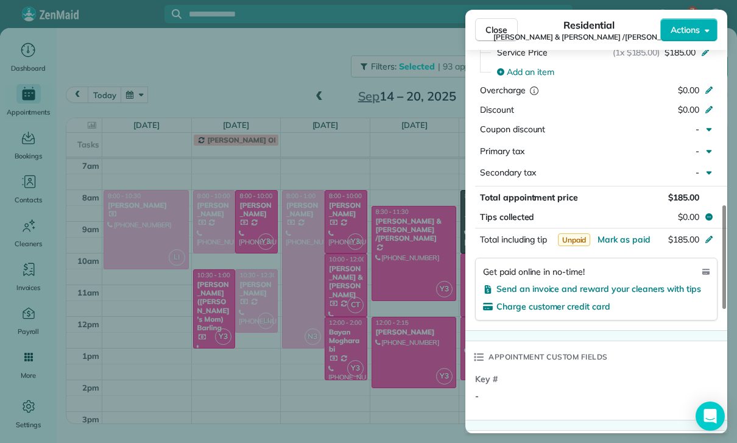
click at [398, 387] on div "Close Residential [PERSON_NAME] & [PERSON_NAME] /[PERSON_NAME] Actions Status Y…" at bounding box center [368, 221] width 737 height 443
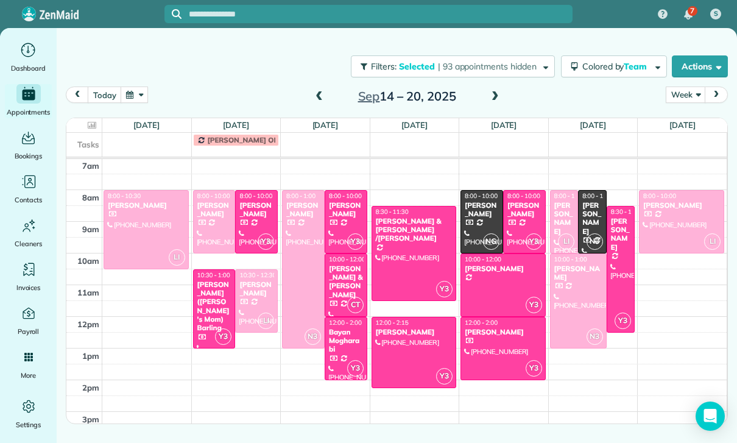
click at [500, 88] on span at bounding box center [494, 97] width 13 height 18
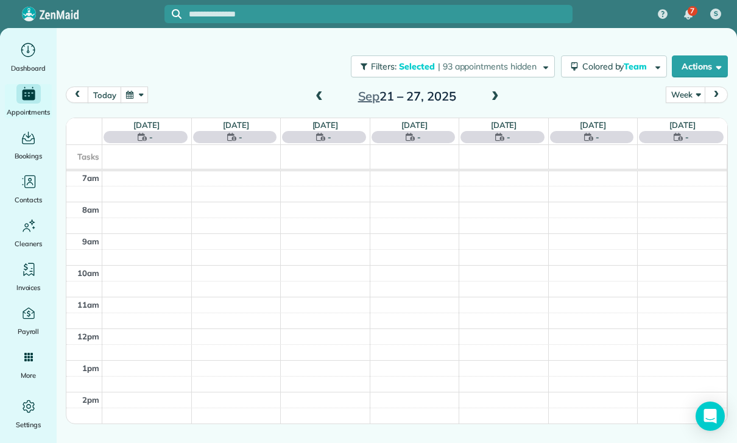
scroll to position [96, 0]
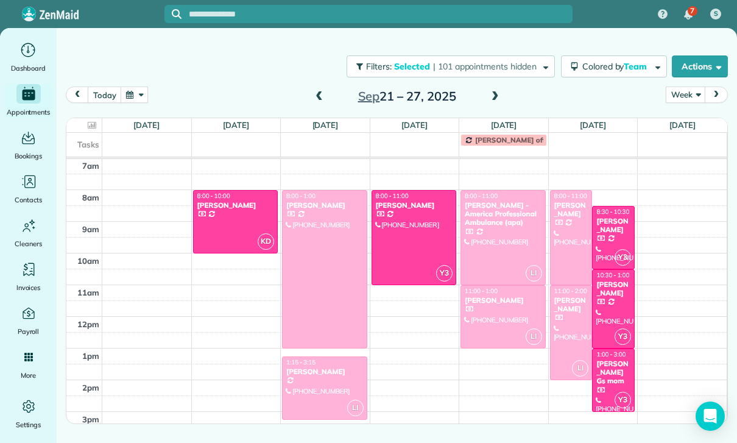
click at [493, 319] on div at bounding box center [503, 317] width 84 height 62
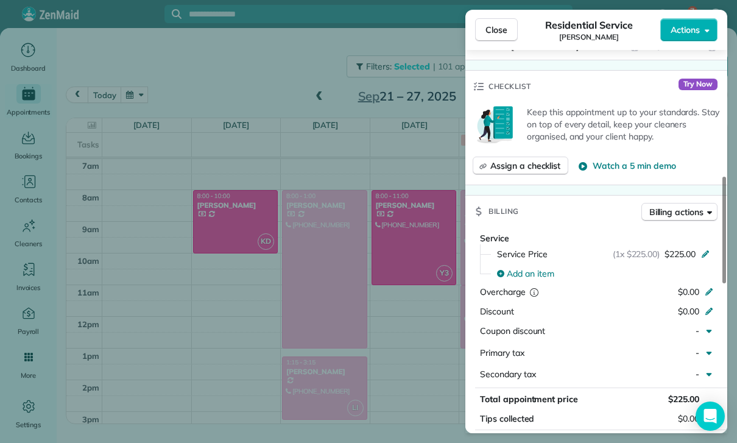
scroll to position [578, 0]
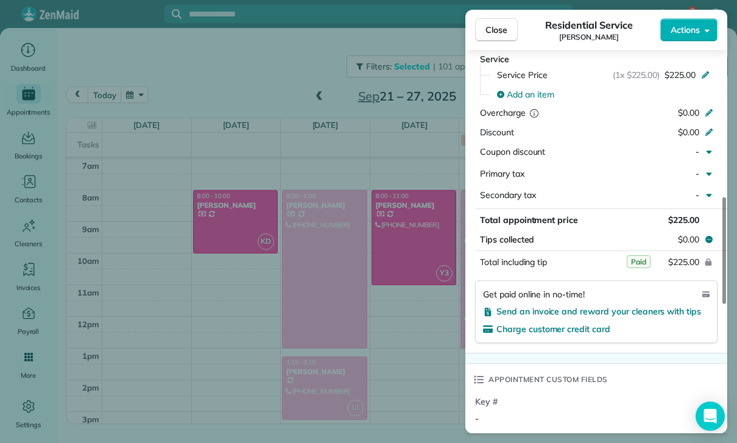
click at [412, 343] on div "Close Residential Service [PERSON_NAME] Actions Status Confirmed [PERSON_NAME] …" at bounding box center [368, 221] width 737 height 443
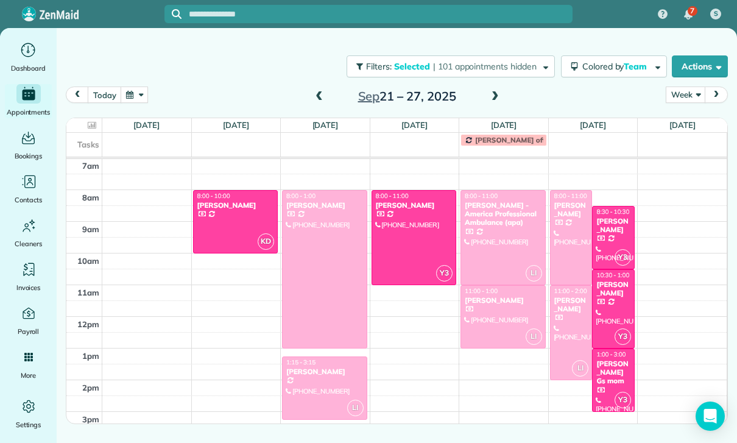
click at [492, 96] on span at bounding box center [494, 96] width 13 height 11
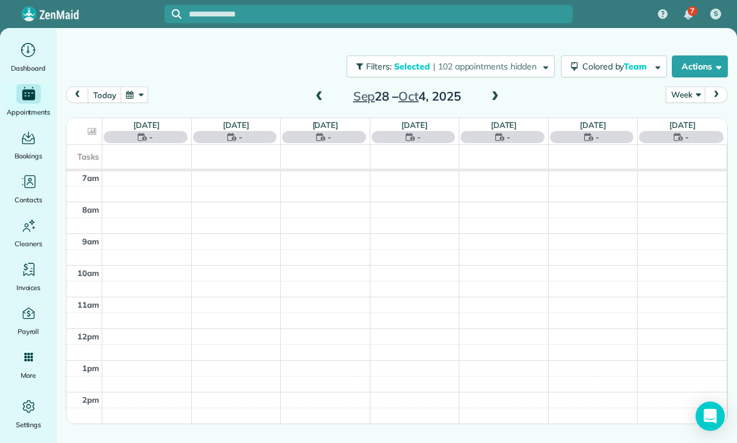
scroll to position [96, 0]
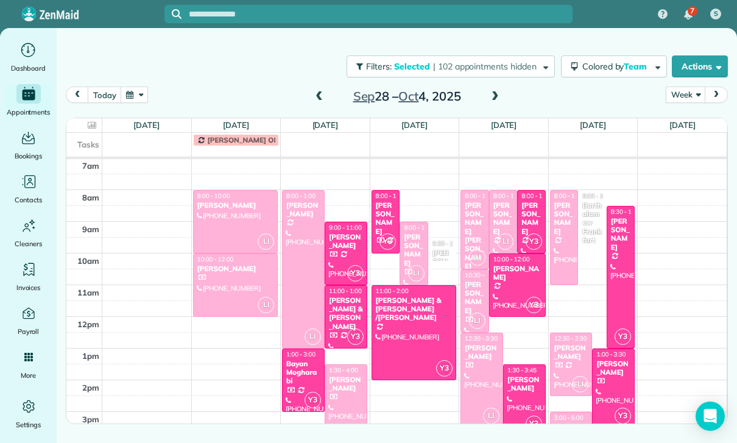
click at [223, 284] on div at bounding box center [236, 285] width 84 height 62
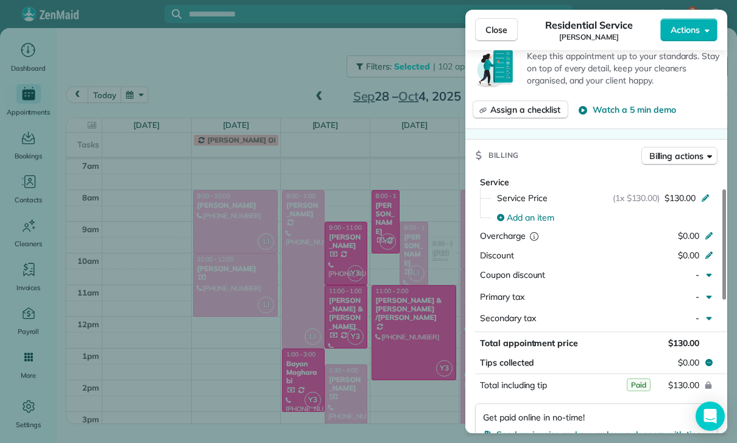
scroll to position [582, 0]
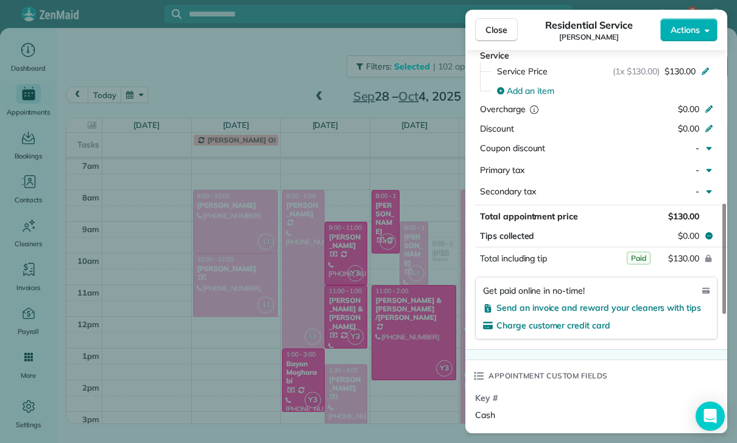
click at [348, 380] on div "Close Residential Service [PERSON_NAME] Actions Status Confirmed [PERSON_NAME] …" at bounding box center [368, 221] width 737 height 443
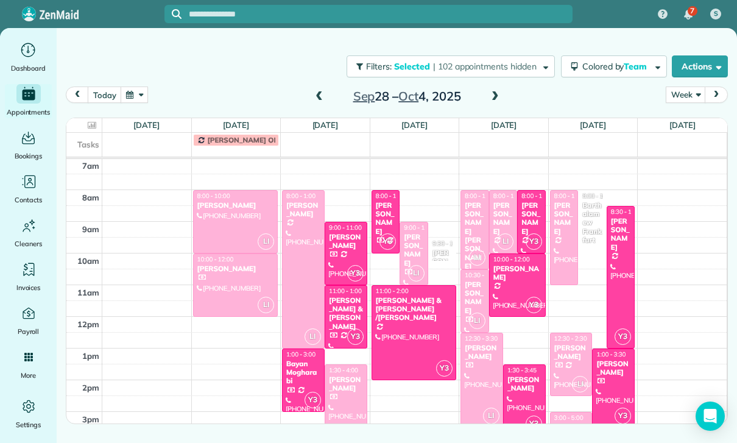
click at [303, 253] on div at bounding box center [303, 269] width 41 height 157
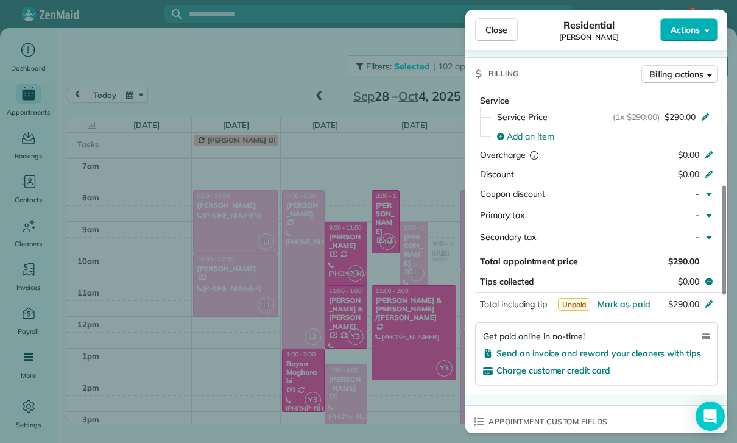
scroll to position [580, 0]
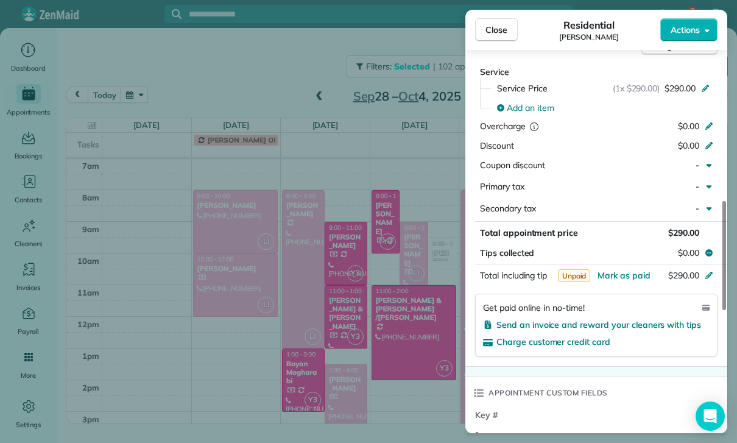
click at [402, 375] on div "Close Residential [PERSON_NAME] Actions Status Confirmed [PERSON_NAME] · Open p…" at bounding box center [368, 221] width 737 height 443
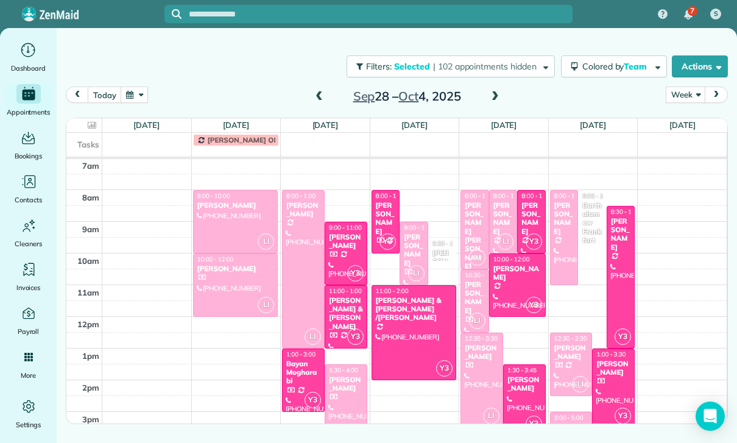
click at [344, 396] on div at bounding box center [345, 404] width 41 height 78
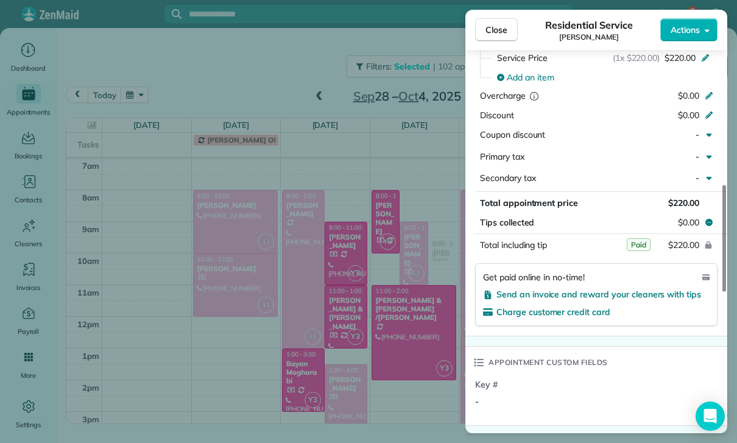
scroll to position [598, 0]
click at [405, 379] on div "Close Residential Service [PERSON_NAME] Actions Status Confirmed [PERSON_NAME] …" at bounding box center [368, 221] width 737 height 443
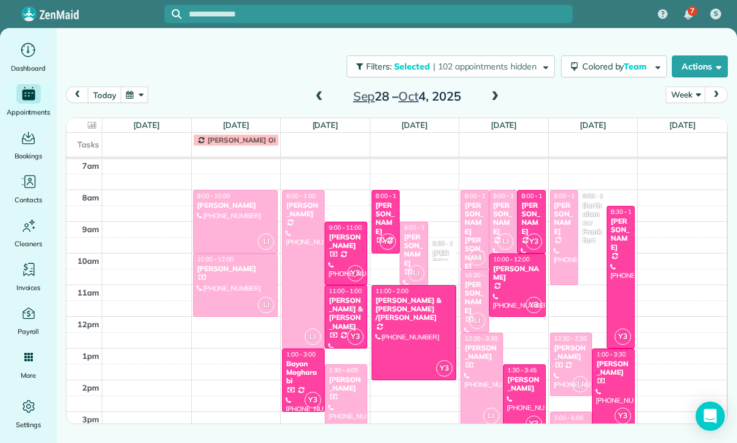
click at [412, 252] on div "[PERSON_NAME]" at bounding box center [413, 250] width 21 height 35
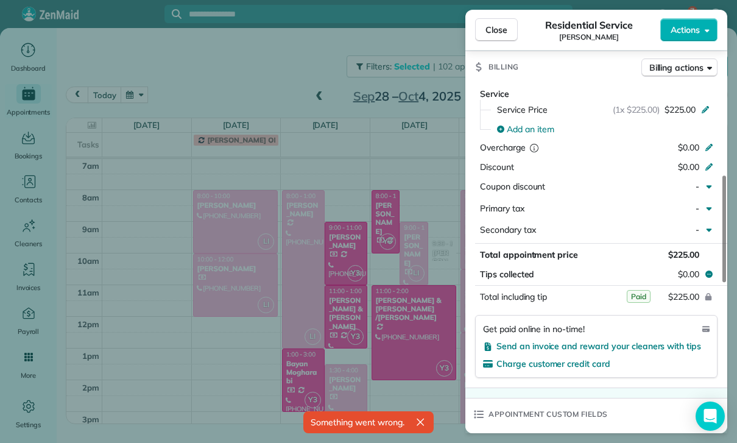
scroll to position [588, 0]
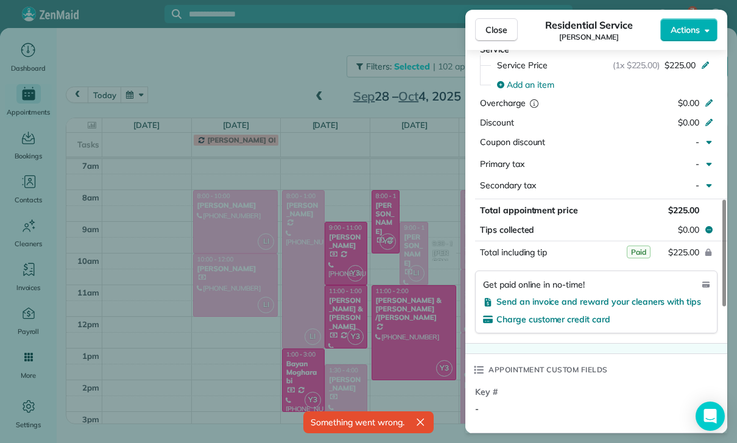
click at [409, 351] on div "Close Residential Service [PERSON_NAME] Actions Status Confirmed [PERSON_NAME] …" at bounding box center [368, 221] width 737 height 443
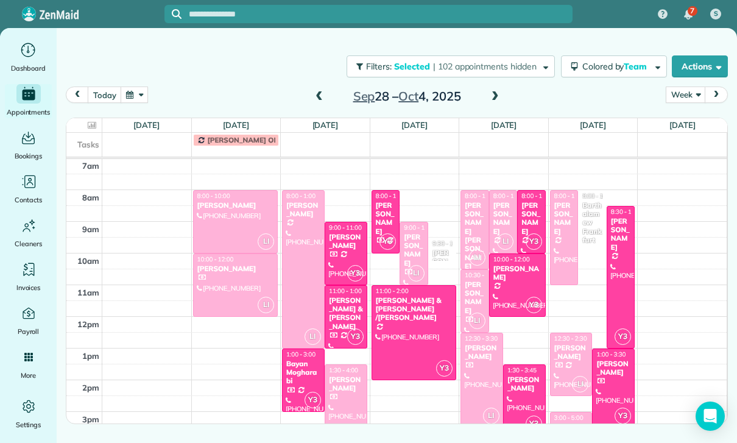
click at [474, 238] on div "[PERSON_NAME] [PERSON_NAME]" at bounding box center [474, 236] width 21 height 70
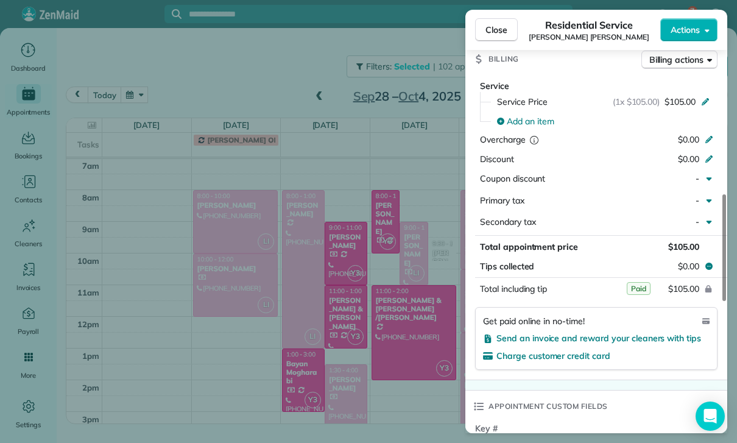
scroll to position [567, 0]
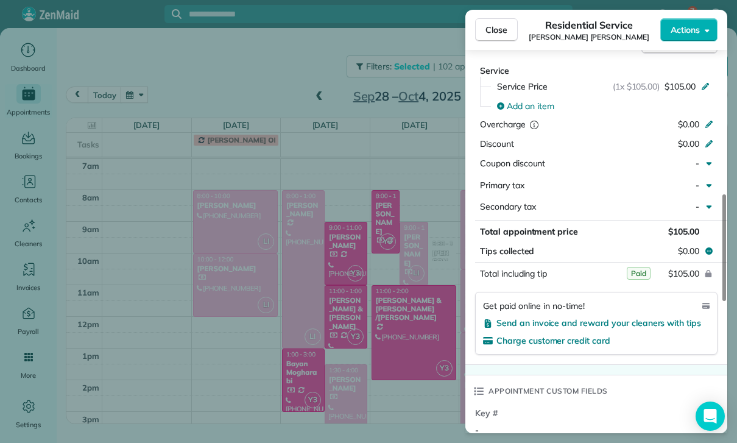
click at [373, 370] on div "Close Residential Service Seema [PERSON_NAME] Actions Status Confirmed Seema [P…" at bounding box center [368, 221] width 737 height 443
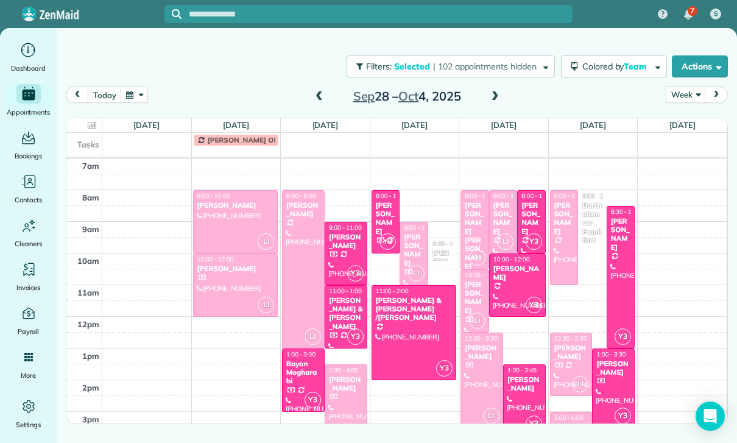
click at [502, 220] on div at bounding box center [503, 222] width 27 height 62
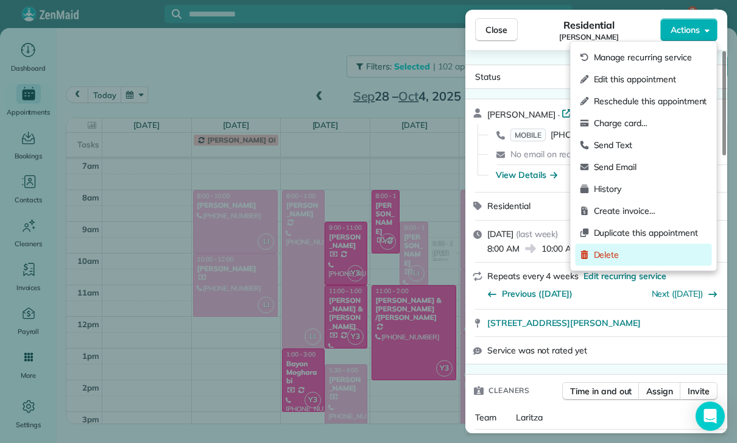
click at [615, 258] on span "Delete" at bounding box center [650, 254] width 113 height 12
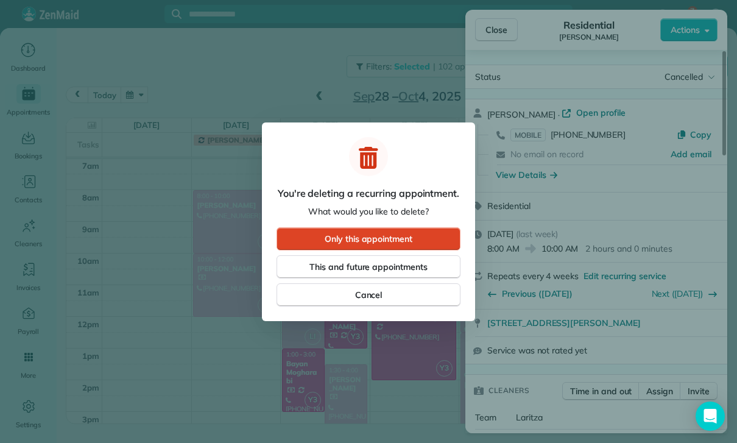
click at [413, 239] on button "Only this appointment" at bounding box center [368, 238] width 184 height 23
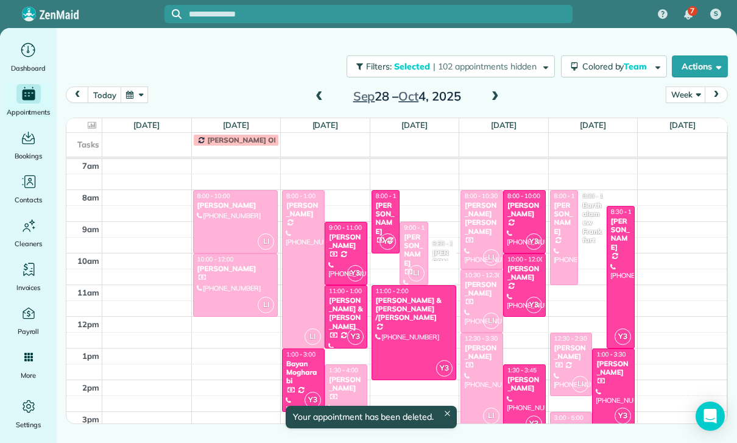
scroll to position [96, 0]
click at [479, 298] on div at bounding box center [481, 301] width 41 height 62
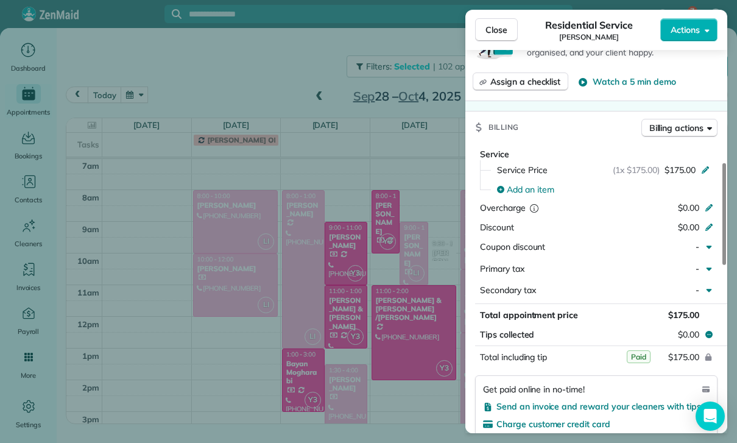
scroll to position [544, 0]
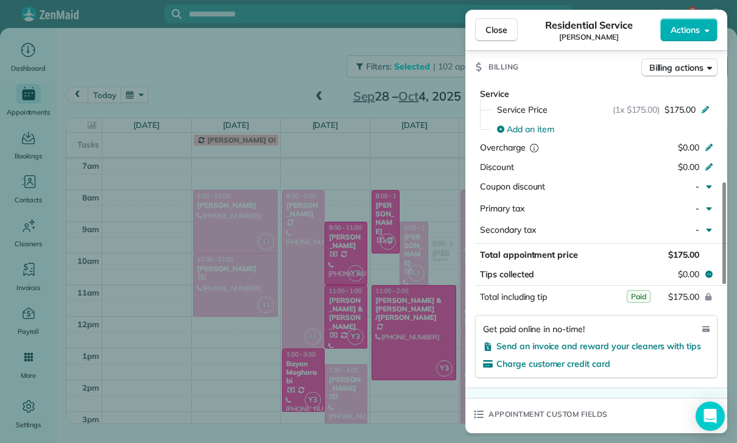
click at [413, 360] on div "Close Residential Service [PERSON_NAME] Actions Status Confirmed [PERSON_NAME][…" at bounding box center [368, 221] width 737 height 443
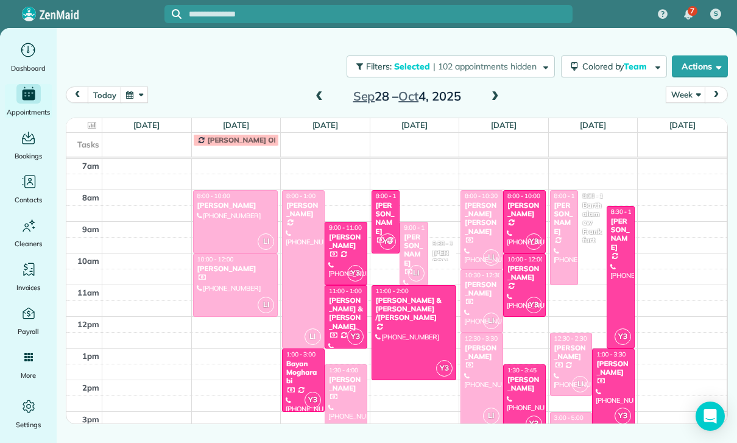
click at [482, 370] on div at bounding box center [481, 380] width 41 height 94
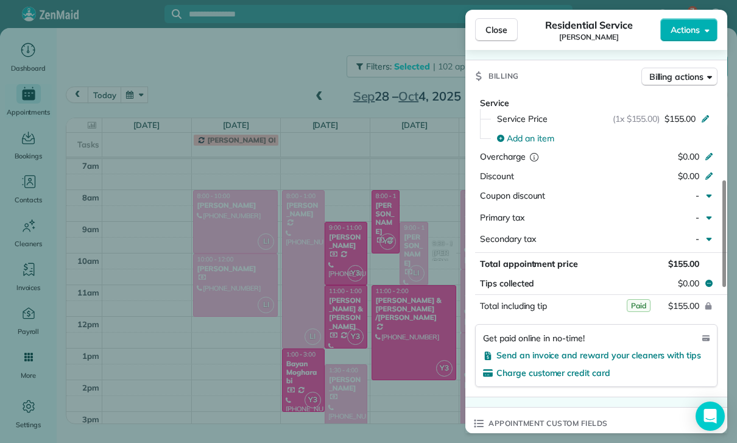
scroll to position [552, 0]
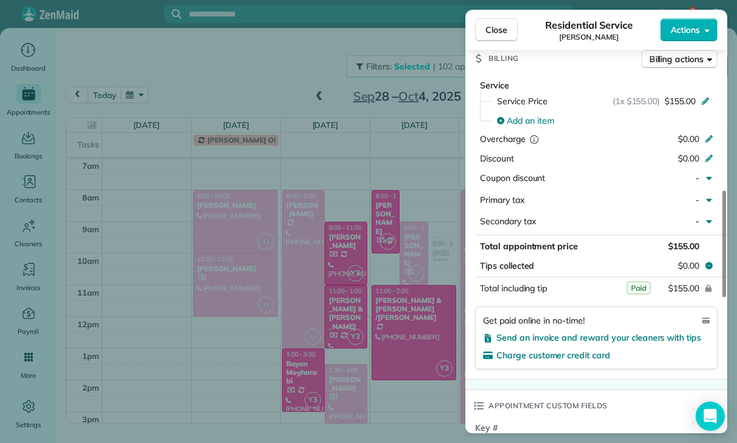
click at [435, 356] on div "Close Residential Service [PERSON_NAME] Actions Status Confirmed [PERSON_NAME] …" at bounding box center [368, 221] width 737 height 443
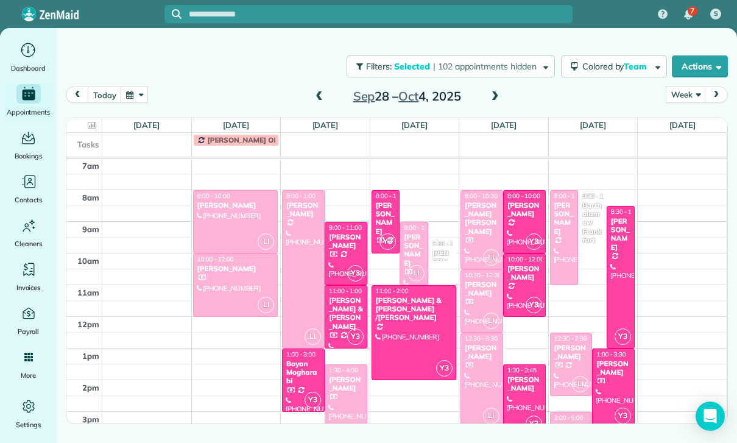
click at [573, 359] on div "[PERSON_NAME]" at bounding box center [570, 352] width 35 height 18
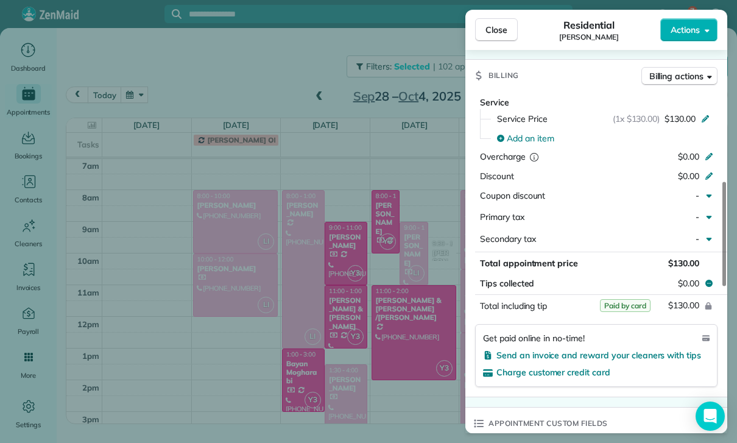
scroll to position [589, 0]
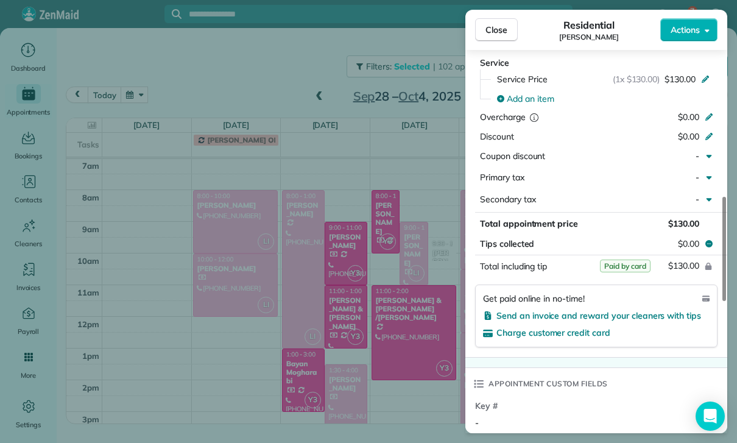
click at [407, 366] on div "Close Residential [PERSON_NAME] Actions Status Yet to Confirm [PERSON_NAME] · O…" at bounding box center [368, 221] width 737 height 443
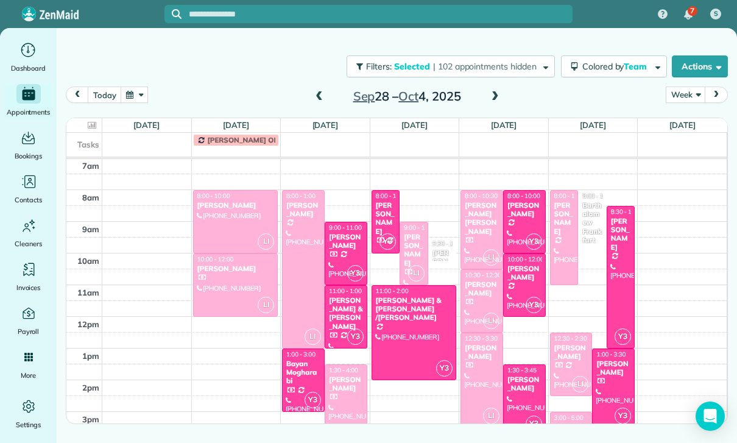
click at [570, 427] on div "[PERSON_NAME]" at bounding box center [570, 432] width 35 height 18
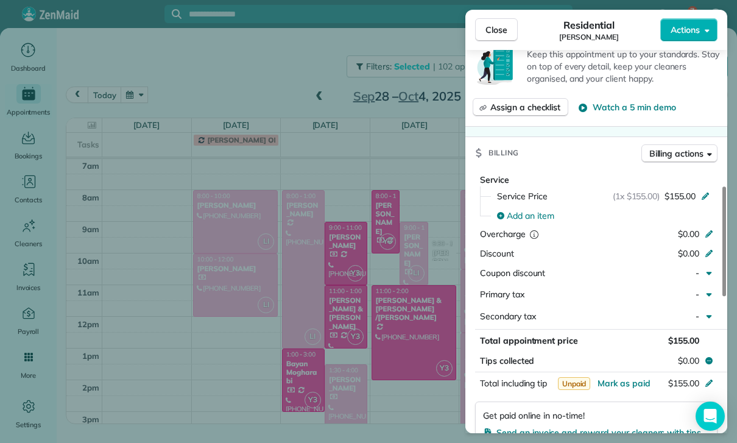
scroll to position [522, 0]
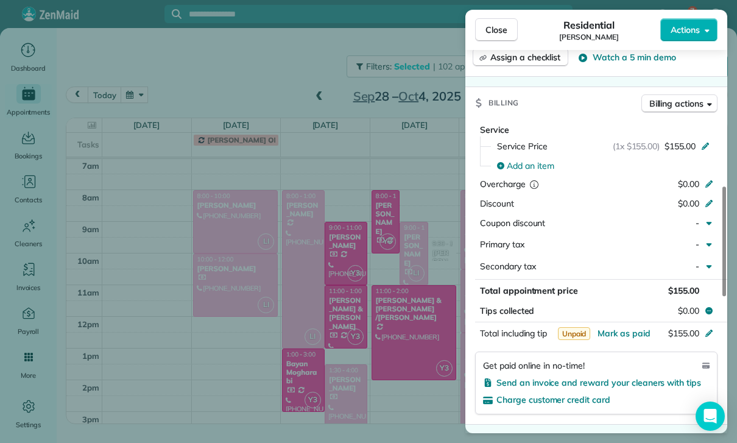
click at [394, 365] on div "Close Residential [PERSON_NAME] Actions Status Confirmed [PERSON_NAME] · Open p…" at bounding box center [368, 221] width 737 height 443
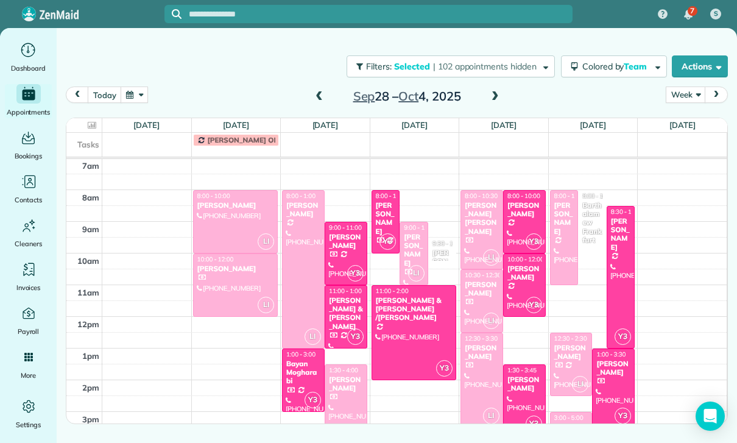
click at [491, 105] on span at bounding box center [494, 97] width 13 height 18
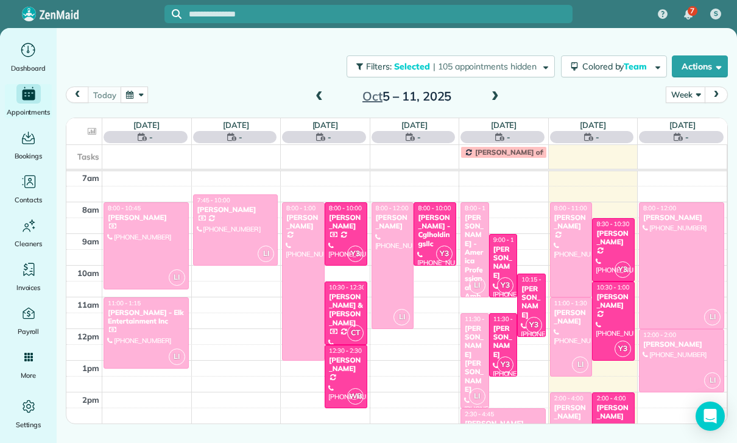
scroll to position [96, 0]
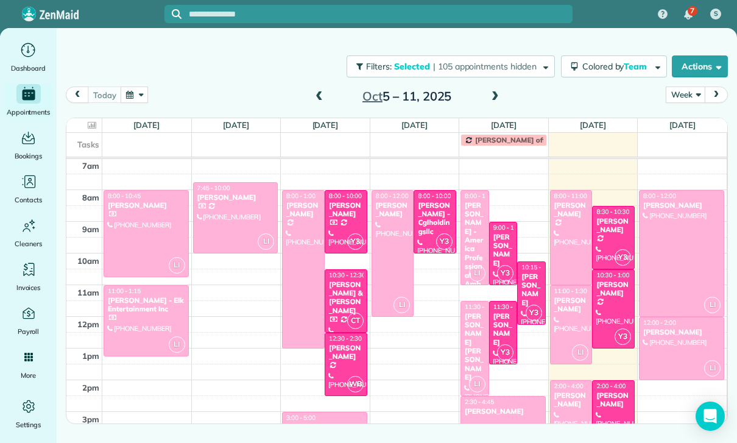
click at [141, 234] on div at bounding box center [146, 234] width 84 height 86
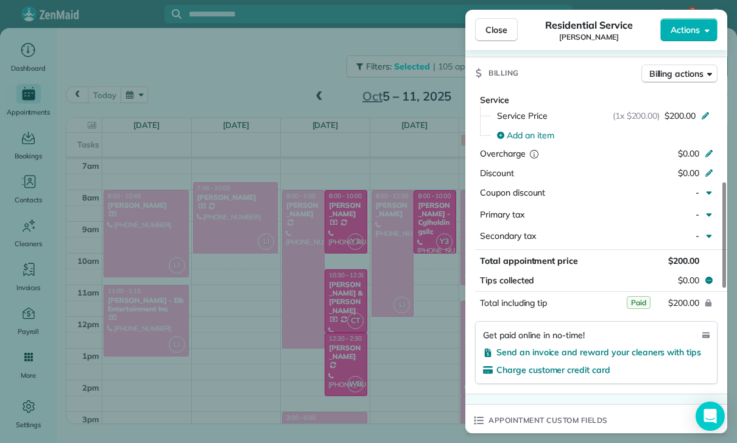
scroll to position [606, 0]
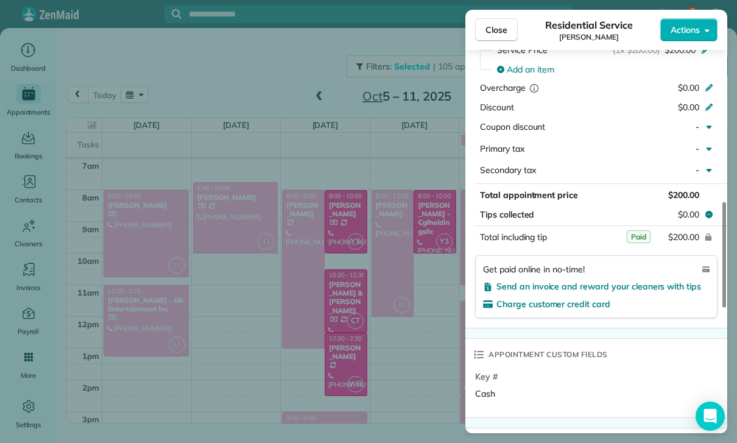
click at [382, 342] on div "Close Residential Service [PERSON_NAME] Actions Status Yet to Confirm [PERSON_N…" at bounding box center [368, 221] width 737 height 443
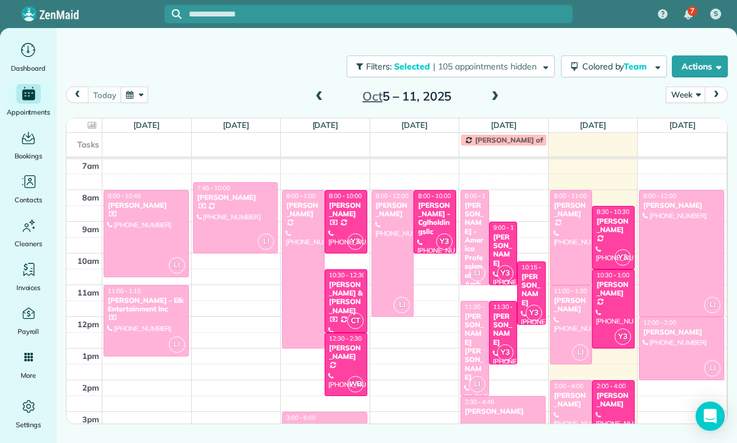
click at [138, 320] on div at bounding box center [146, 321] width 84 height 70
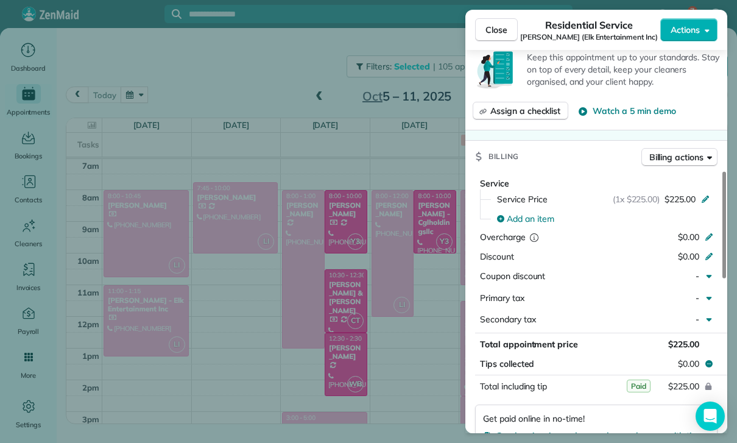
scroll to position [600, 0]
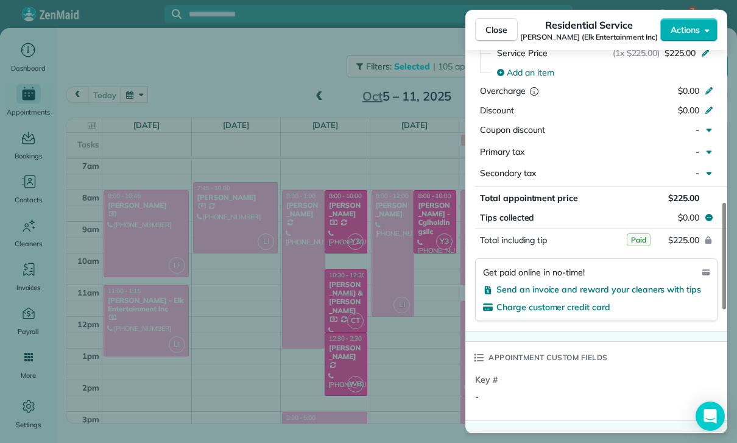
click at [395, 337] on div "Close Residential Service [PERSON_NAME] (Elk Entertainment Inc) Actions Status …" at bounding box center [368, 221] width 737 height 443
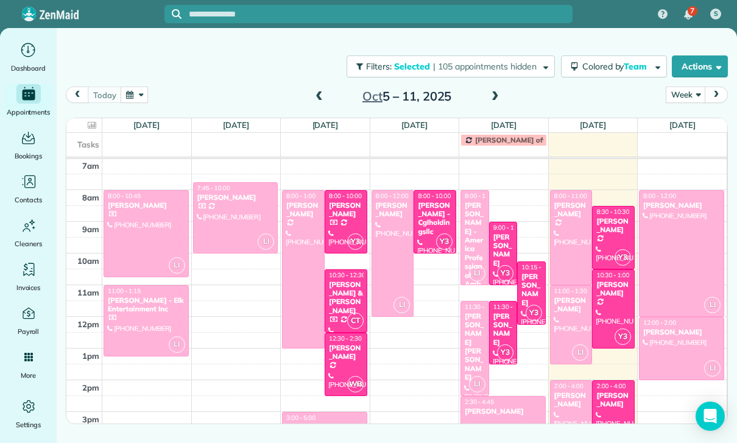
click at [315, 97] on span at bounding box center [318, 96] width 13 height 11
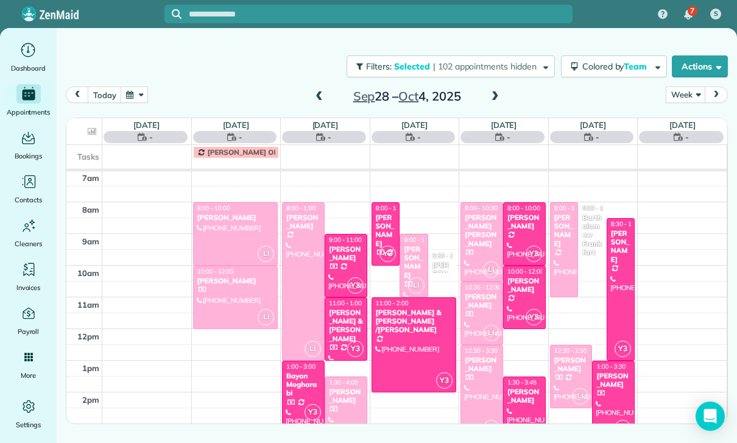
scroll to position [96, 0]
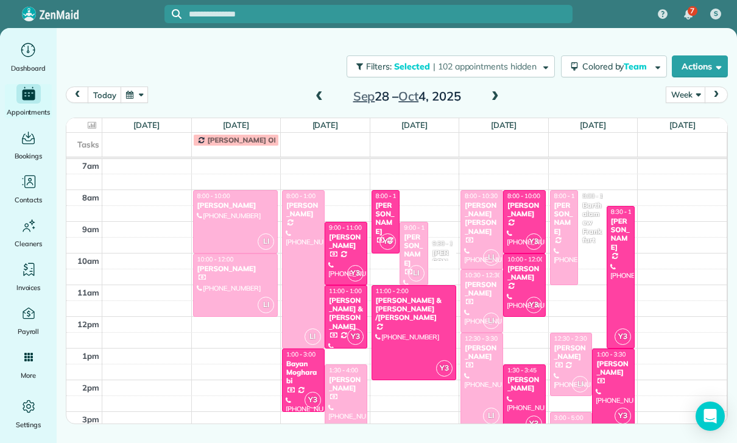
click at [337, 251] on div at bounding box center [345, 253] width 41 height 62
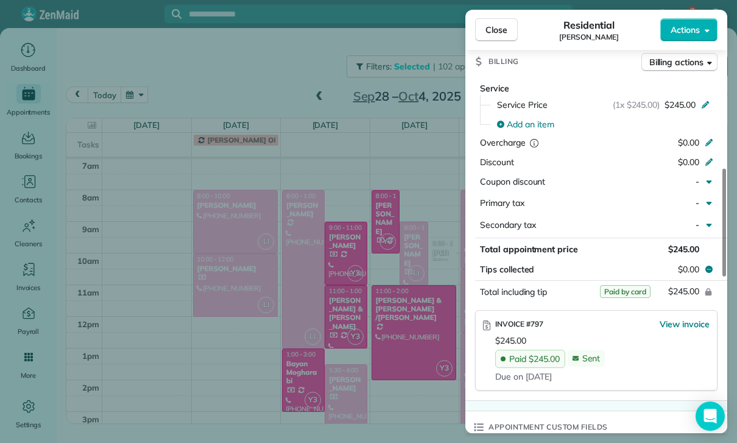
scroll to position [620, 0]
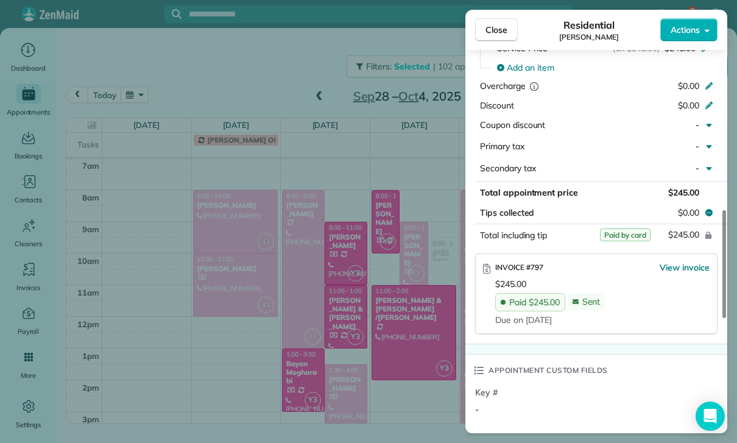
click at [416, 368] on div "Close Residential [PERSON_NAME] Actions Status Confirmed [PERSON_NAME] · Open p…" at bounding box center [368, 221] width 737 height 443
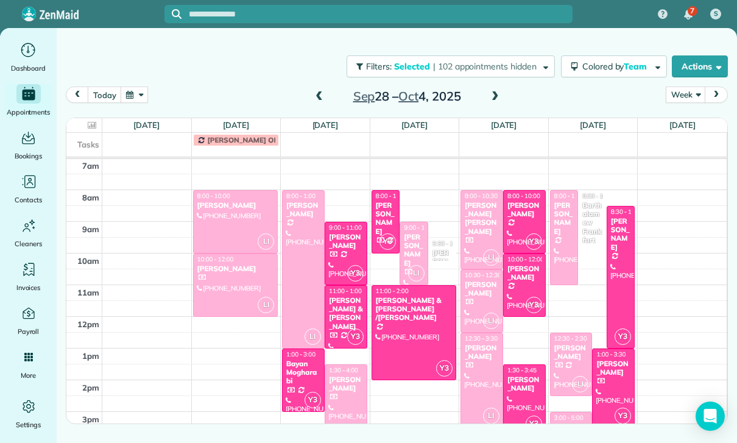
click at [343, 315] on div "[PERSON_NAME] & [PERSON_NAME]" at bounding box center [345, 313] width 35 height 35
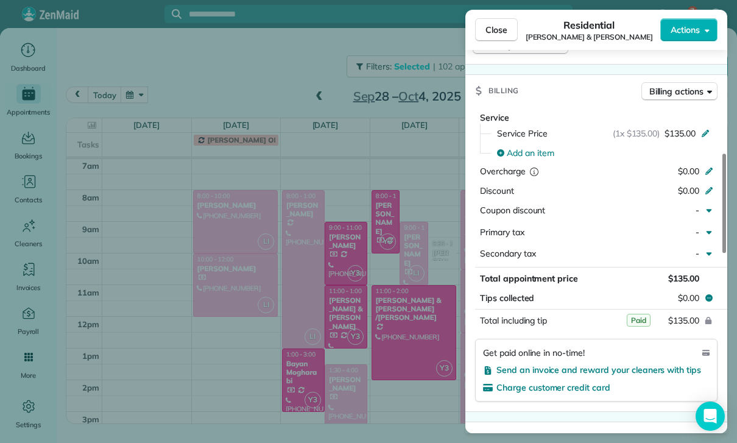
scroll to position [595, 0]
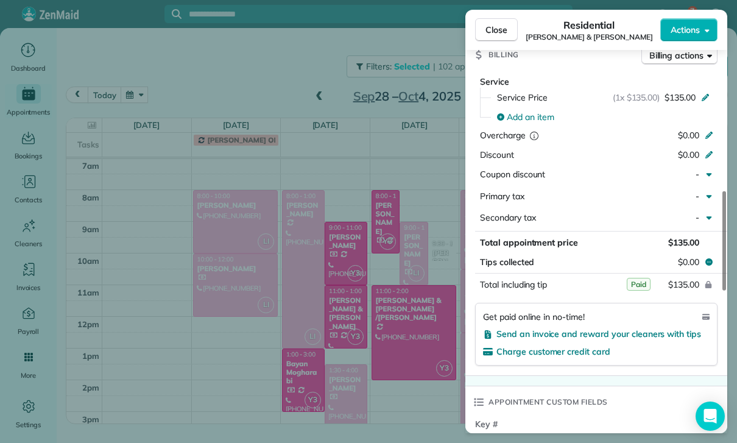
click at [401, 378] on div "Close Residential [PERSON_NAME] & [PERSON_NAME] Actions Status Yet to Confirm […" at bounding box center [368, 221] width 737 height 443
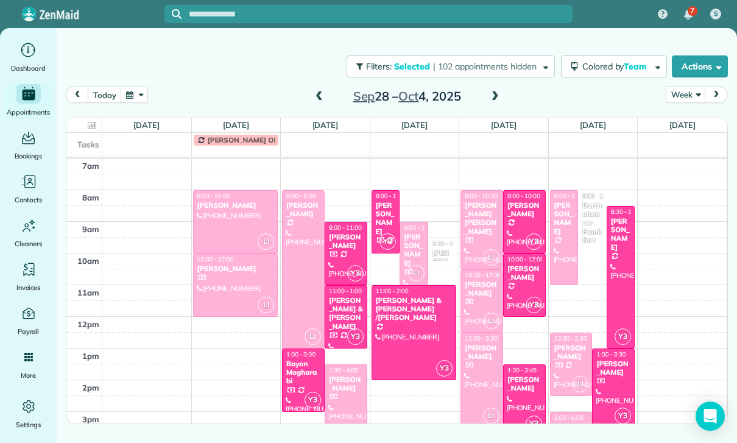
click at [303, 376] on div "Bayan Mogharabi" at bounding box center [303, 372] width 35 height 26
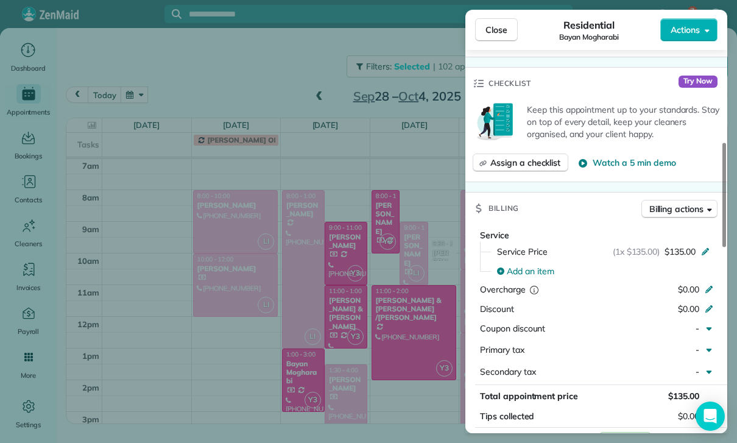
scroll to position [574, 0]
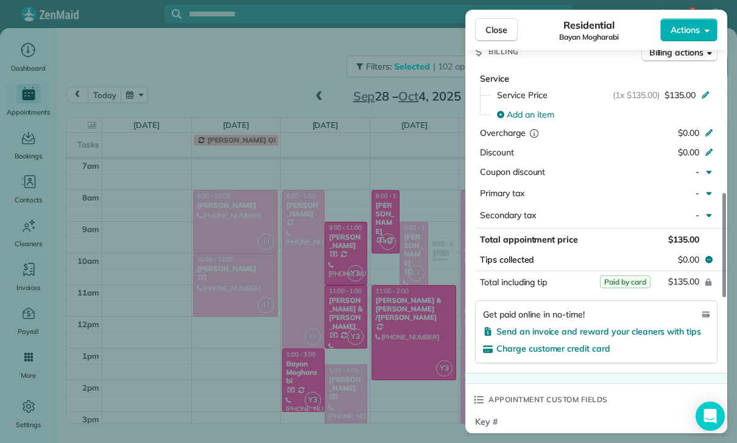
click at [390, 381] on div "Close Residential Bayan Mogharabi Actions Status Yet to Confirm [GEOGRAPHIC_DAT…" at bounding box center [368, 221] width 737 height 443
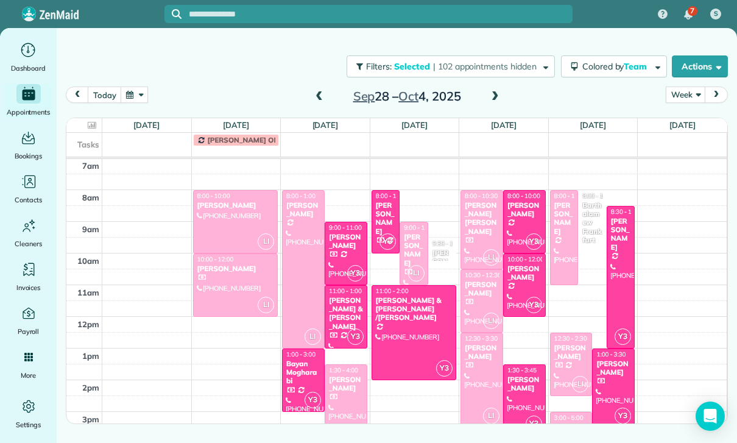
click at [386, 222] on div "[PERSON_NAME]" at bounding box center [385, 218] width 21 height 35
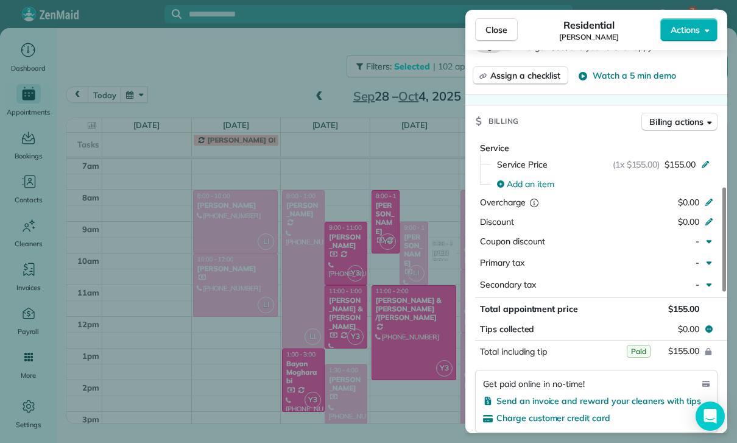
scroll to position [557, 0]
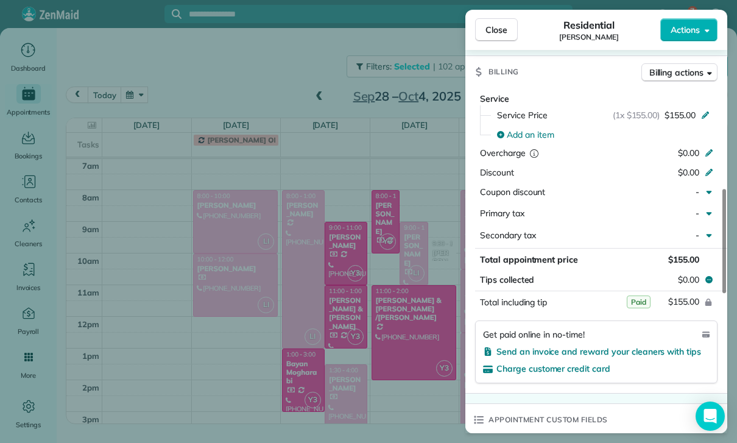
click at [418, 368] on div "Close Residential [PERSON_NAME] Actions Status Confirmed [PERSON_NAME] · Open p…" at bounding box center [368, 221] width 737 height 443
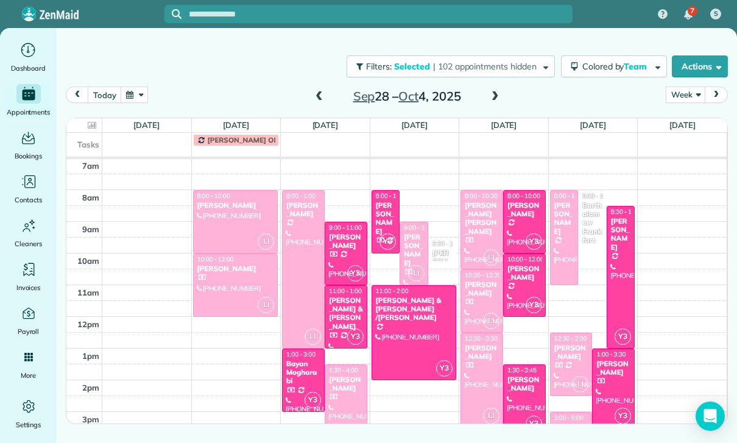
click at [415, 332] on div at bounding box center [414, 333] width 84 height 94
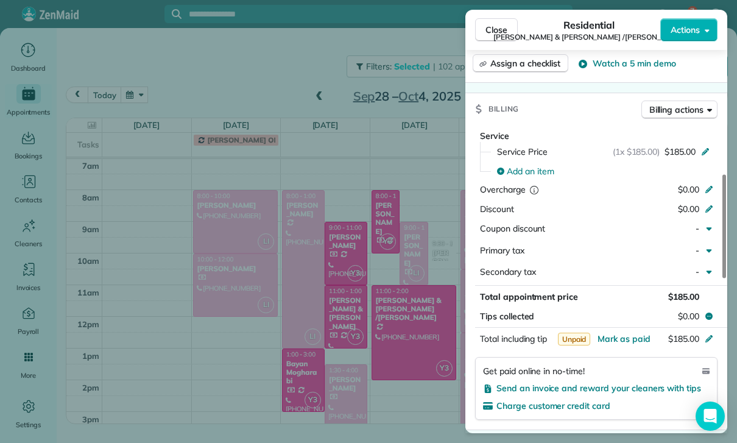
scroll to position [572, 0]
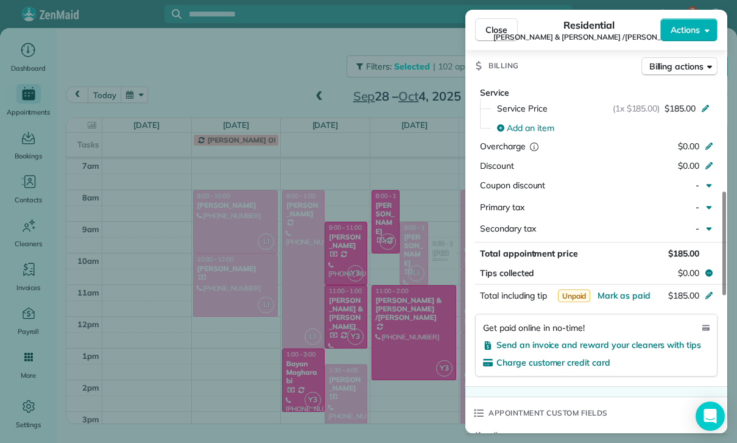
click at [405, 348] on div "Close Residential [PERSON_NAME] & [PERSON_NAME] /[PERSON_NAME] Actions Status Y…" at bounding box center [368, 221] width 737 height 443
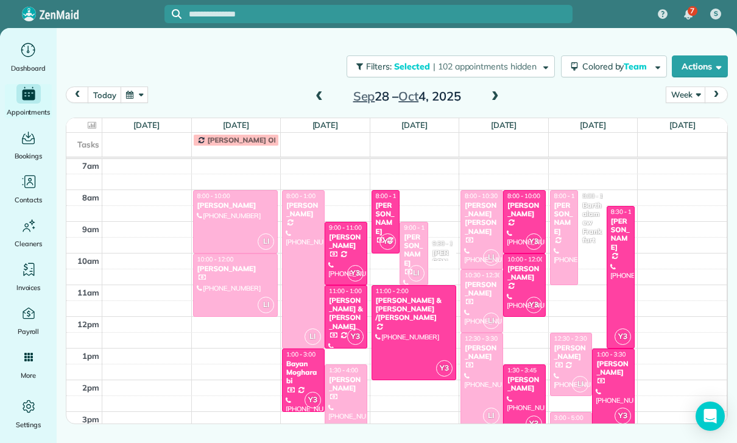
click at [441, 253] on div "[PERSON_NAME]" at bounding box center [442, 265] width 21 height 35
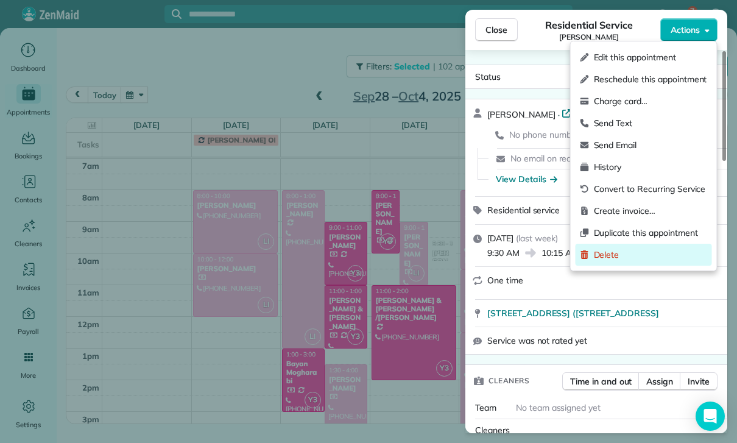
click at [624, 258] on span "Delete" at bounding box center [650, 254] width 113 height 12
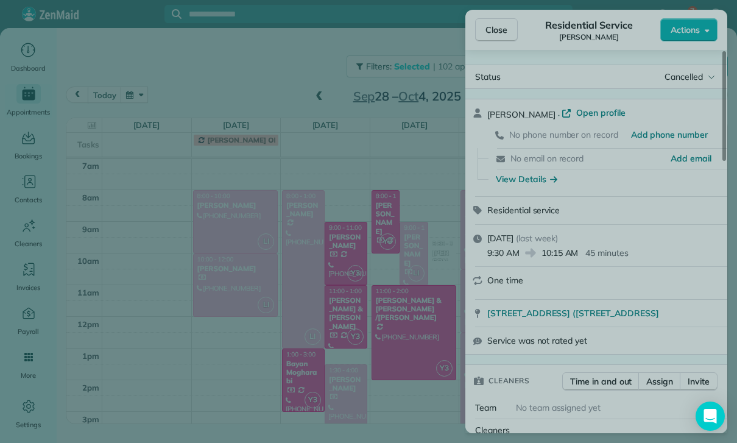
click at [439, 279] on button "Delete" at bounding box center [416, 278] width 90 height 23
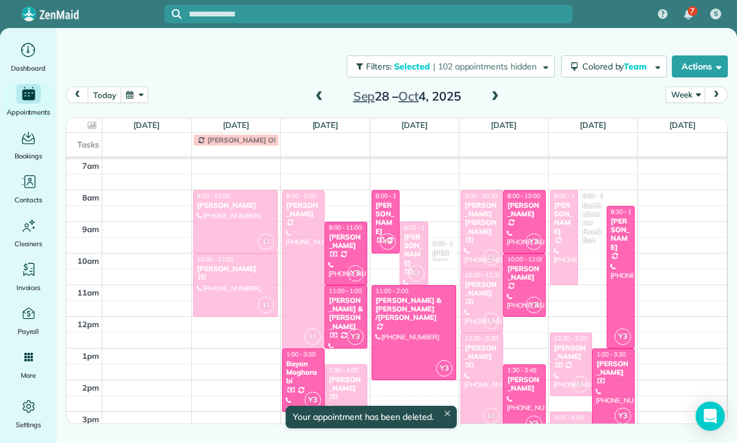
scroll to position [96, 0]
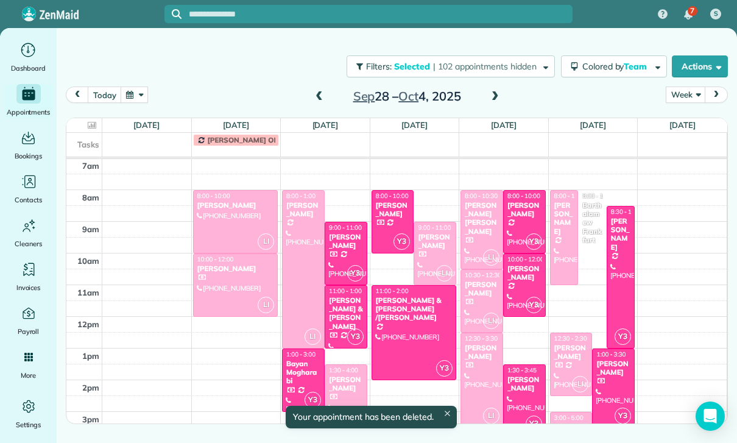
click at [527, 219] on div "[PERSON_NAME]" at bounding box center [524, 210] width 35 height 18
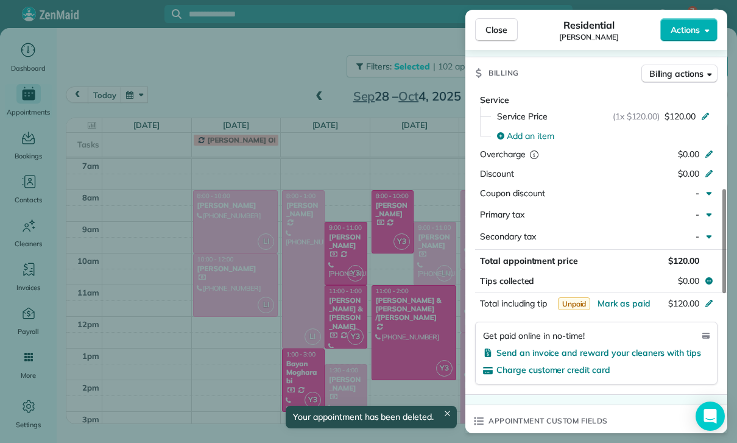
scroll to position [634, 0]
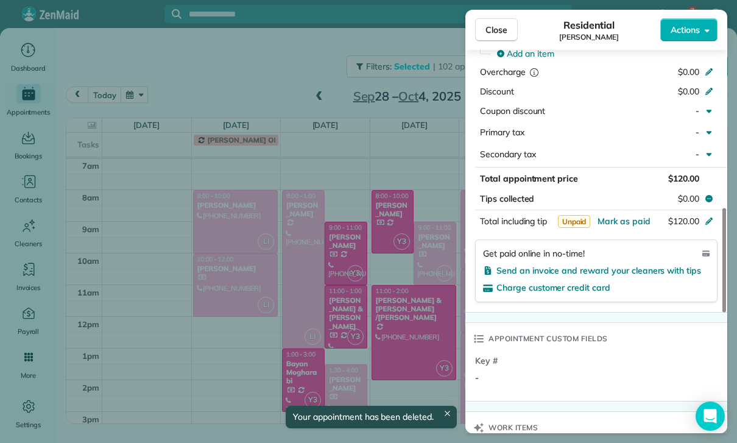
click at [405, 326] on div "Close Residential [PERSON_NAME] Actions Status Yet to Confirm [PERSON_NAME] · O…" at bounding box center [368, 221] width 737 height 443
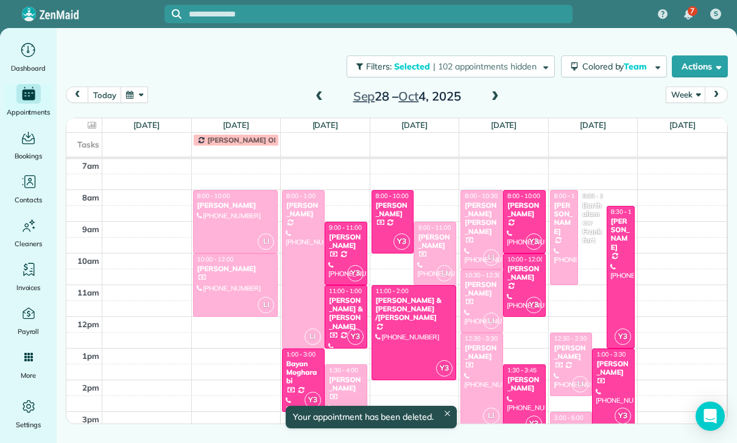
click at [521, 283] on div at bounding box center [524, 285] width 41 height 62
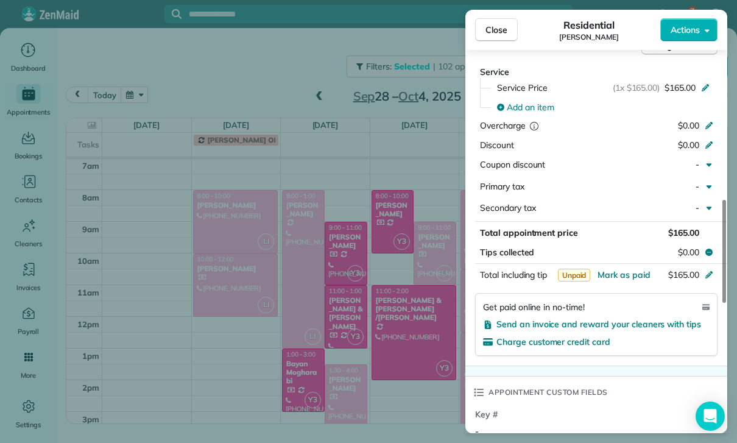
scroll to position [628, 0]
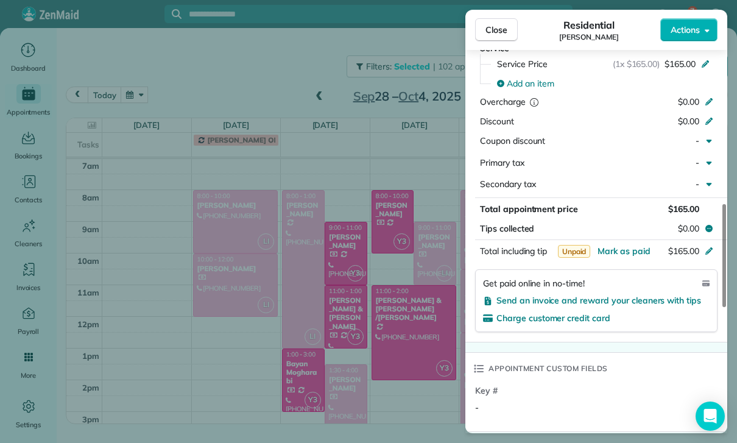
click at [399, 349] on div "Close Residential [PERSON_NAME] Actions Status Yet to Confirm [PERSON_NAME] · O…" at bounding box center [368, 221] width 737 height 443
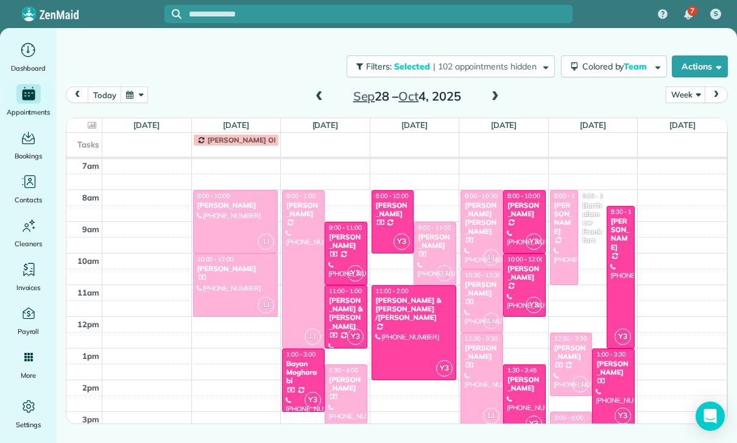
click at [524, 394] on div at bounding box center [524, 400] width 41 height 70
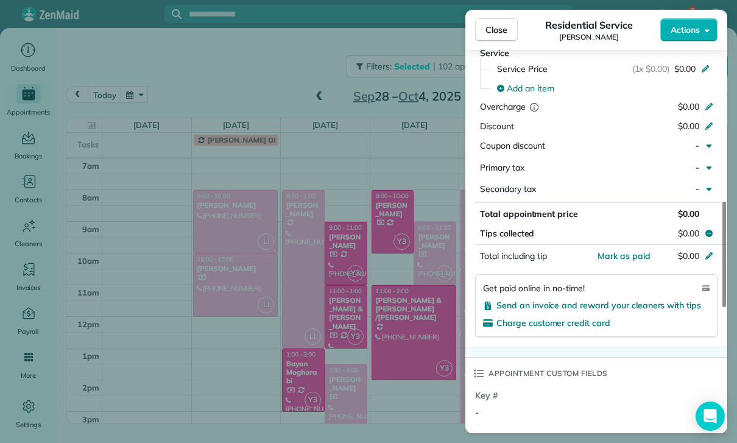
scroll to position [603, 0]
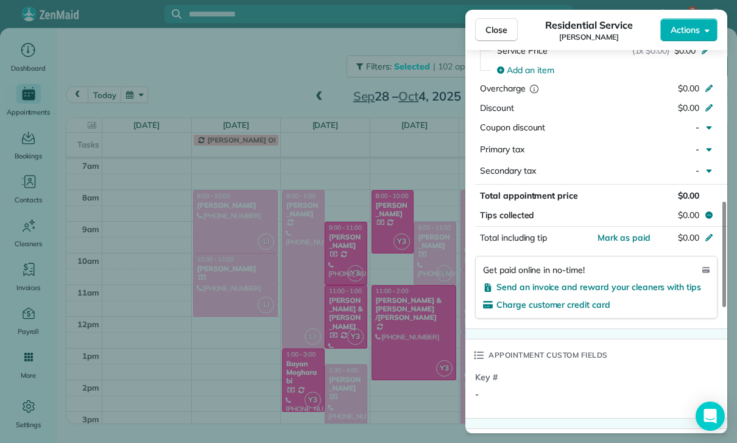
click at [407, 366] on div "Close Residential Service [PERSON_NAME] Actions Status Confirmed [PERSON_NAME] …" at bounding box center [368, 221] width 737 height 443
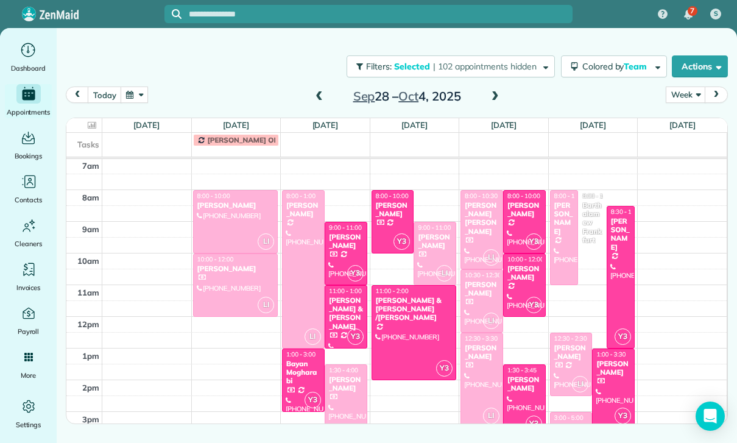
click at [617, 383] on div at bounding box center [612, 388] width 41 height 78
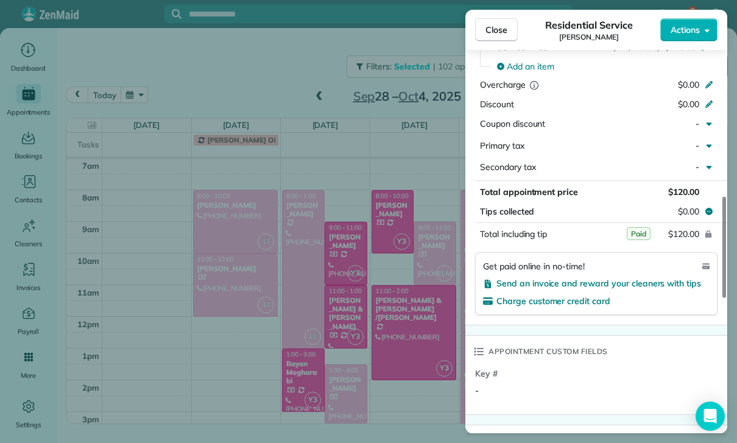
scroll to position [610, 0]
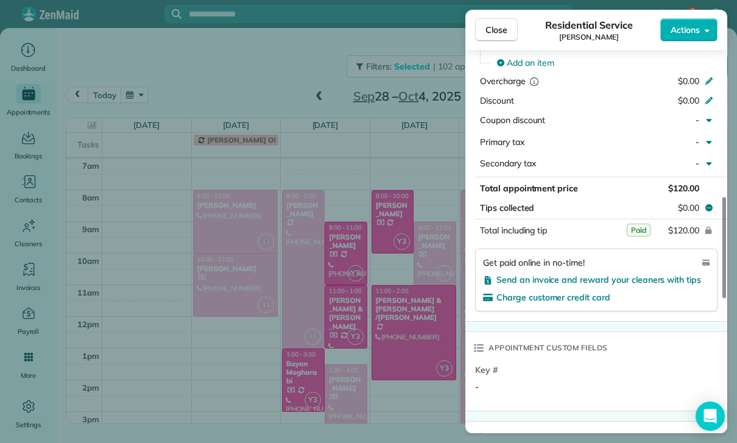
click at [396, 382] on div "Close Residential Service [PERSON_NAME] Actions Status Confirmed [PERSON_NAME] …" at bounding box center [368, 221] width 737 height 443
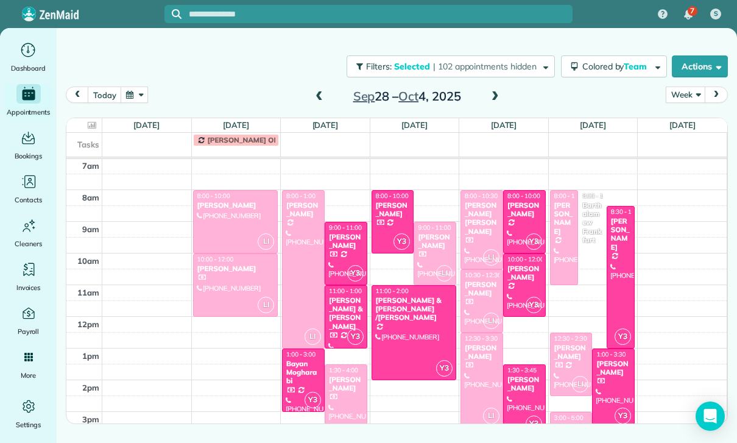
click at [525, 398] on div at bounding box center [524, 400] width 41 height 70
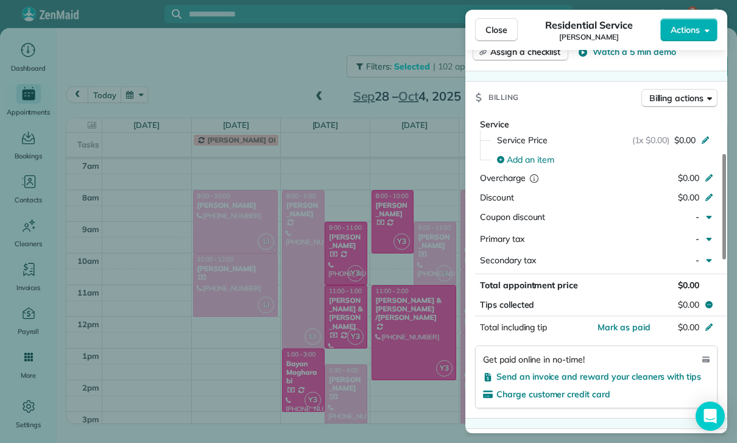
scroll to position [513, 0]
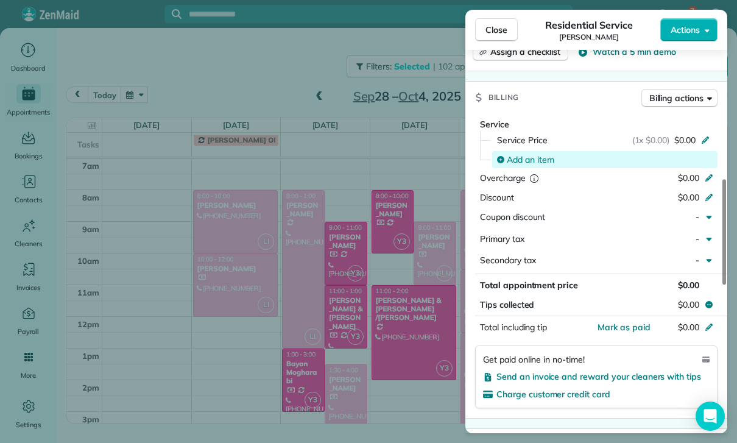
click at [540, 163] on div "Add an item" at bounding box center [604, 159] width 225 height 17
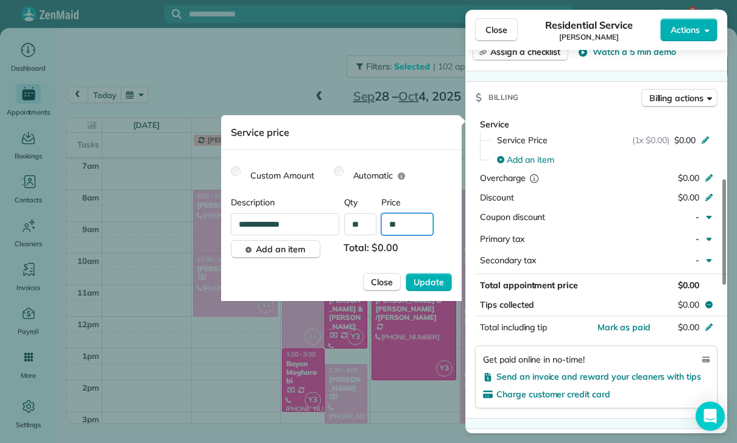
click at [412, 226] on input "**" at bounding box center [407, 224] width 52 height 22
type input "****"
click at [436, 279] on span "Update" at bounding box center [428, 282] width 30 height 12
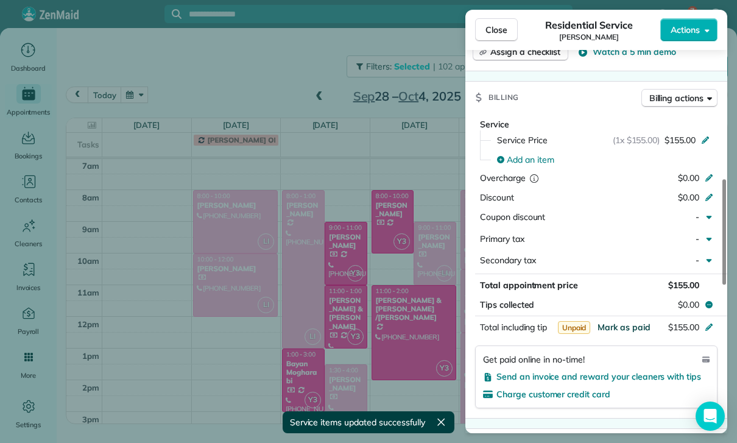
click at [616, 326] on span "Mark as paid" at bounding box center [623, 326] width 53 height 11
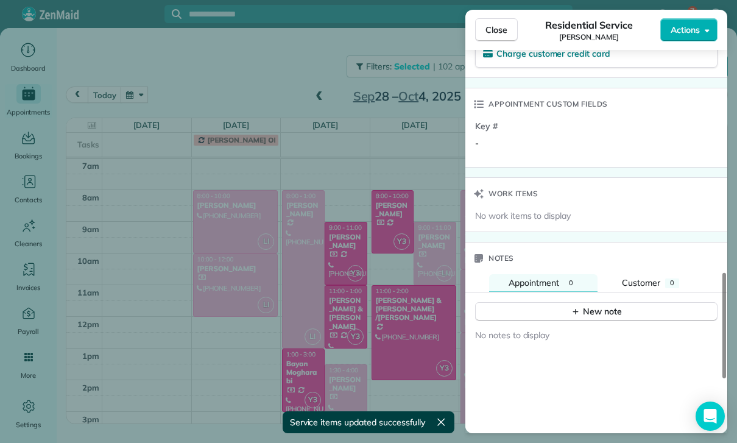
scroll to position [888, 0]
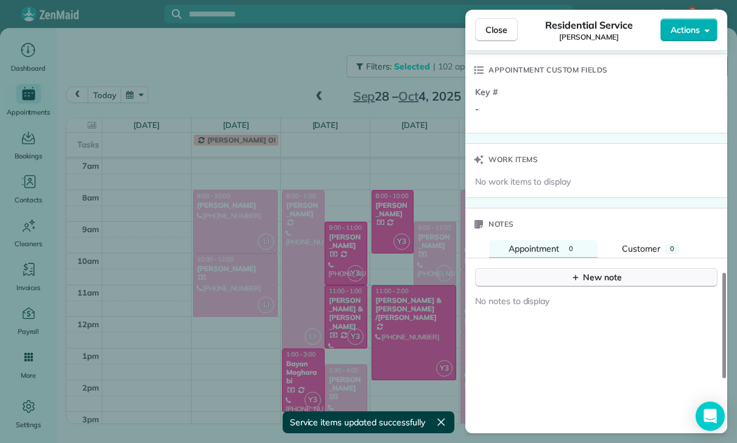
click at [592, 268] on button "New note" at bounding box center [596, 277] width 242 height 19
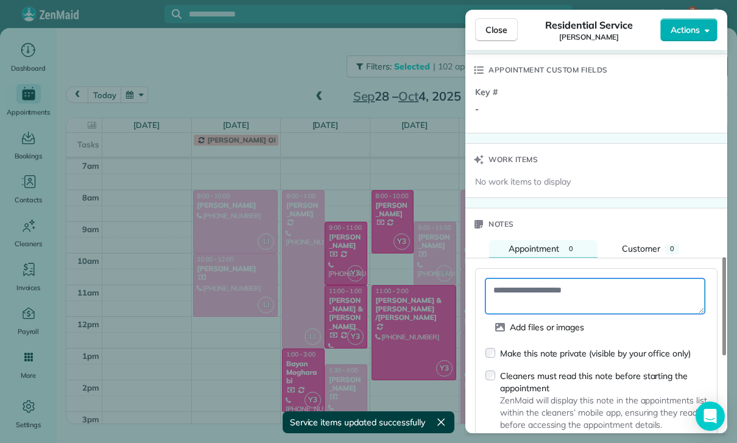
click at [545, 287] on textarea at bounding box center [594, 295] width 219 height 35
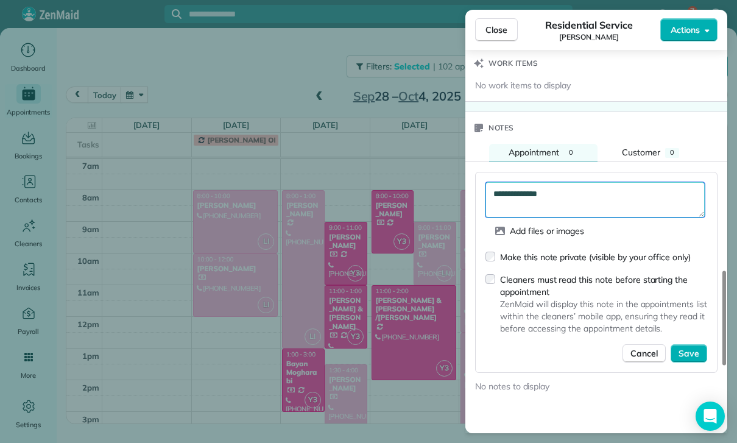
scroll to position [989, 0]
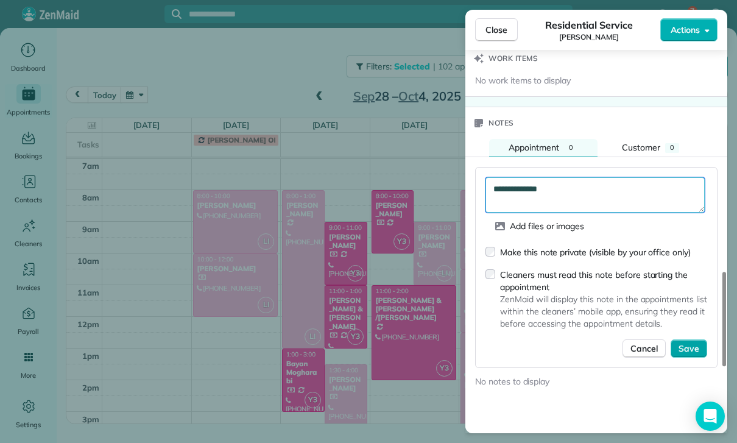
type textarea "**********"
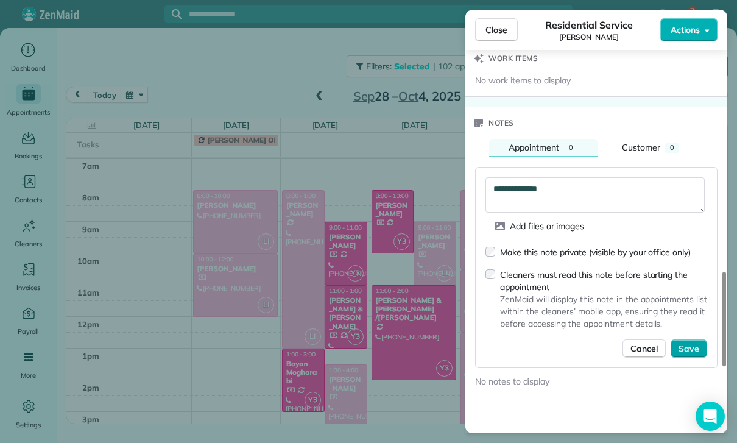
click at [692, 349] on button "Save" at bounding box center [688, 348] width 37 height 18
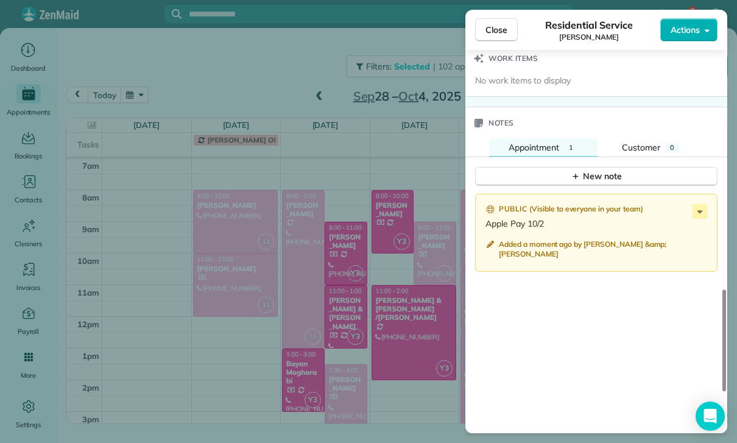
click at [408, 351] on div "Close Residential Service [PERSON_NAME] Actions Status Confirmed [PERSON_NAME] …" at bounding box center [368, 221] width 737 height 443
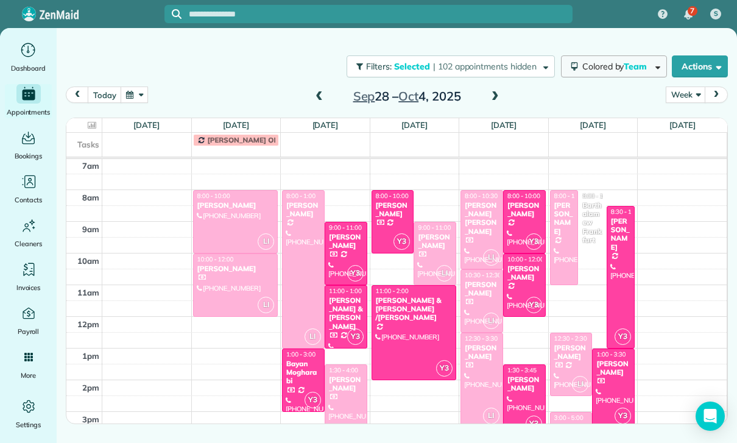
click at [609, 70] on span "Colored by Team" at bounding box center [616, 66] width 69 height 11
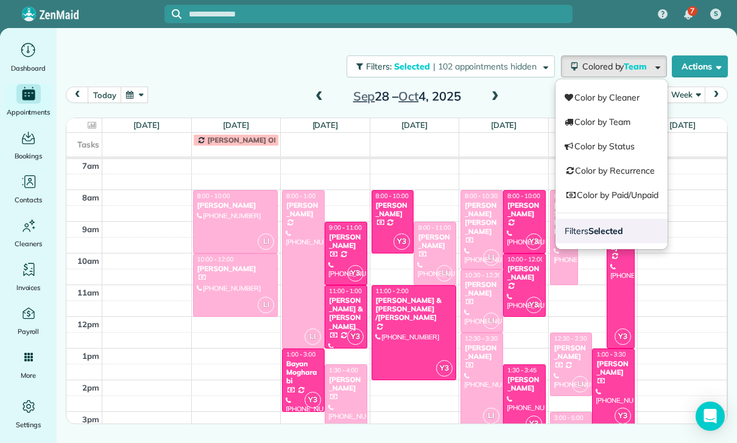
click at [608, 234] on strong "Selected" at bounding box center [605, 230] width 35 height 11
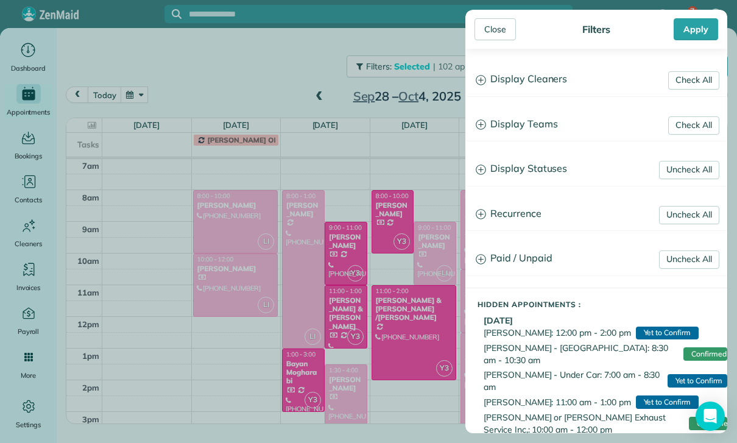
click at [539, 127] on h3 "Display Teams" at bounding box center [596, 124] width 261 height 31
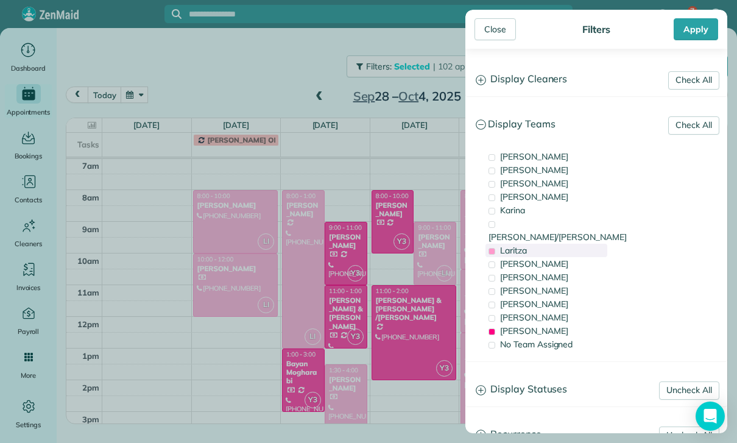
click at [534, 244] on div "Laritza" at bounding box center [546, 250] width 122 height 13
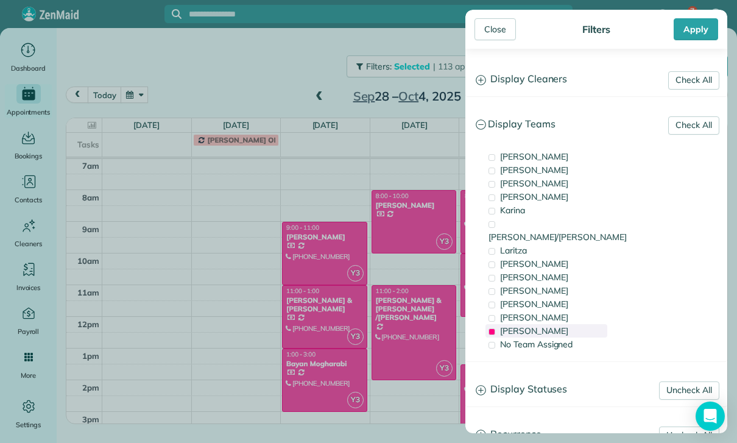
click at [524, 324] on div "[PERSON_NAME]" at bounding box center [546, 330] width 122 height 13
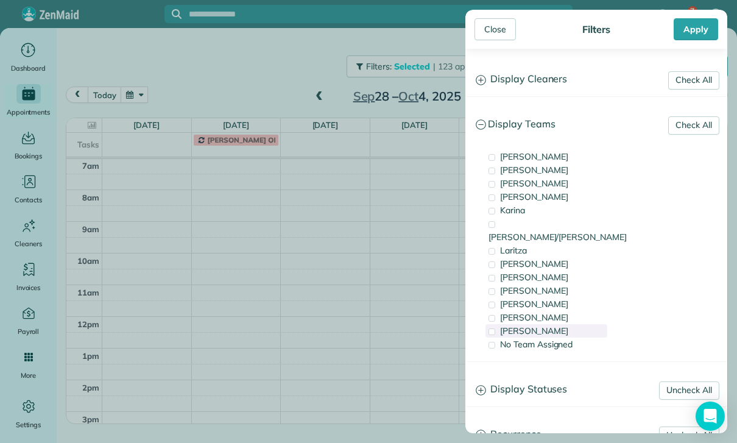
scroll to position [96, 0]
click at [550, 257] on div "[PERSON_NAME]" at bounding box center [546, 263] width 122 height 13
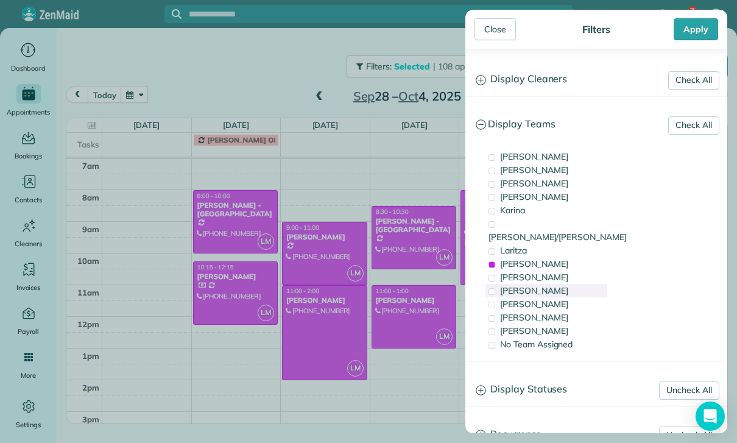
click at [545, 284] on div "[PERSON_NAME]" at bounding box center [546, 290] width 122 height 13
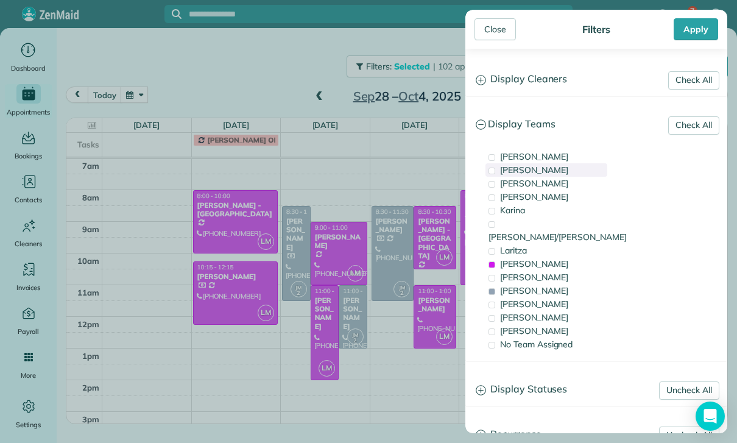
click at [523, 167] on span "[PERSON_NAME]" at bounding box center [534, 169] width 68 height 11
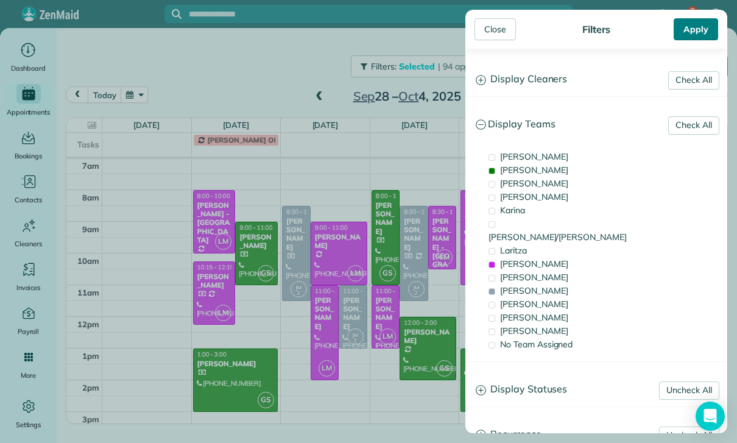
click at [693, 35] on div "Apply" at bounding box center [695, 29] width 44 height 22
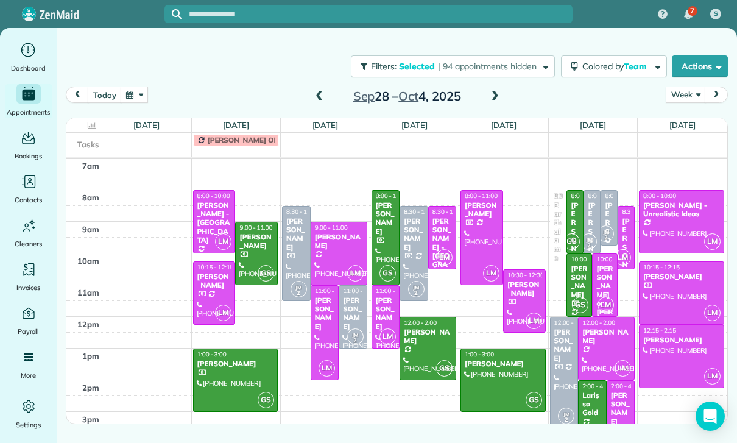
click at [208, 292] on div at bounding box center [214, 293] width 41 height 62
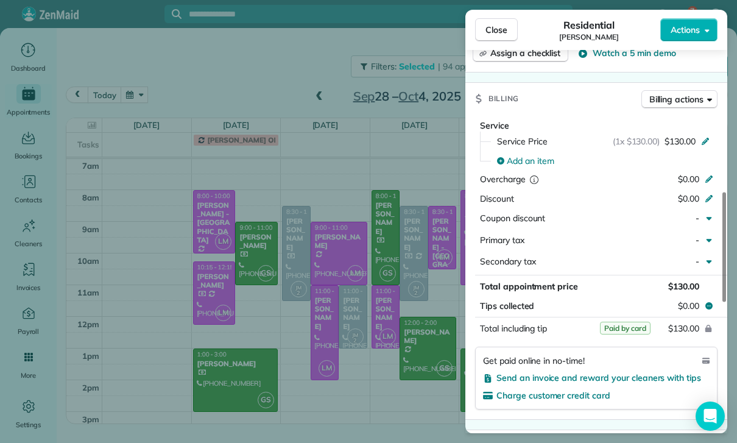
scroll to position [597, 0]
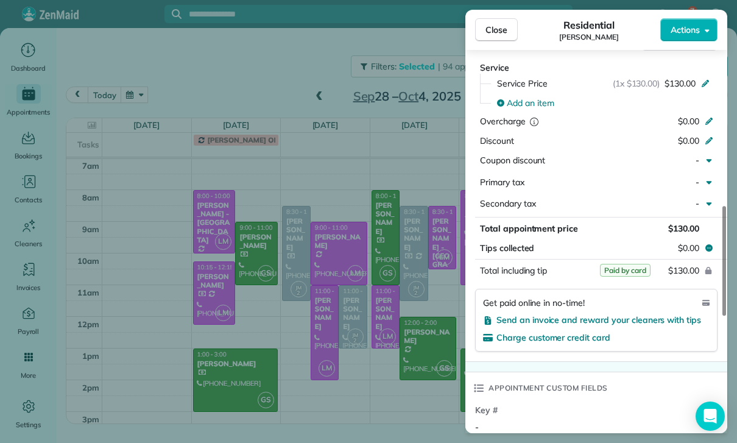
click at [386, 381] on div "Close Residential [PERSON_NAME] Actions Status Confirmed [PERSON_NAME] · Open p…" at bounding box center [368, 221] width 737 height 443
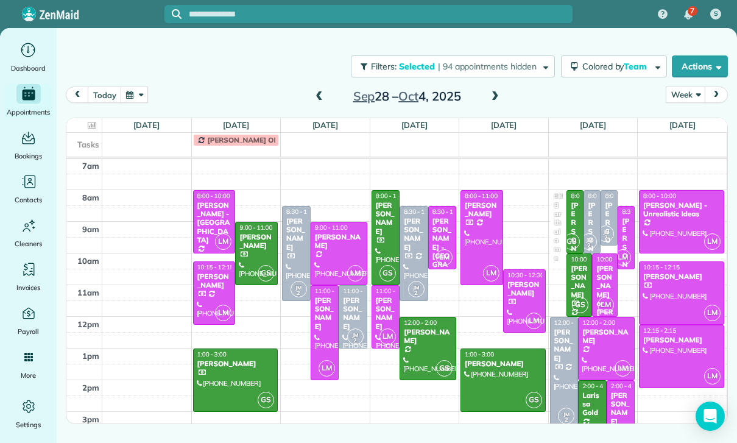
click at [331, 253] on div at bounding box center [338, 253] width 55 height 62
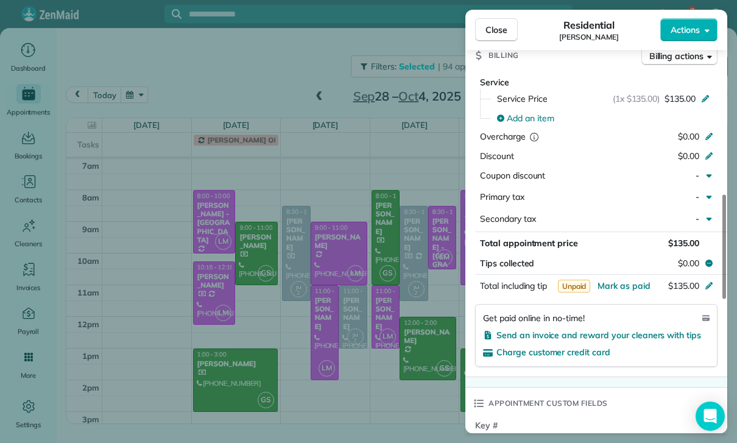
scroll to position [580, 0]
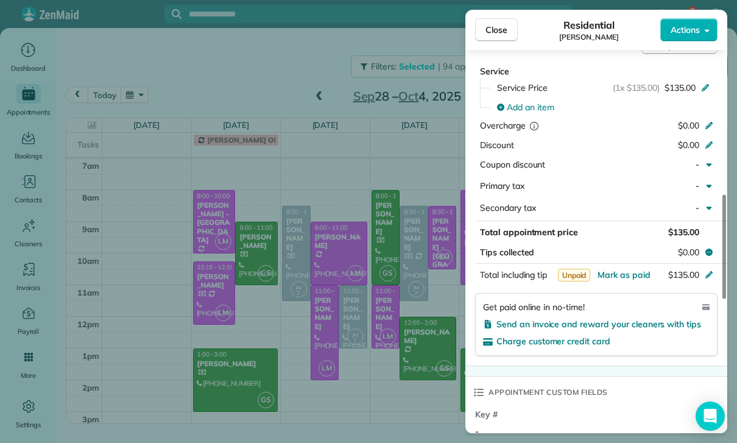
click at [388, 357] on div "Close Residential [PERSON_NAME] Actions Status Yet to Confirm [PERSON_NAME] · O…" at bounding box center [368, 221] width 737 height 443
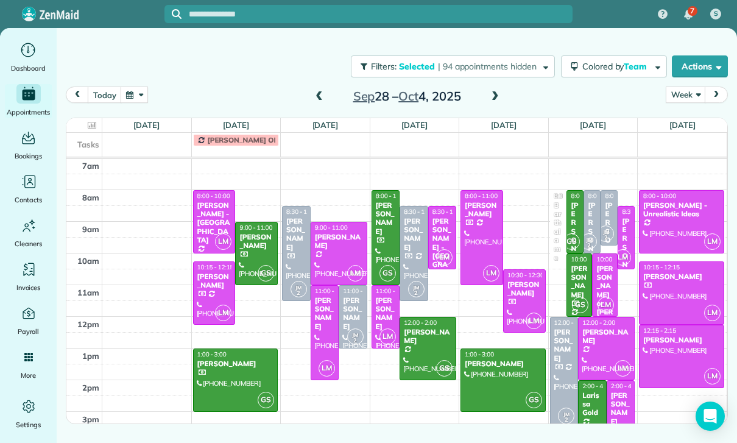
click at [320, 334] on div at bounding box center [324, 333] width 27 height 94
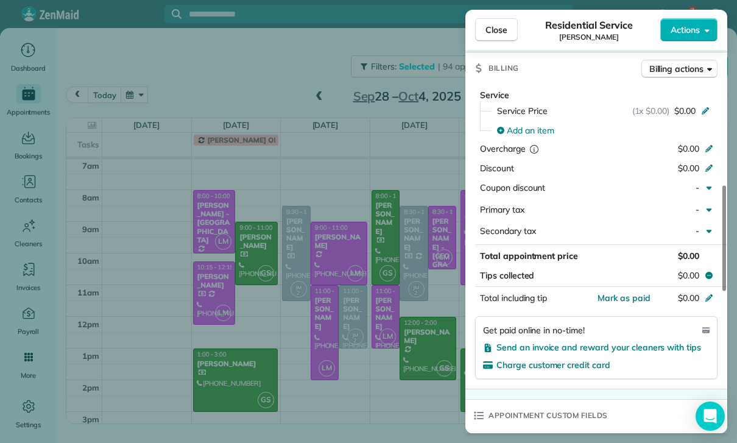
scroll to position [563, 0]
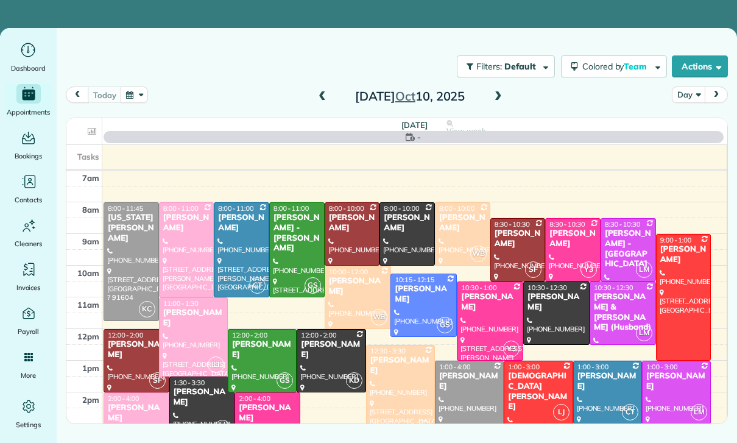
scroll to position [96, 0]
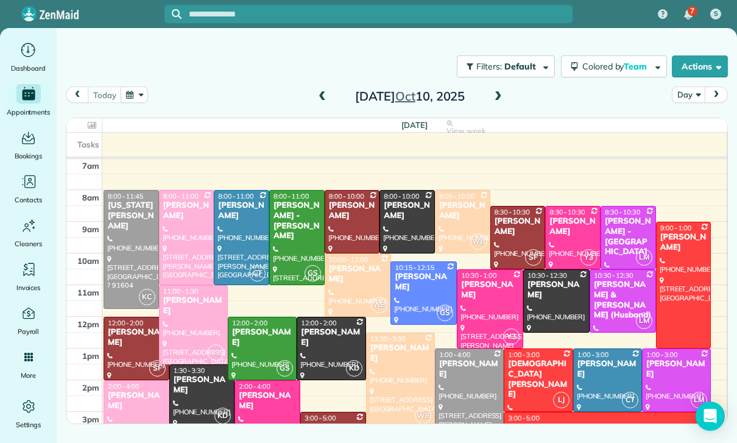
click at [136, 100] on button "button" at bounding box center [135, 94] width 28 height 16
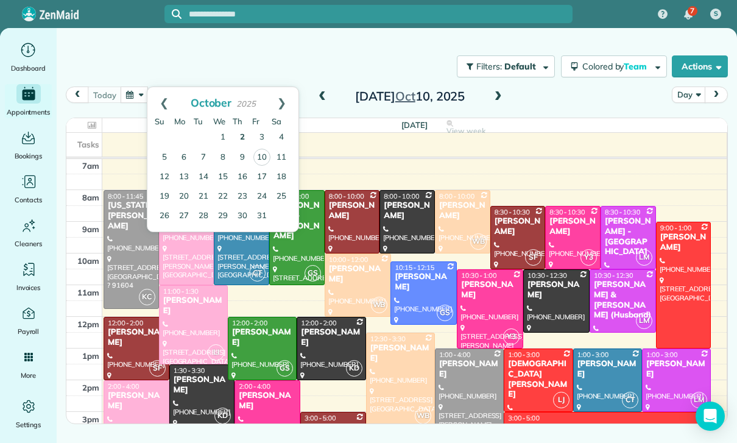
click at [239, 137] on link "2" at bounding box center [242, 137] width 19 height 19
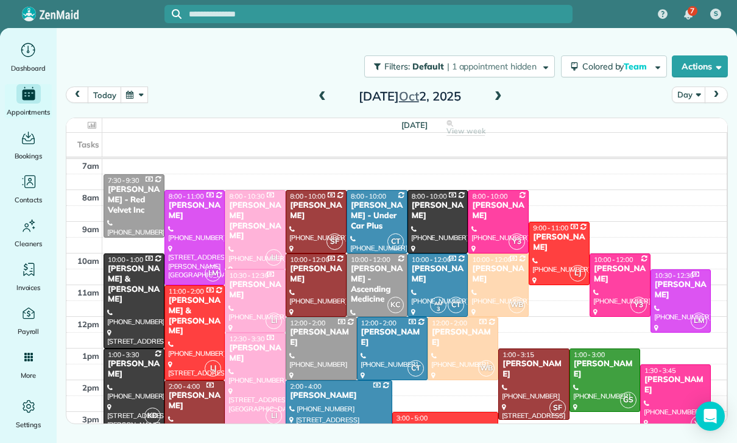
click at [145, 86] on button "button" at bounding box center [135, 94] width 28 height 16
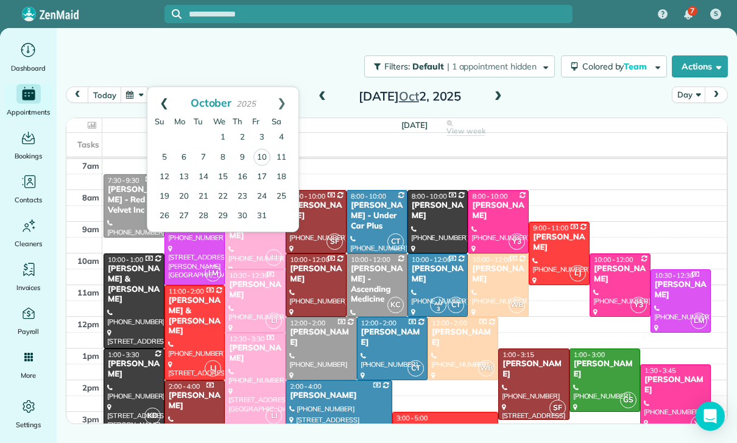
click at [159, 99] on link "Prev" at bounding box center [163, 102] width 33 height 30
click at [242, 194] on link "25" at bounding box center [242, 195] width 19 height 19
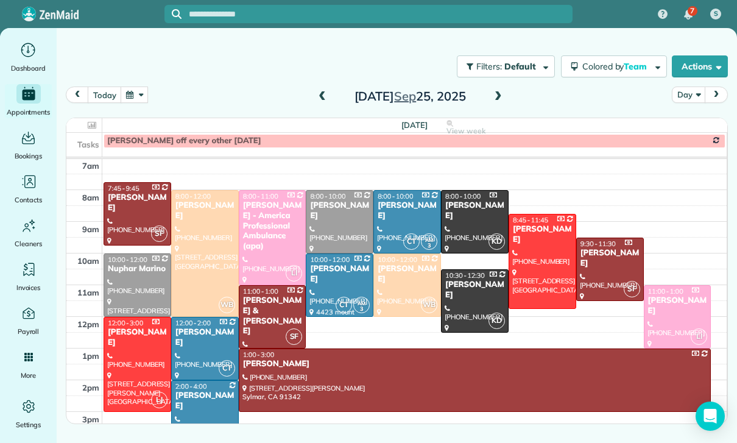
click at [205, 265] on div at bounding box center [205, 253] width 66 height 125
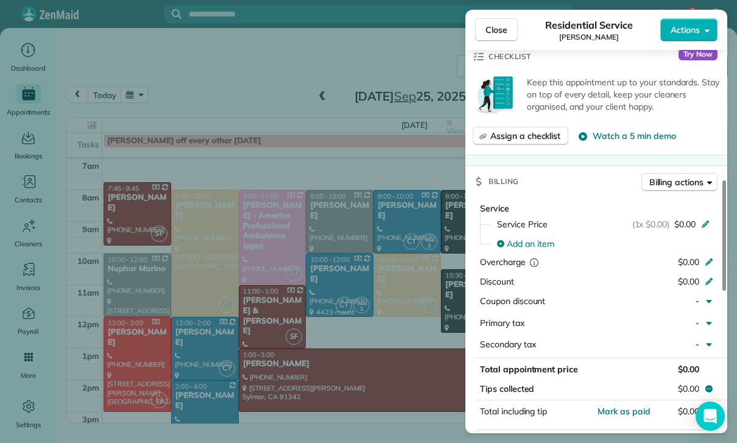
scroll to position [510, 0]
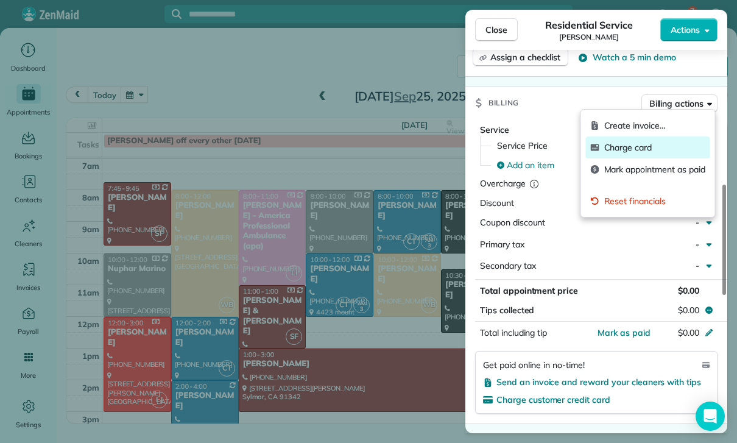
click at [632, 152] on span "Charge card" at bounding box center [654, 147] width 101 height 12
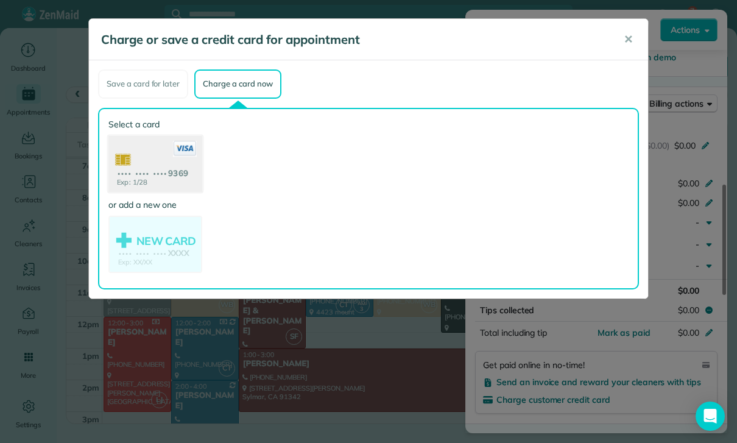
click at [162, 162] on use at bounding box center [155, 164] width 94 height 59
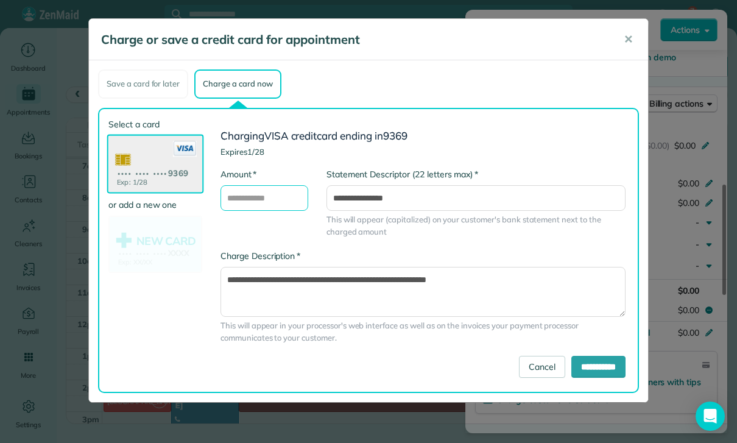
click at [252, 198] on input "* Amount" at bounding box center [264, 198] width 88 height 26
type input "***"
click at [581, 367] on input "**********" at bounding box center [598, 367] width 54 height 22
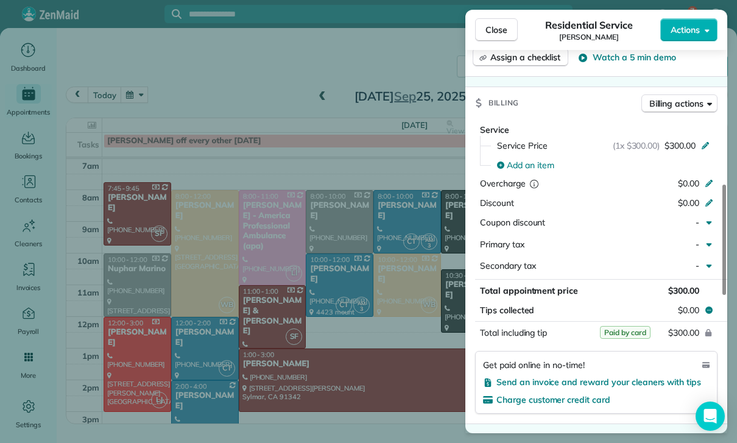
click at [139, 93] on div "Close Residential Service Janelle Budke Actions Status Confirmed Janelle Budke …" at bounding box center [368, 221] width 737 height 443
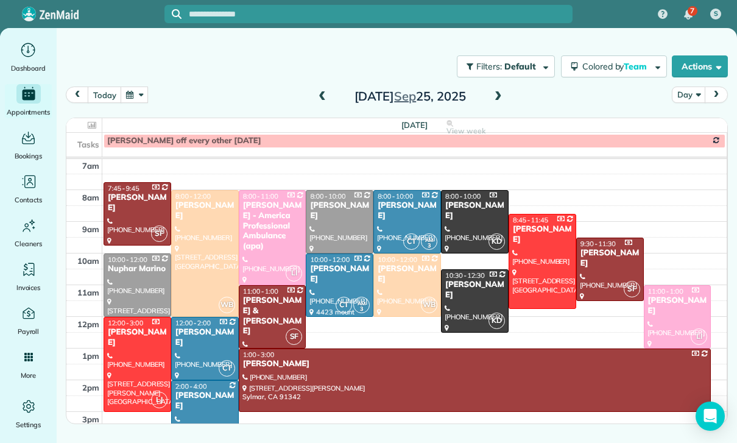
click at [135, 99] on button "button" at bounding box center [135, 94] width 28 height 16
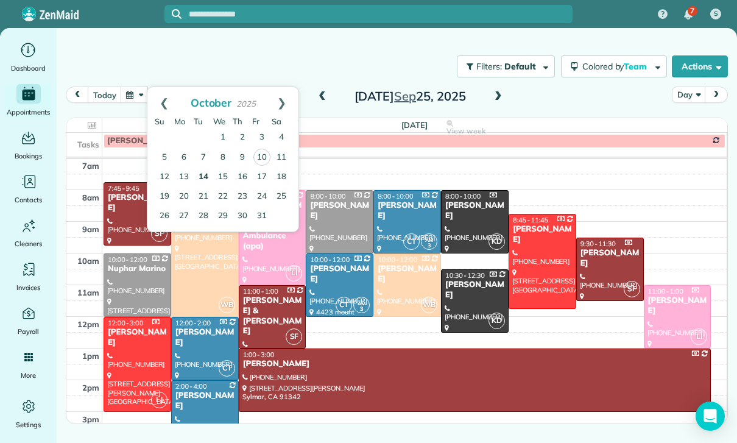
click at [204, 179] on link "14" at bounding box center [203, 176] width 19 height 19
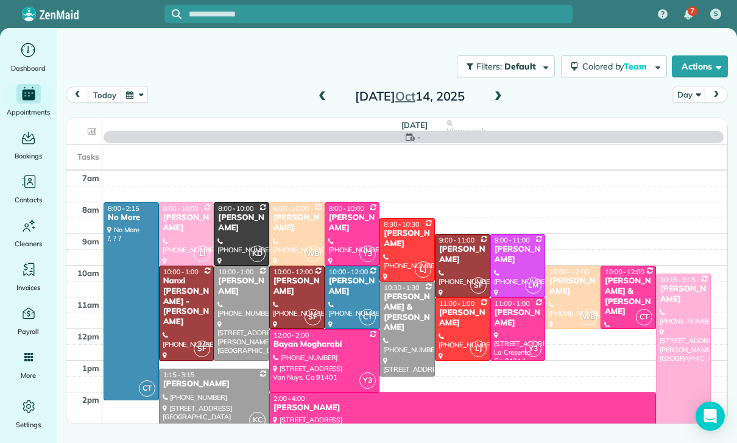
scroll to position [96, 0]
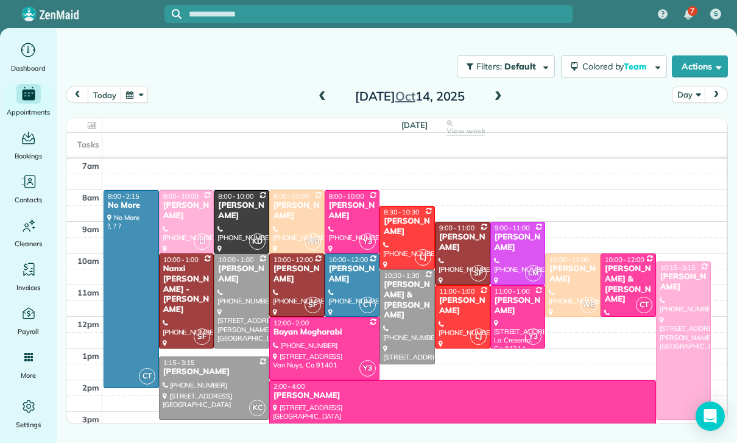
click at [500, 100] on span at bounding box center [497, 96] width 13 height 11
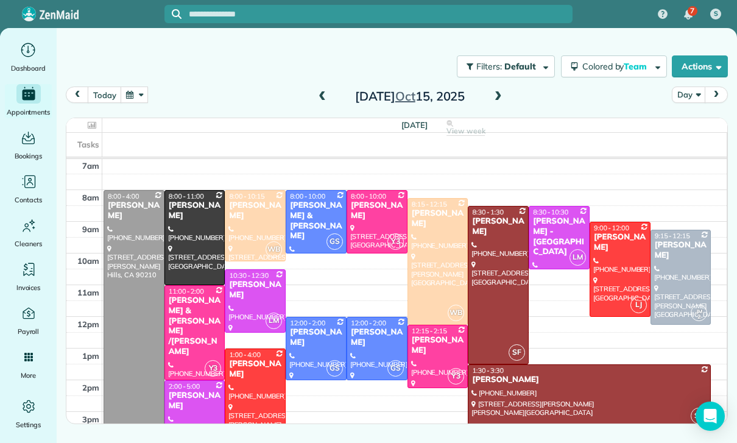
click at [504, 91] on span at bounding box center [497, 97] width 13 height 18
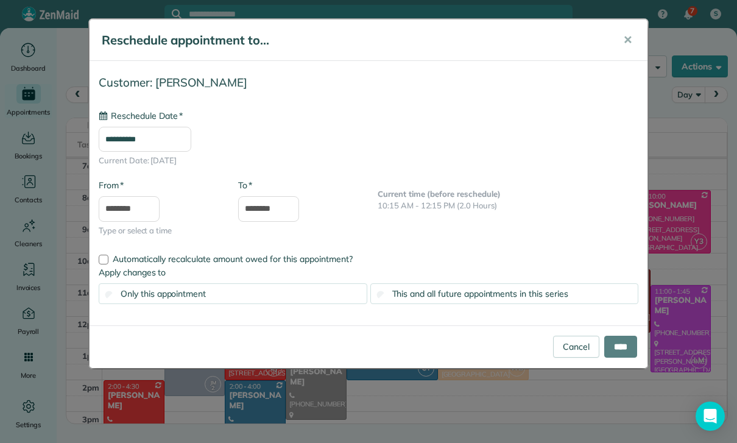
click at [167, 141] on input "**********" at bounding box center [145, 140] width 93 height 26
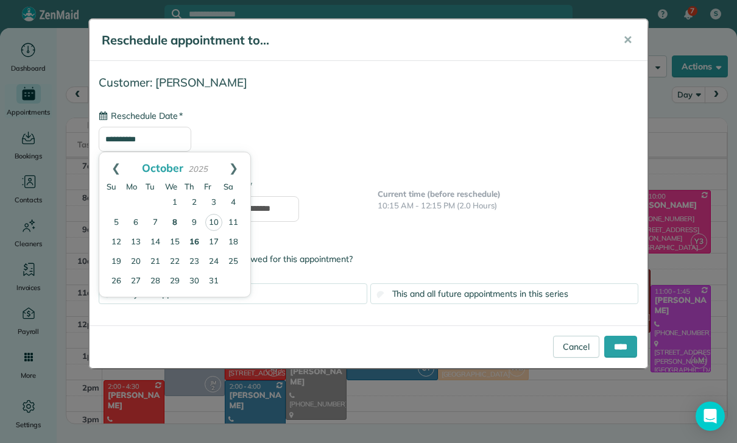
click at [174, 222] on link "8" at bounding box center [174, 222] width 19 height 19
type input "**********"
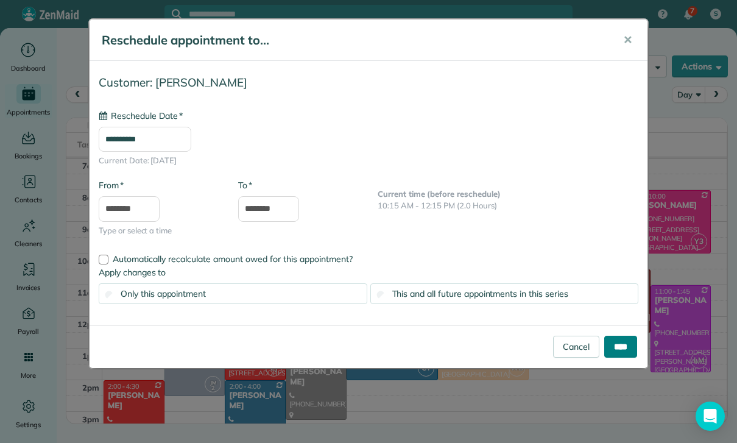
click at [618, 351] on input "****" at bounding box center [620, 346] width 33 height 22
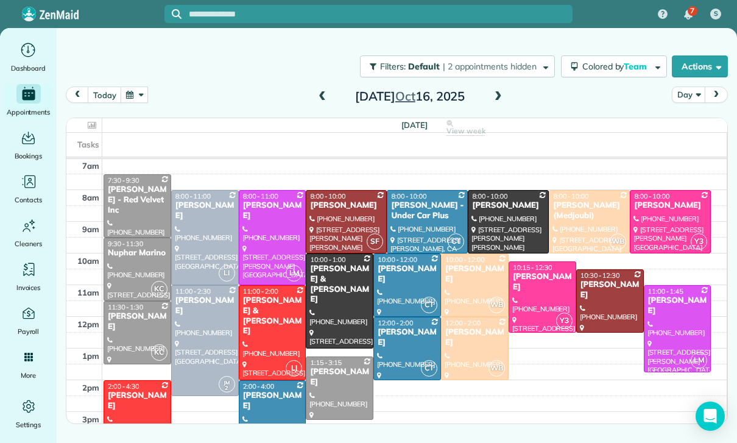
click at [132, 102] on button "button" at bounding box center [135, 94] width 28 height 16
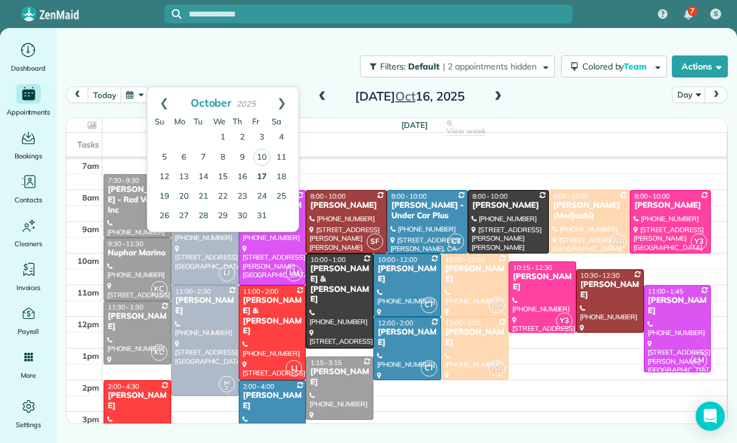
click at [262, 172] on link "17" at bounding box center [261, 176] width 19 height 19
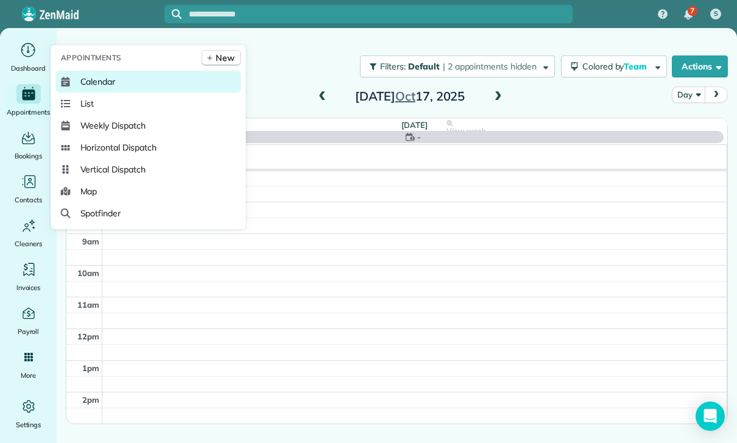
click at [96, 88] on span "Calendar" at bounding box center [97, 81] width 35 height 12
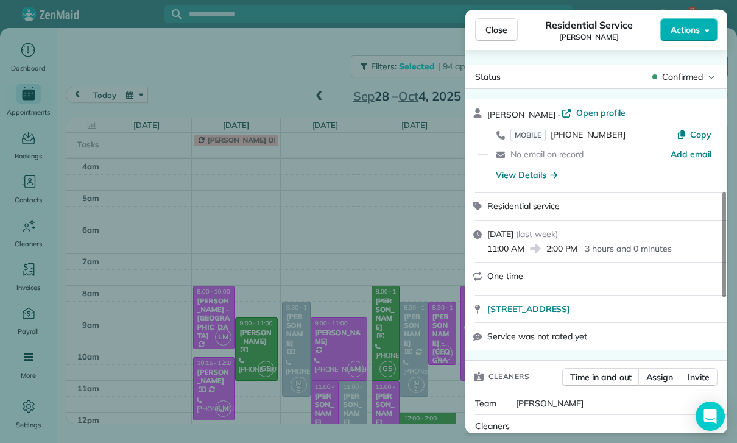
scroll to position [563, 0]
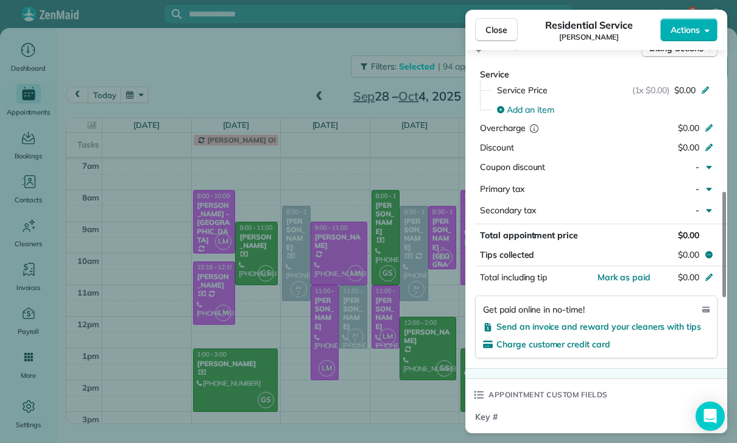
click at [410, 376] on div "Close Residential Service Janelly Russe Actions Status Confirmed Janelly Russe …" at bounding box center [368, 221] width 737 height 443
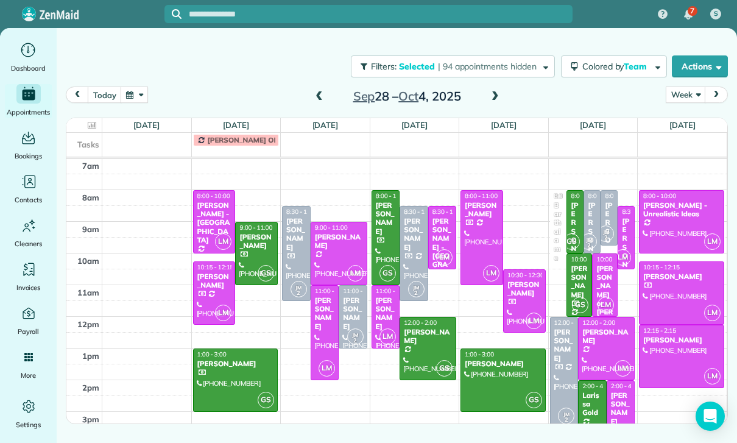
click at [384, 322] on div at bounding box center [385, 317] width 27 height 62
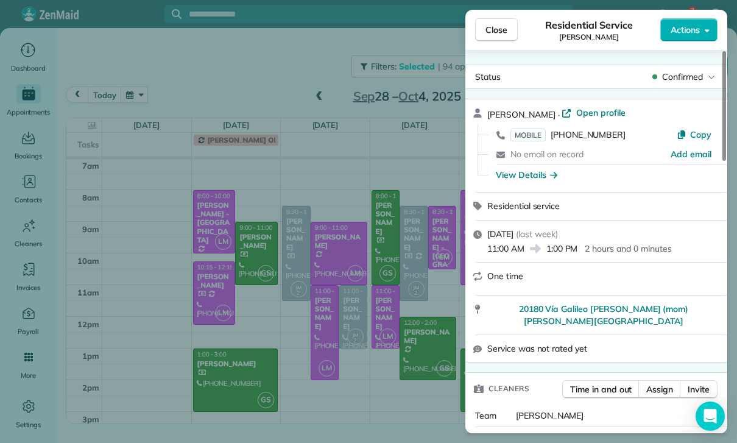
click at [394, 373] on div "Close Residential Service Asher Yousif Actions Status Confirmed Asher Yousif · …" at bounding box center [368, 221] width 737 height 443
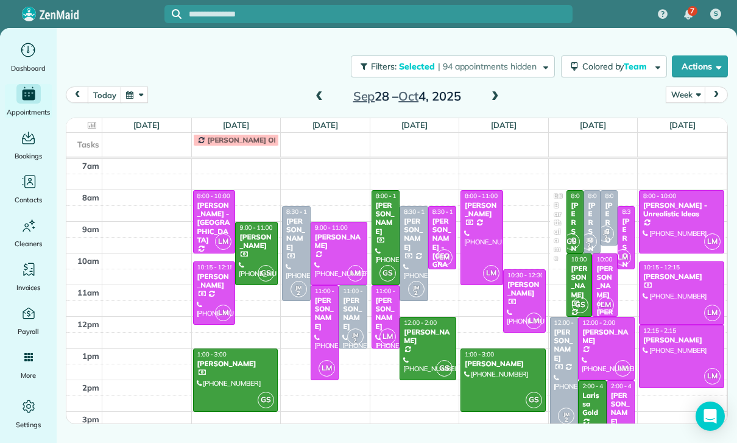
click at [466, 229] on div at bounding box center [481, 238] width 41 height 94
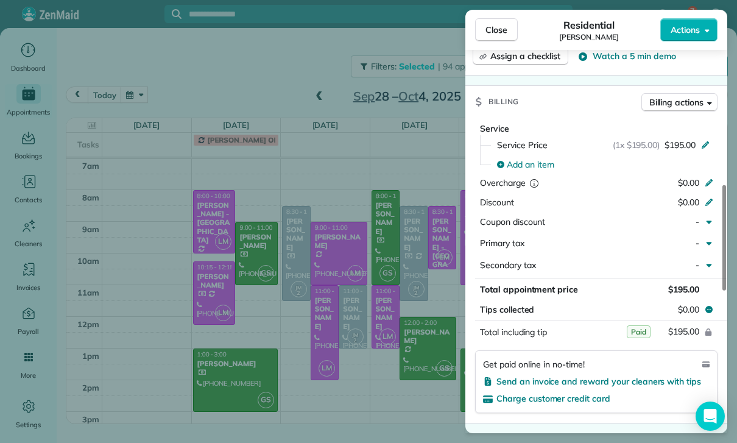
scroll to position [535, 0]
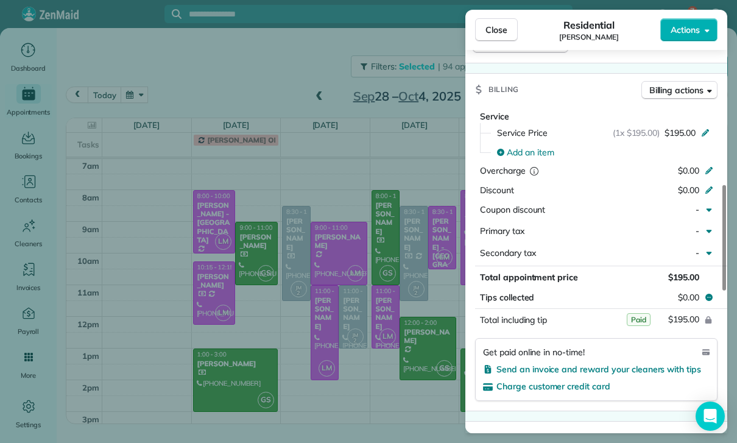
click at [419, 391] on div "Close Residential Erin Oremland Actions Status Confirmed Erin Oremland · Open p…" at bounding box center [368, 221] width 737 height 443
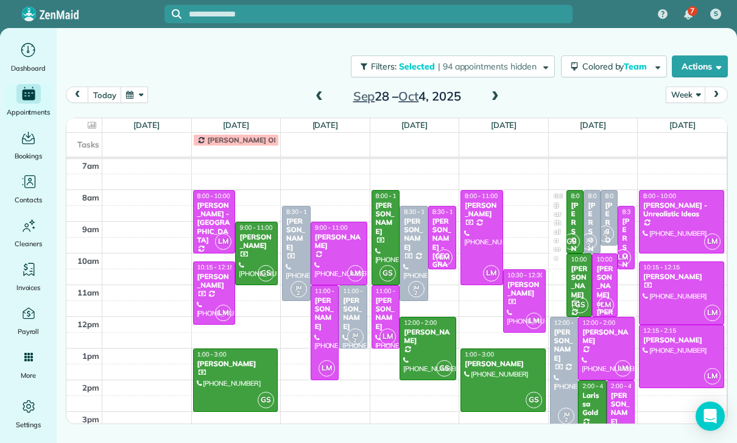
click at [525, 296] on div "[PERSON_NAME]" at bounding box center [524, 289] width 35 height 18
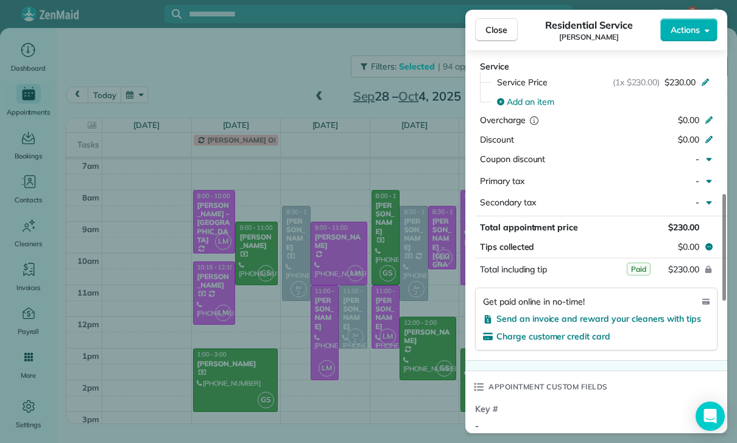
scroll to position [620, 0]
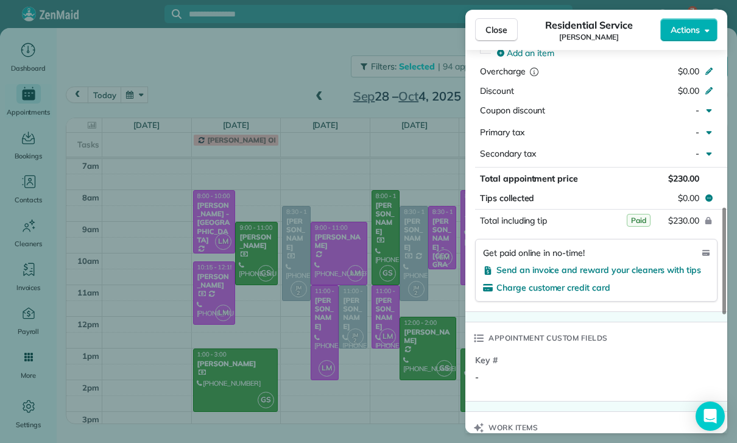
click at [411, 363] on div "Close Residential Service Tina Tellado Actions Status Confirmed Tina Tellado · …" at bounding box center [368, 221] width 737 height 443
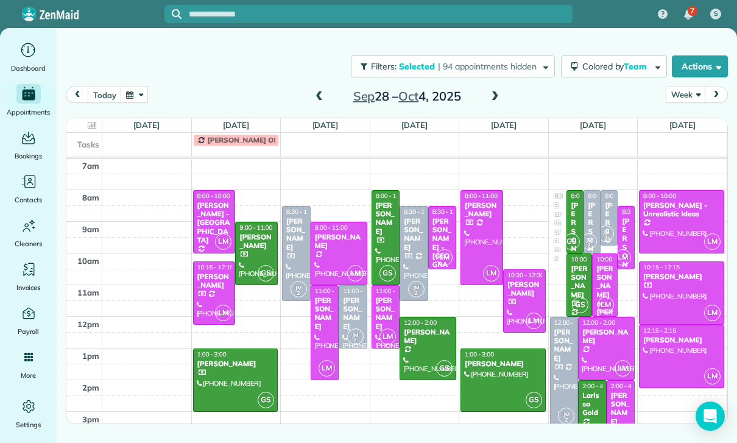
click at [608, 342] on div "[PERSON_NAME]" at bounding box center [605, 337] width 49 height 18
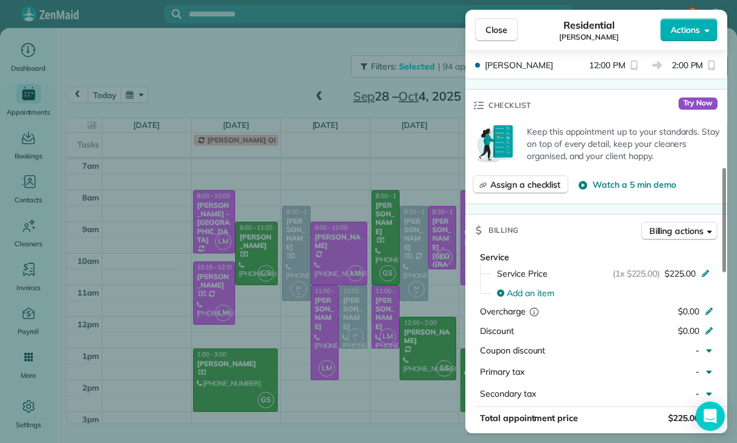
scroll to position [563, 0]
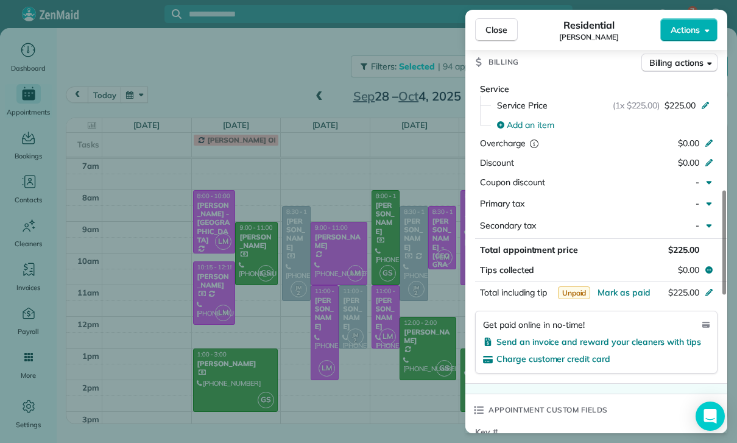
click at [406, 383] on div "Close Residential Cristina Ciminelli Actions Status Yet to Confirm Cristina Cim…" at bounding box center [368, 221] width 737 height 443
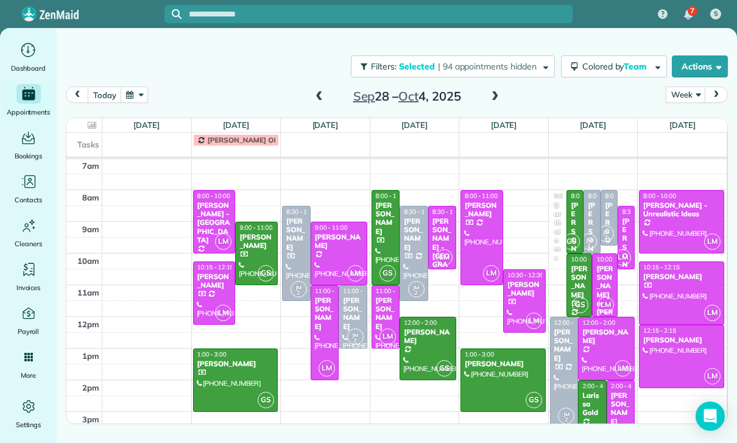
click at [626, 408] on div "[PERSON_NAME]" at bounding box center [620, 408] width 21 height 35
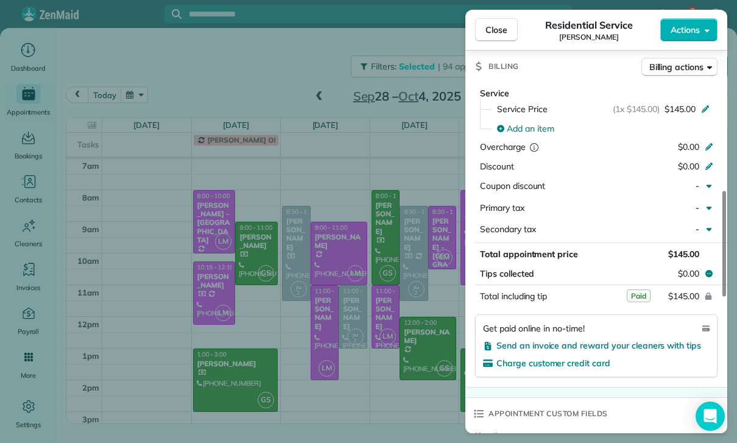
scroll to position [558, 0]
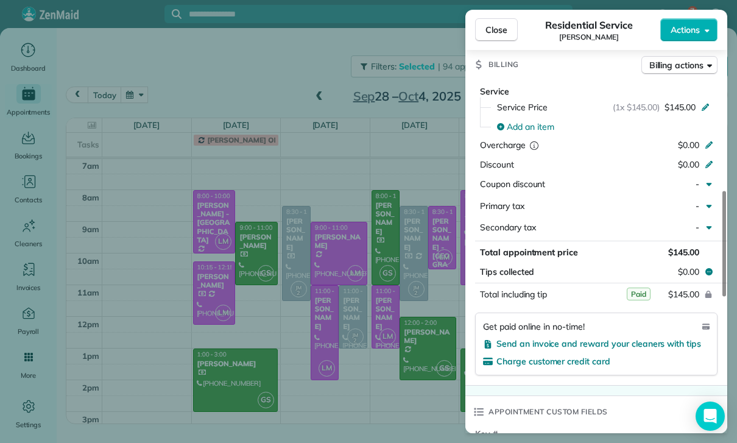
click at [404, 389] on div "Close Residential Service Asher Yousif Actions Status Confirmed Asher Yousif · …" at bounding box center [368, 221] width 737 height 443
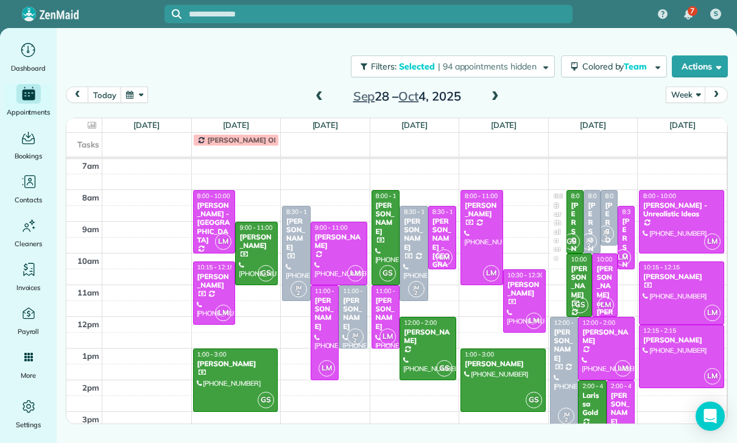
click at [681, 285] on div at bounding box center [681, 293] width 84 height 62
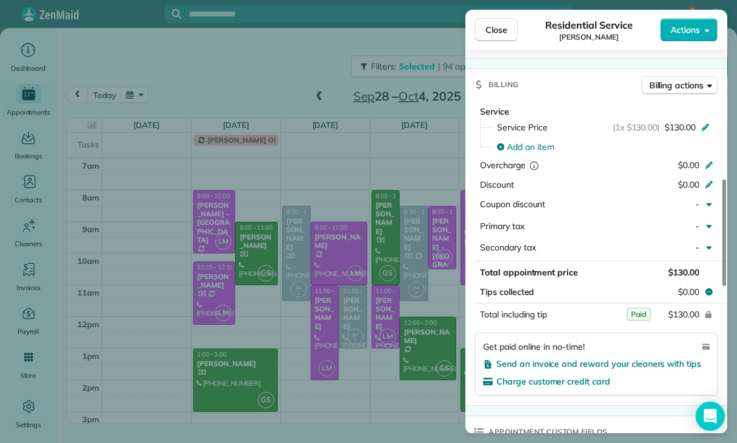
scroll to position [599, 0]
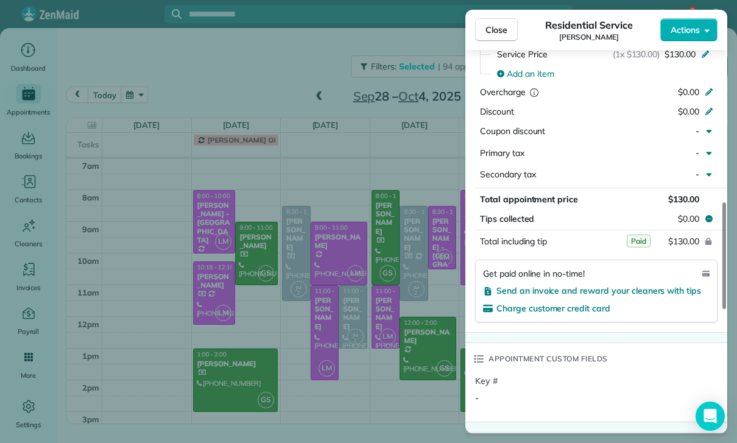
click at [405, 353] on div "Close Residential Service Mark Todd Actions Status Confirmed Mark Todd · Open p…" at bounding box center [368, 221] width 737 height 443
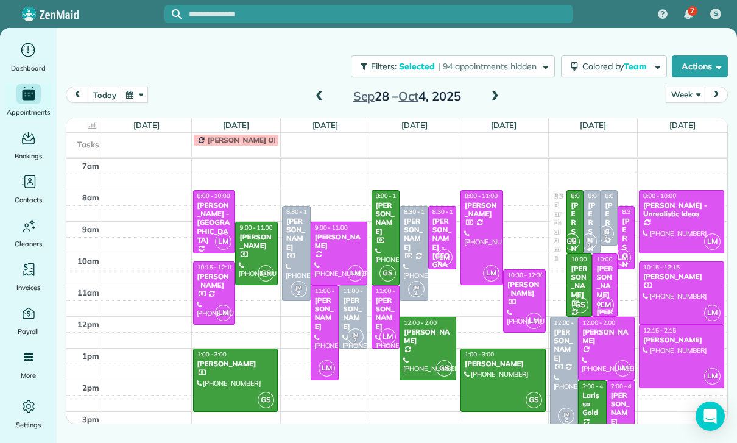
click at [673, 356] on div at bounding box center [681, 356] width 84 height 62
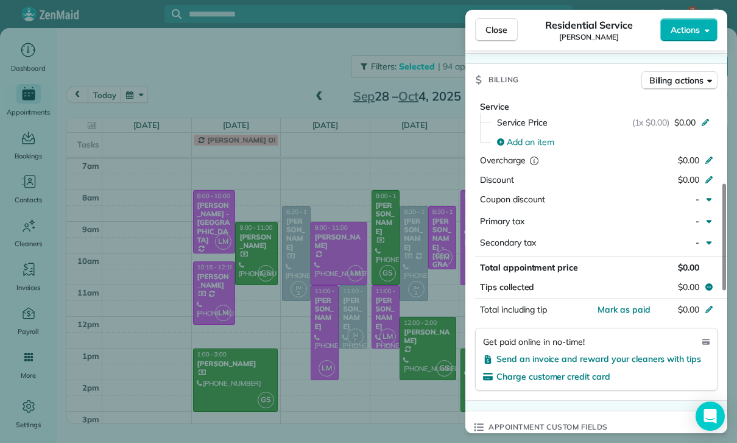
scroll to position [532, 0]
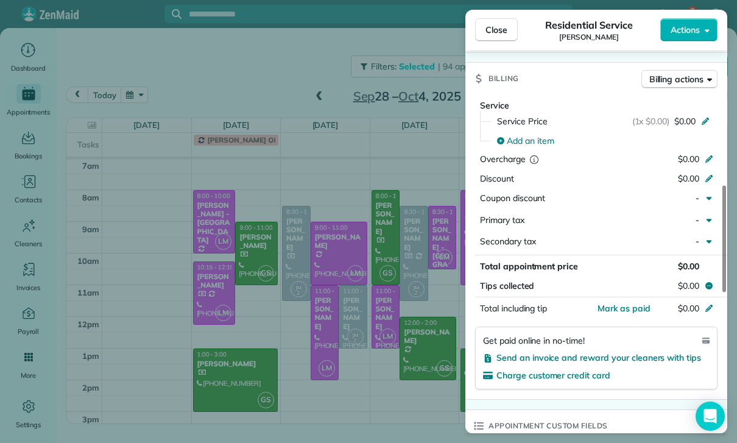
click at [426, 373] on div "Close Residential Service Gayane Gamil Actions Status Confirmed Gayane Gamil · …" at bounding box center [368, 221] width 737 height 443
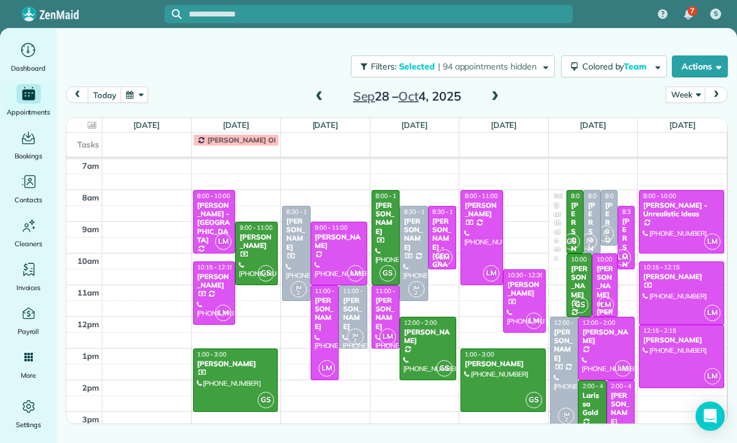
click at [499, 88] on span at bounding box center [494, 97] width 13 height 18
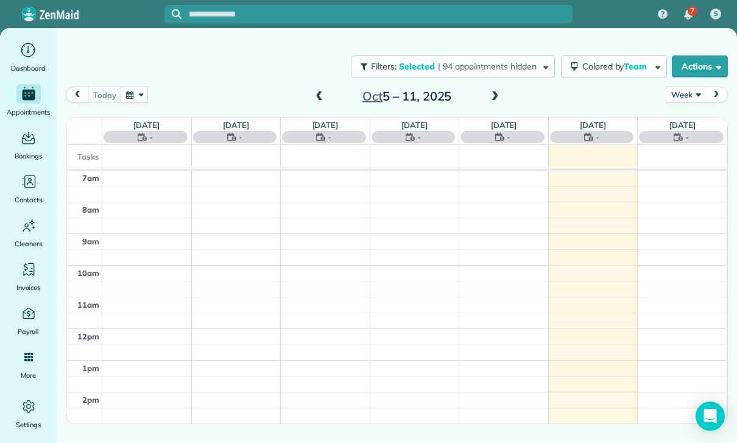
scroll to position [96, 0]
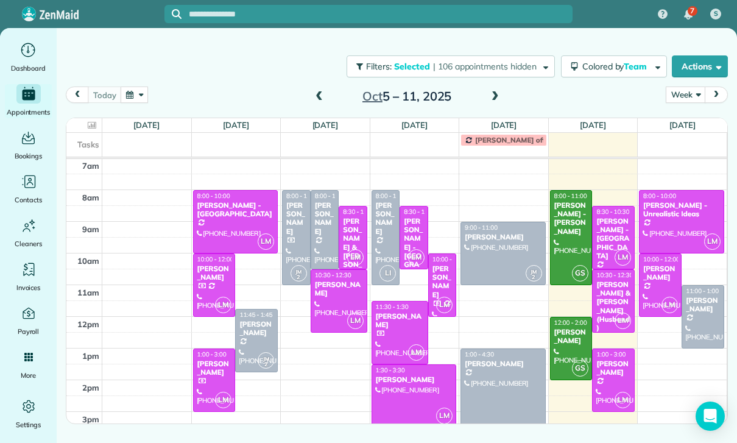
click at [320, 99] on span at bounding box center [318, 96] width 13 height 11
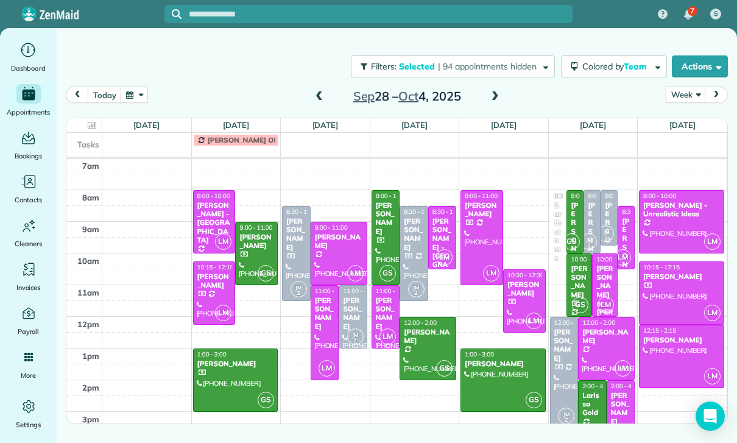
click at [387, 308] on div "[PERSON_NAME]" at bounding box center [385, 313] width 21 height 35
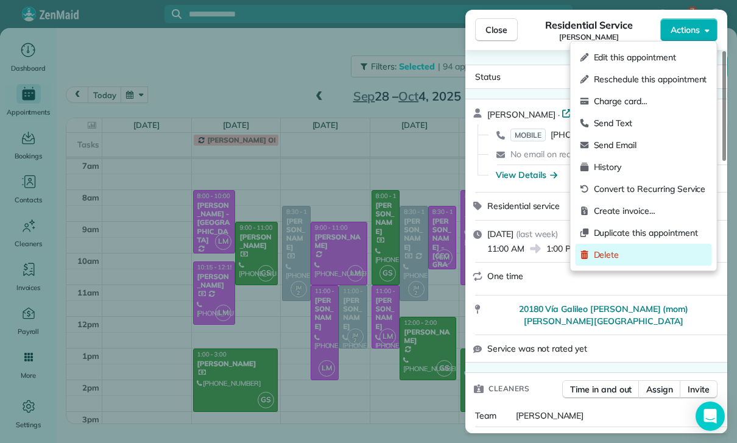
click at [622, 255] on span "Delete" at bounding box center [650, 254] width 113 height 12
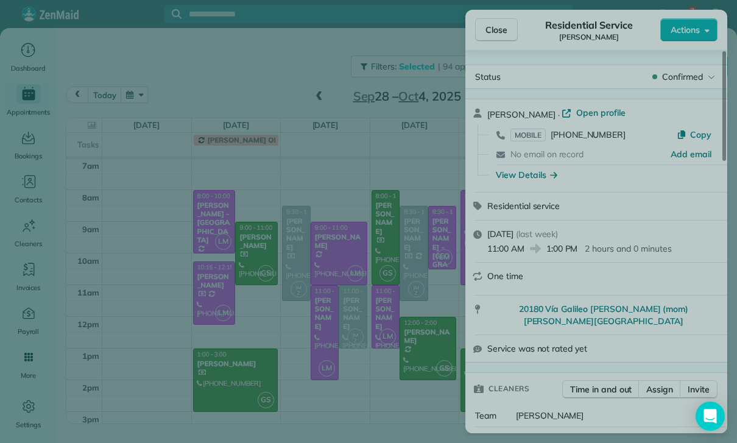
click at [421, 278] on span "Delete" at bounding box center [415, 279] width 26 height 12
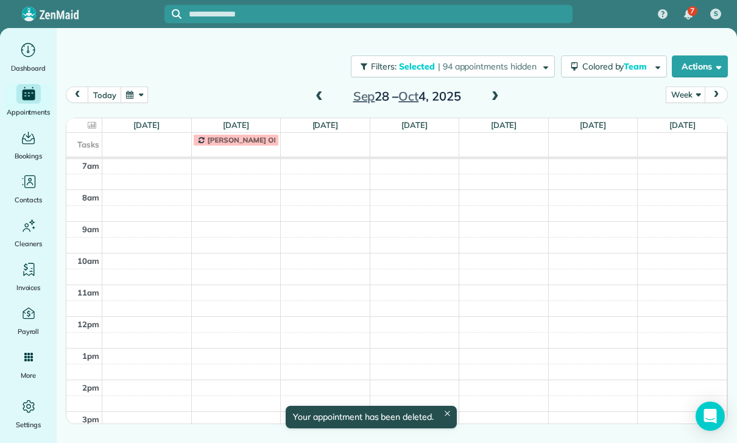
scroll to position [96, 0]
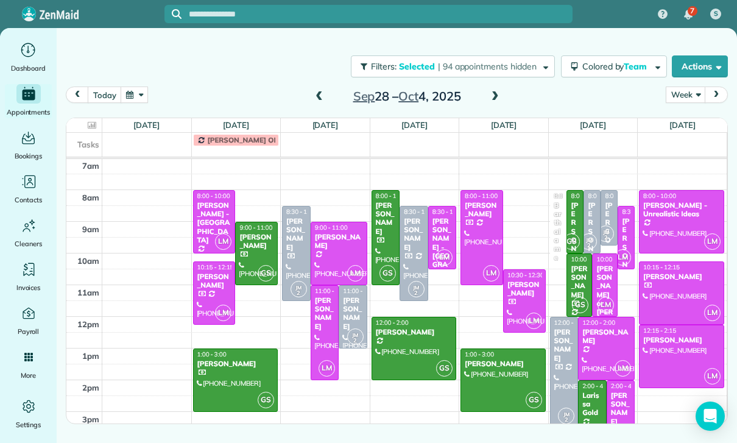
click at [291, 261] on div at bounding box center [296, 253] width 27 height 94
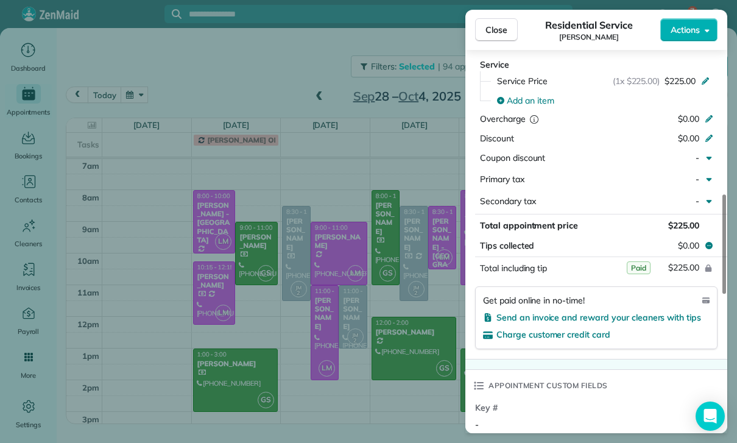
scroll to position [608, 0]
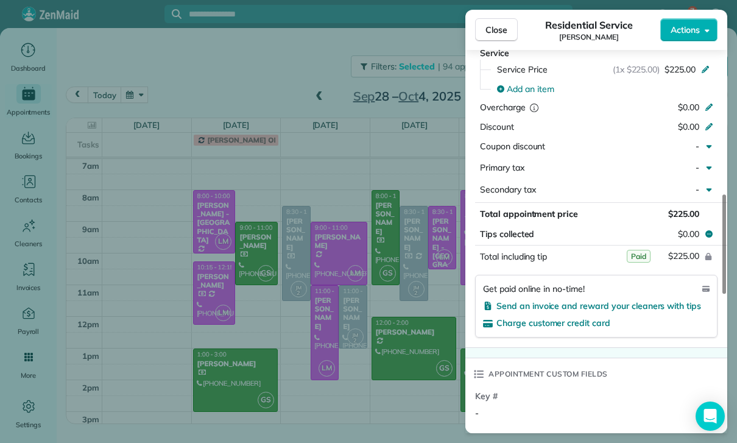
click at [416, 365] on div "Close Residential Service Saran Kumar Actions Status Confirmed Saran Kumar · Op…" at bounding box center [368, 221] width 737 height 443
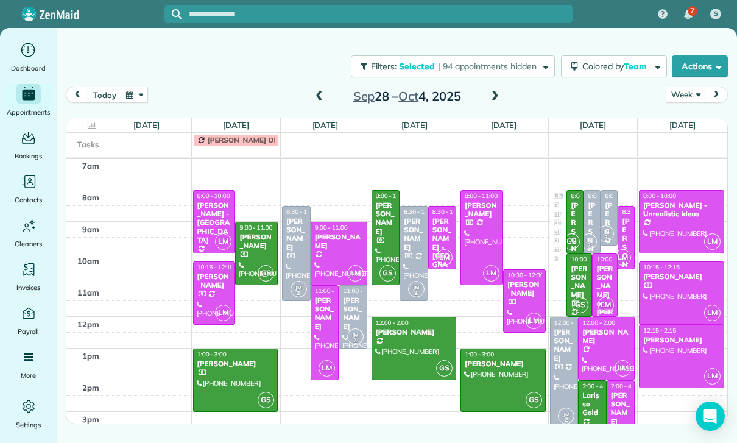
click at [353, 313] on div "[PERSON_NAME]" at bounding box center [352, 313] width 21 height 35
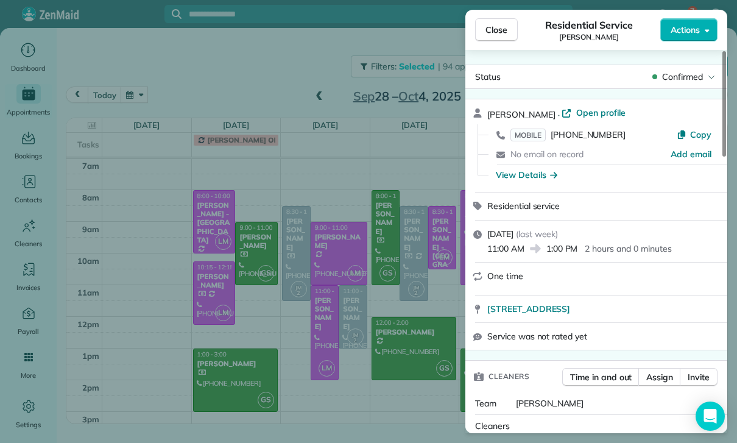
click at [355, 394] on div "Close Residential Service Darryn Taylor Actions Status Confirmed Darryn Taylor …" at bounding box center [368, 221] width 737 height 443
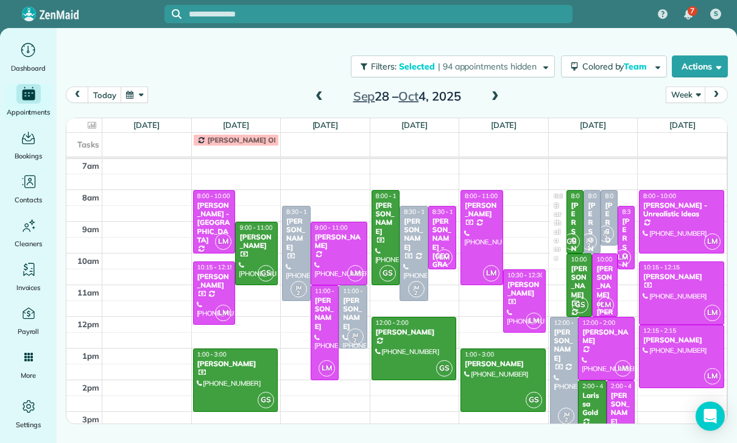
click at [412, 254] on div at bounding box center [413, 253] width 27 height 94
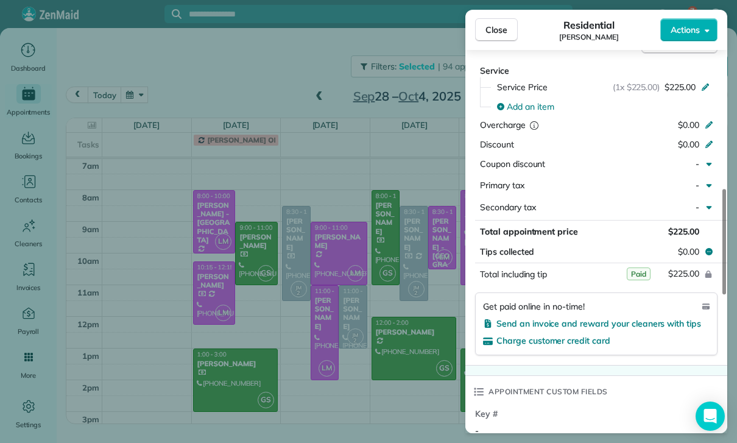
scroll to position [595, 0]
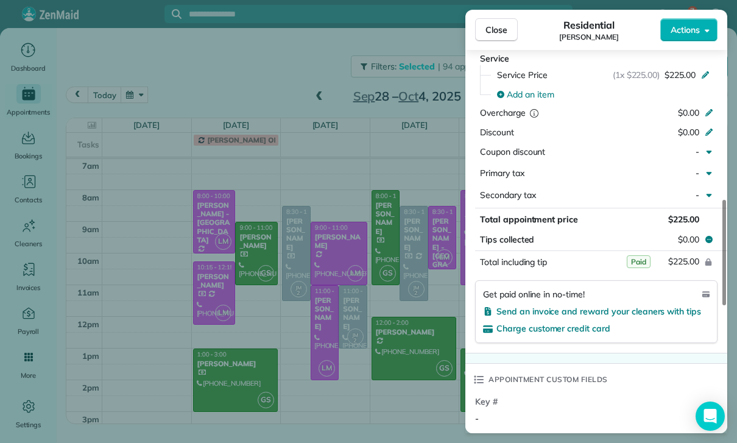
click at [419, 374] on div "Close Residential Klaudia Moran Actions Status Confirmed Klaudia Moran · Open p…" at bounding box center [368, 221] width 737 height 443
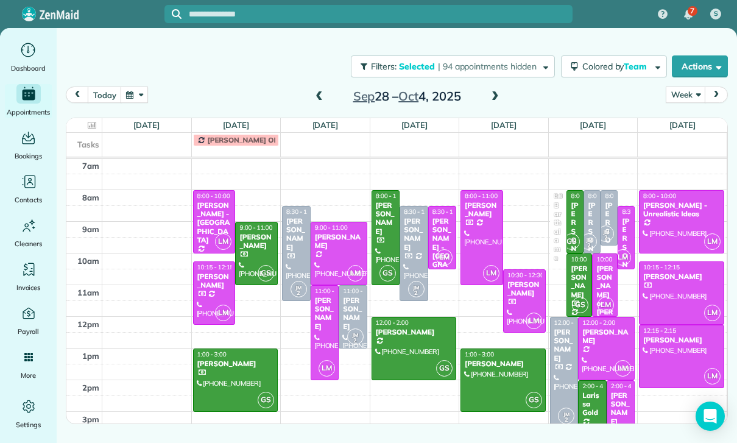
click at [595, 225] on div "[PERSON_NAME]" at bounding box center [592, 249] width 10 height 96
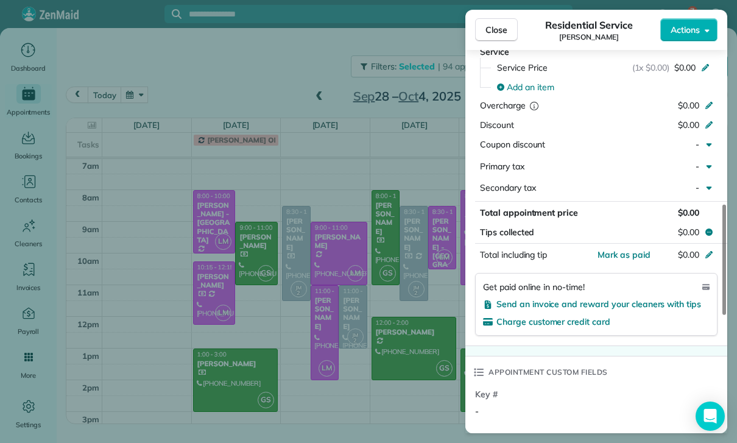
scroll to position [586, 0]
click at [416, 378] on div "Close Residential Service Jennifer White Actions Status Confirmed Jennifer Whit…" at bounding box center [368, 221] width 737 height 443
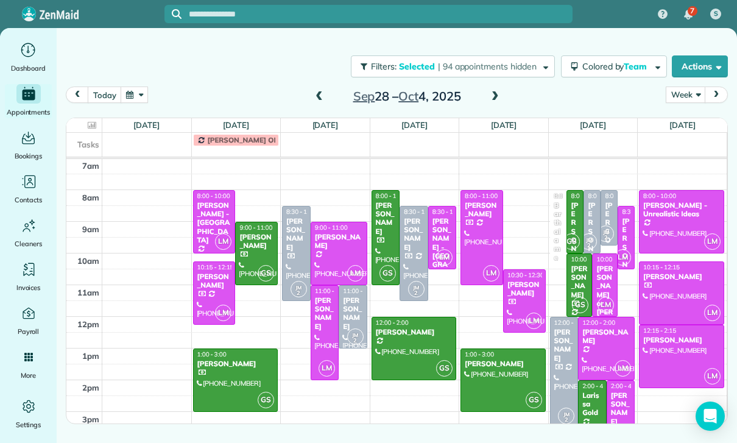
click at [608, 212] on div "[PERSON_NAME]" at bounding box center [609, 249] width 10 height 96
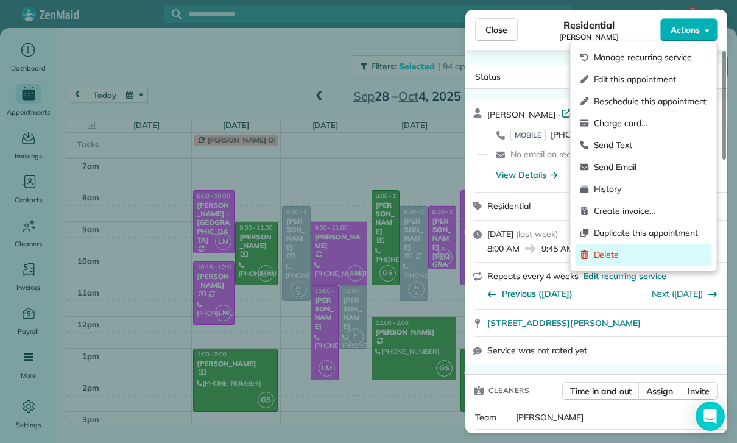
click at [612, 254] on span "Delete" at bounding box center [650, 254] width 113 height 12
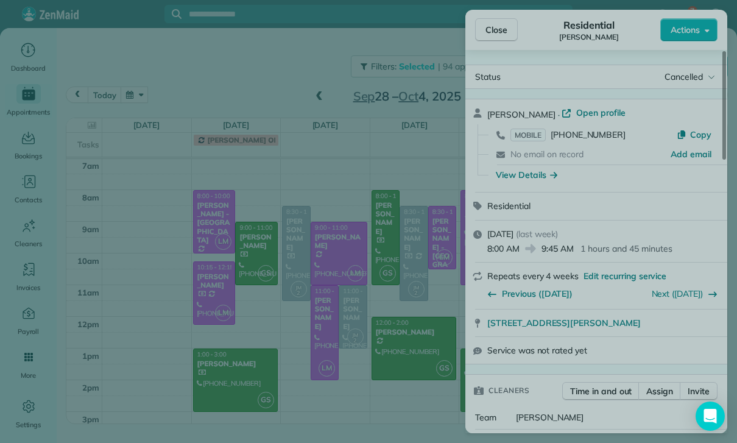
click at [393, 233] on span "Only this appointment" at bounding box center [369, 238] width 88 height 12
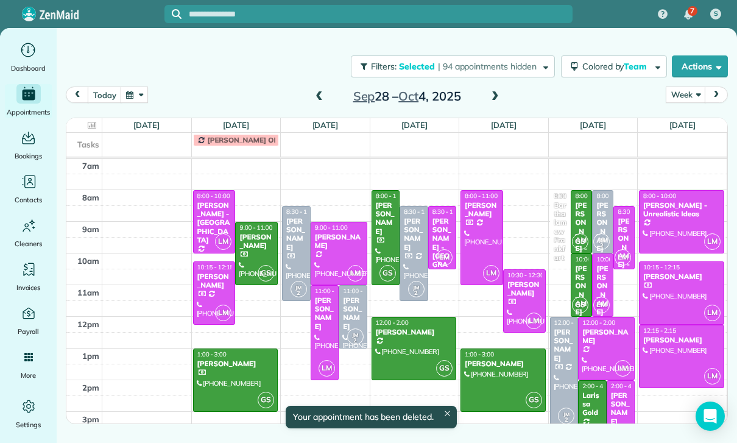
scroll to position [96, 0]
click at [567, 360] on div "[PERSON_NAME]" at bounding box center [563, 345] width 21 height 35
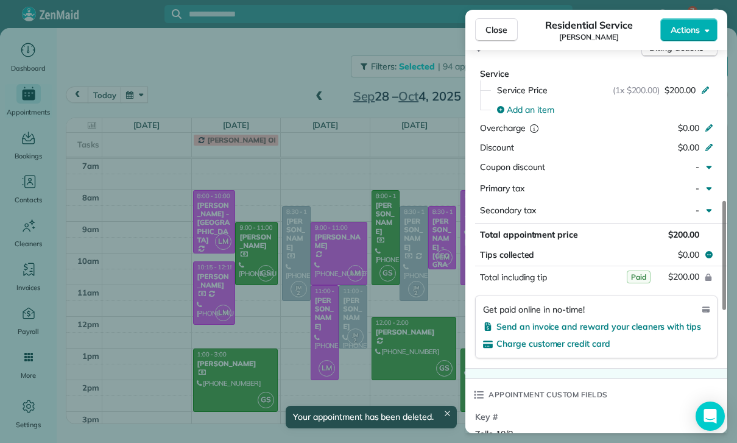
scroll to position [593, 0]
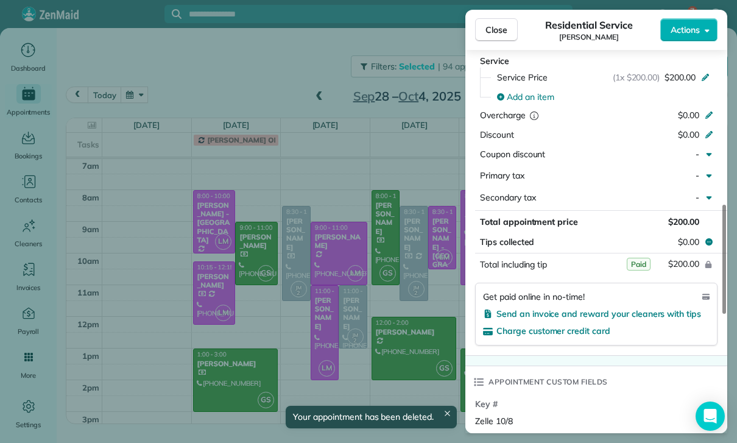
click at [416, 342] on div "Close Residential Service Lesley Budacz Actions Status Confirmed Lesley Budacz …" at bounding box center [368, 221] width 737 height 443
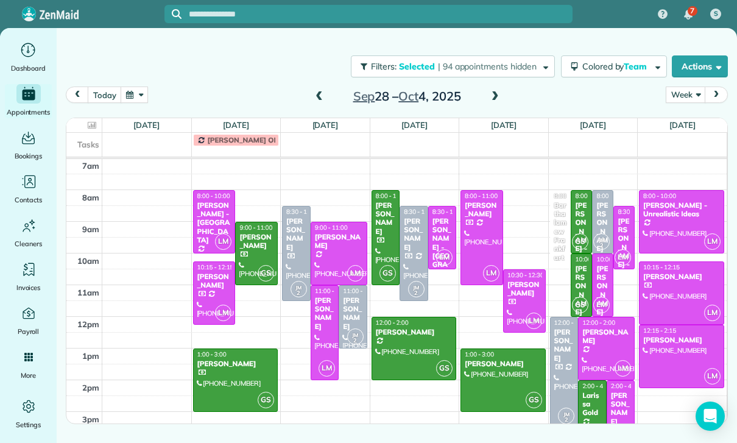
click at [256, 249] on div "[PERSON_NAME]" at bounding box center [256, 242] width 35 height 18
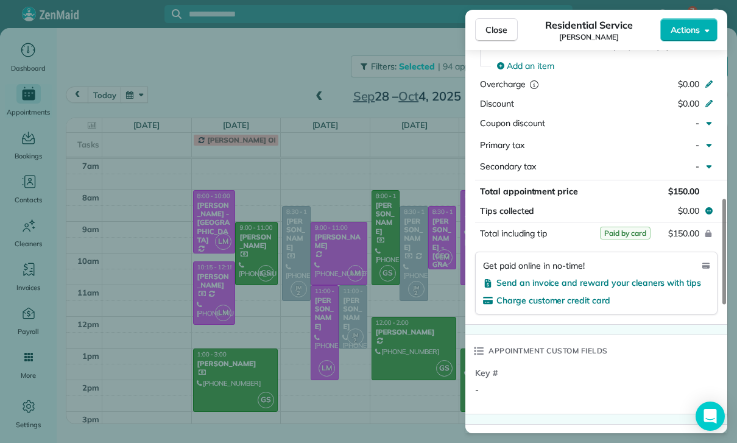
scroll to position [639, 0]
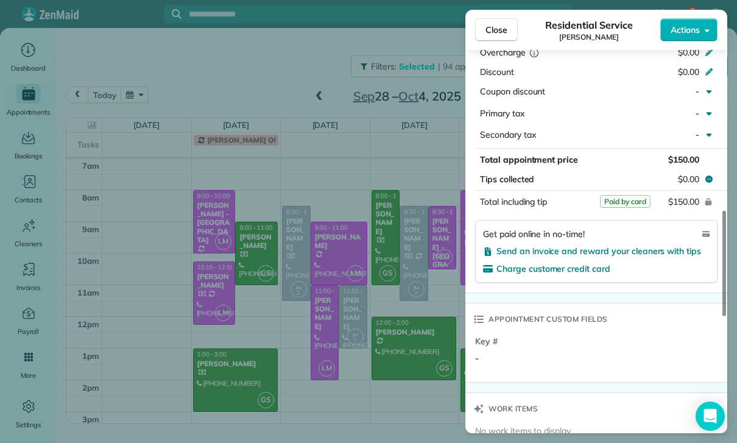
click at [405, 361] on div "Close Residential Service Melissa Madore Actions Status Confirmed Melissa Mador…" at bounding box center [368, 221] width 737 height 443
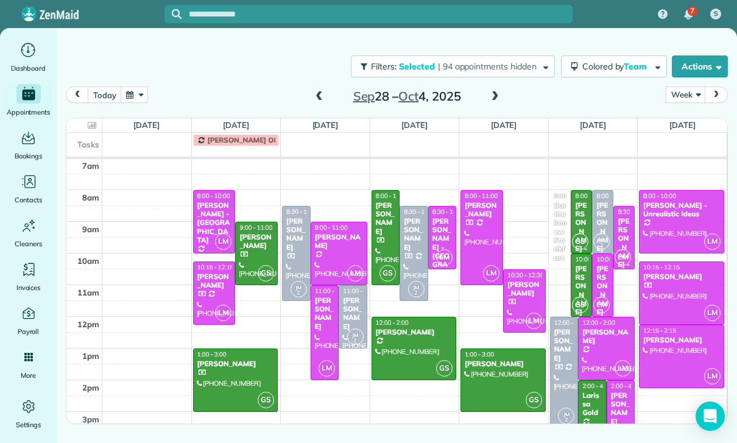
click at [233, 375] on div at bounding box center [236, 380] width 84 height 62
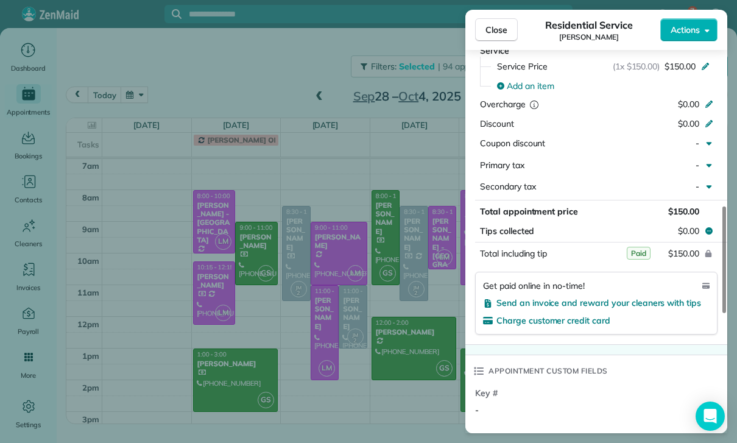
scroll to position [615, 0]
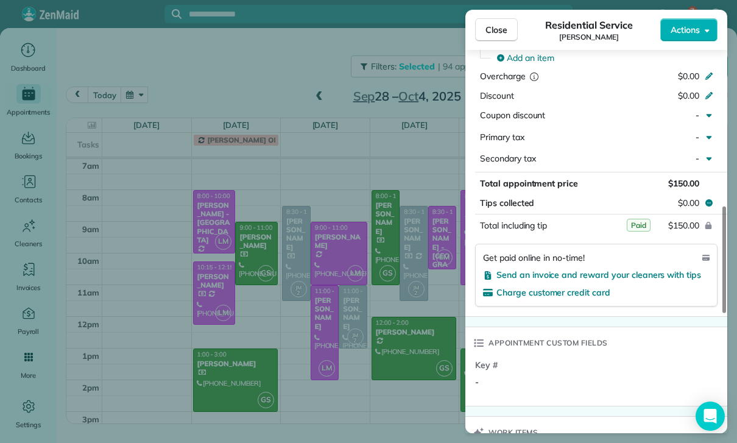
click at [387, 364] on div "Close Residential Service Keely King Actions Status Confirmed Keely King · Open…" at bounding box center [368, 221] width 737 height 443
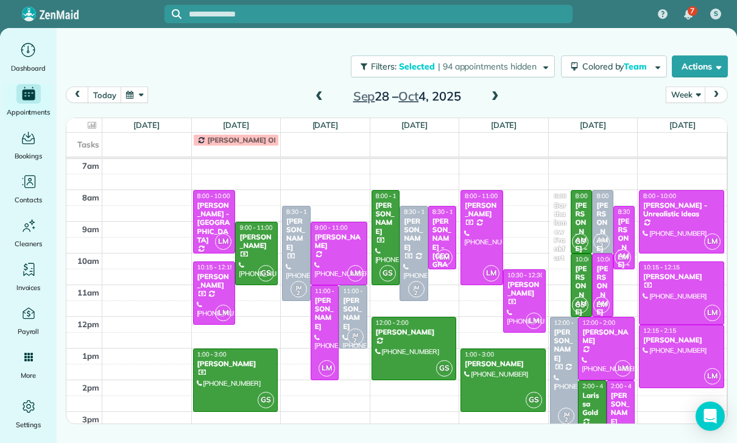
click at [382, 231] on div at bounding box center [385, 238] width 27 height 94
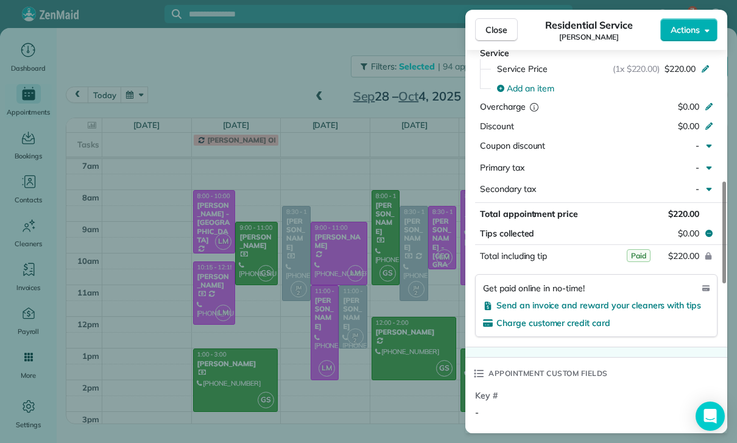
scroll to position [607, 0]
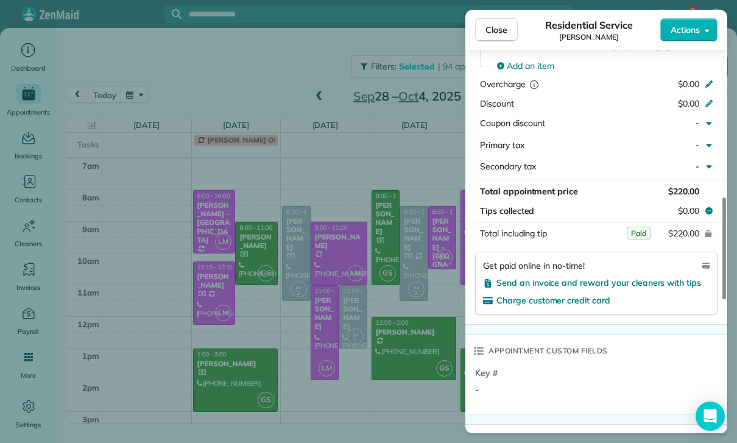
click at [396, 372] on div "Close Residential Service Lindsay Sears Actions Status Confirmed Lindsay Sears …" at bounding box center [368, 221] width 737 height 443
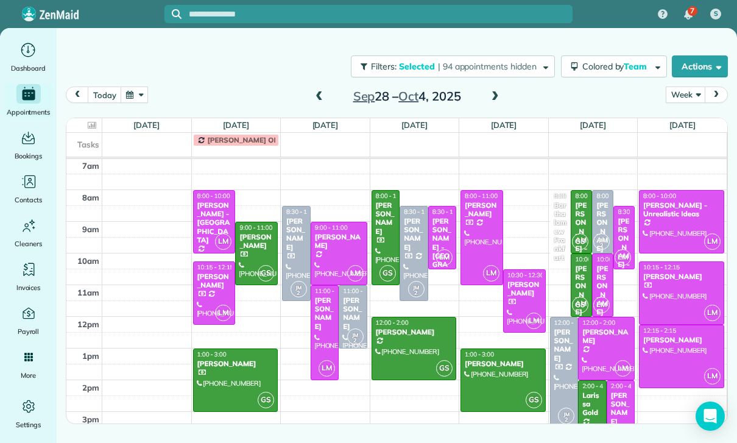
click at [409, 348] on div at bounding box center [414, 348] width 84 height 62
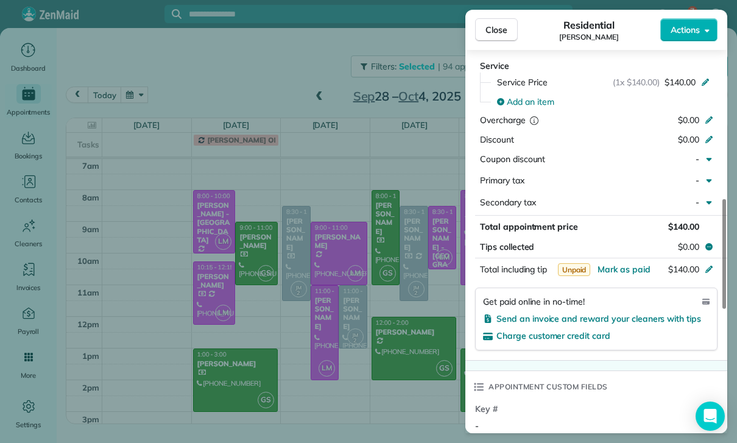
scroll to position [595, 0]
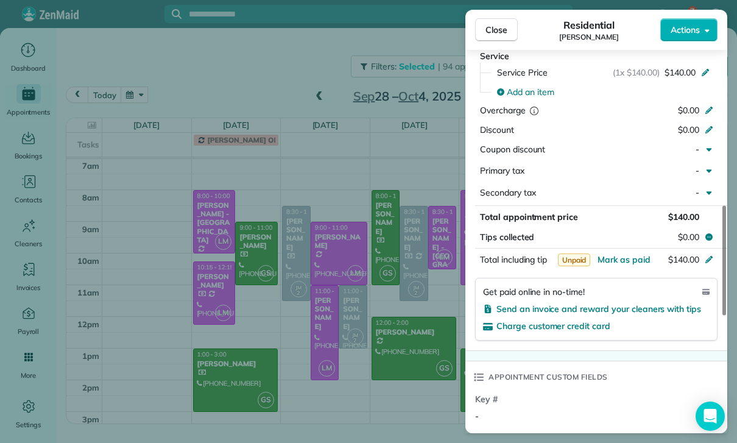
click at [401, 375] on div "Close Residential Nick Koenig Actions Status Confirmed Nick Koenig · Open profi…" at bounding box center [368, 221] width 737 height 443
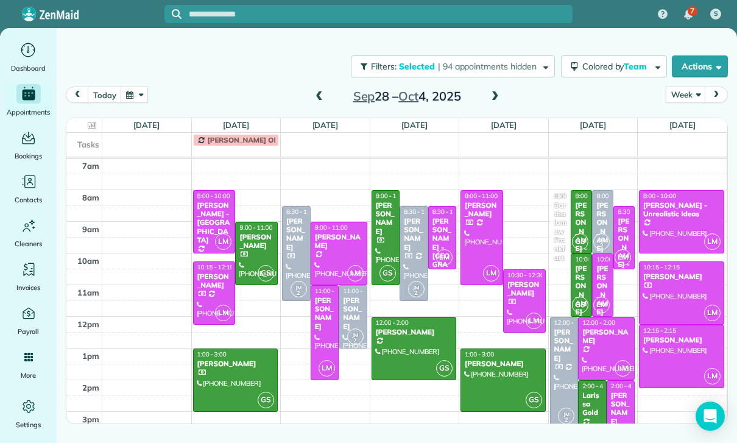
click at [491, 365] on div "[PERSON_NAME]" at bounding box center [503, 363] width 78 height 9
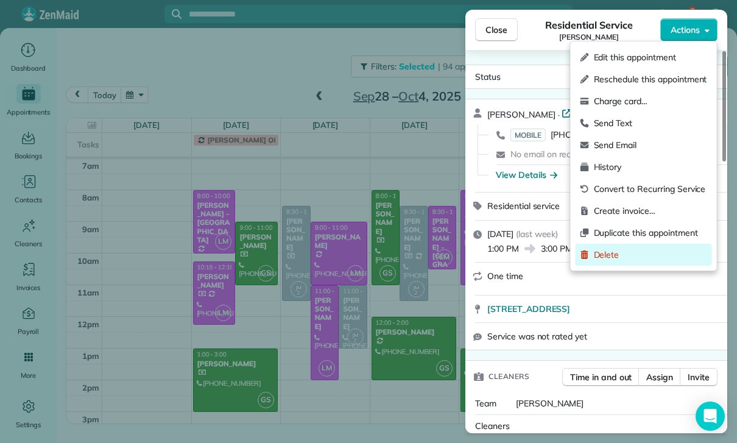
click at [617, 259] on span "Delete" at bounding box center [650, 254] width 113 height 12
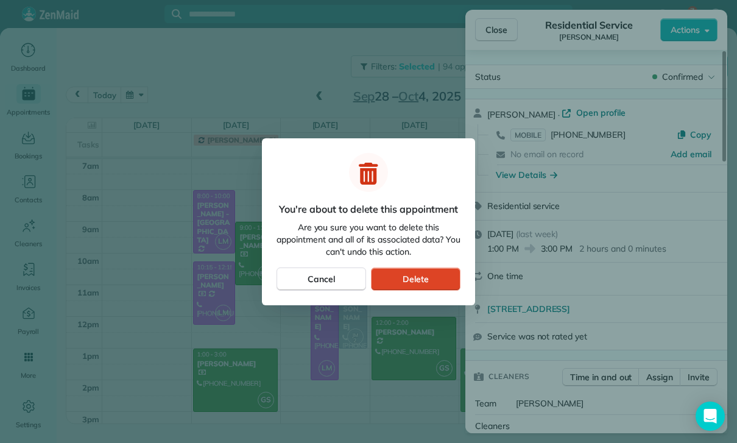
click at [396, 278] on button "Delete" at bounding box center [416, 278] width 90 height 23
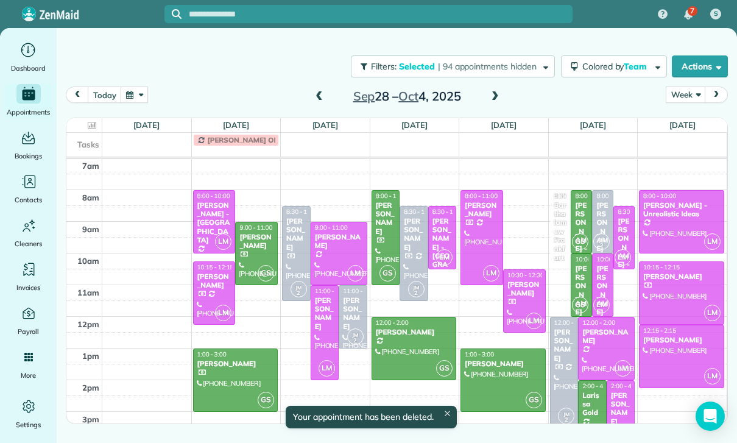
scroll to position [96, 0]
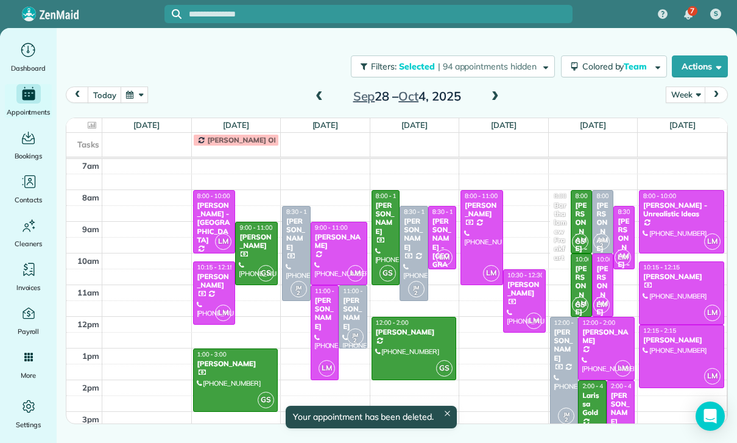
click at [581, 220] on div "[PERSON_NAME] - Lost Files" at bounding box center [581, 245] width 14 height 88
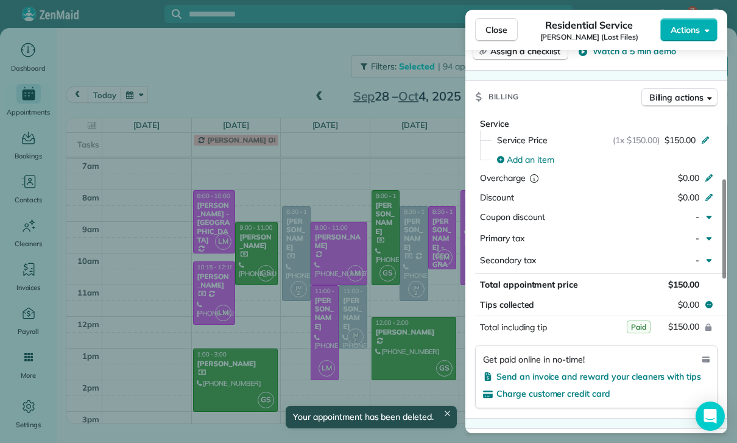
scroll to position [600, 0]
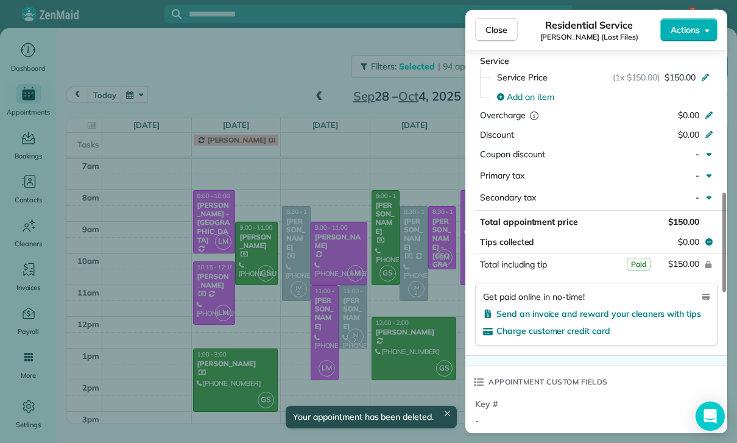
click at [405, 345] on div "Close Residential Service Brendon Ferguson (Lost Files) Actions Status Yet to C…" at bounding box center [368, 221] width 737 height 443
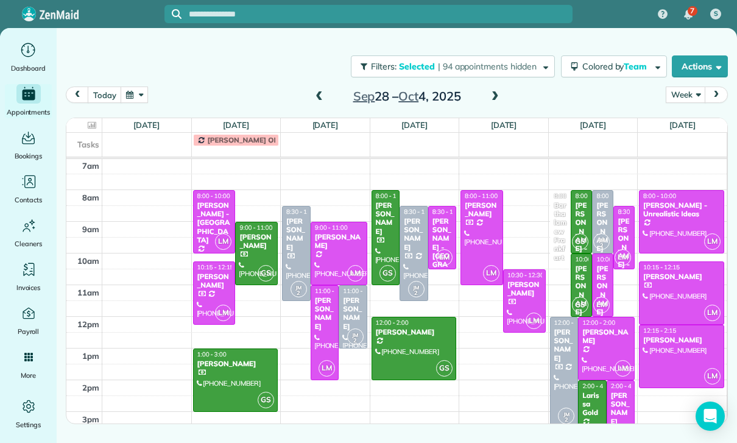
click at [583, 289] on div "[PERSON_NAME]" at bounding box center [581, 290] width 14 height 52
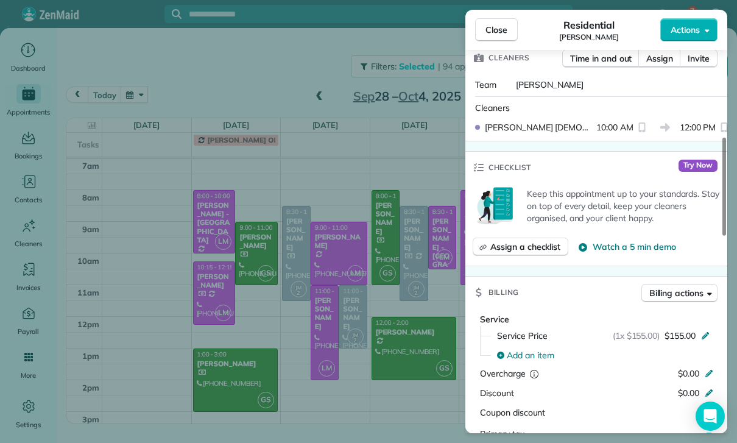
scroll to position [567, 0]
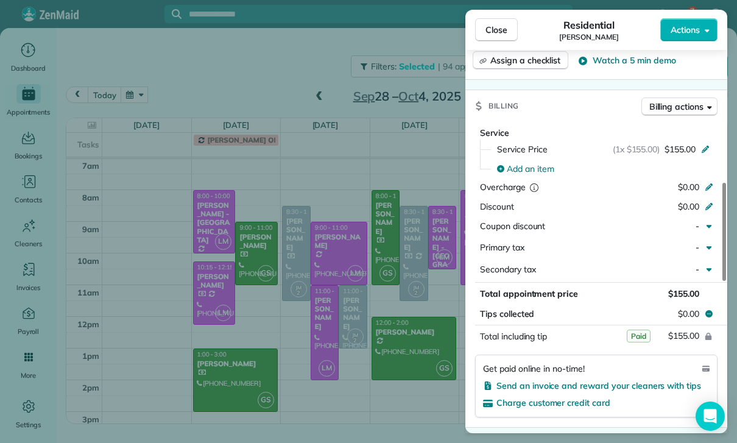
click at [410, 363] on div "Close Residential James Henney Actions Status Yet to Confirm James Henney · Ope…" at bounding box center [368, 221] width 737 height 443
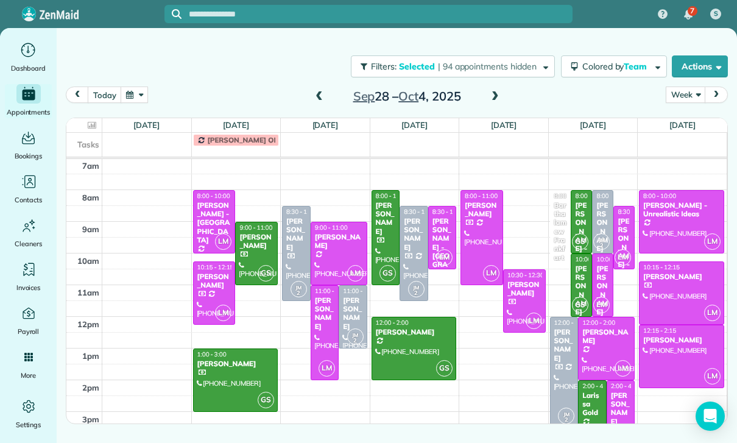
click at [594, 413] on div "Larissa Gold" at bounding box center [591, 404] width 21 height 26
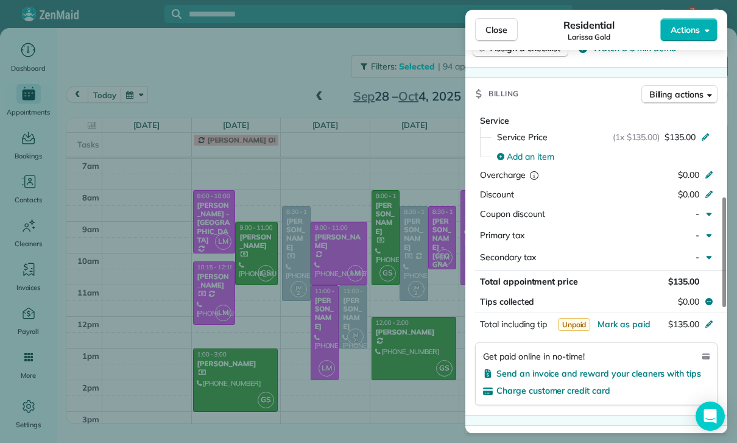
scroll to position [580, 0]
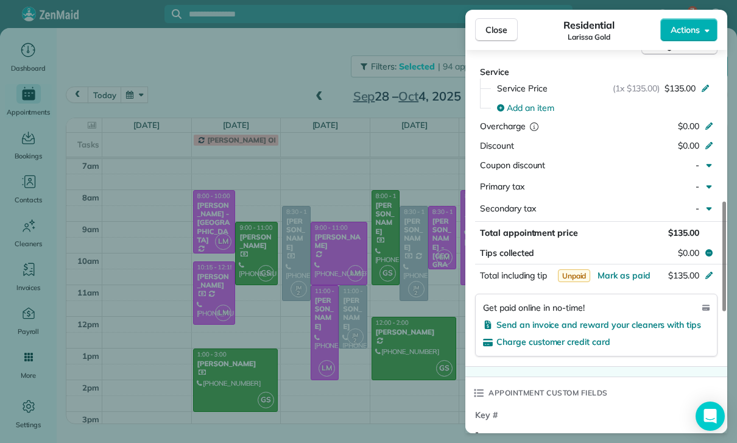
click at [357, 368] on div "Close Residential Larissa Gold Actions Status Confirmed Larissa Gold · Open pro…" at bounding box center [368, 221] width 737 height 443
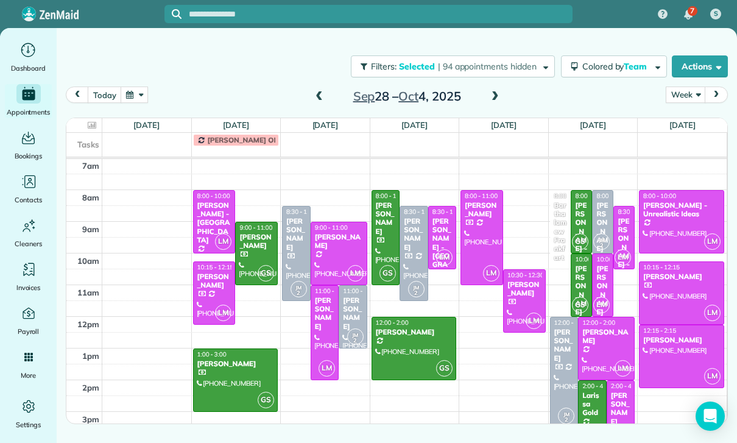
click at [321, 88] on span at bounding box center [318, 97] width 13 height 18
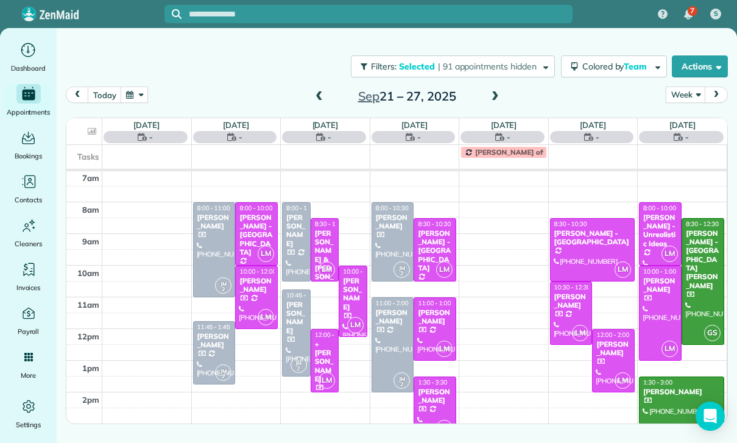
scroll to position [96, 0]
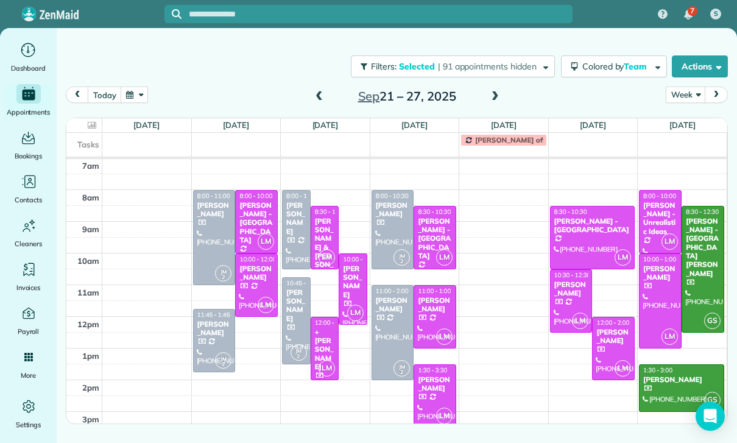
click at [215, 228] on div at bounding box center [214, 238] width 41 height 94
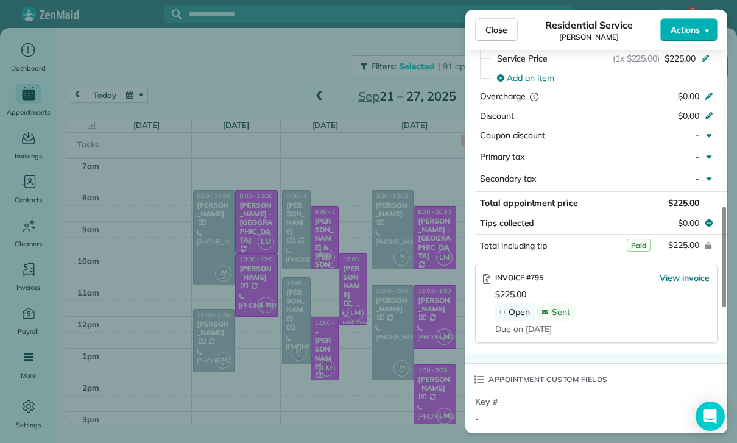
scroll to position [652, 0]
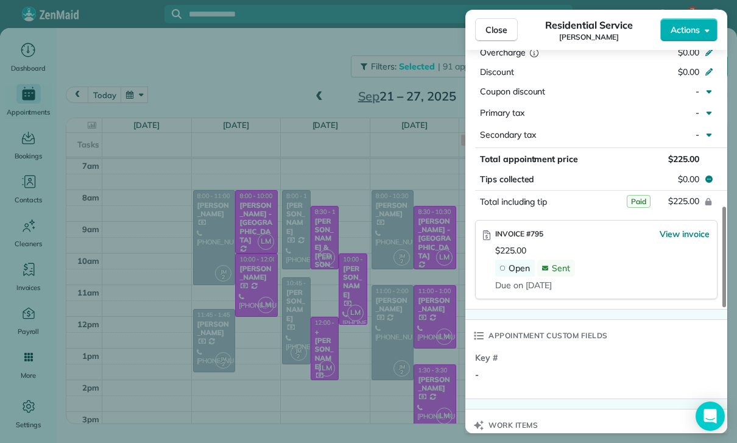
click at [387, 374] on div "Close Residential Service Jaime Major Actions Status Confirmed Jaime Major · Op…" at bounding box center [368, 221] width 737 height 443
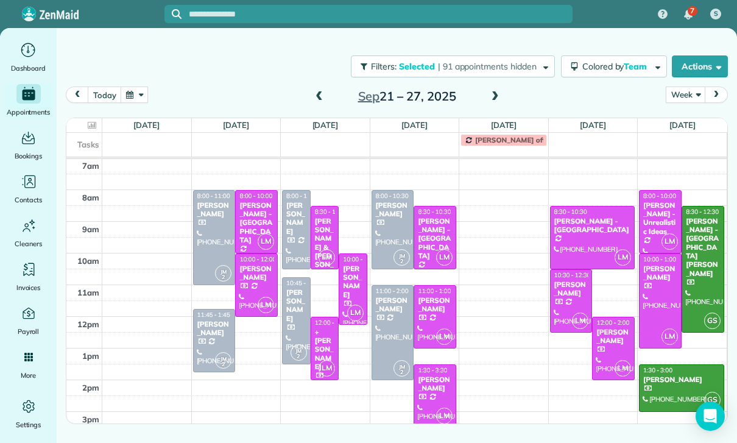
click at [290, 227] on div "Megan Comisky" at bounding box center [296, 218] width 21 height 35
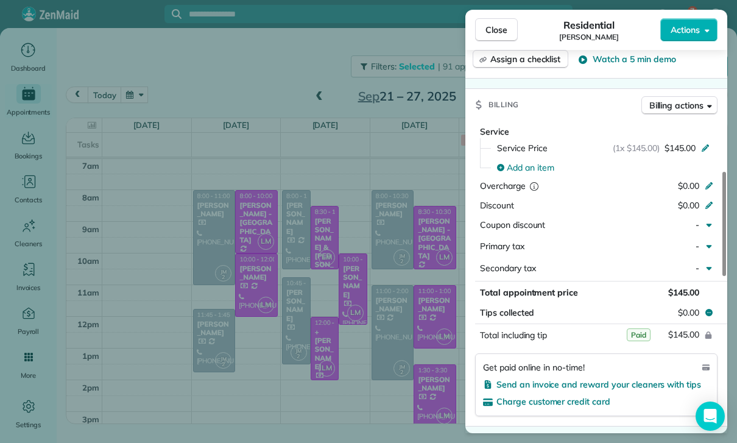
scroll to position [619, 0]
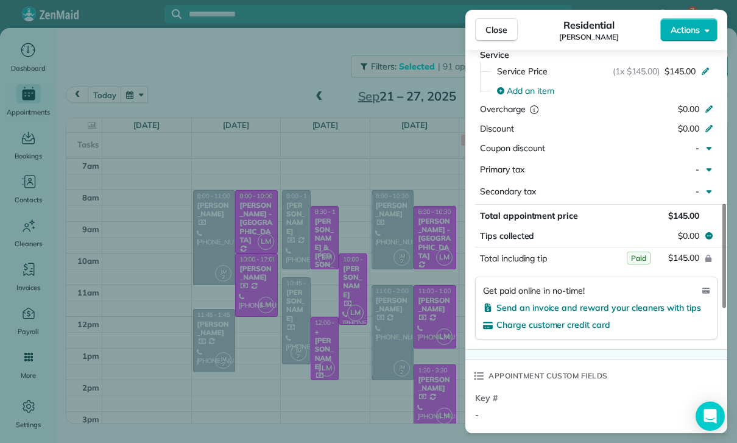
click at [386, 373] on div "Close Residential Megan Comisky Actions Status Confirmed Megan Comisky · Open p…" at bounding box center [368, 221] width 737 height 443
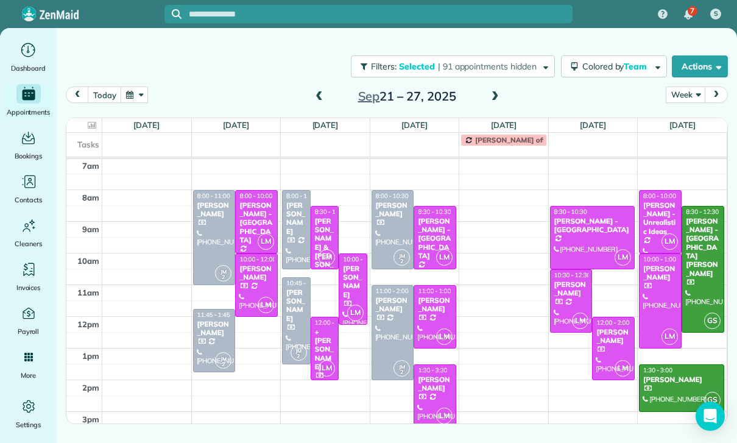
click at [287, 311] on div "Margie Barnes" at bounding box center [296, 305] width 21 height 35
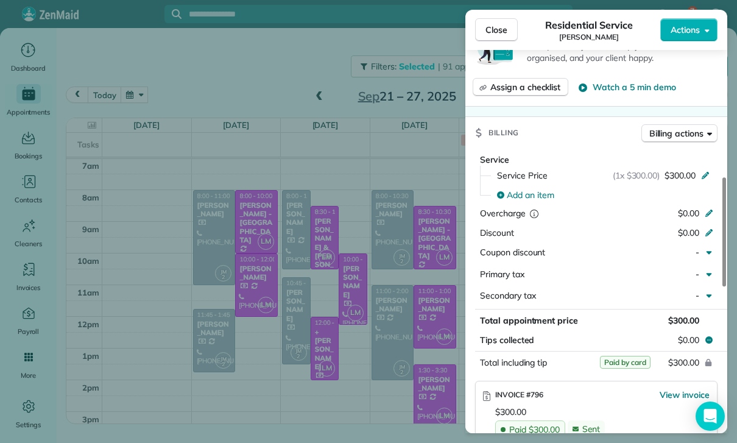
scroll to position [648, 0]
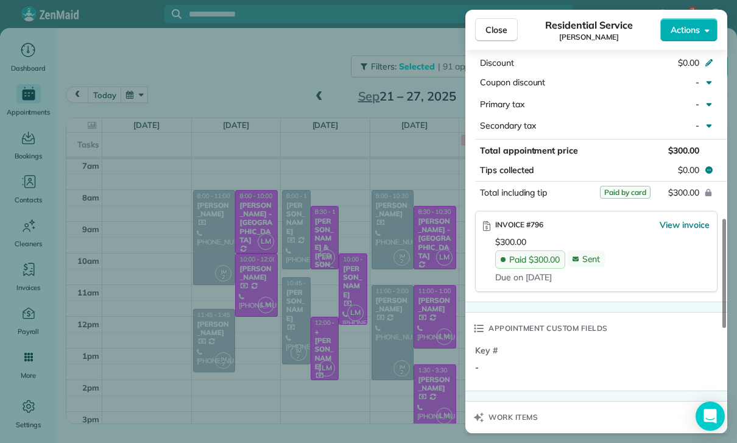
click at [392, 348] on div "Close Residential Service Margie Barnes Actions Status Confirmed Margie Barnes …" at bounding box center [368, 221] width 737 height 443
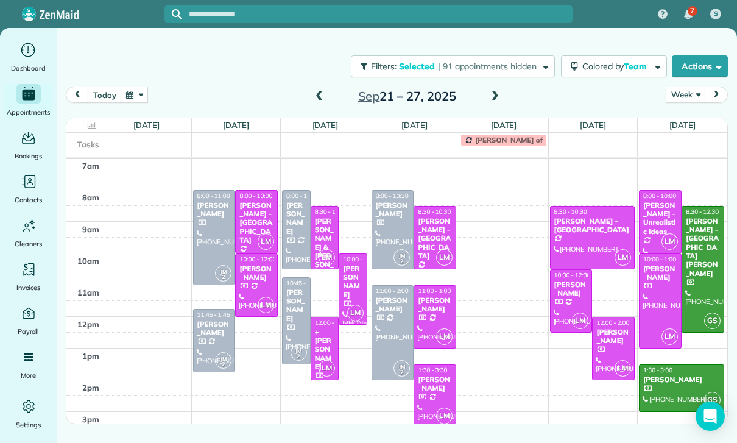
click at [398, 227] on div at bounding box center [392, 230] width 41 height 78
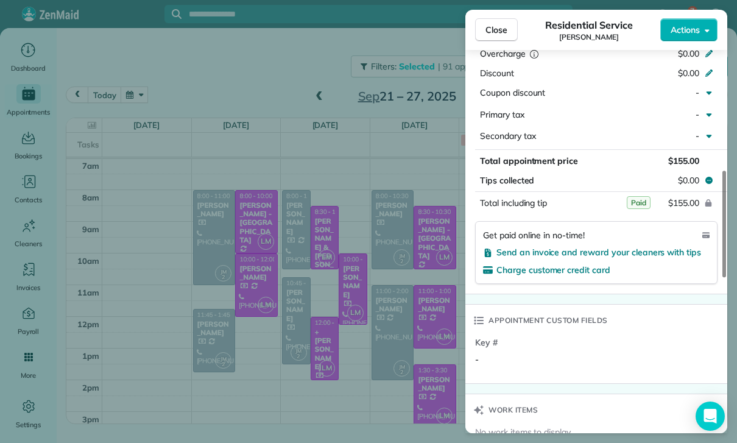
scroll to position [659, 0]
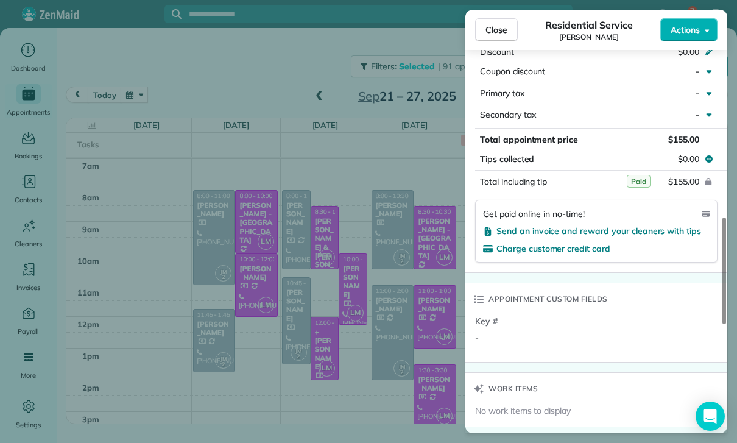
click at [395, 361] on div "Close Residential Service Michael Learner Actions Status Confirmed Michael Lear…" at bounding box center [368, 221] width 737 height 443
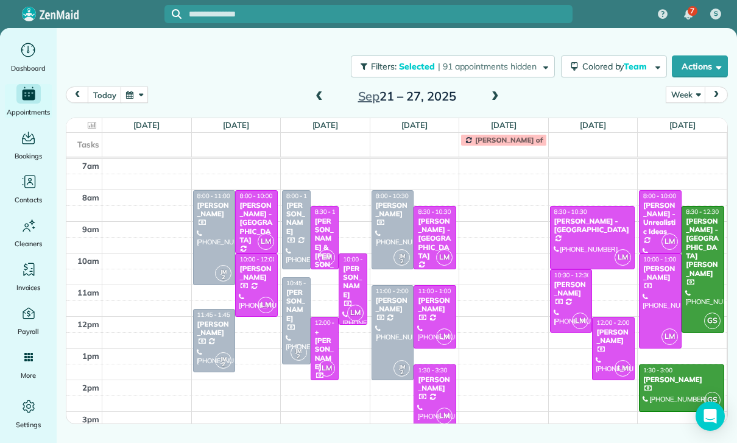
click at [392, 325] on div at bounding box center [392, 333] width 41 height 94
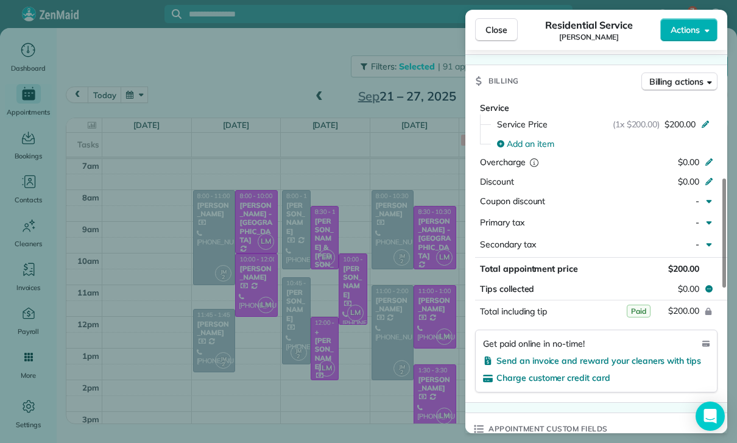
scroll to position [574, 0]
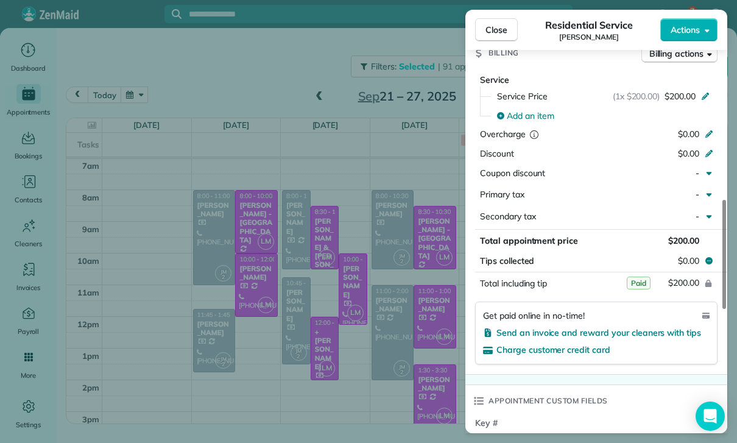
click at [384, 341] on div "Close Residential Service Lesley Budacz Actions Status Confirmed Lesley Budacz …" at bounding box center [368, 221] width 737 height 443
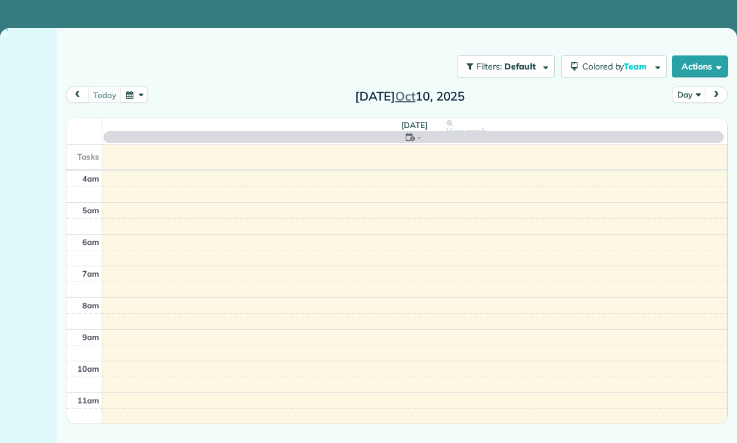
scroll to position [96, 0]
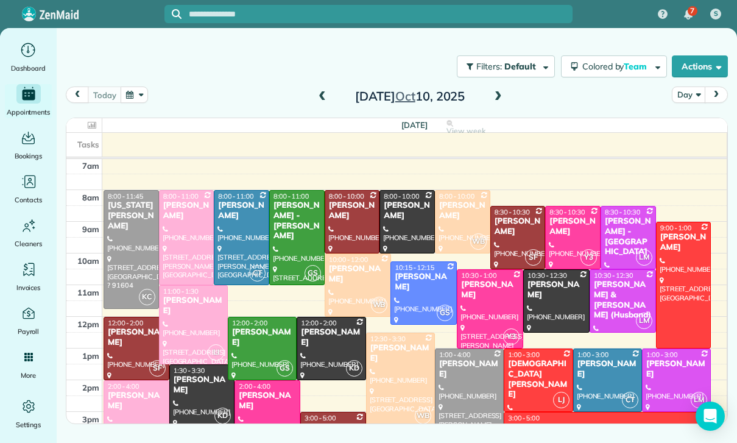
click at [493, 97] on span at bounding box center [497, 96] width 13 height 11
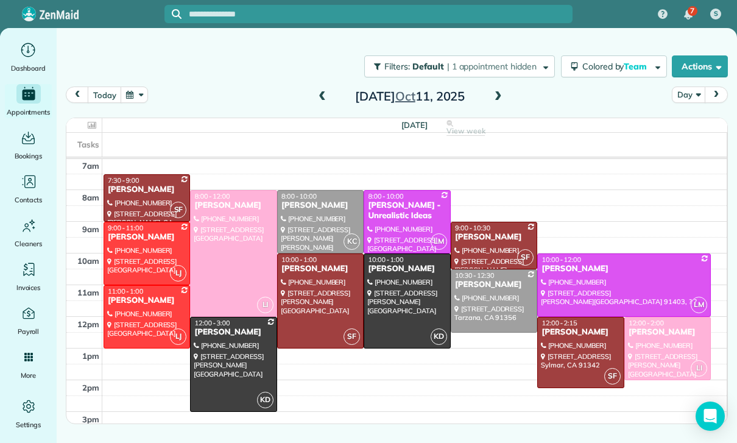
click at [214, 249] on div at bounding box center [234, 253] width 86 height 125
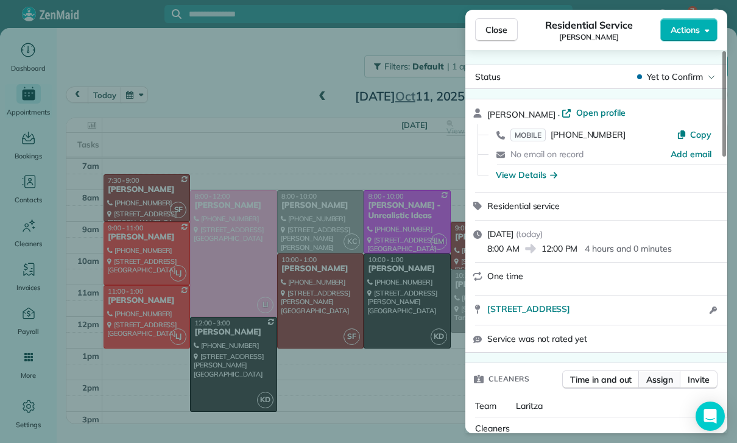
click at [663, 373] on span "Assign" at bounding box center [659, 379] width 27 height 12
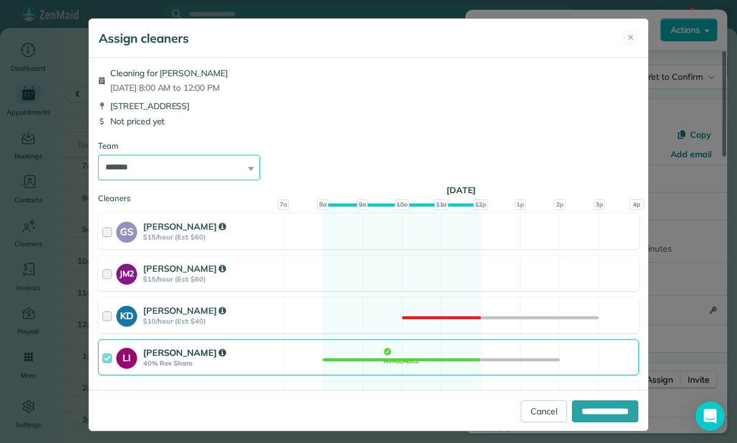
click at [229, 174] on select "**********" at bounding box center [179, 168] width 162 height 26
select select "**"
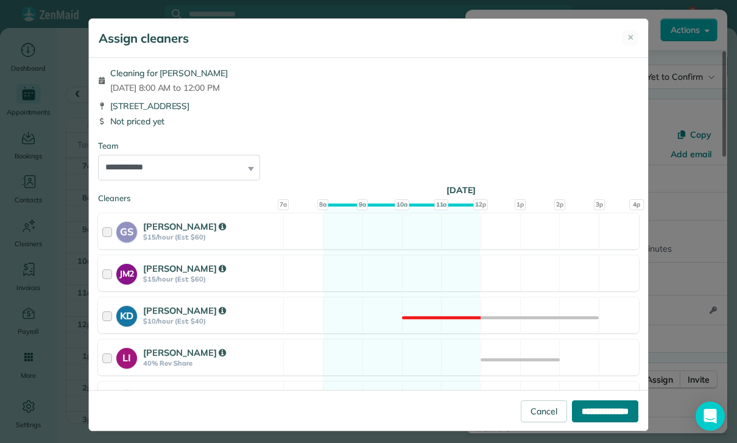
click at [593, 422] on input "**********" at bounding box center [605, 411] width 66 height 22
type input "**********"
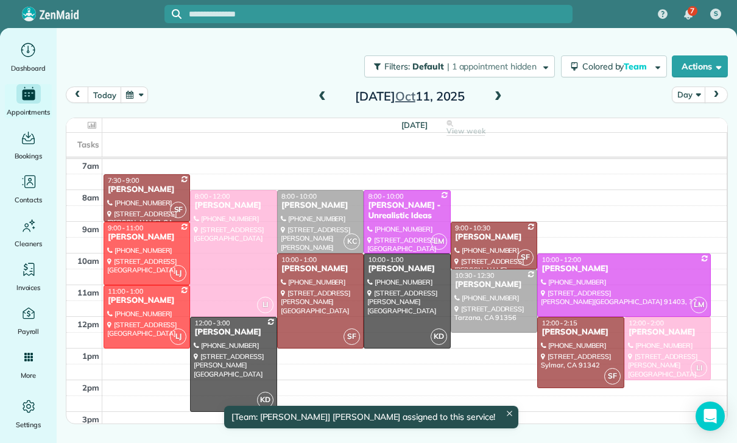
scroll to position [96, 0]
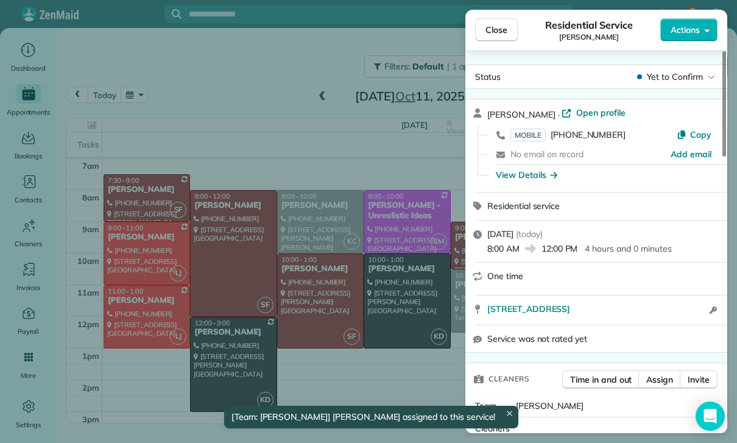
click at [320, 300] on div "Close Residential Service Erin Garrett Actions Status Yet to Confirm Erin Garre…" at bounding box center [368, 221] width 737 height 443
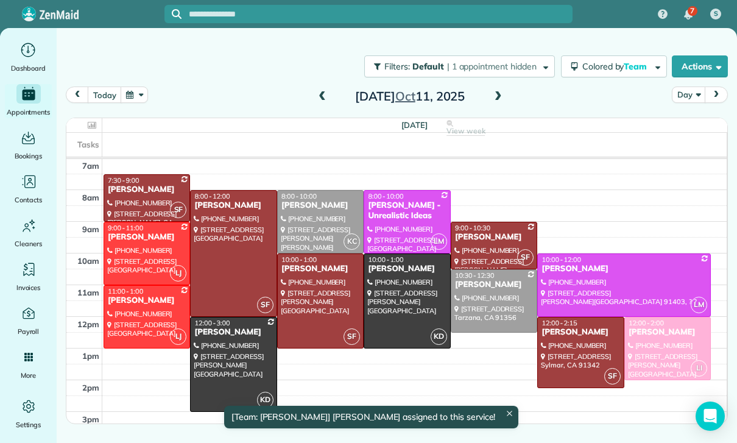
click at [309, 303] on div at bounding box center [321, 301] width 86 height 94
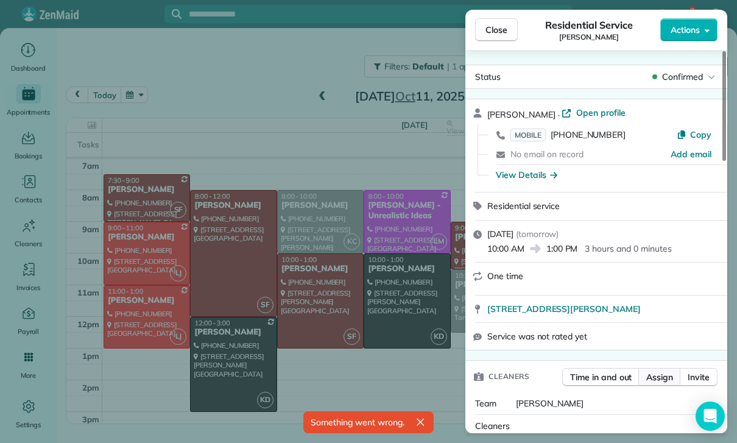
click at [653, 383] on span "Assign" at bounding box center [659, 377] width 27 height 12
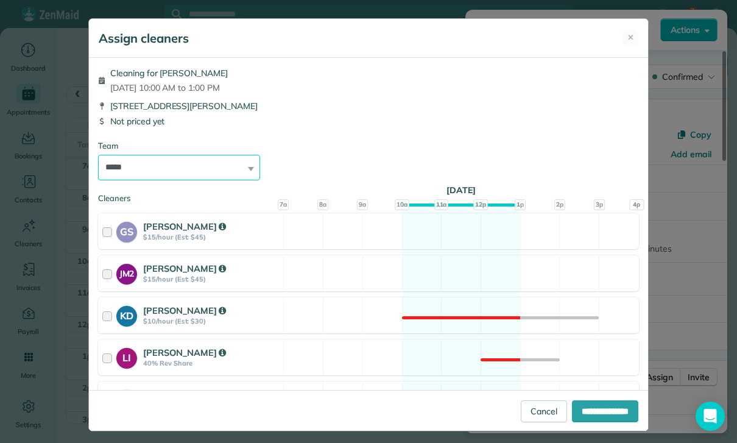
click at [253, 175] on select "**********" at bounding box center [179, 168] width 162 height 26
select select "**"
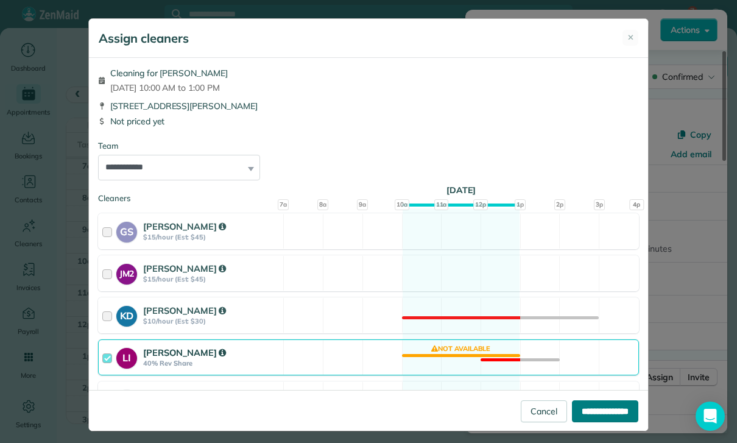
click at [600, 422] on input "**********" at bounding box center [605, 411] width 66 height 22
type input "**********"
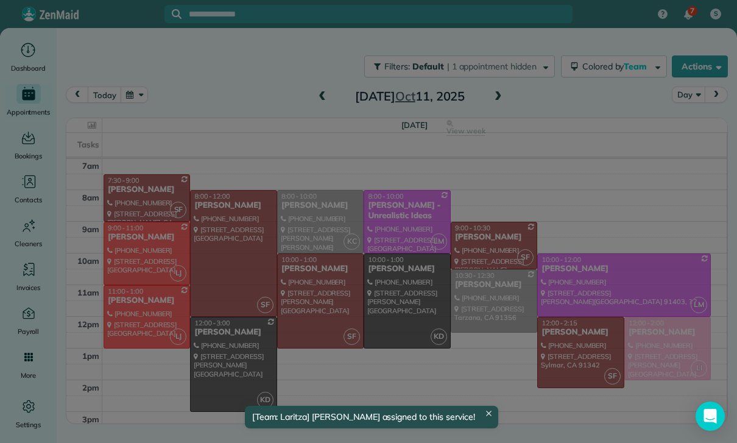
scroll to position [96, 0]
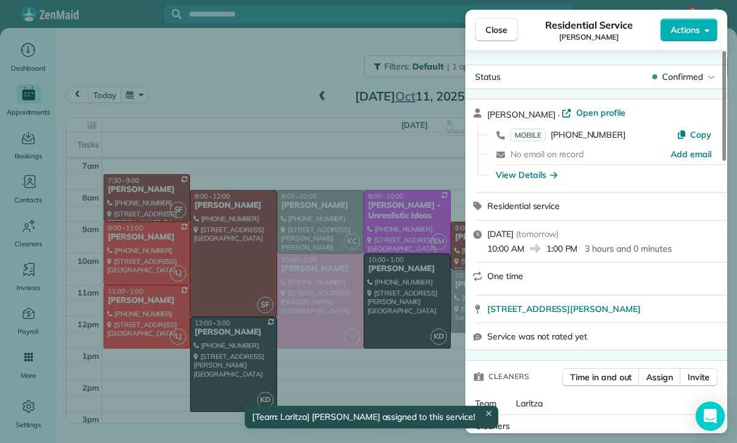
click at [395, 368] on div "Close Residential Service Tara Detanna Actions Status Confirmed Tara Detanna · …" at bounding box center [368, 221] width 737 height 443
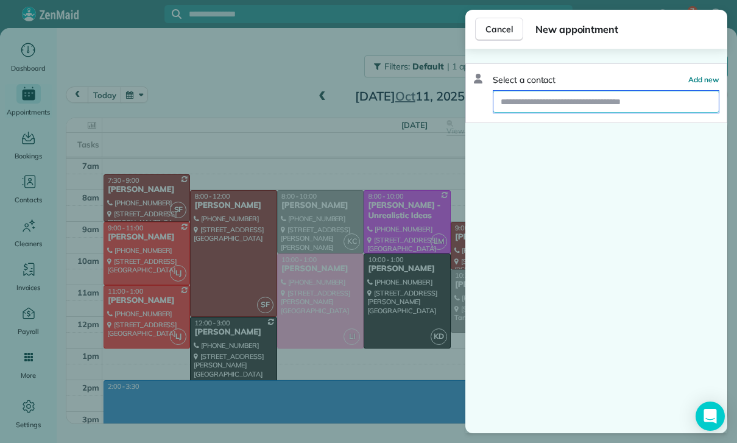
click at [575, 102] on input "text" at bounding box center [605, 102] width 225 height 22
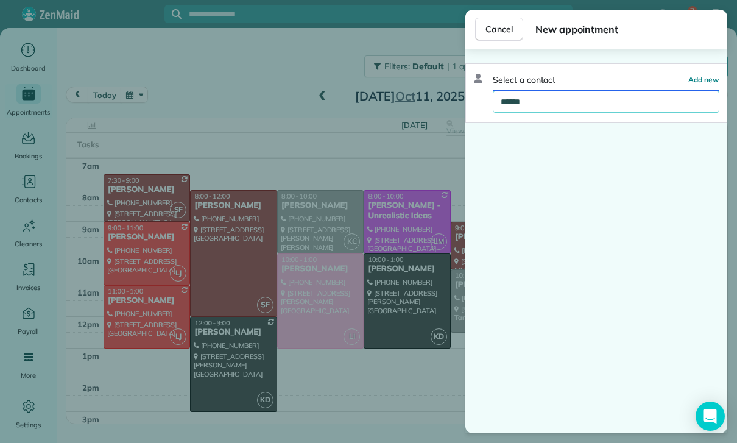
type input "*******"
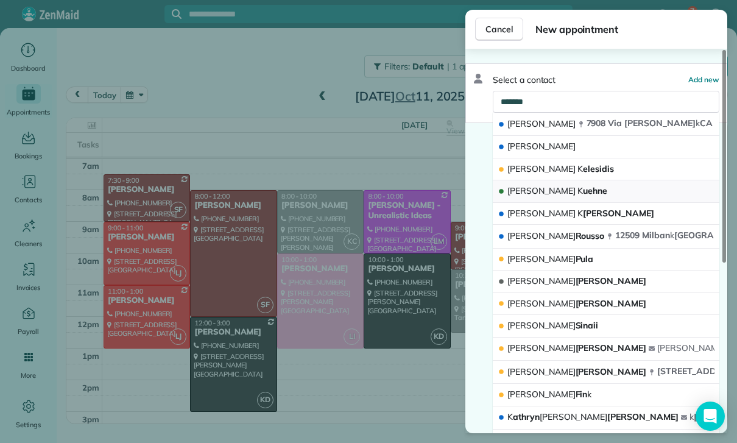
click at [595, 188] on button "Marie K uehne" at bounding box center [606, 191] width 226 height 23
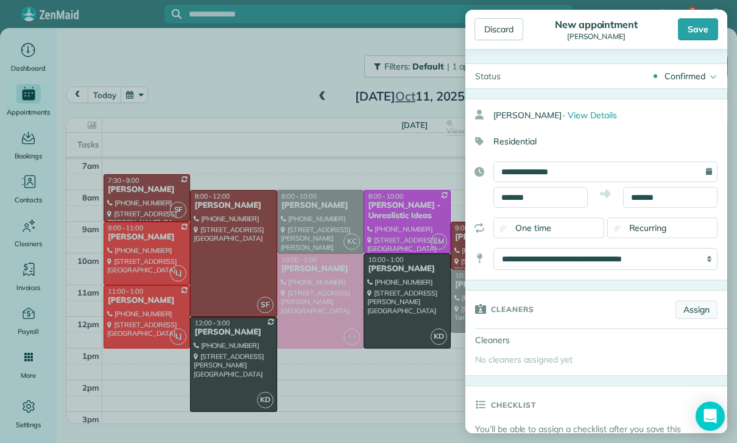
click at [699, 318] on link "Assign" at bounding box center [696, 309] width 42 height 18
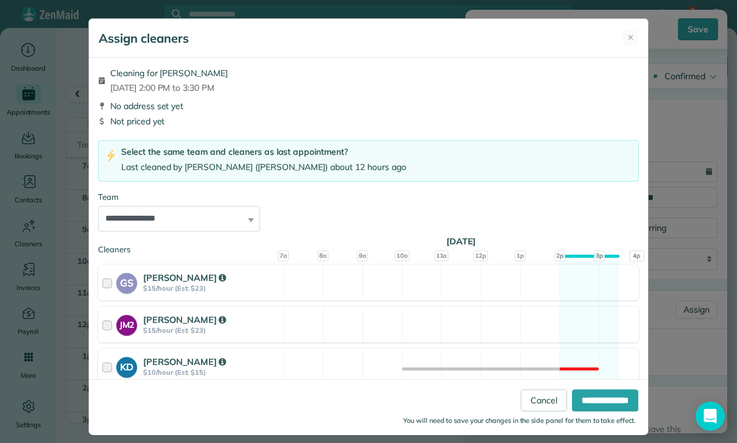
click at [236, 222] on select "**********" at bounding box center [179, 219] width 162 height 26
select select "**"
click at [572, 411] on input "**********" at bounding box center [605, 400] width 66 height 22
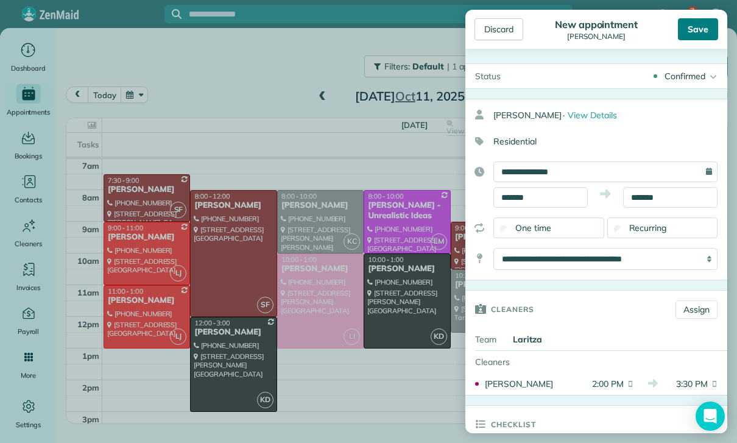
click at [690, 26] on div "Save" at bounding box center [698, 29] width 40 height 22
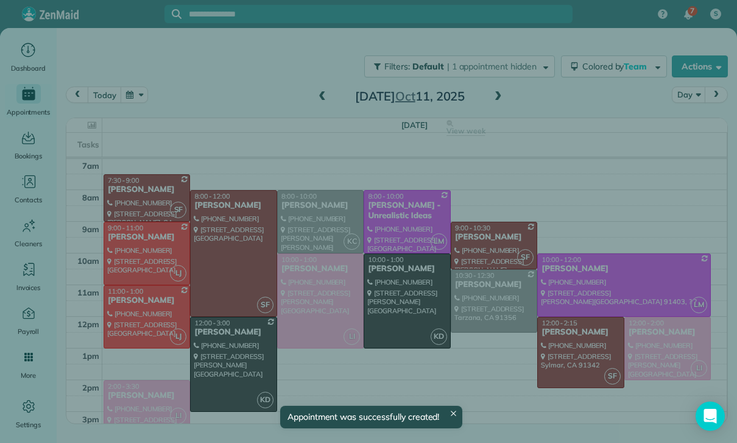
scroll to position [96, 0]
